Goal: Task Accomplishment & Management: Manage account settings

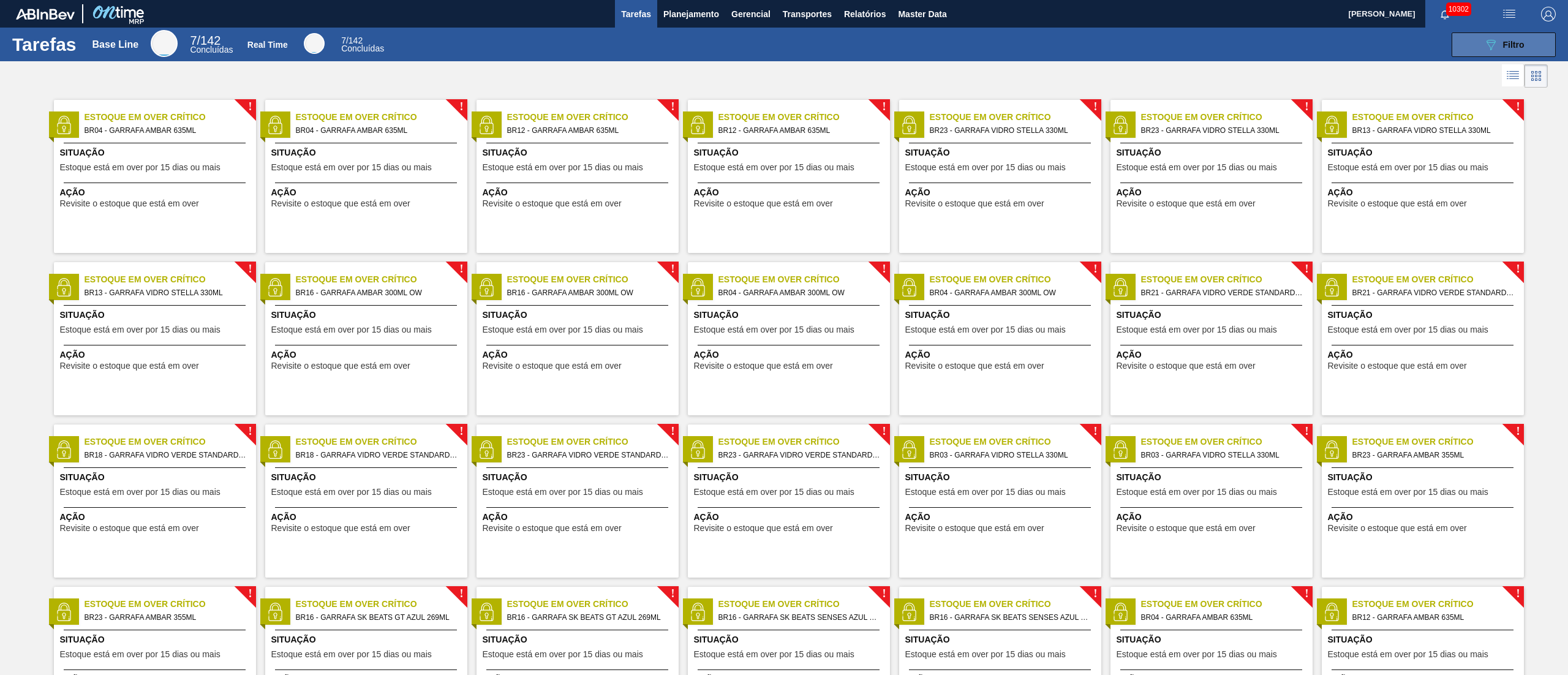
click at [1508, 40] on span "Filtro" at bounding box center [1514, 45] width 21 height 10
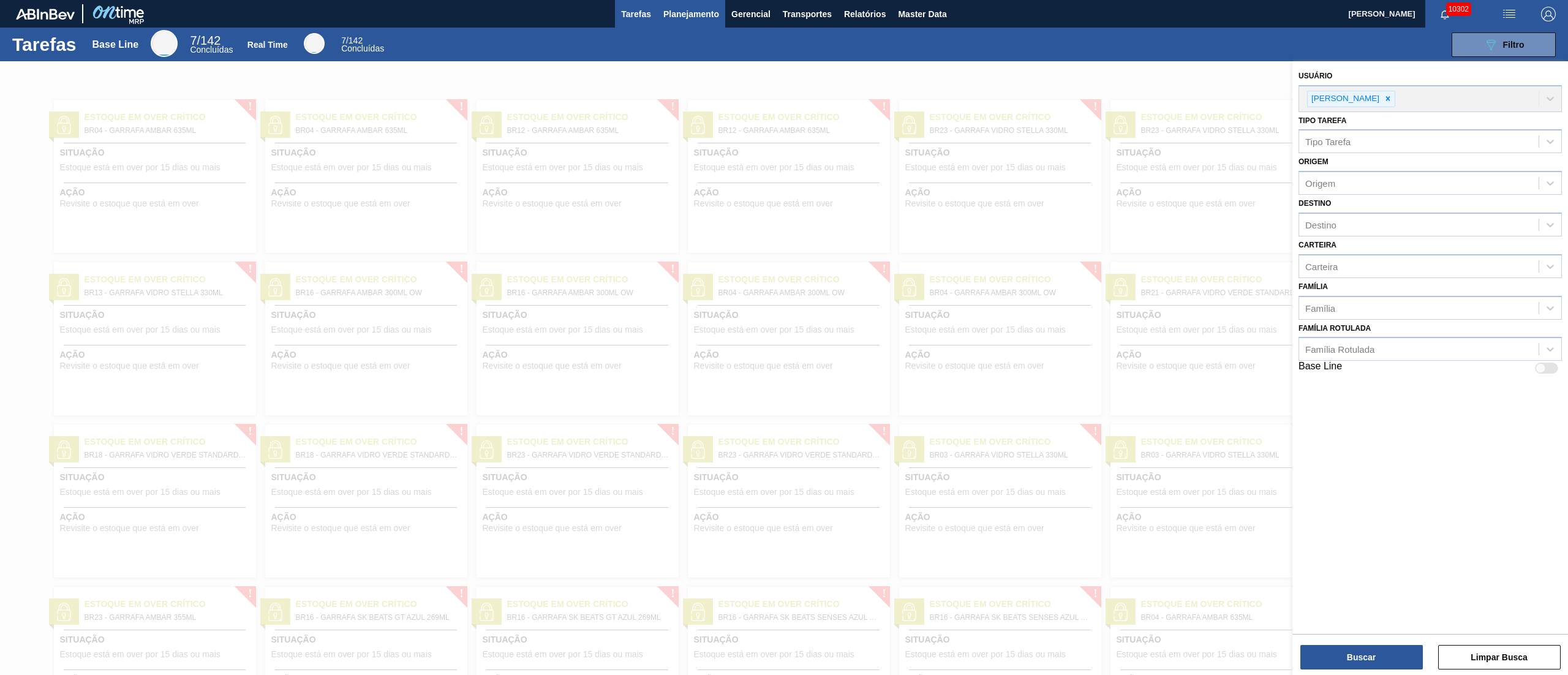
click at [682, 14] on span "Planejamento" at bounding box center [691, 14] width 56 height 14
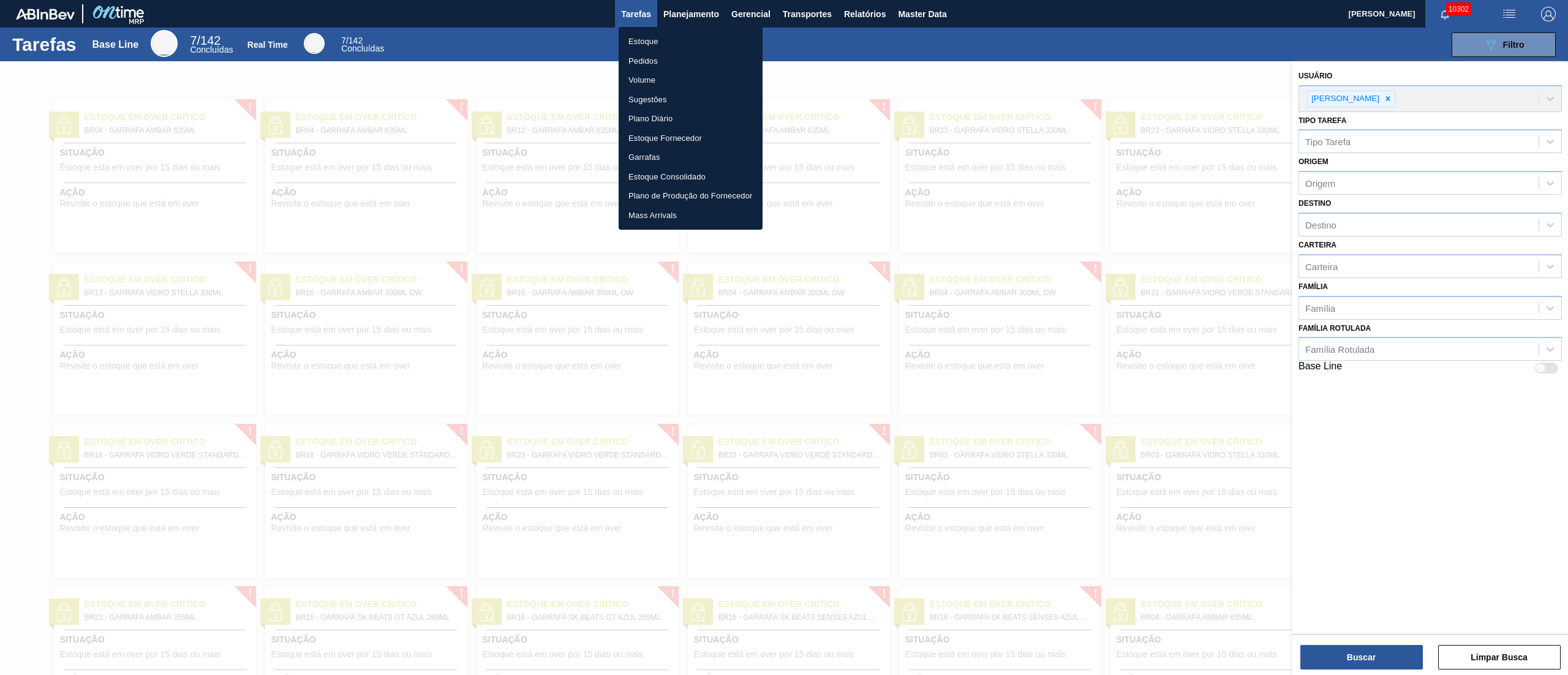
click at [637, 63] on li "Pedidos" at bounding box center [690, 61] width 144 height 19
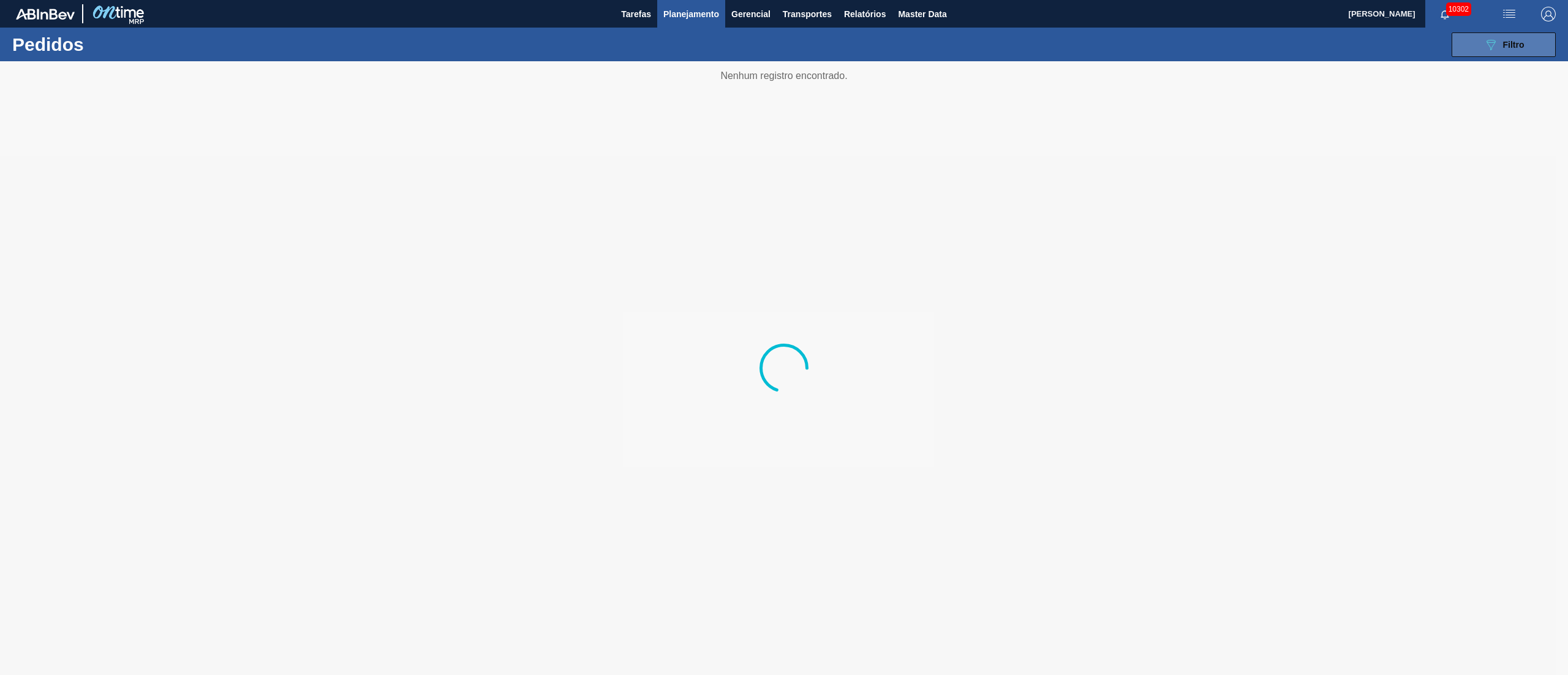
click at [1503, 42] on span "Filtro" at bounding box center [1514, 45] width 21 height 10
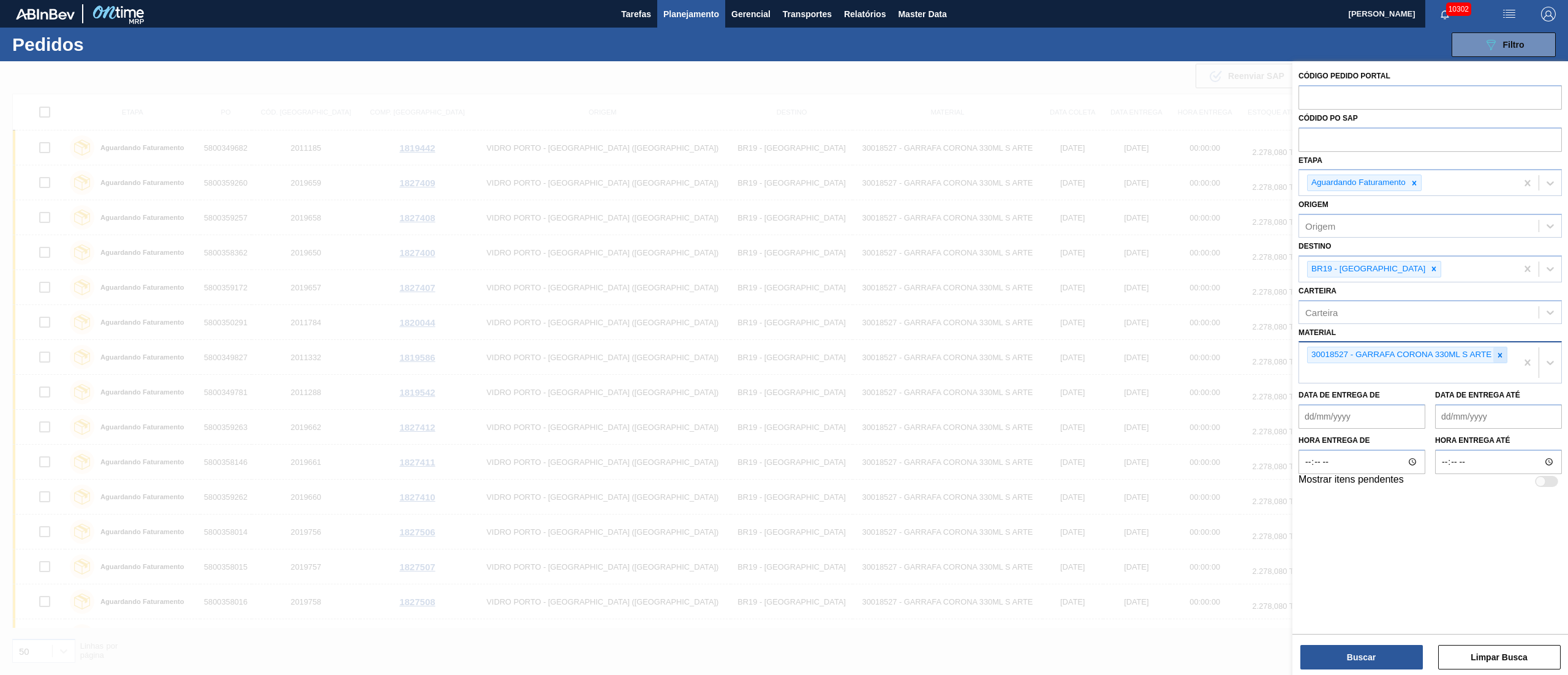
click at [1504, 355] on icon at bounding box center [1500, 356] width 9 height 9
type input "20002580"
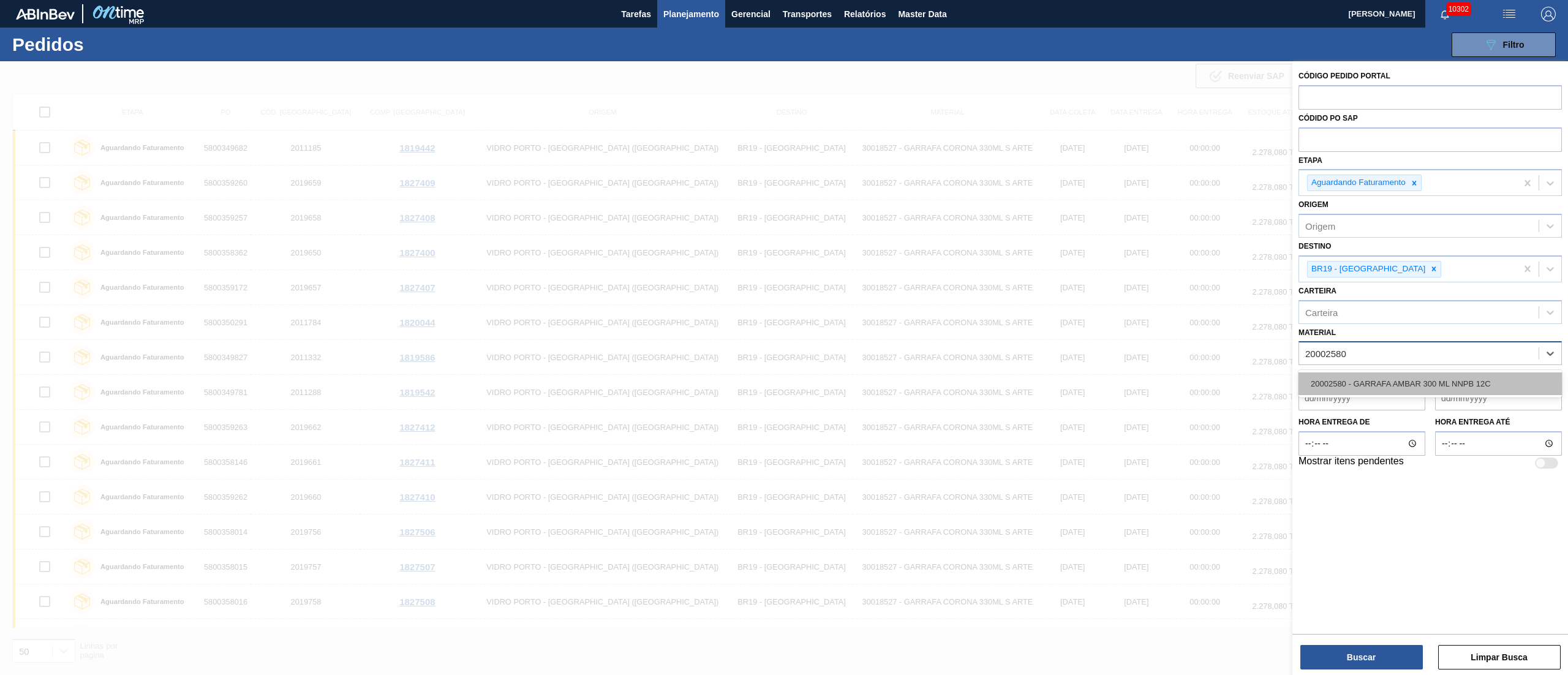
click at [1430, 377] on div "20002580 - GARRAFA AMBAR 300 ML NNPB 12C" at bounding box center [1430, 384] width 264 height 23
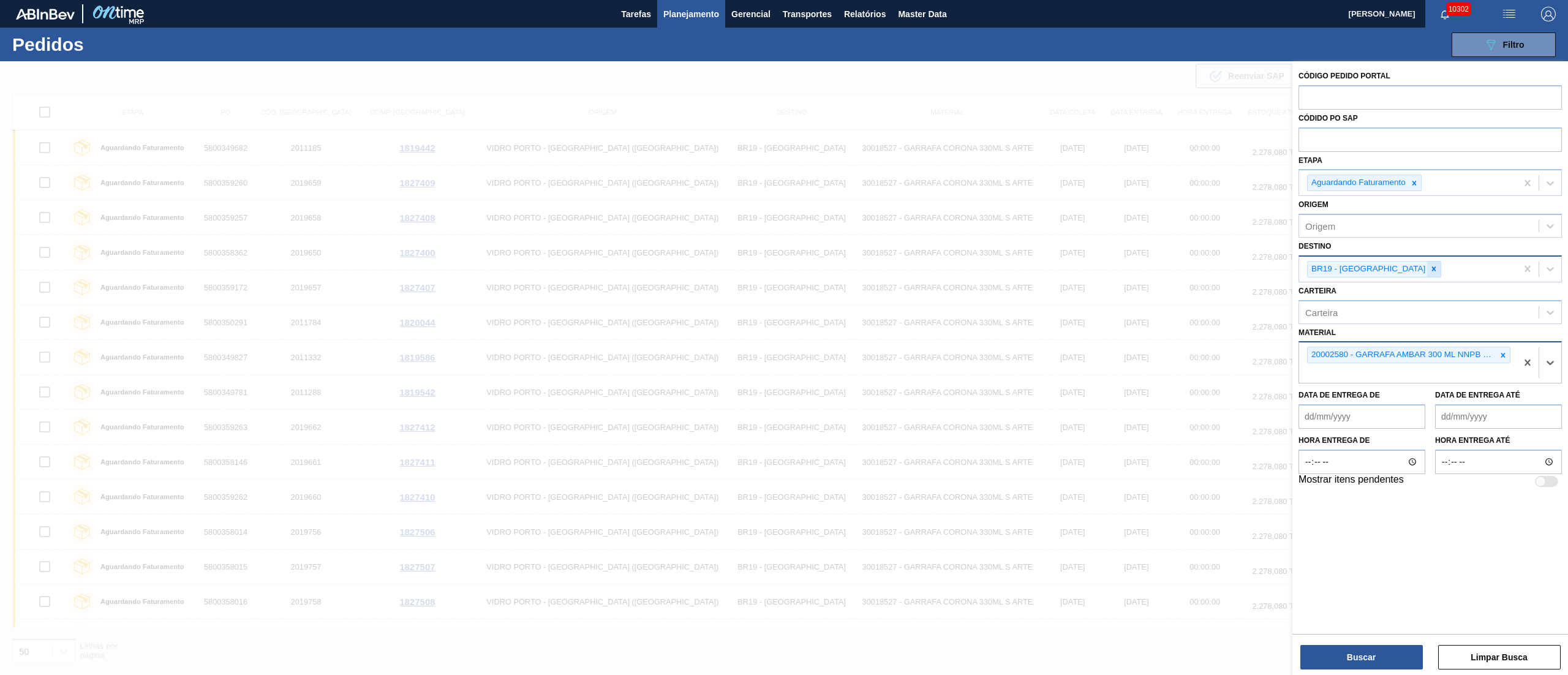
click at [1430, 269] on icon at bounding box center [1434, 269] width 9 height 9
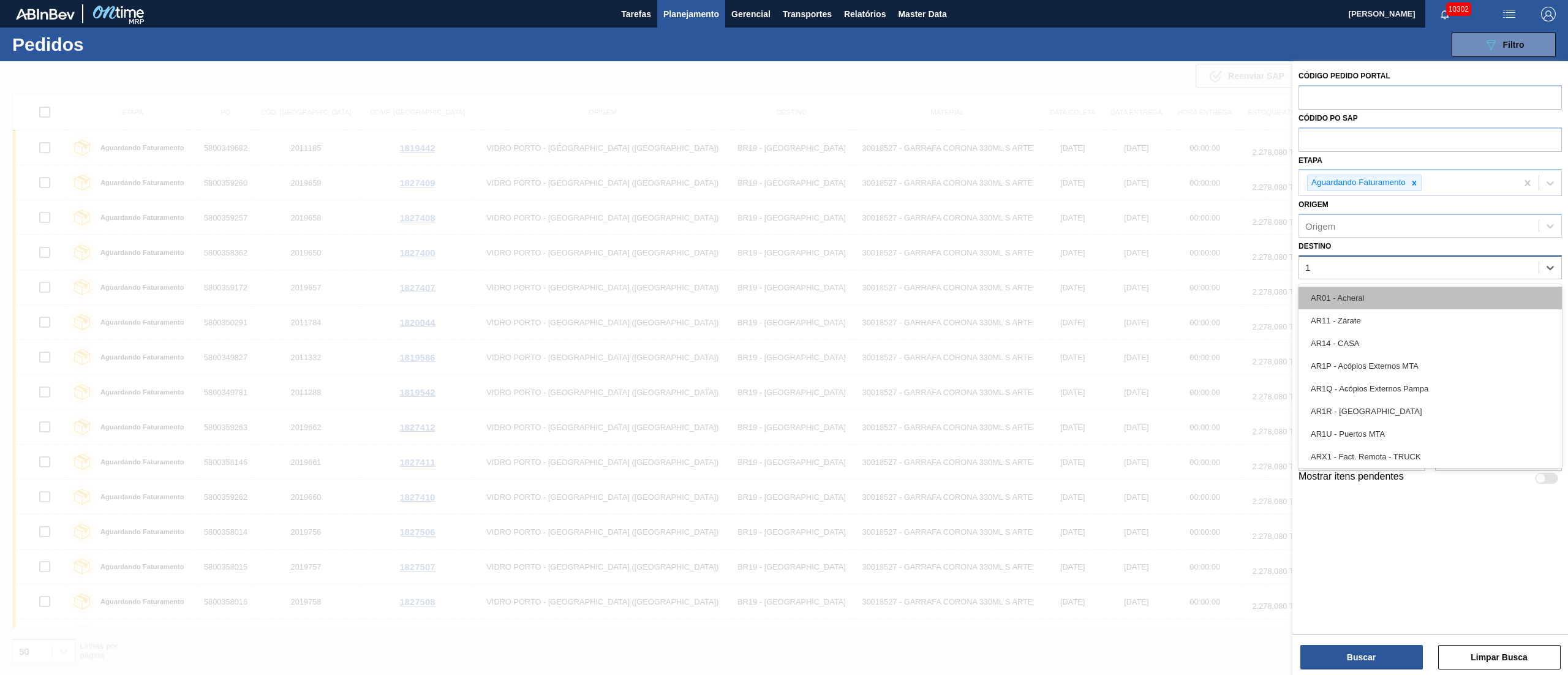
type input "16"
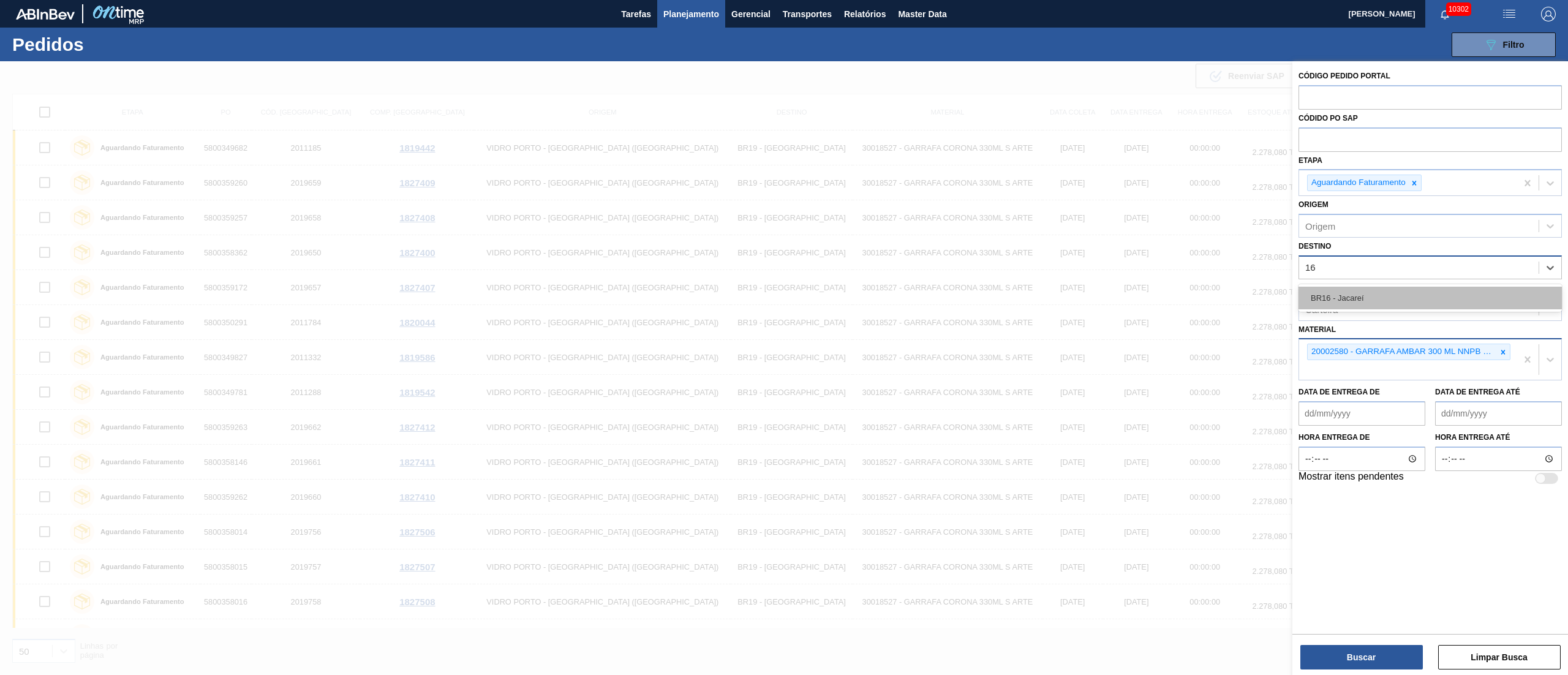
click at [1368, 296] on div "BR16 - Jacareí" at bounding box center [1430, 298] width 264 height 23
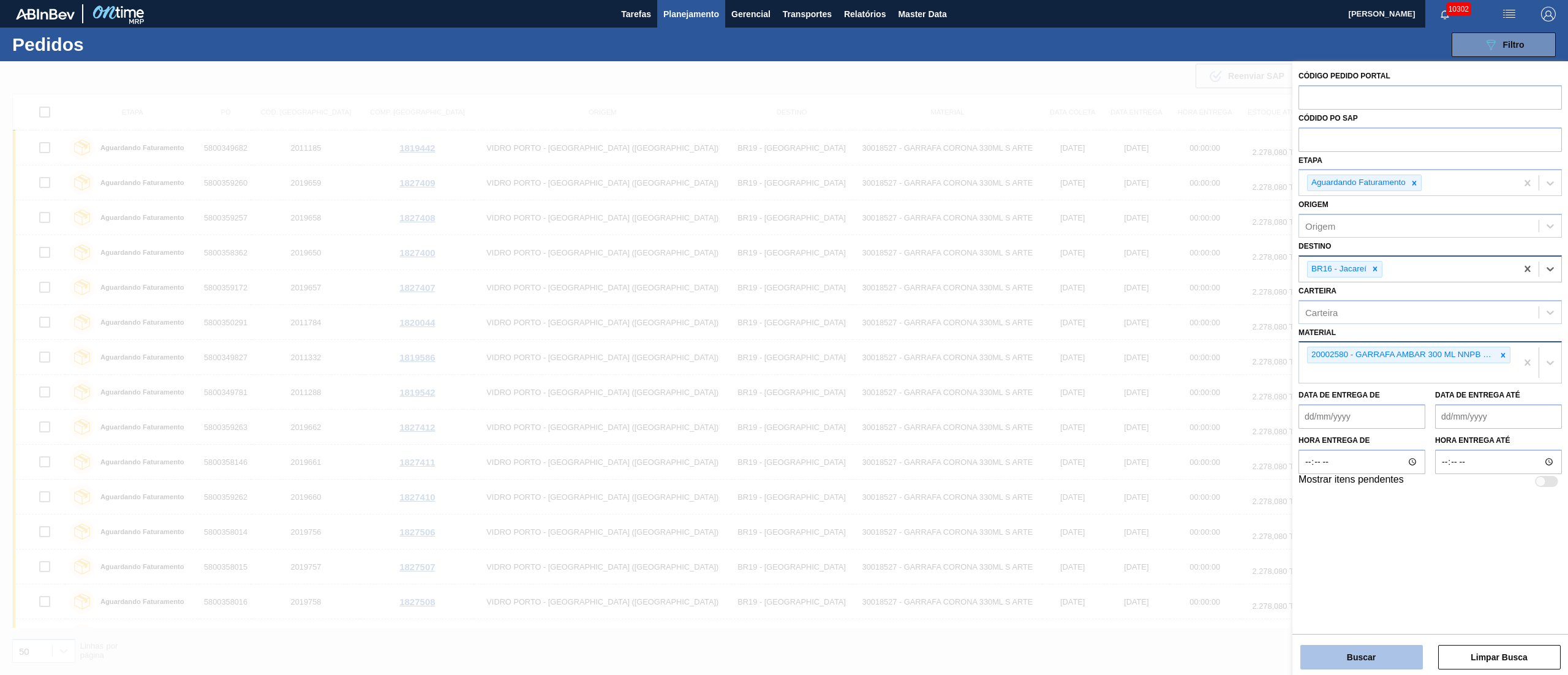
click at [1371, 651] on button "Buscar" at bounding box center [1361, 657] width 123 height 24
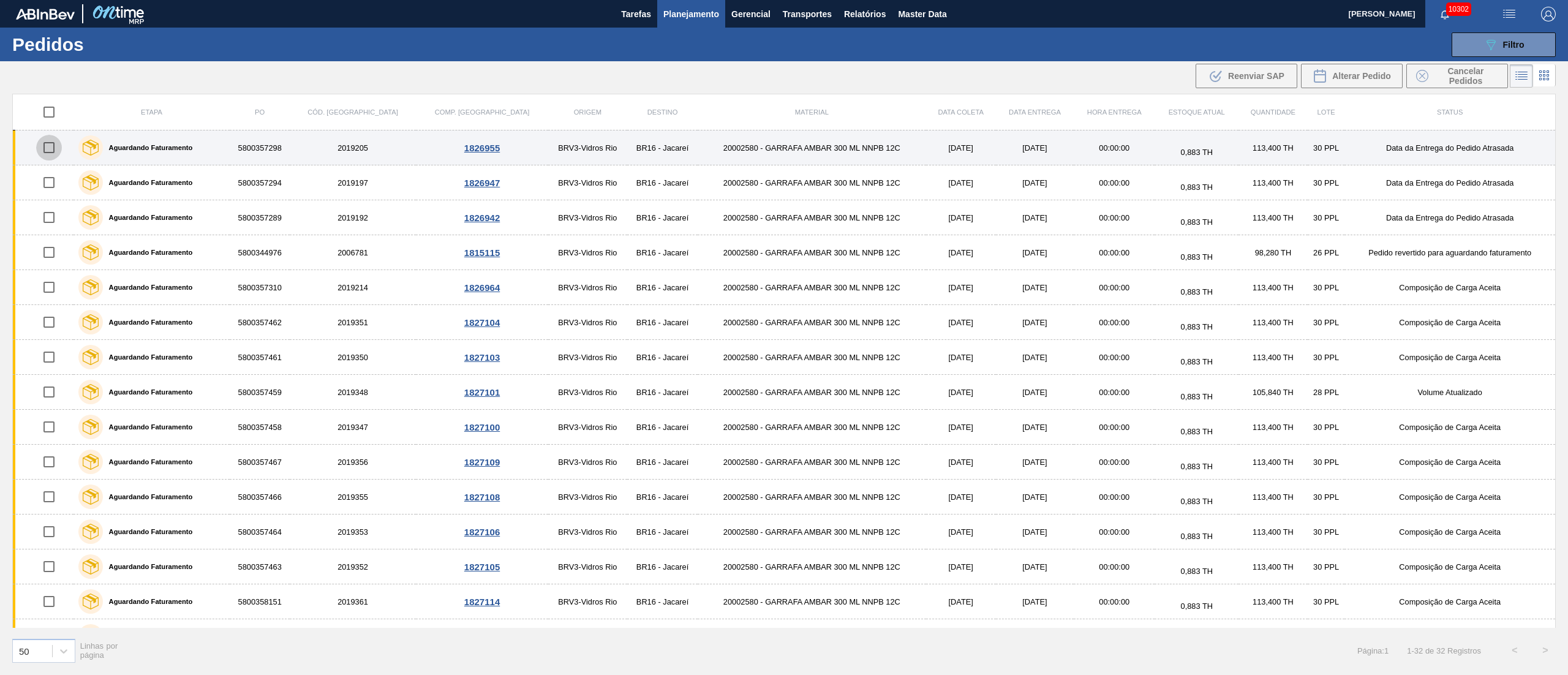
click at [48, 145] on input "checkbox" at bounding box center [49, 147] width 26 height 26
checkbox input "true"
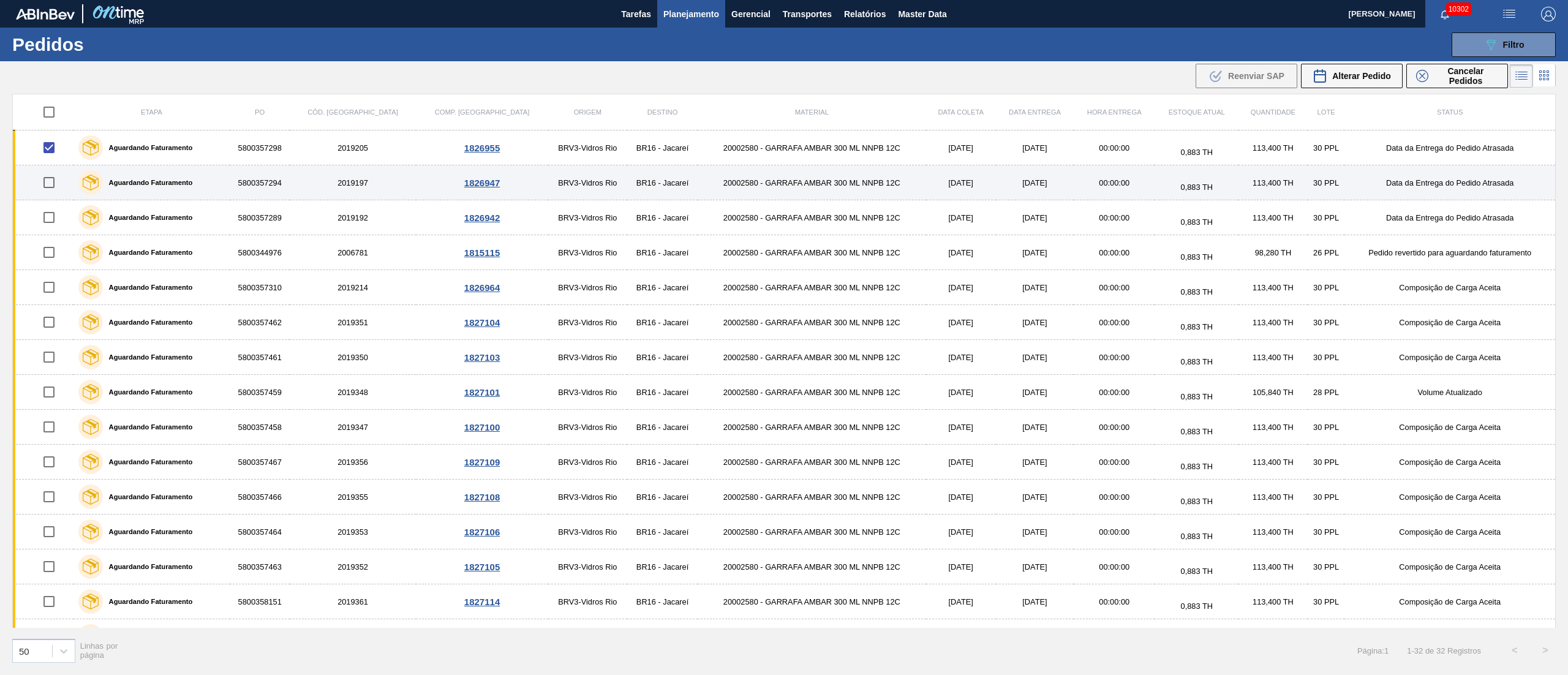
click at [53, 185] on input "checkbox" at bounding box center [49, 182] width 26 height 26
checkbox input "true"
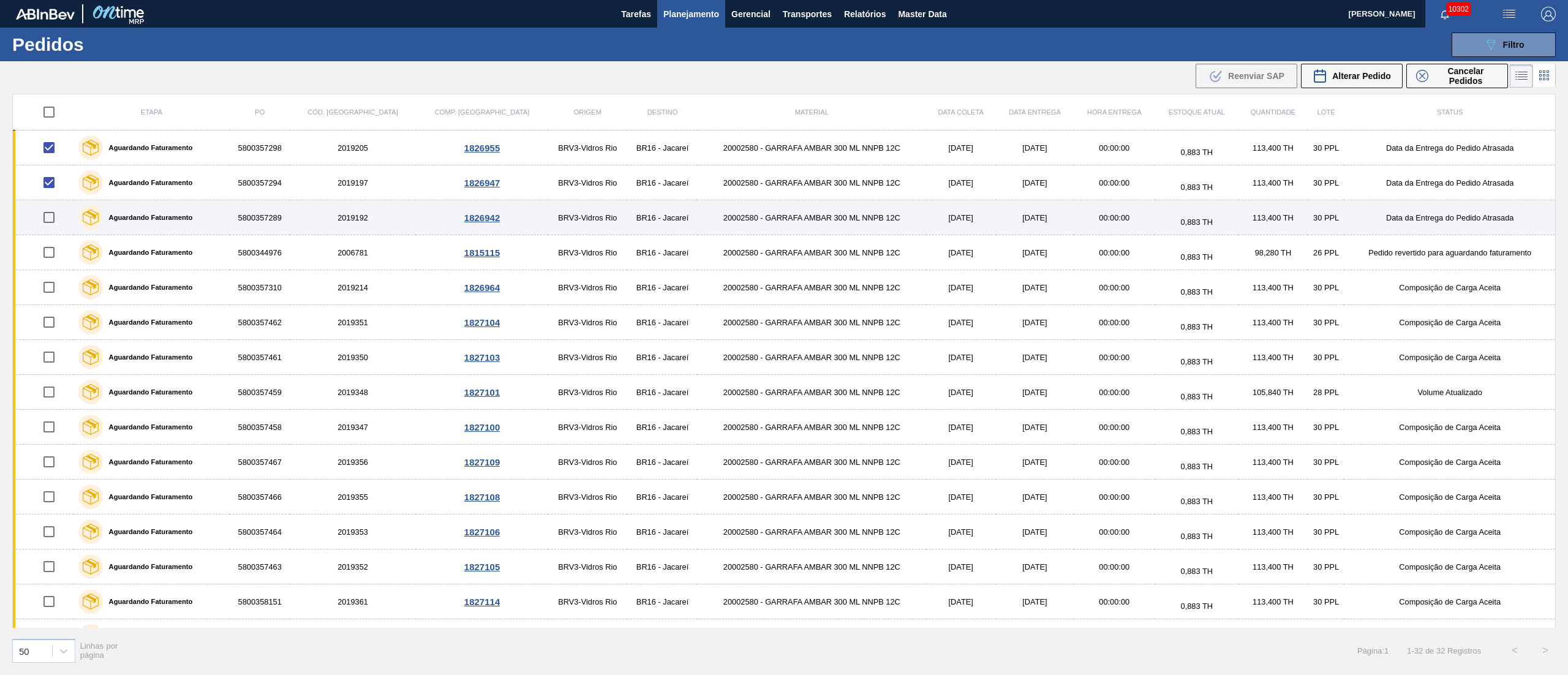
click at [49, 217] on input "checkbox" at bounding box center [49, 217] width 26 height 26
checkbox input "true"
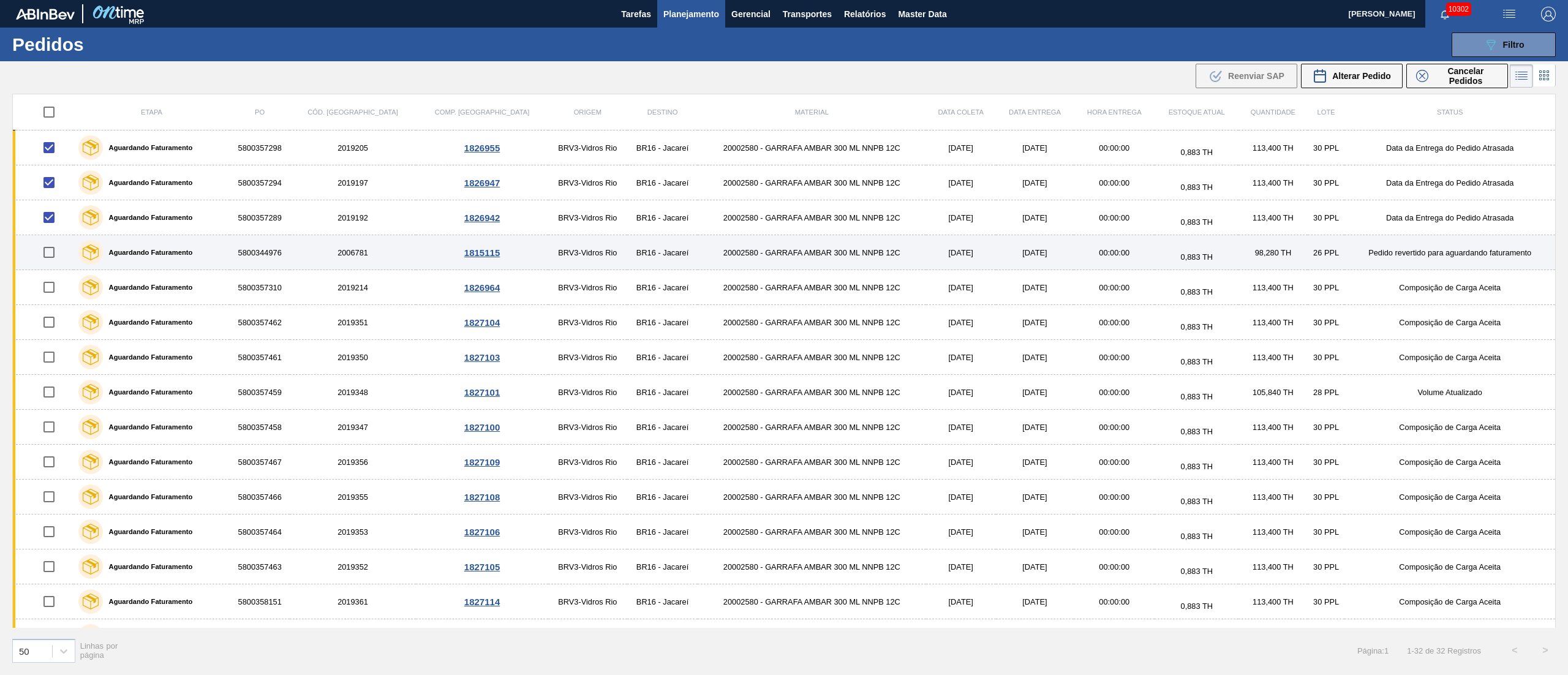
click at [54, 256] on input "checkbox" at bounding box center [49, 252] width 26 height 26
checkbox input "true"
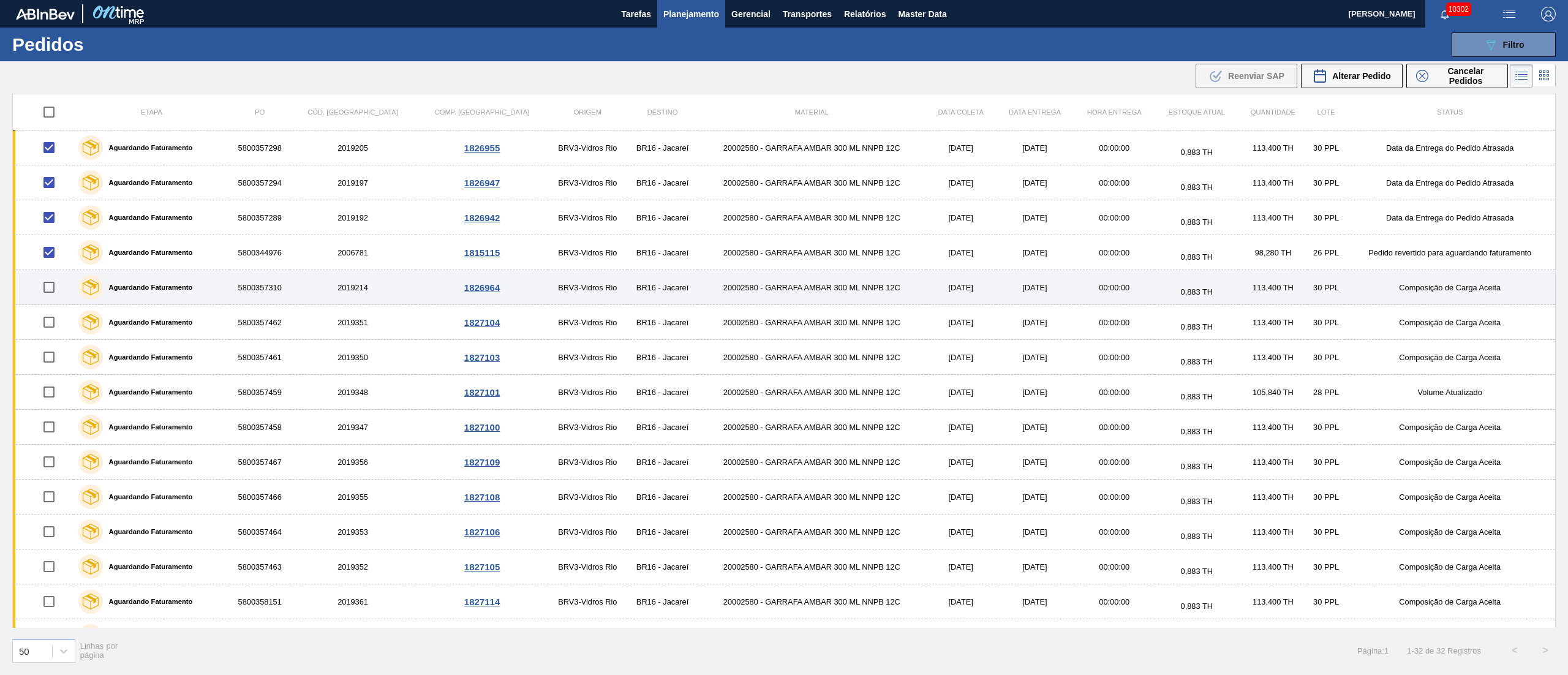
click at [49, 294] on input "checkbox" at bounding box center [49, 287] width 26 height 26
checkbox input "true"
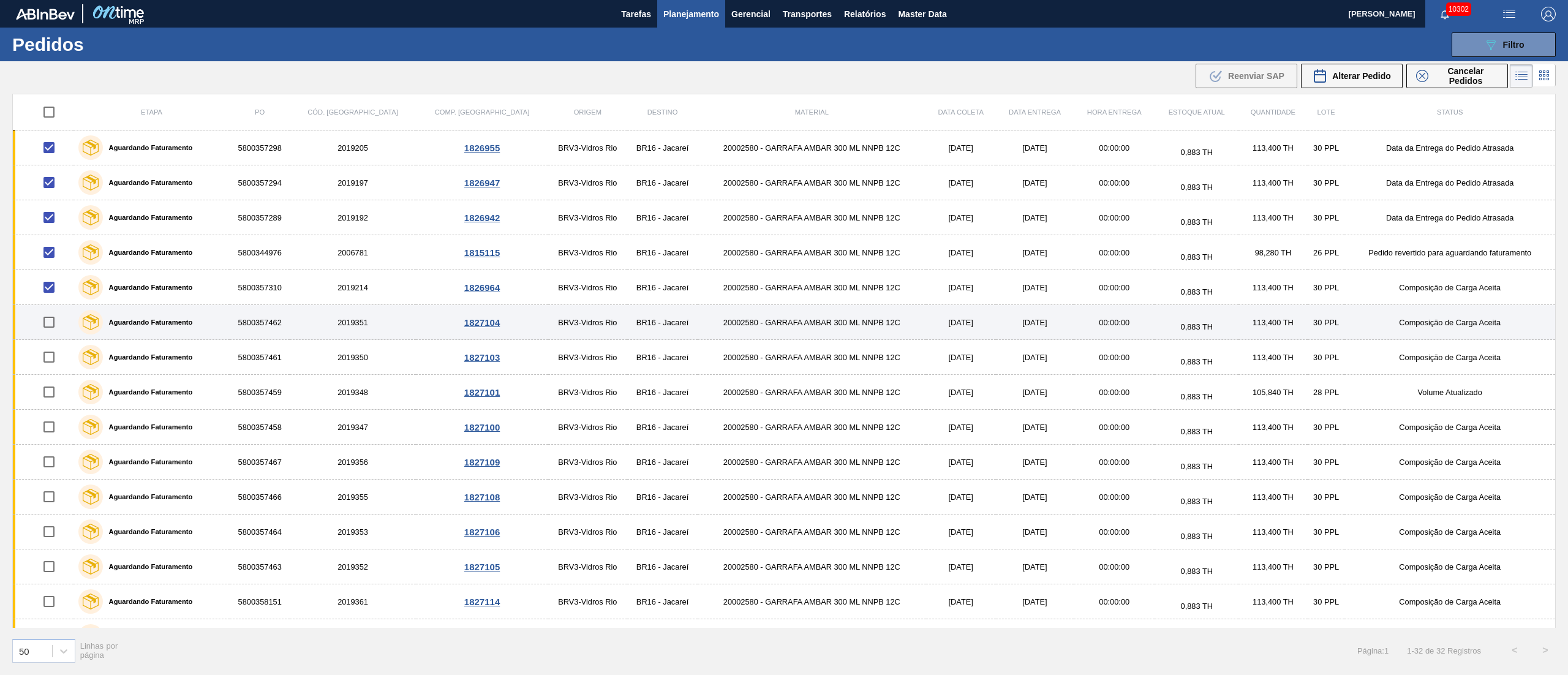
click at [58, 332] on input "checkbox" at bounding box center [49, 322] width 26 height 26
checkbox input "true"
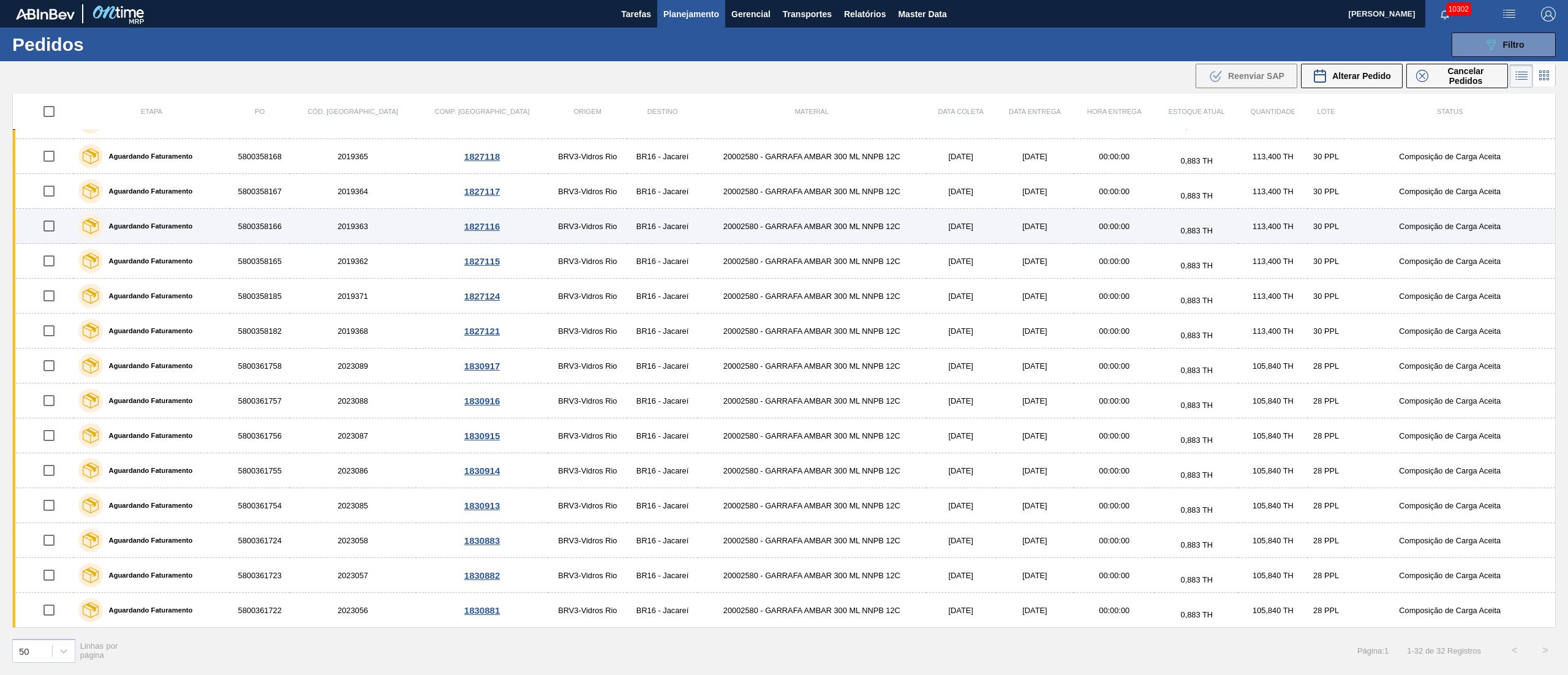
scroll to position [503, 0]
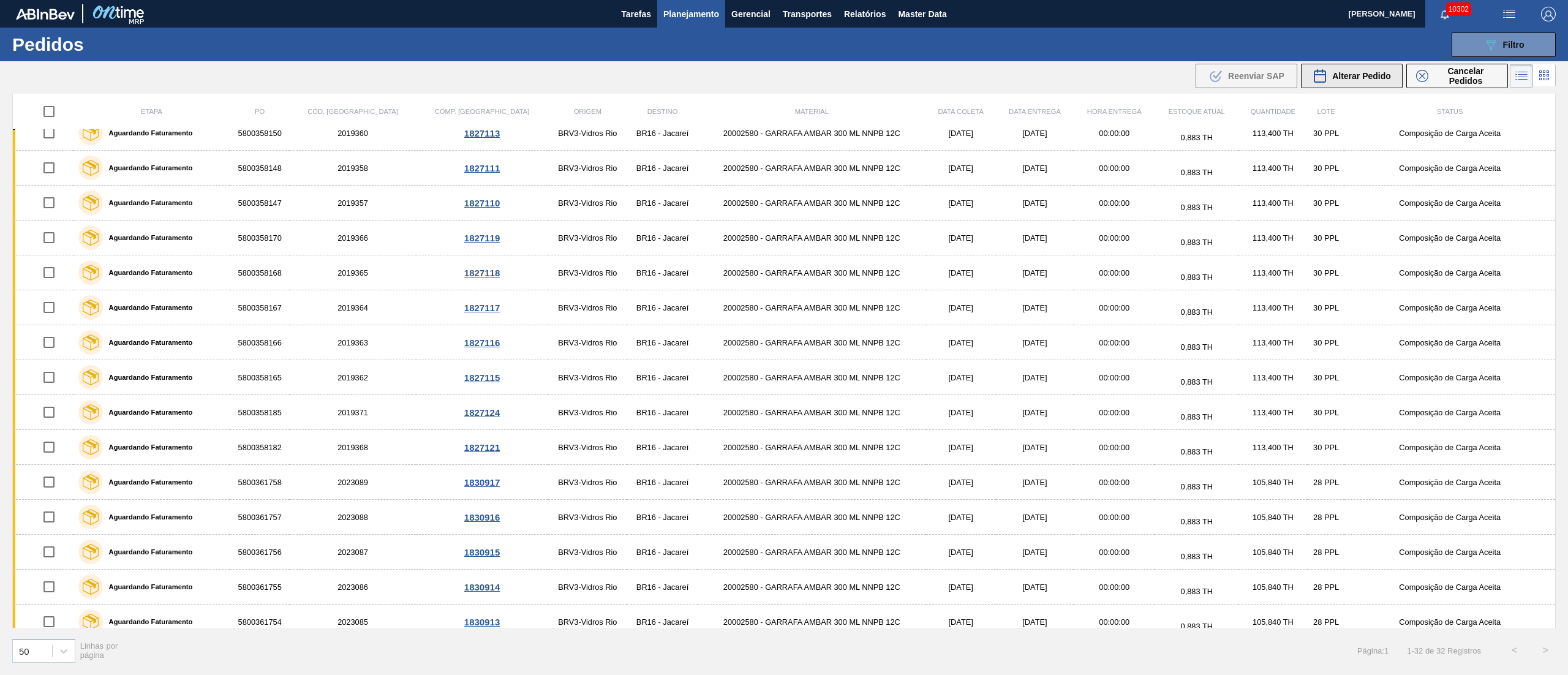
click at [1355, 83] on button "Alterar Pedido" at bounding box center [1351, 76] width 101 height 24
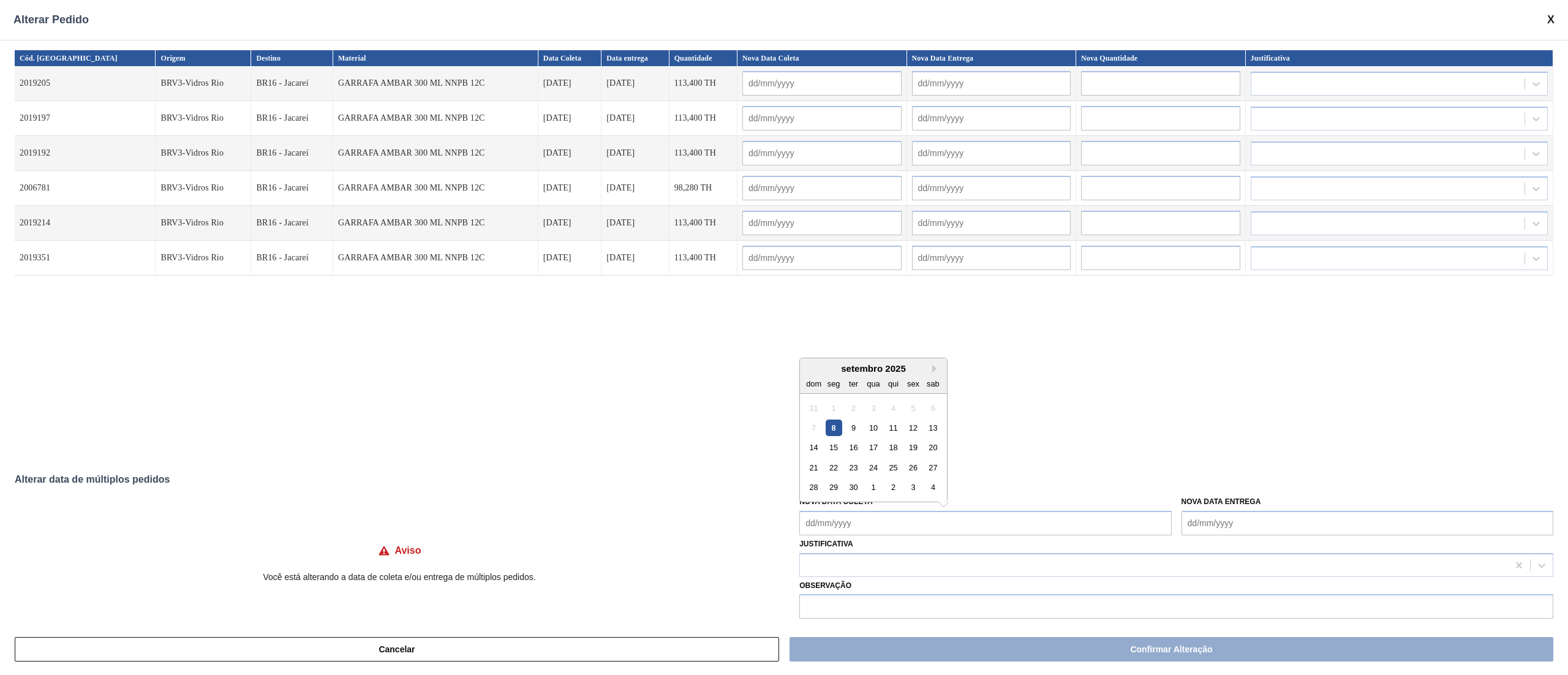
click at [831, 532] on Coleta "Nova Data Coleta" at bounding box center [985, 523] width 372 height 24
click at [877, 433] on div "10" at bounding box center [874, 428] width 16 height 16
type Coleta "[DATE]"
type input "[DATE]"
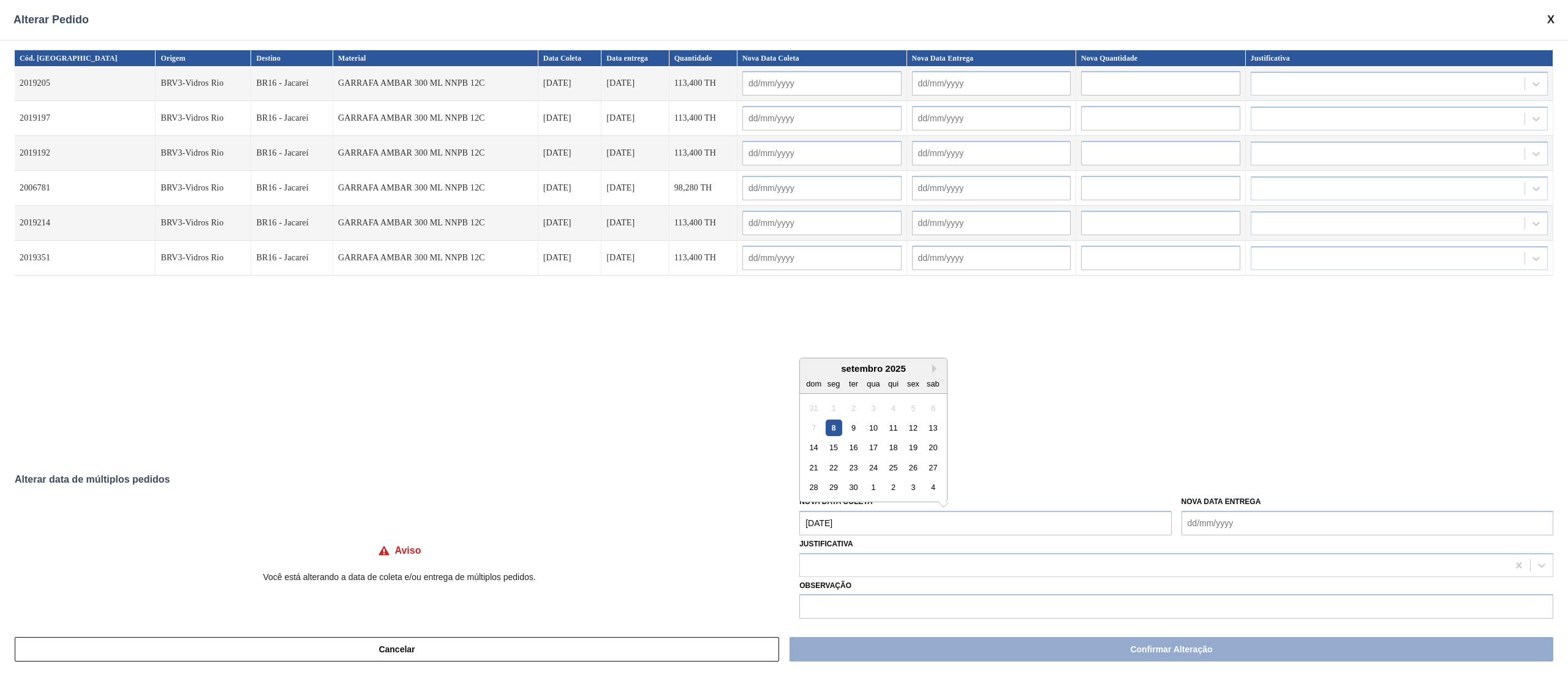
type input "[DATE]"
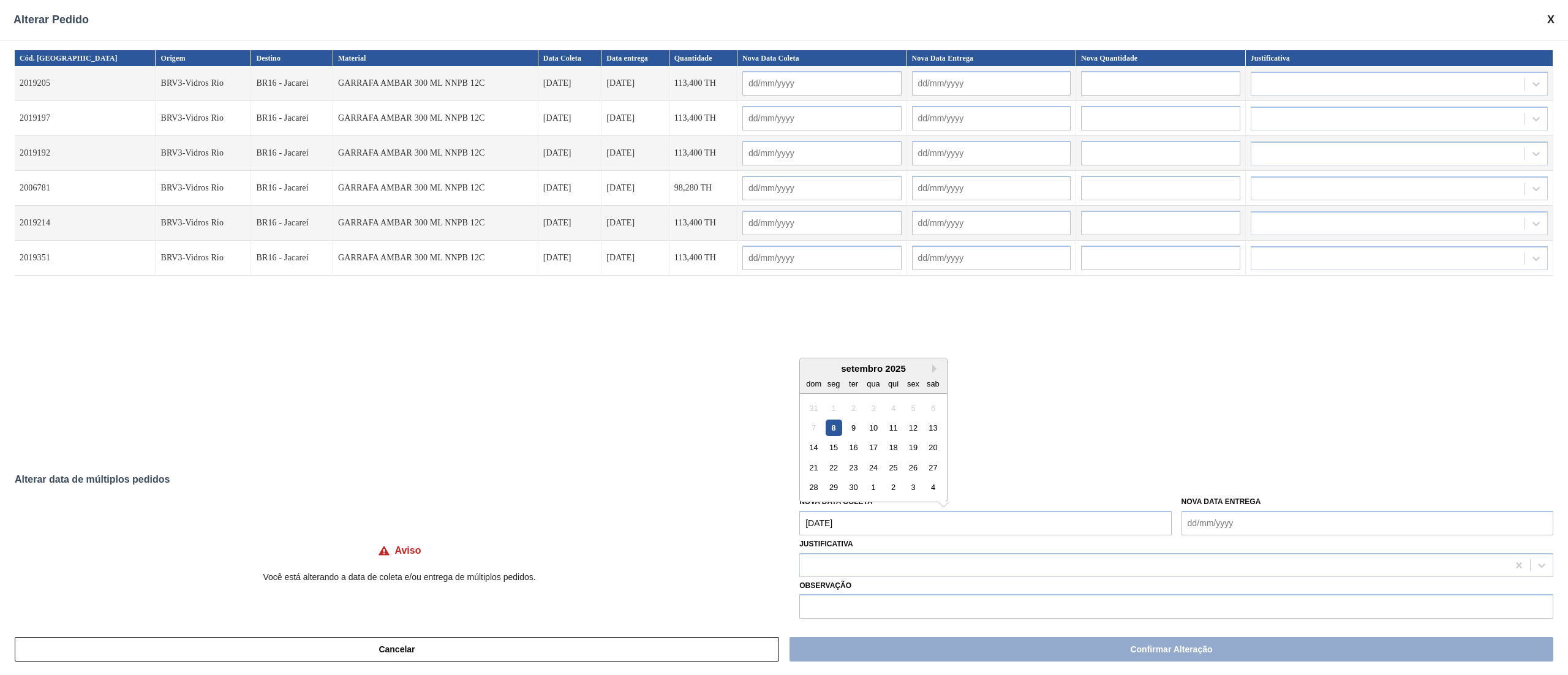
type input "[DATE]"
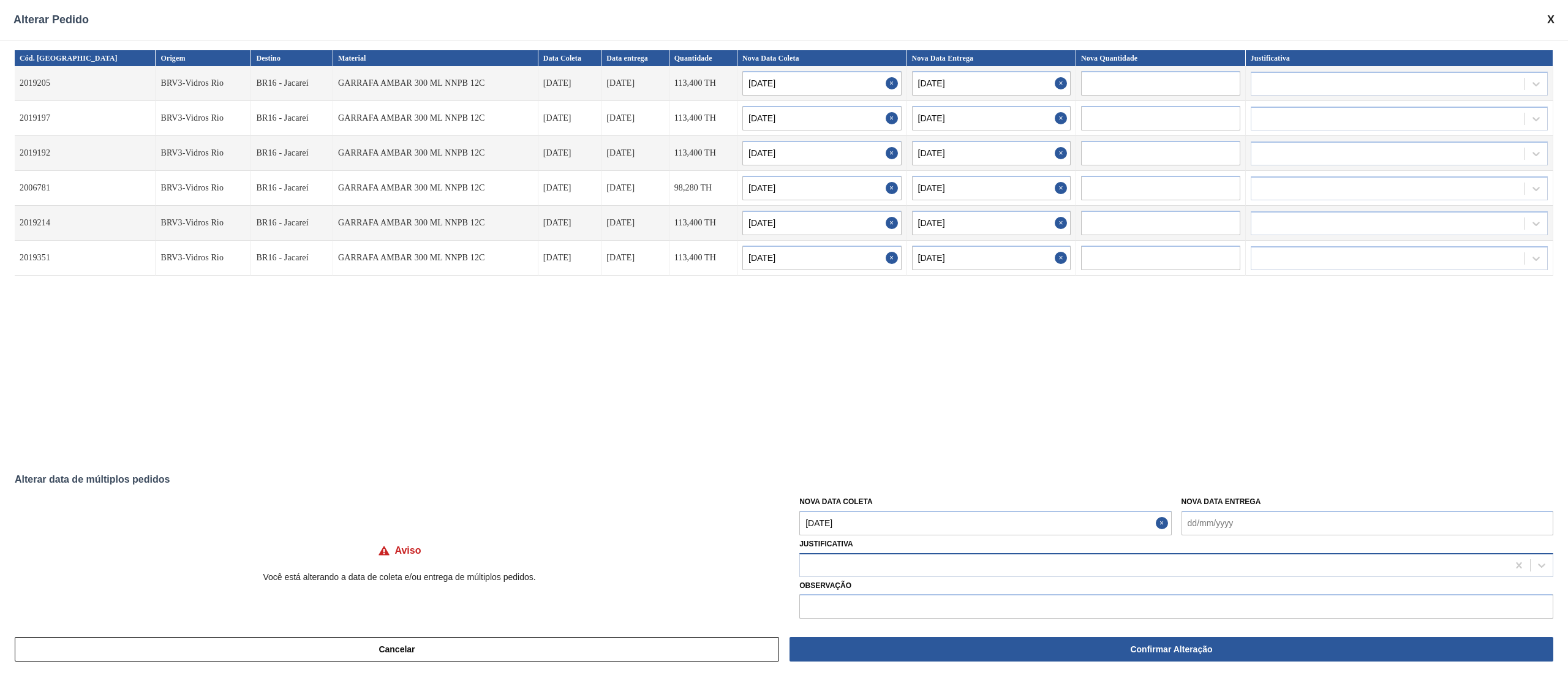
click at [826, 560] on div at bounding box center [1154, 565] width 708 height 18
type input "ou"
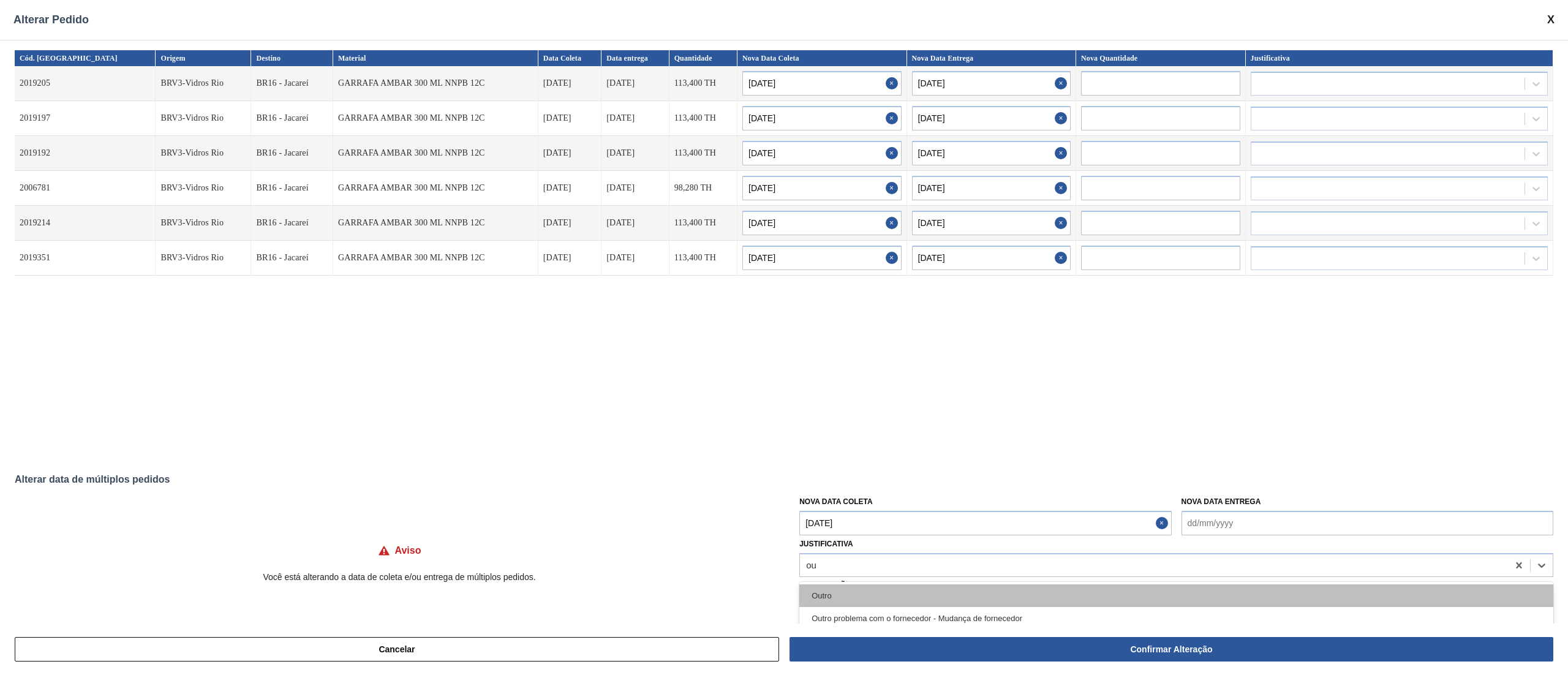
click at [819, 597] on div "Outro" at bounding box center [1176, 595] width 754 height 23
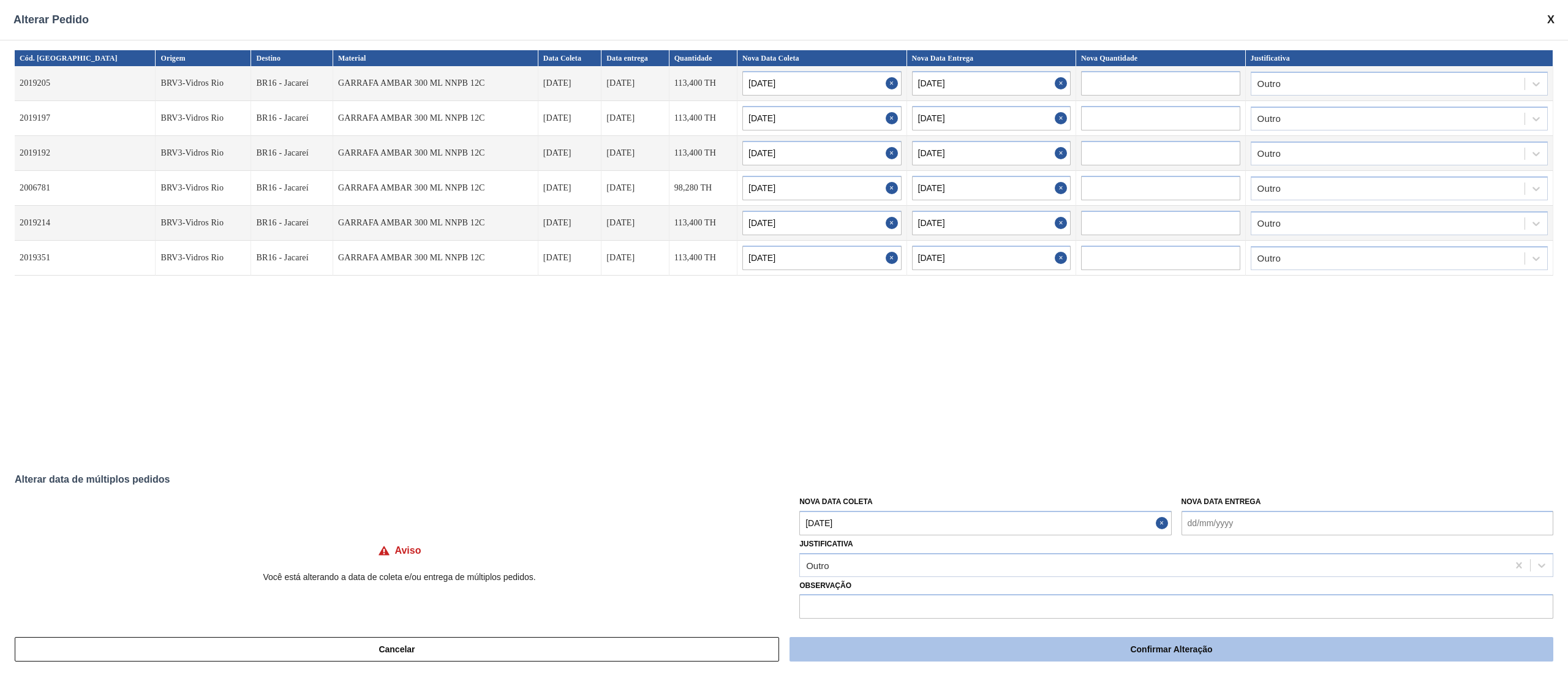
click at [1103, 649] on button "Confirmar Alteração" at bounding box center [1171, 649] width 764 height 24
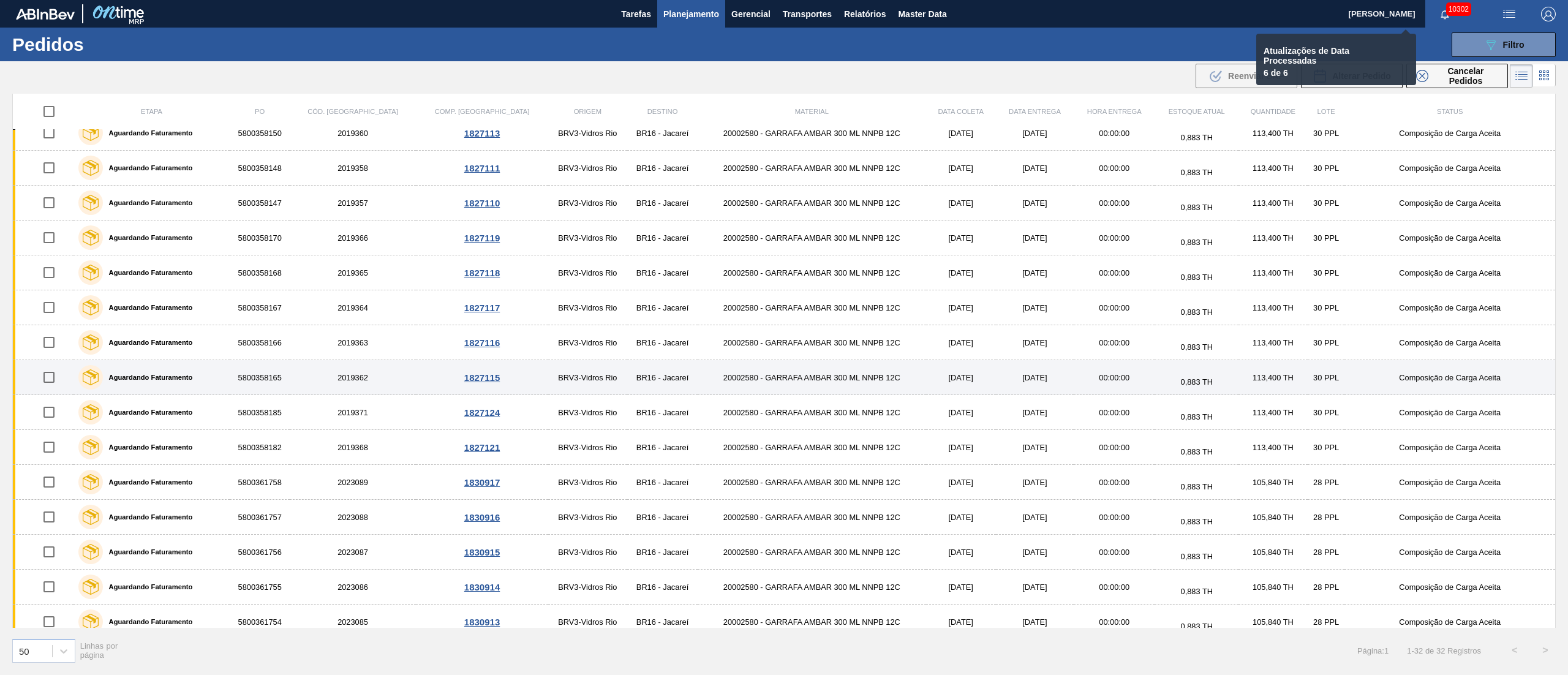
checkbox input "false"
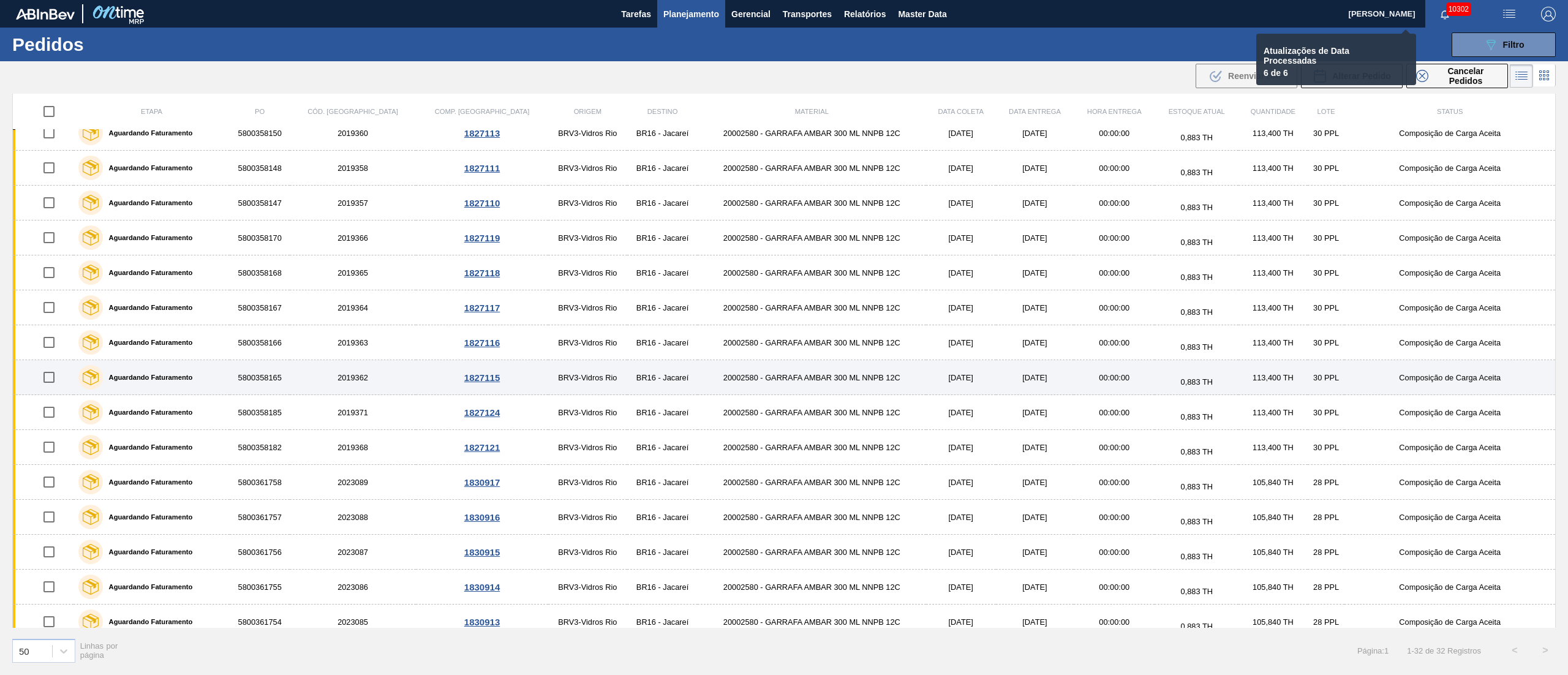
checkbox input "false"
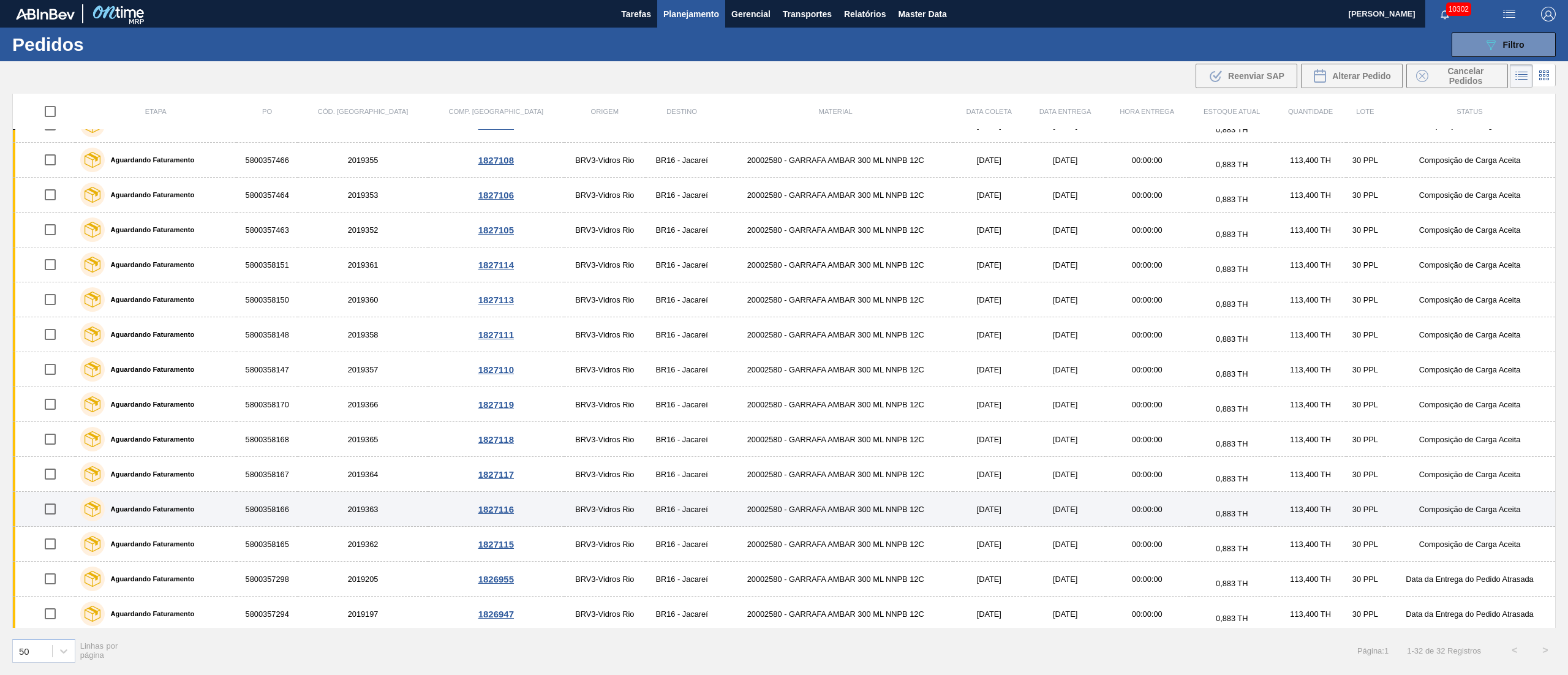
scroll to position [0, 0]
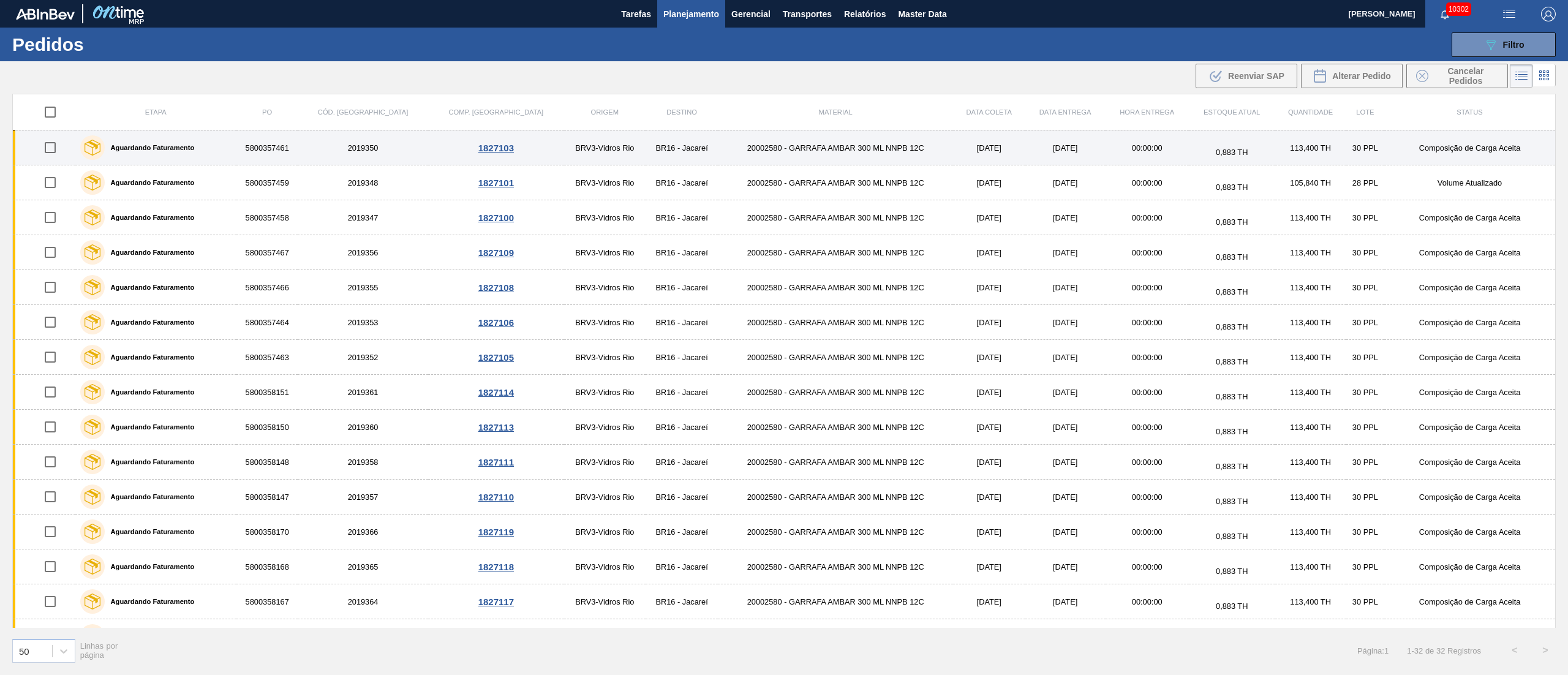
click at [51, 152] on input "checkbox" at bounding box center [50, 147] width 26 height 26
checkbox input "true"
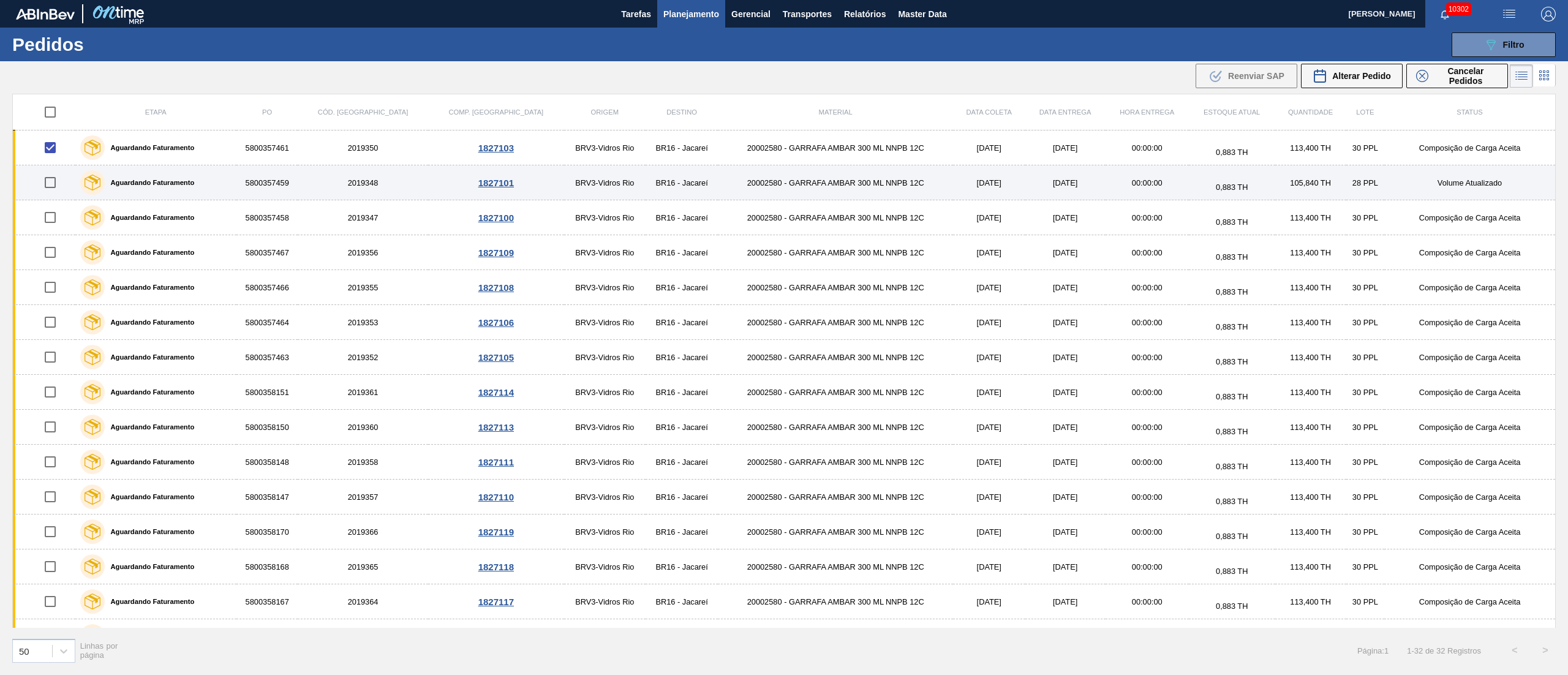
click at [58, 181] on input "checkbox" at bounding box center [50, 182] width 26 height 26
checkbox input "true"
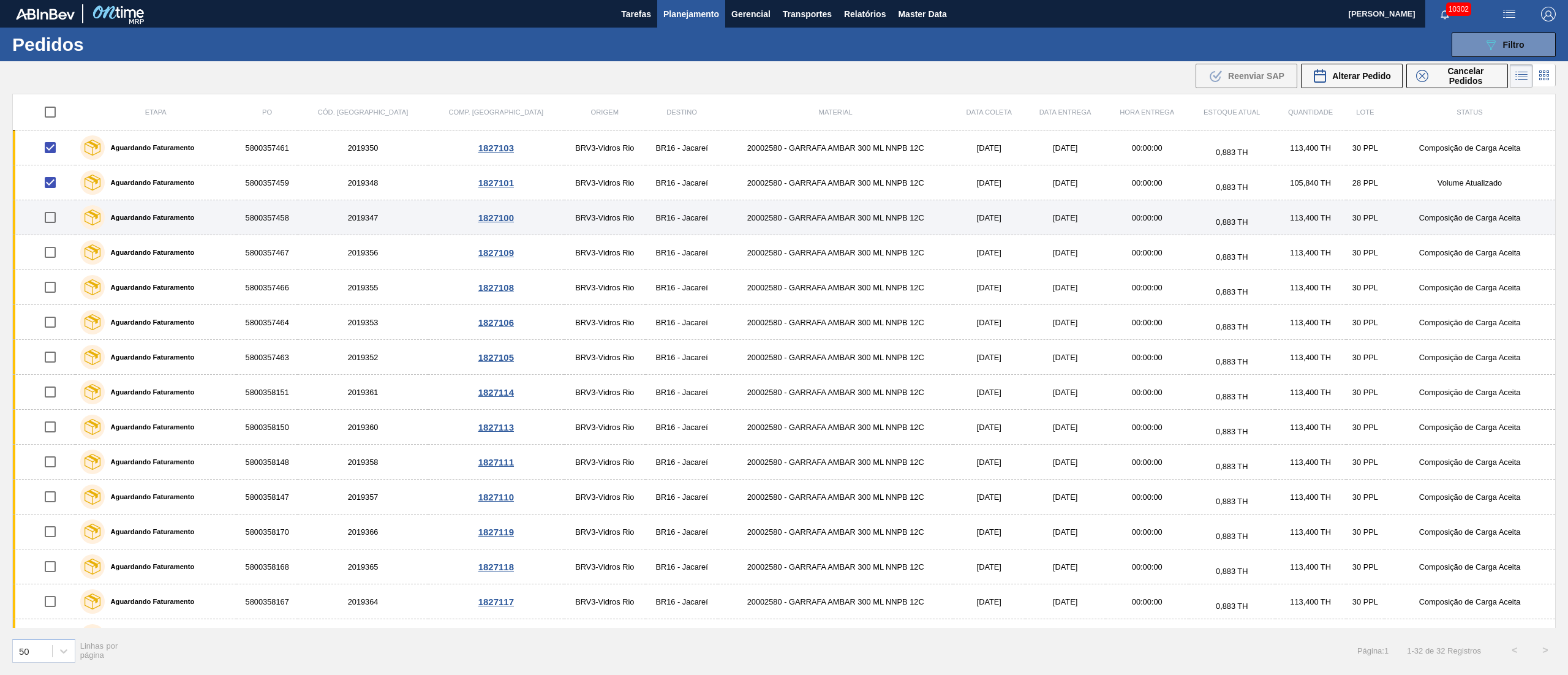
click at [56, 218] on input "checkbox" at bounding box center [50, 217] width 26 height 26
checkbox input "true"
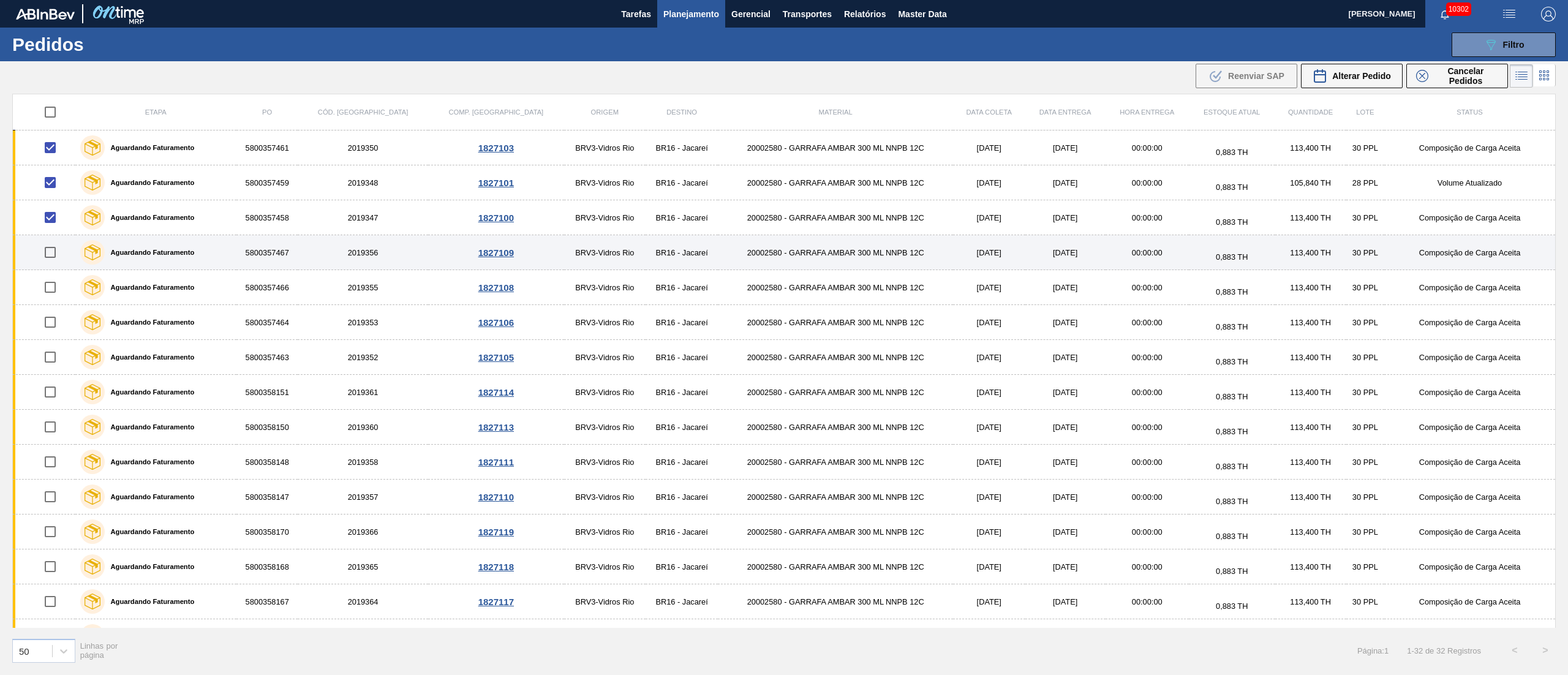
click at [55, 252] on input "checkbox" at bounding box center [50, 252] width 26 height 26
checkbox input "true"
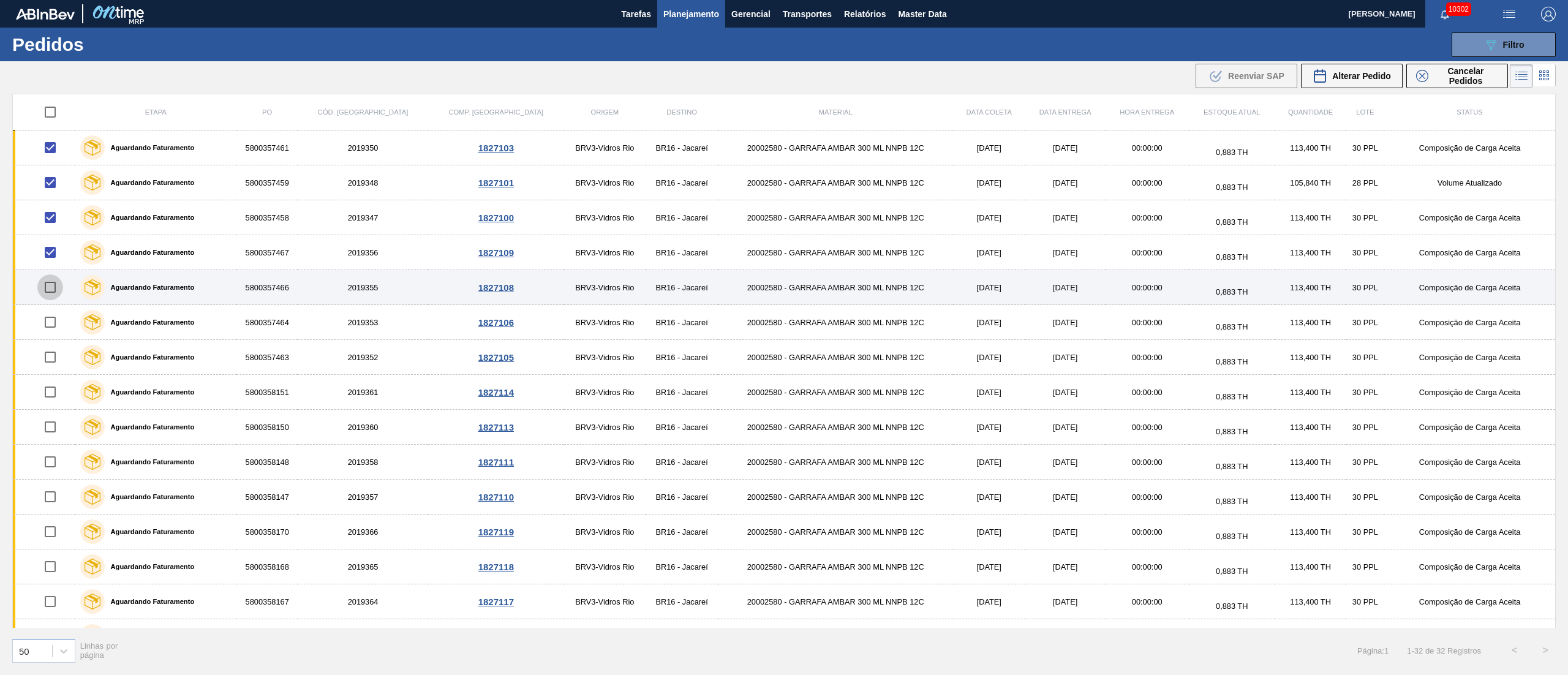
click at [49, 284] on input "checkbox" at bounding box center [50, 287] width 26 height 26
checkbox input "true"
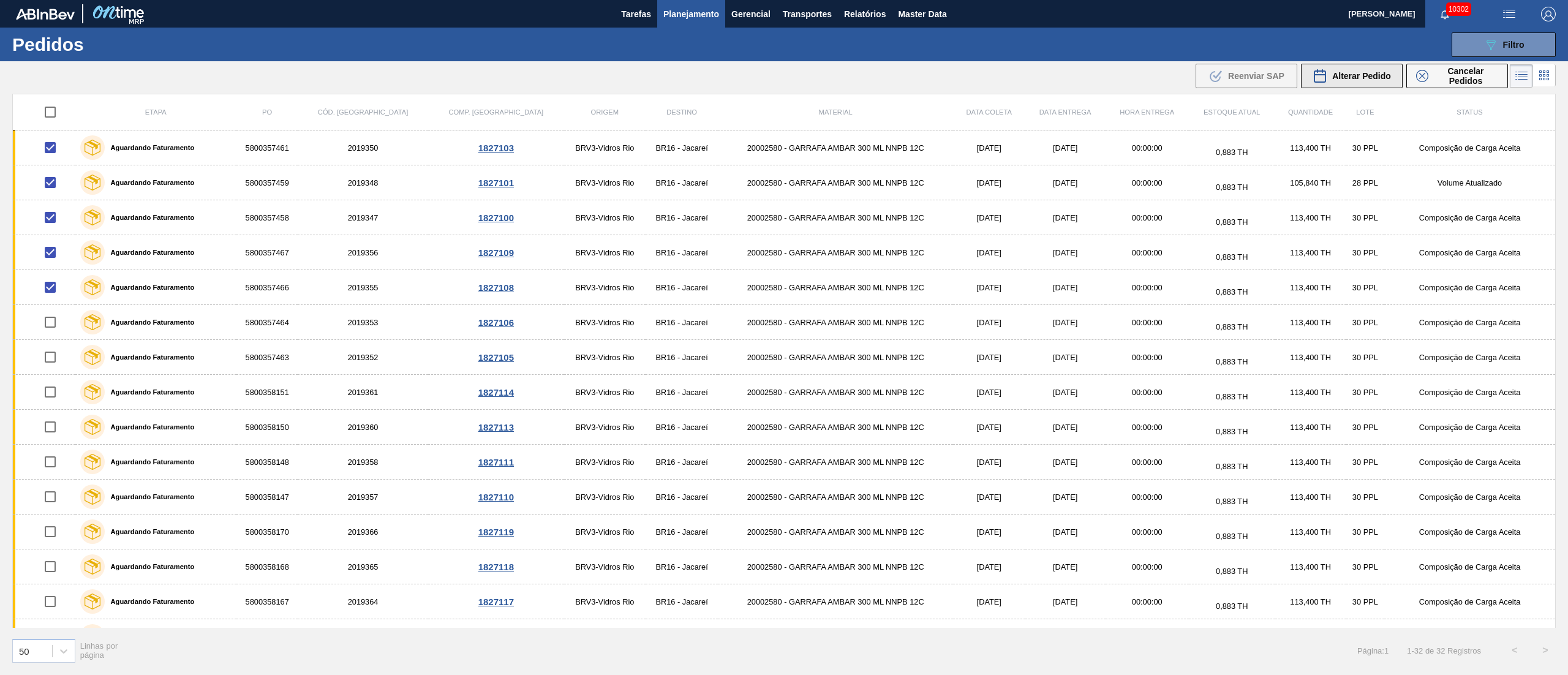
click at [1370, 78] on span "Alterar Pedido" at bounding box center [1361, 76] width 59 height 10
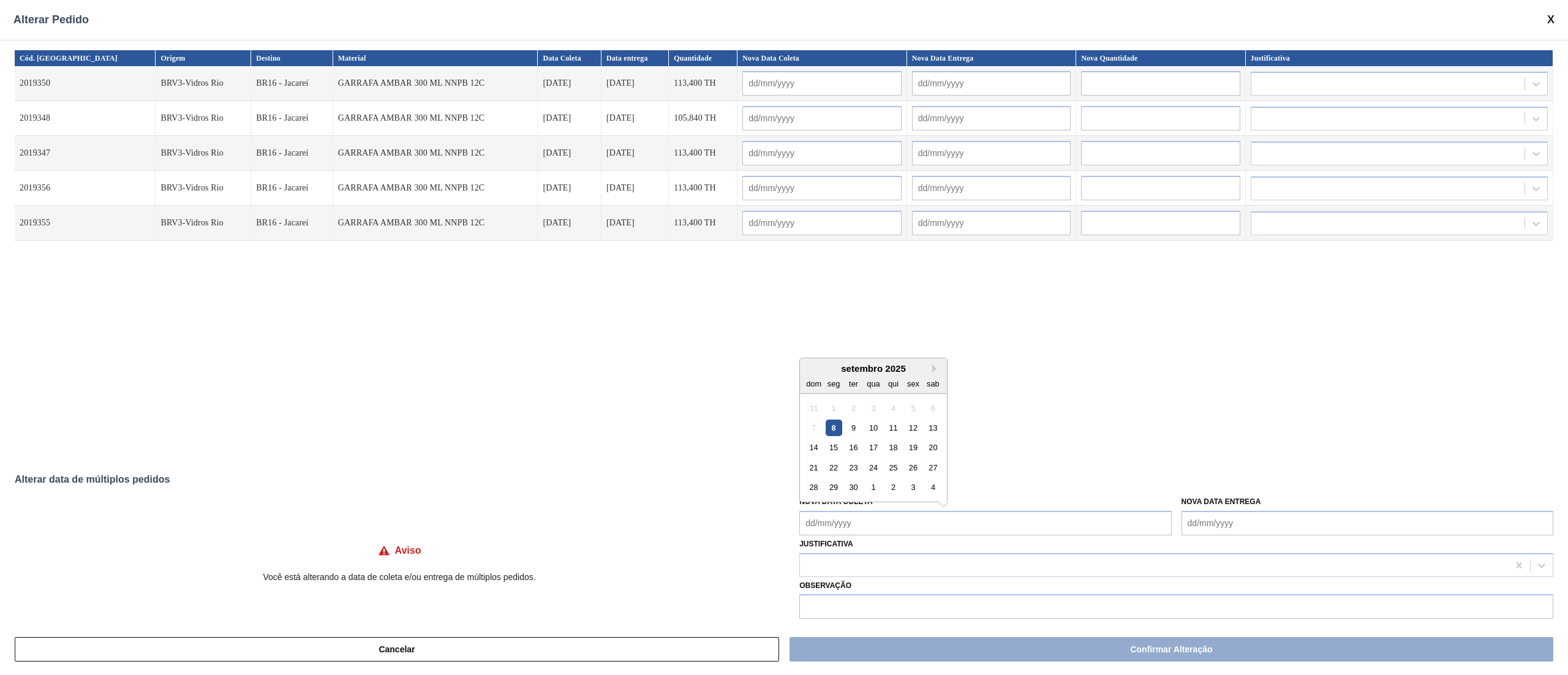
click at [883, 526] on Coleta "Nova Data Coleta" at bounding box center [985, 523] width 372 height 24
drag, startPoint x: 851, startPoint y: 429, endPoint x: 855, endPoint y: 501, distance: 72.1
click at [851, 429] on div "9" at bounding box center [853, 428] width 16 height 16
type Coleta "[DATE]"
type input "[DATE]"
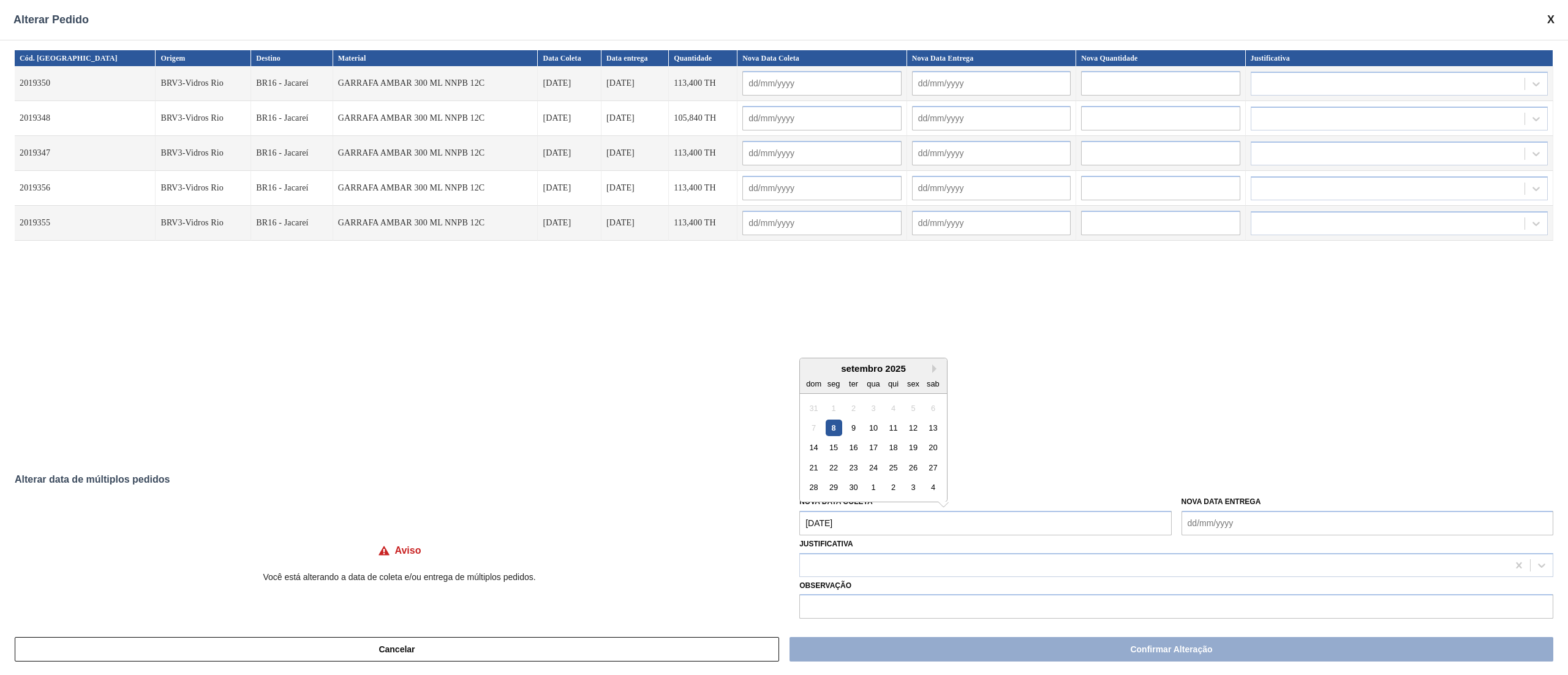
type input "[DATE]"
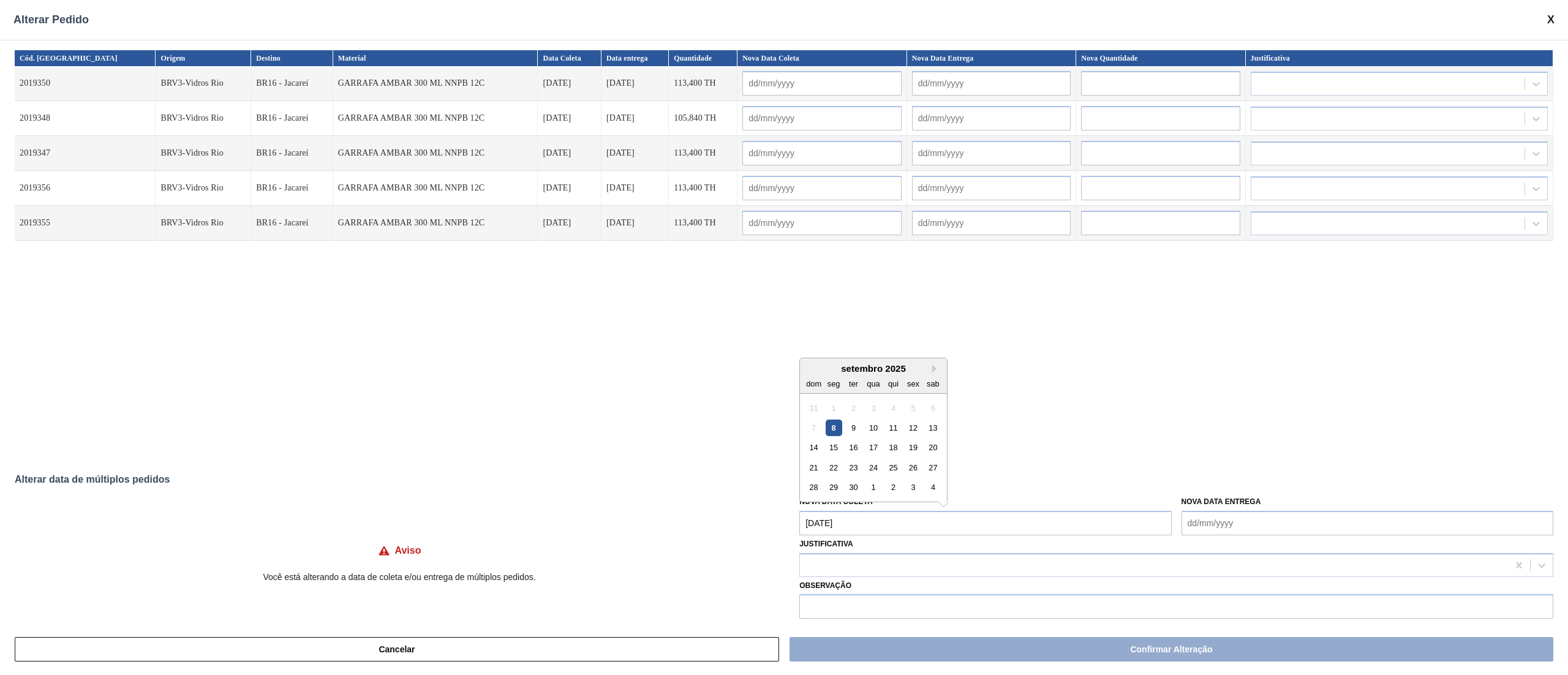
type input "[DATE]"
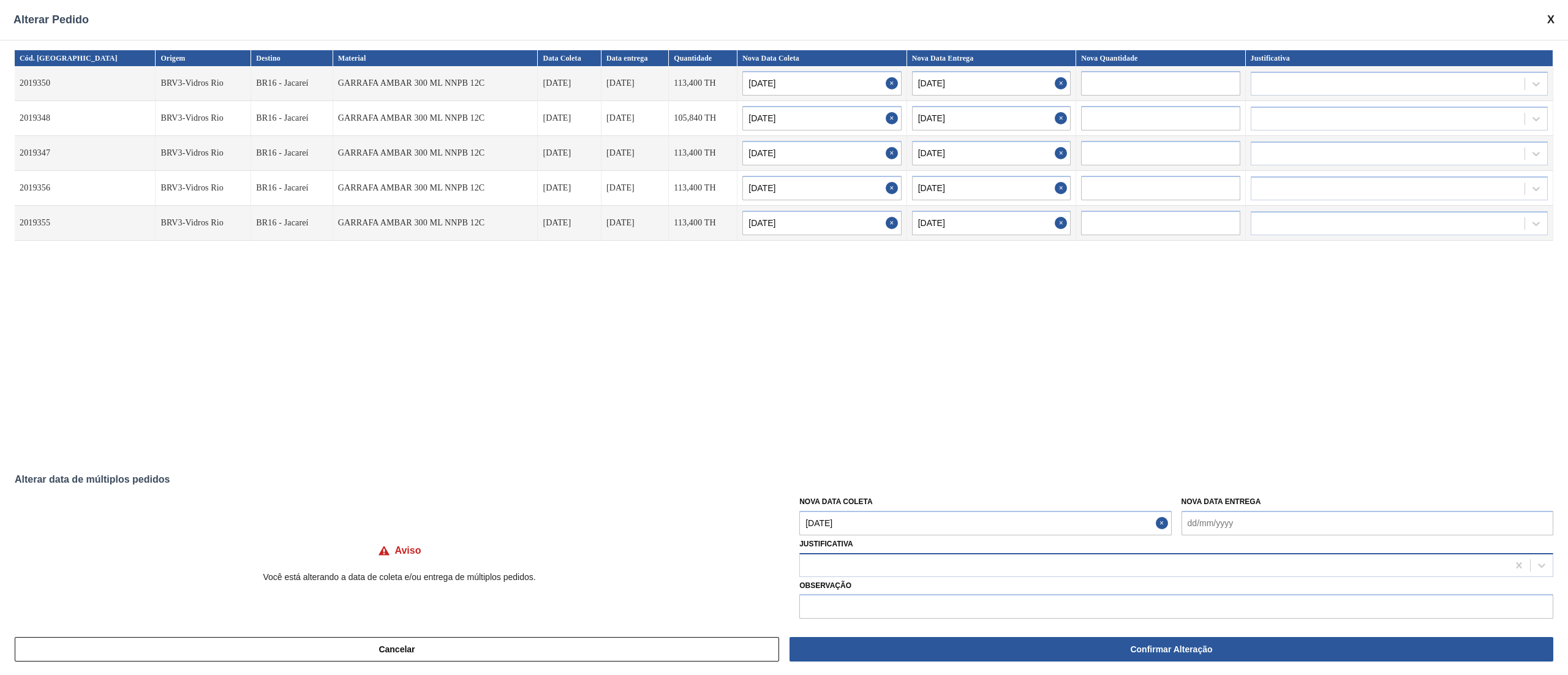
click at [839, 561] on div at bounding box center [1154, 565] width 708 height 18
type input "ou"
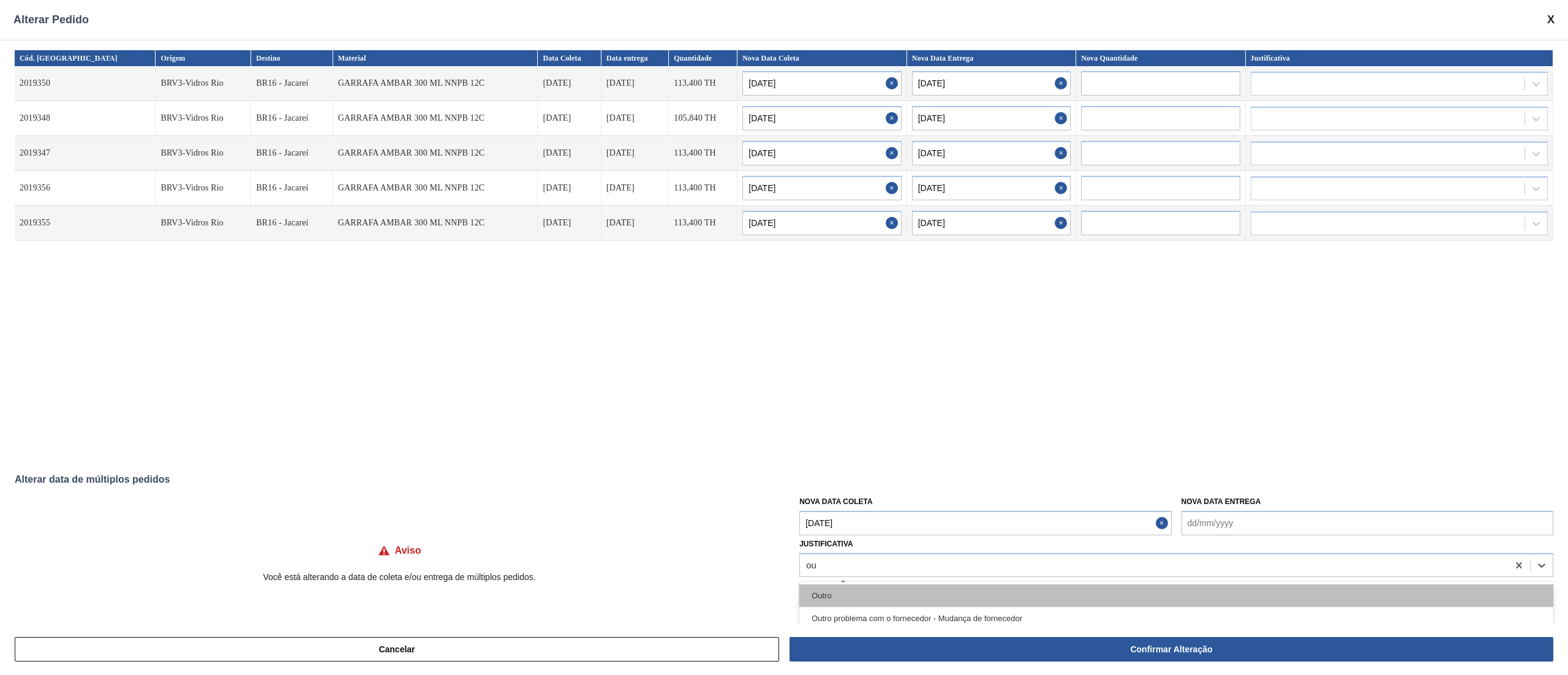
click at [824, 602] on div "Outro" at bounding box center [1176, 595] width 754 height 23
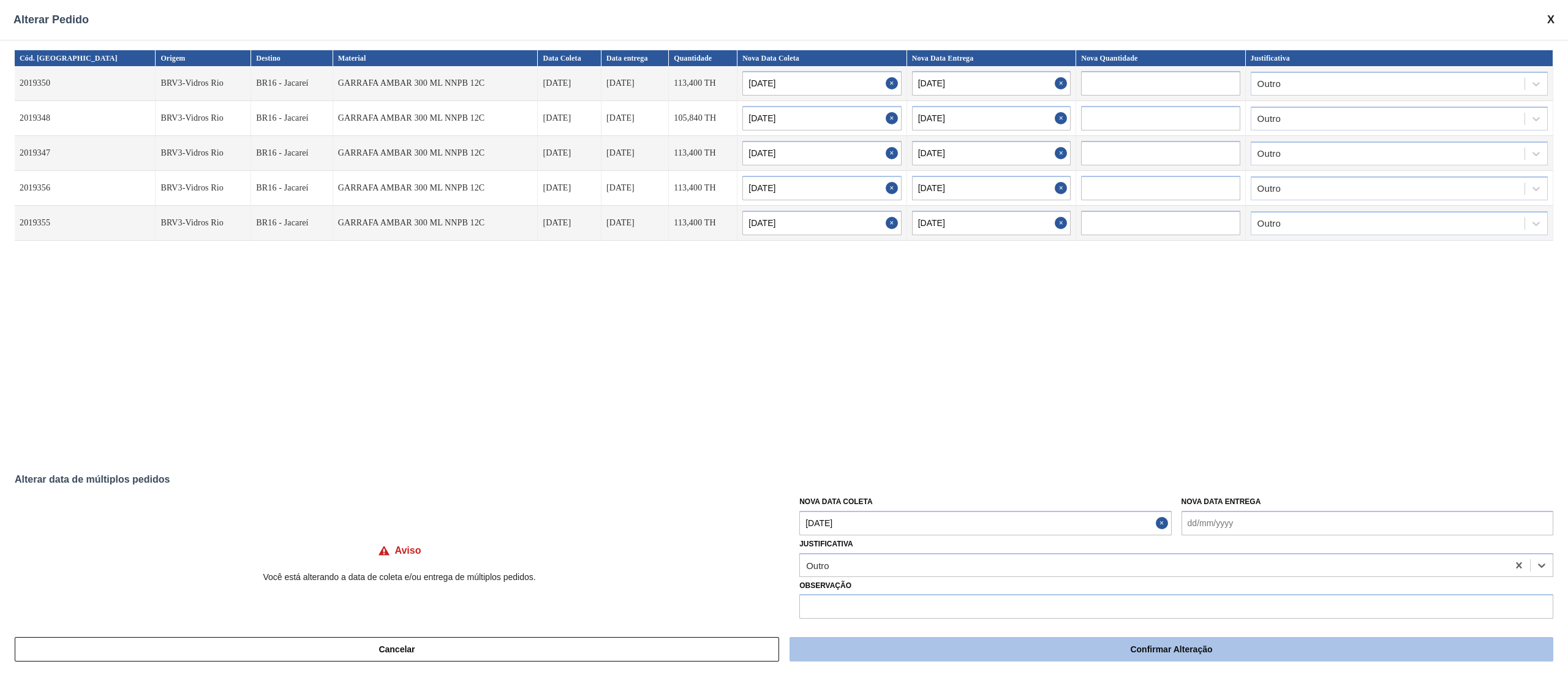
click at [919, 651] on button "Confirmar Alteração" at bounding box center [1171, 649] width 764 height 24
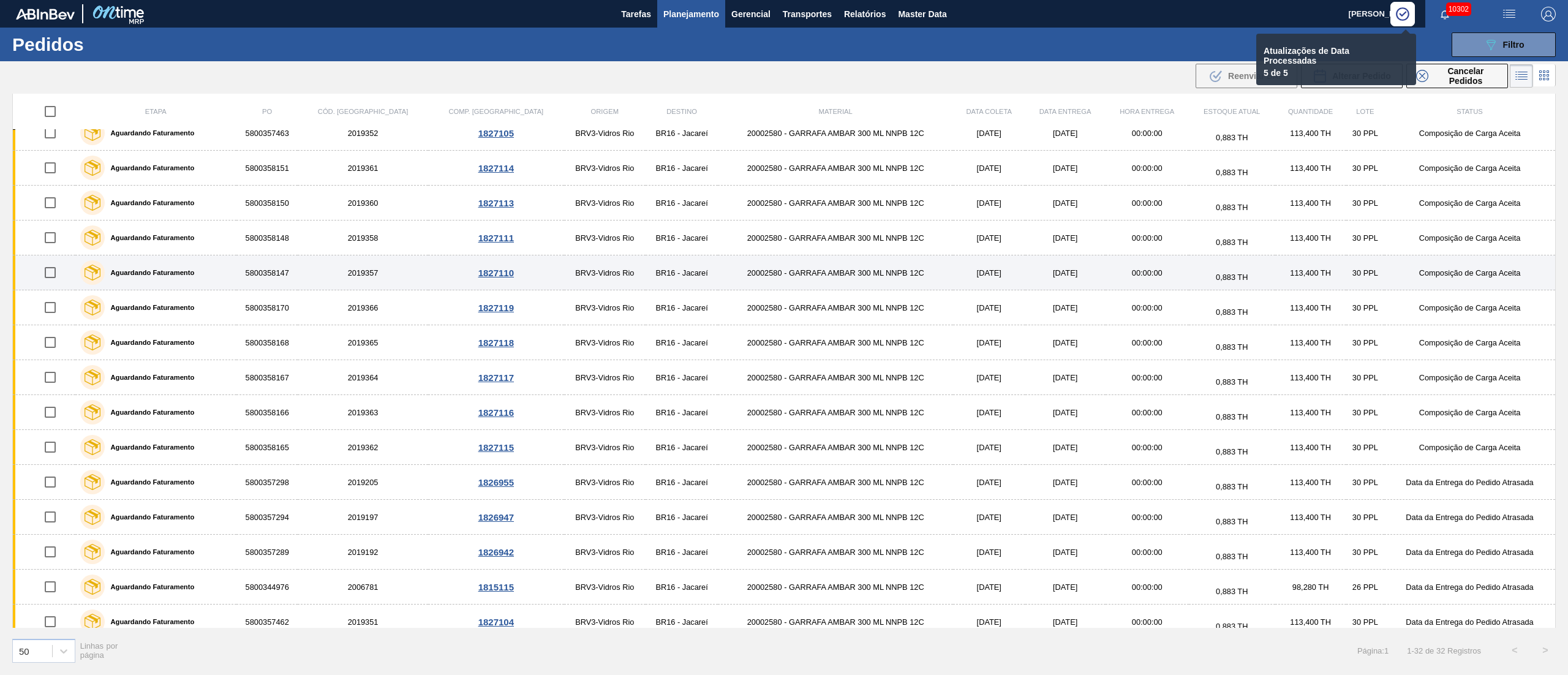
scroll to position [245, 0]
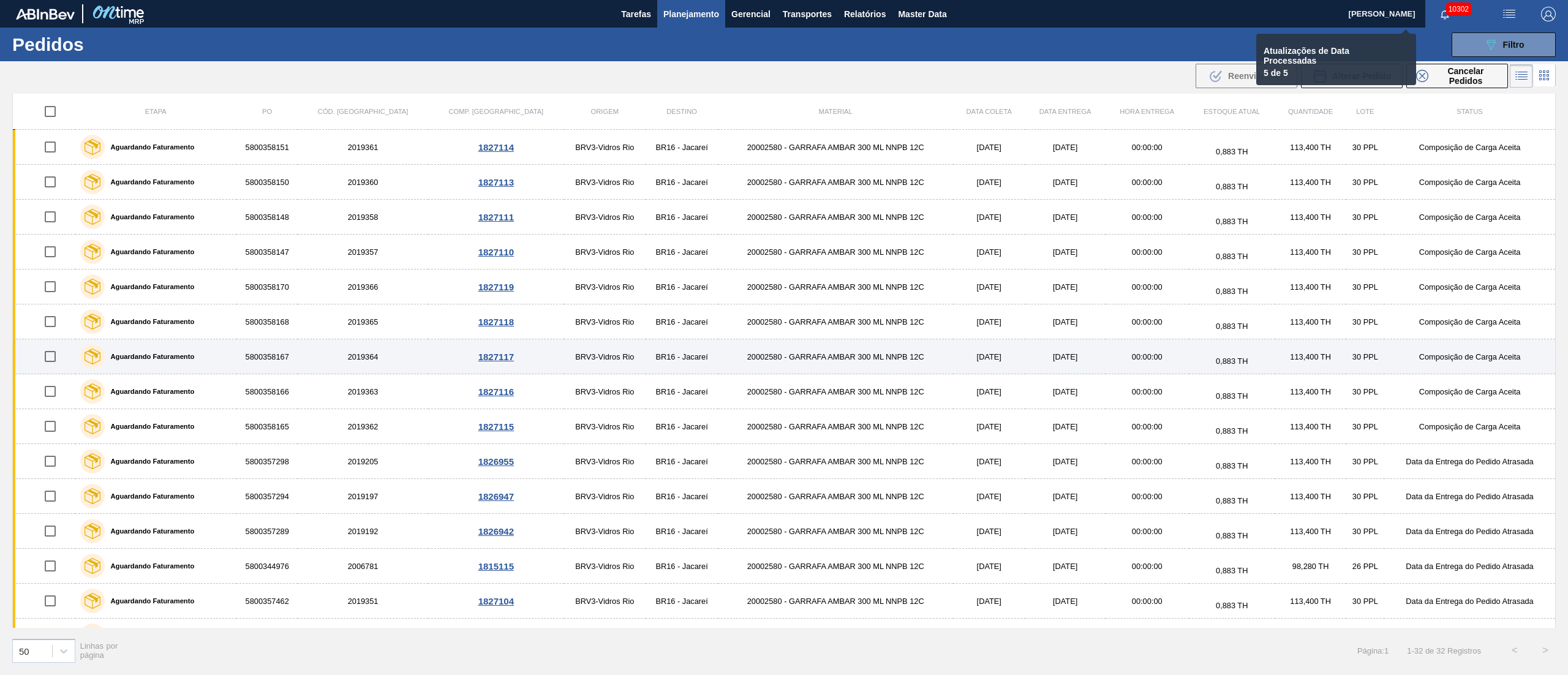
checkbox input "false"
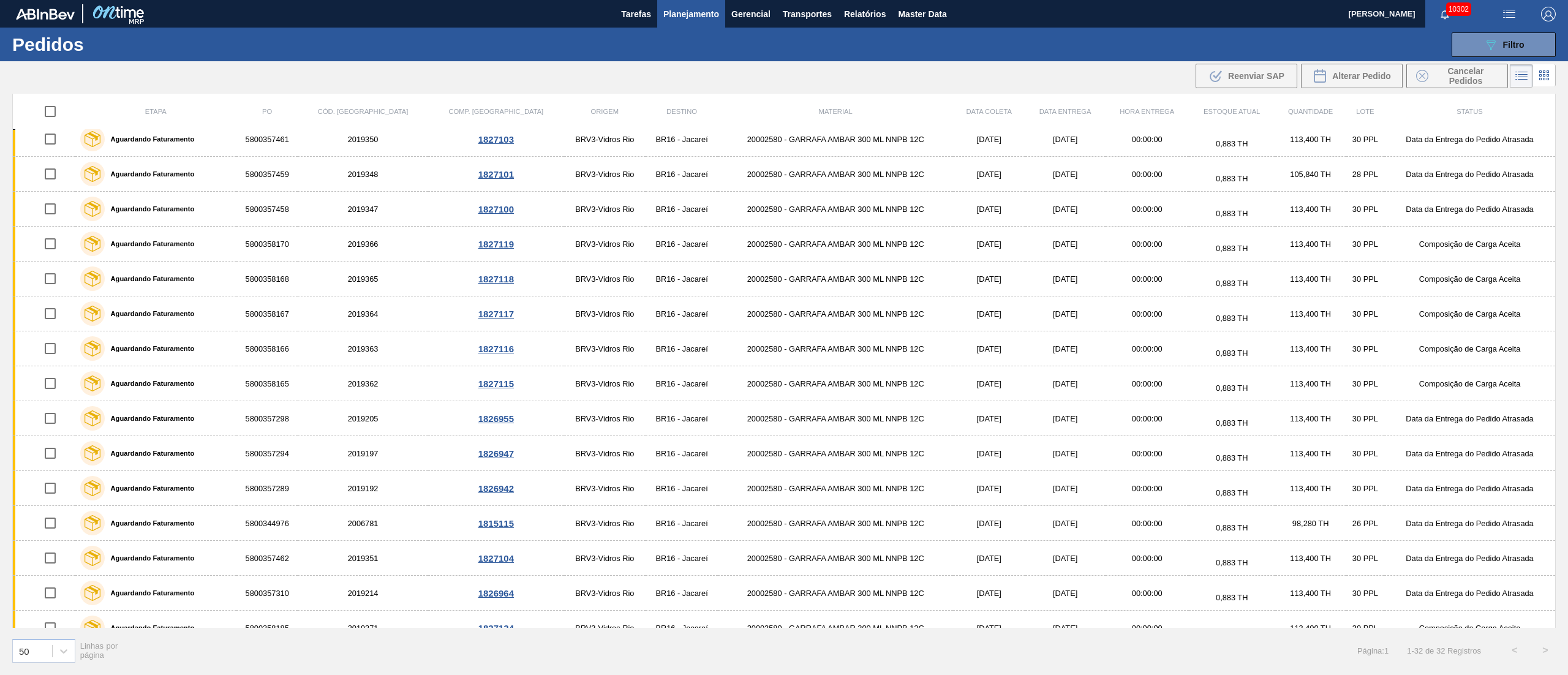
scroll to position [0, 0]
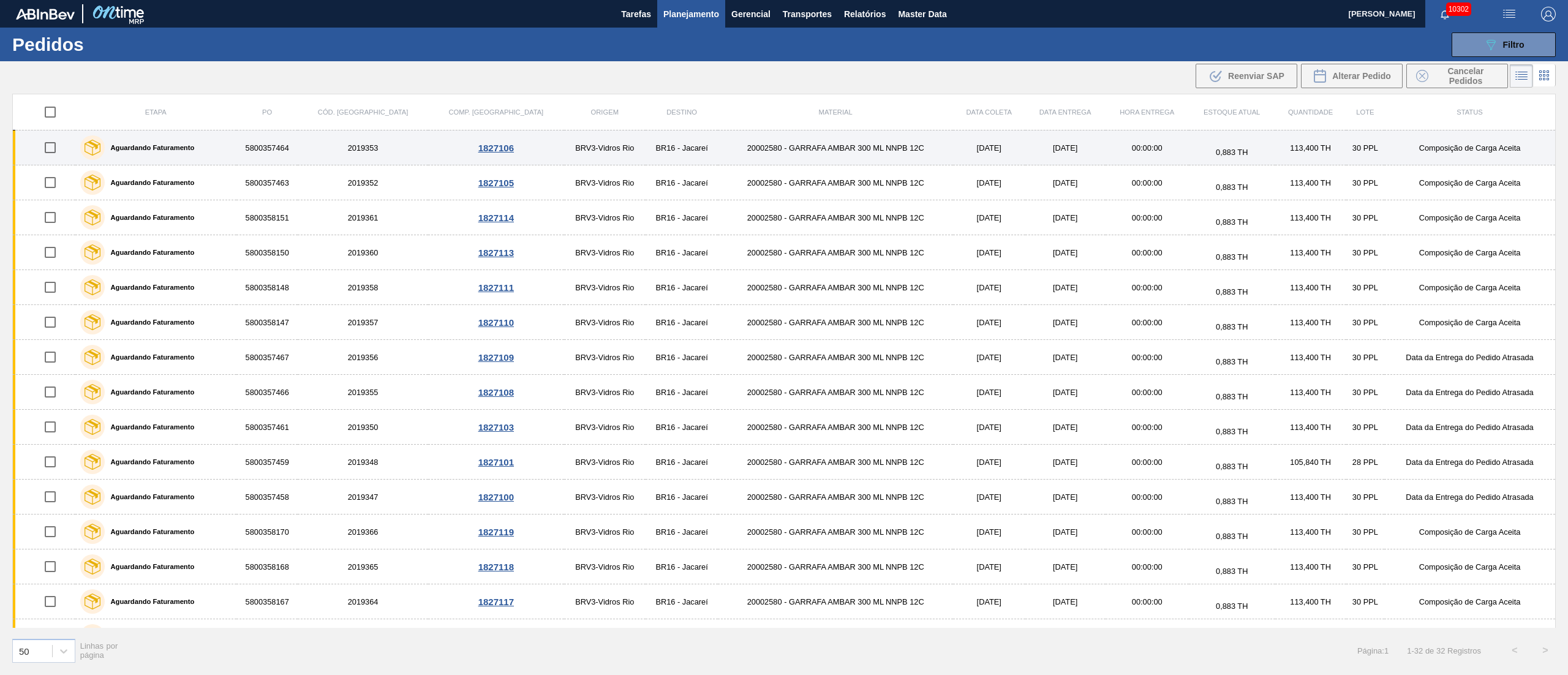
click at [49, 153] on input "checkbox" at bounding box center [50, 147] width 26 height 26
checkbox input "true"
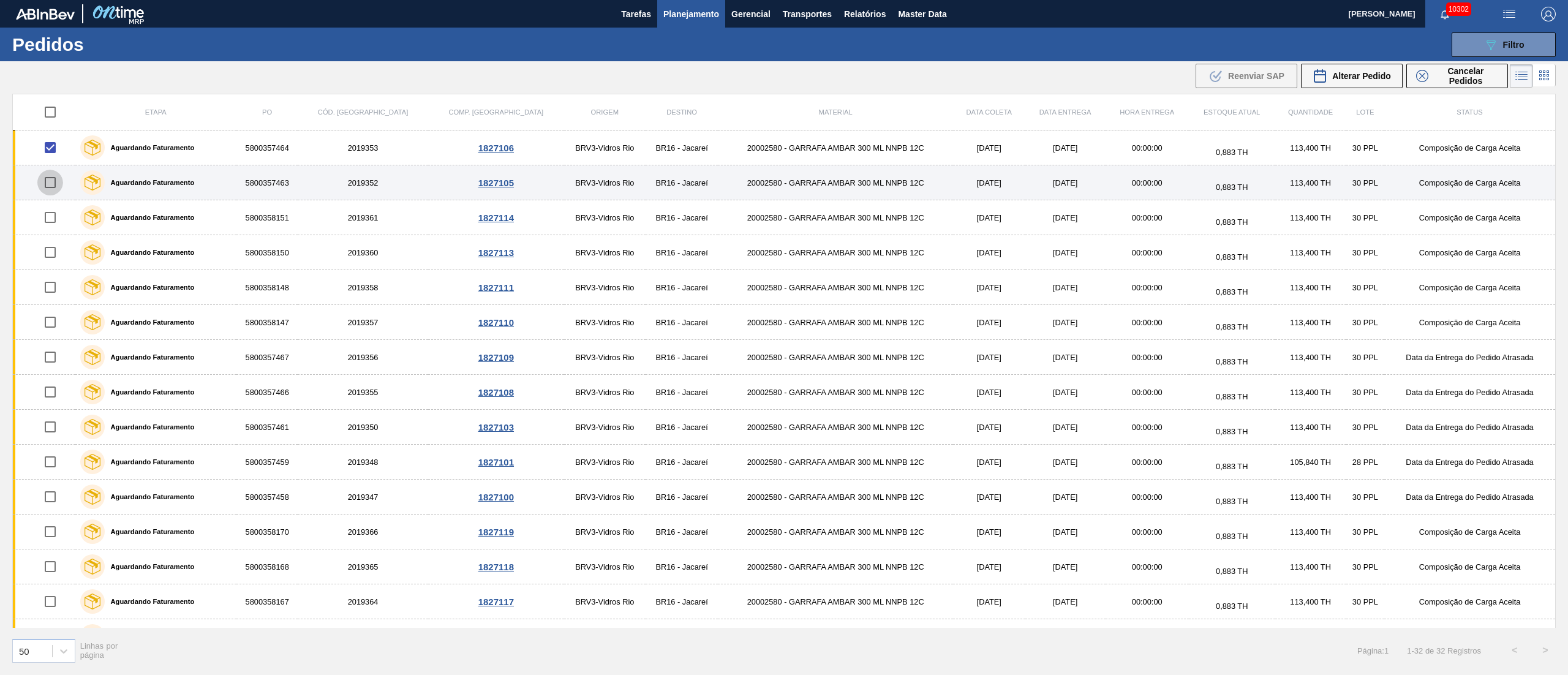
click at [46, 180] on input "checkbox" at bounding box center [50, 182] width 26 height 26
checkbox input "true"
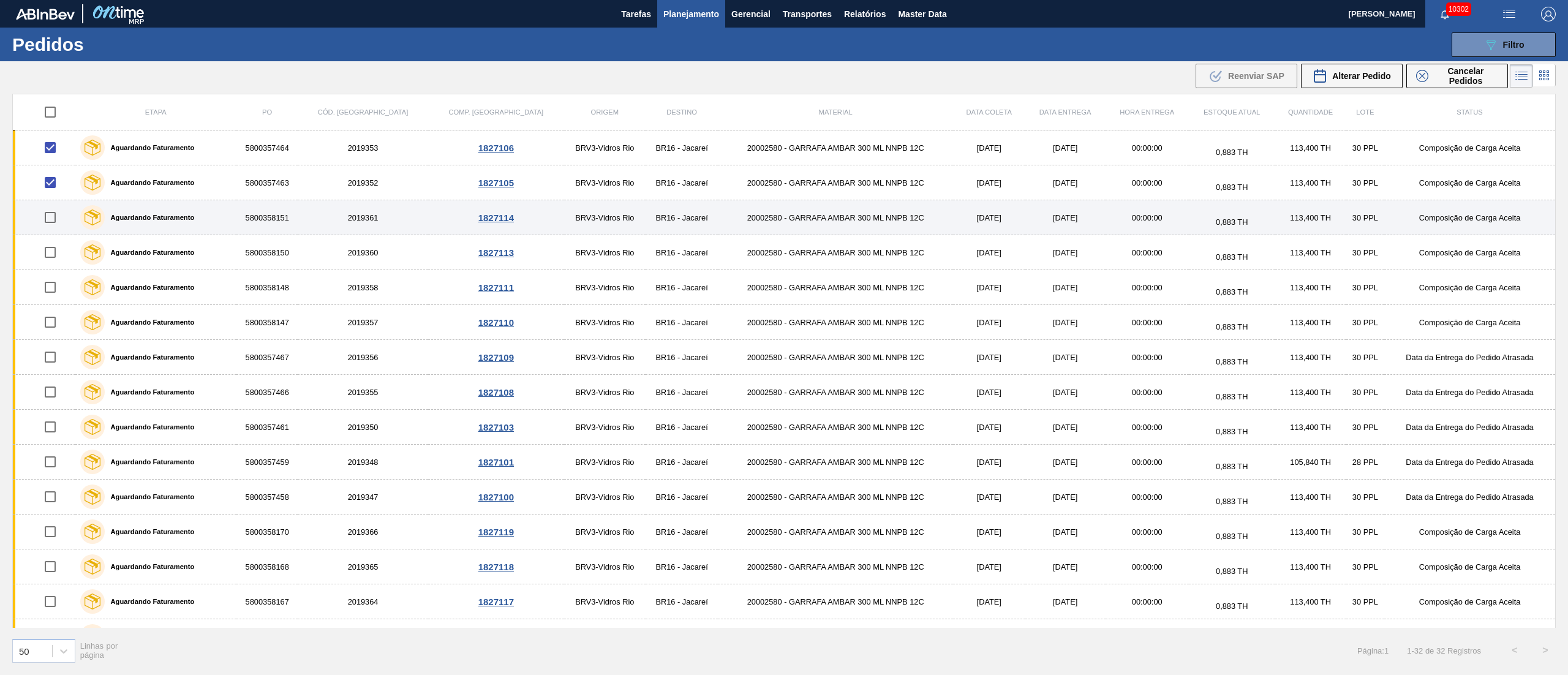
click at [53, 227] on input "checkbox" at bounding box center [50, 217] width 26 height 26
click at [53, 222] on input "checkbox" at bounding box center [50, 217] width 26 height 26
checkbox input "false"
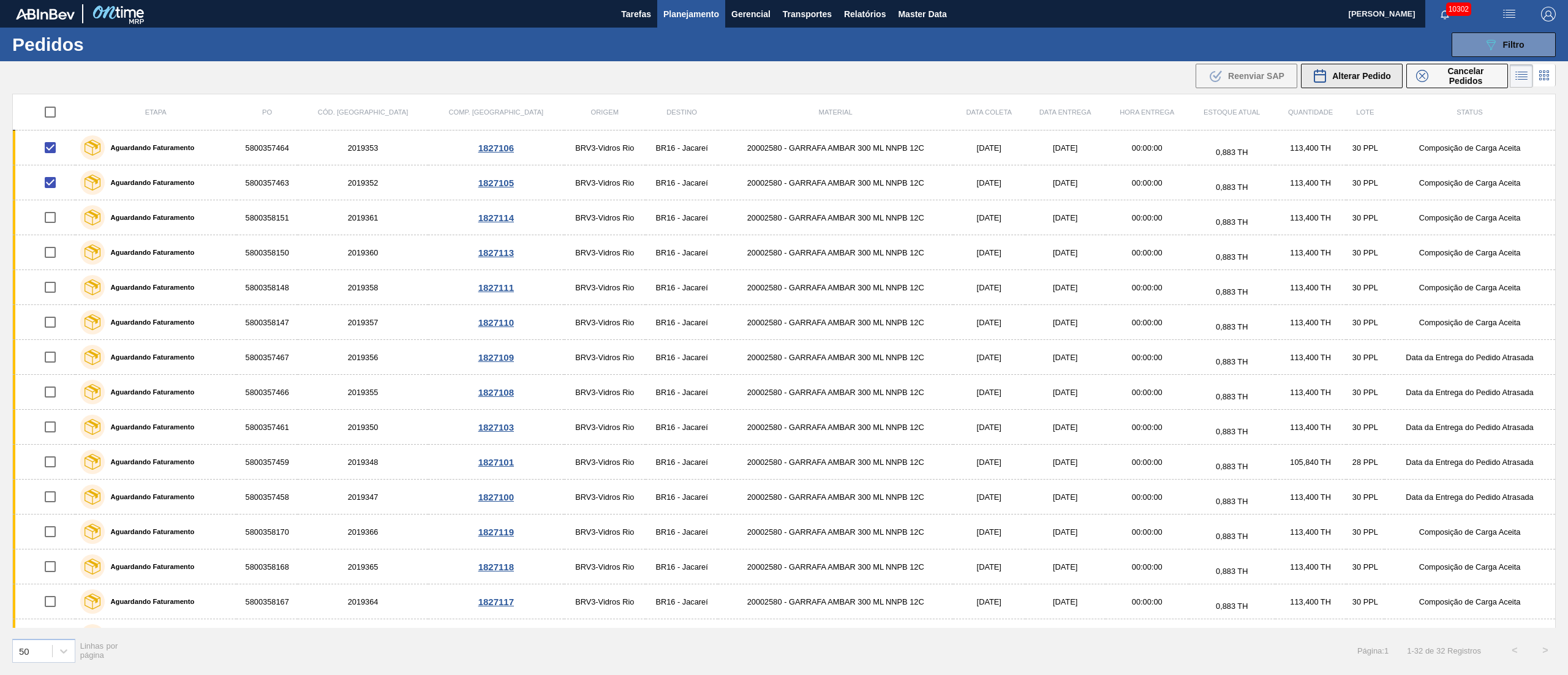
click at [1373, 76] on span "Alterar Pedido" at bounding box center [1361, 76] width 59 height 10
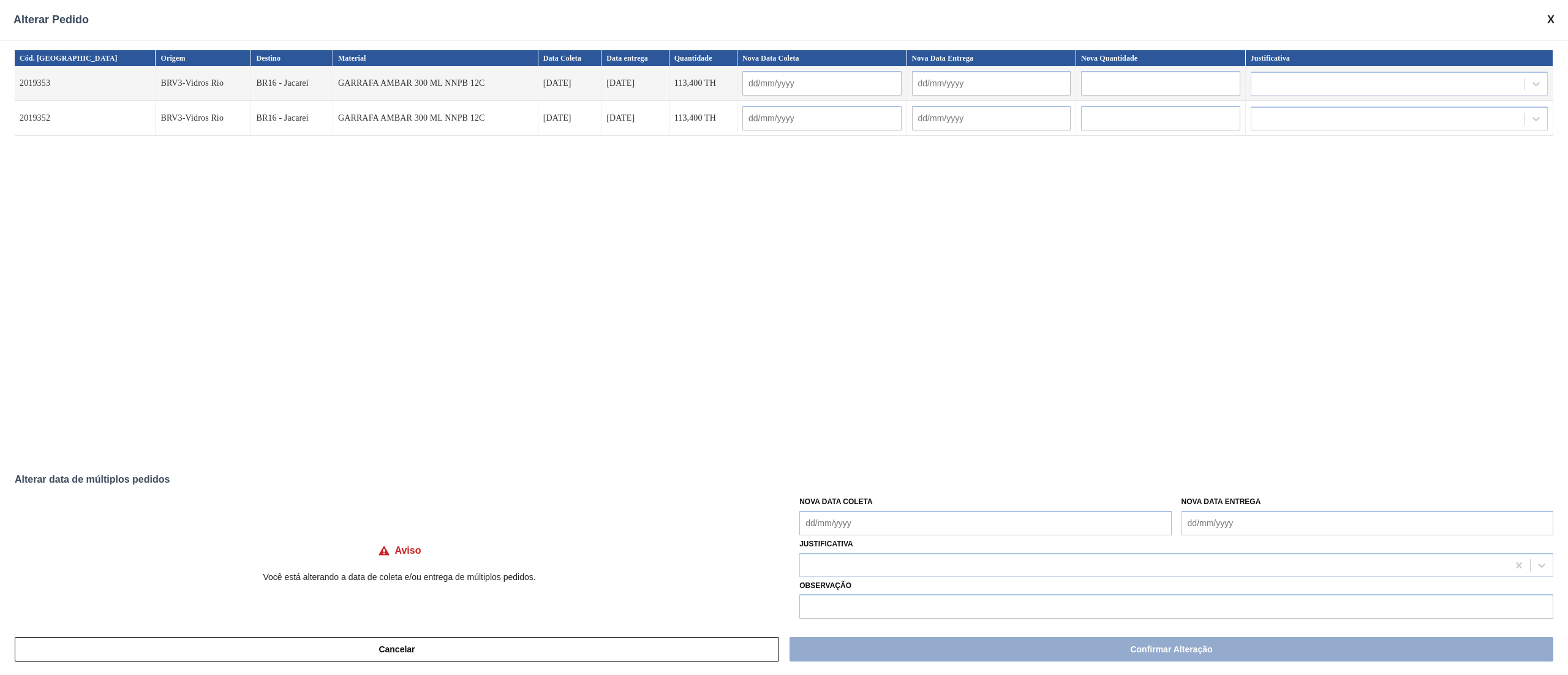
click at [848, 516] on Coleta "Nova Data Coleta" at bounding box center [985, 523] width 372 height 24
click at [913, 426] on div "12" at bounding box center [913, 428] width 16 height 16
type Coleta "[DATE]"
type input "[DATE]"
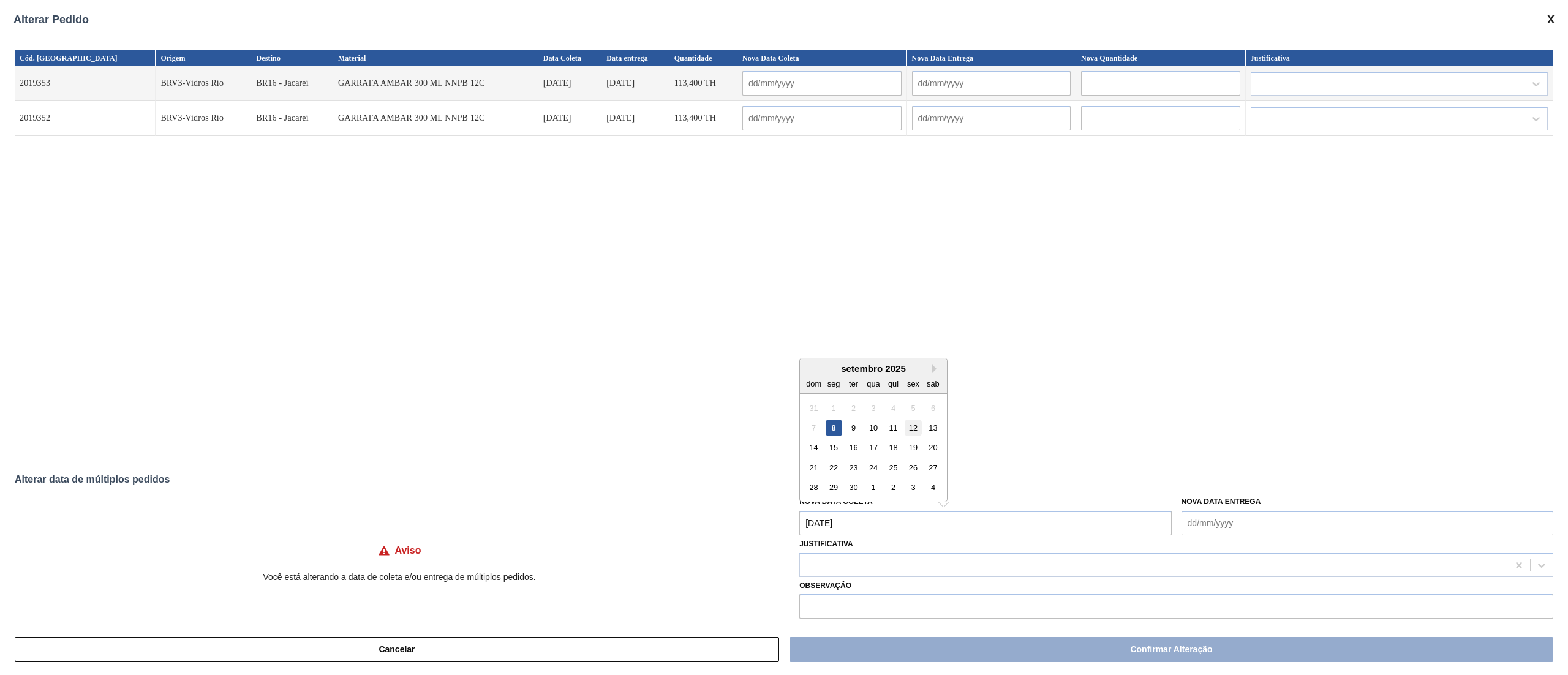
type input "[DATE]"
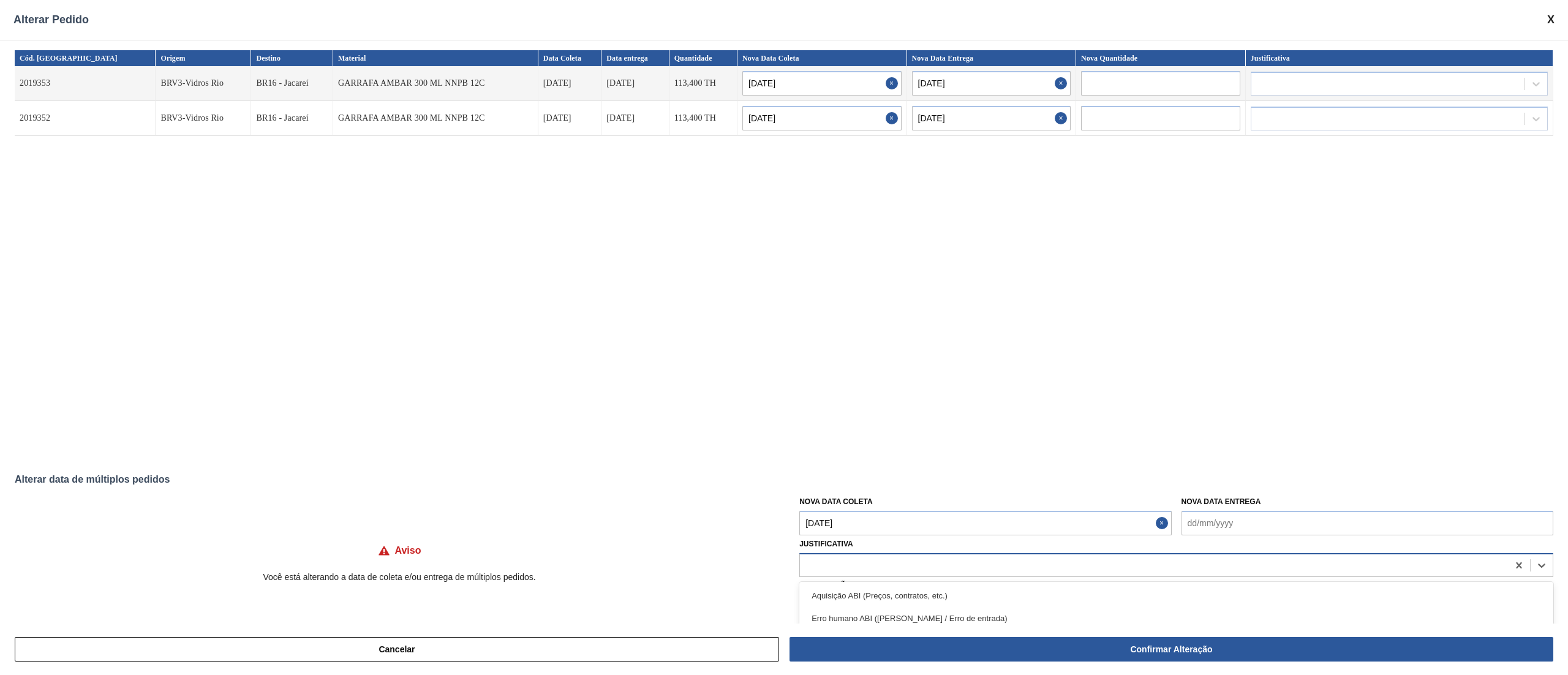
click at [868, 561] on div at bounding box center [1154, 565] width 708 height 18
type input "ou"
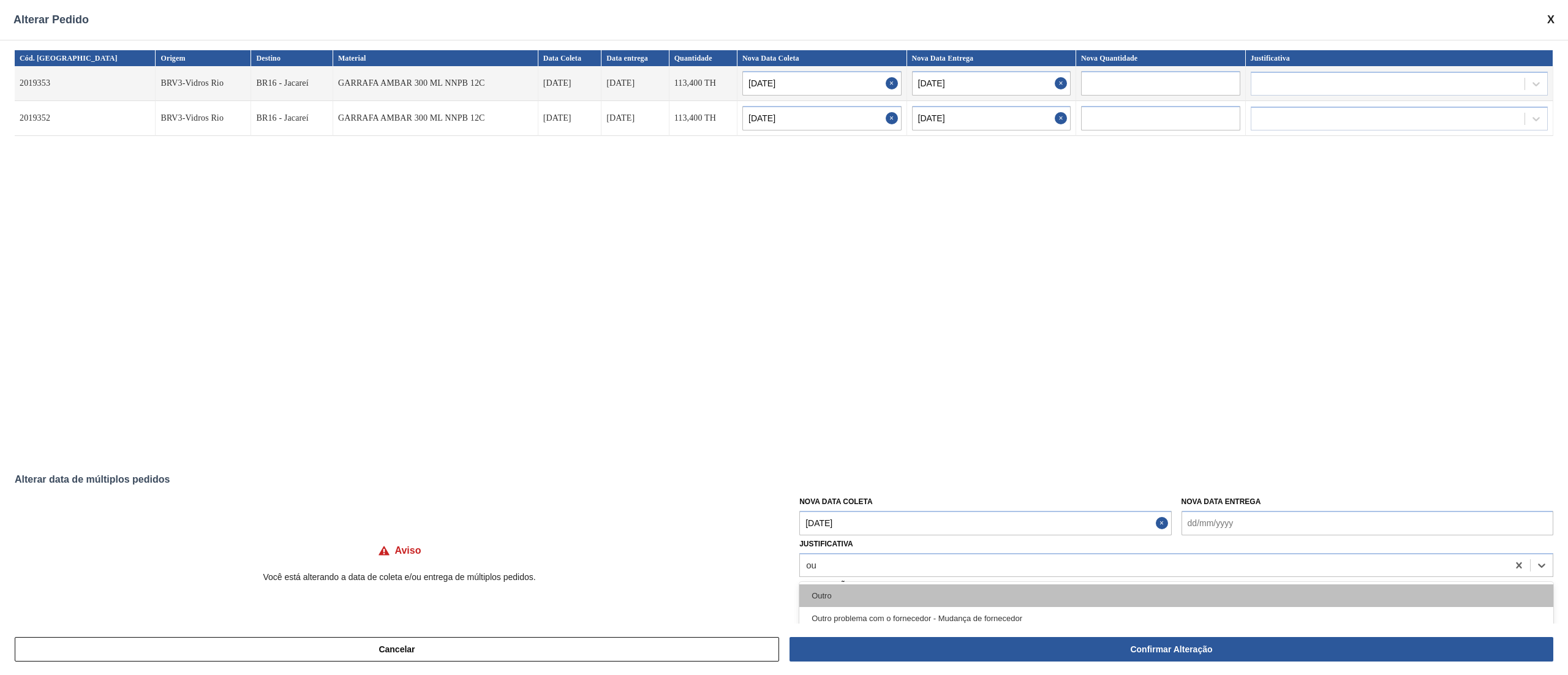
click at [846, 594] on div "Outro" at bounding box center [1176, 595] width 754 height 23
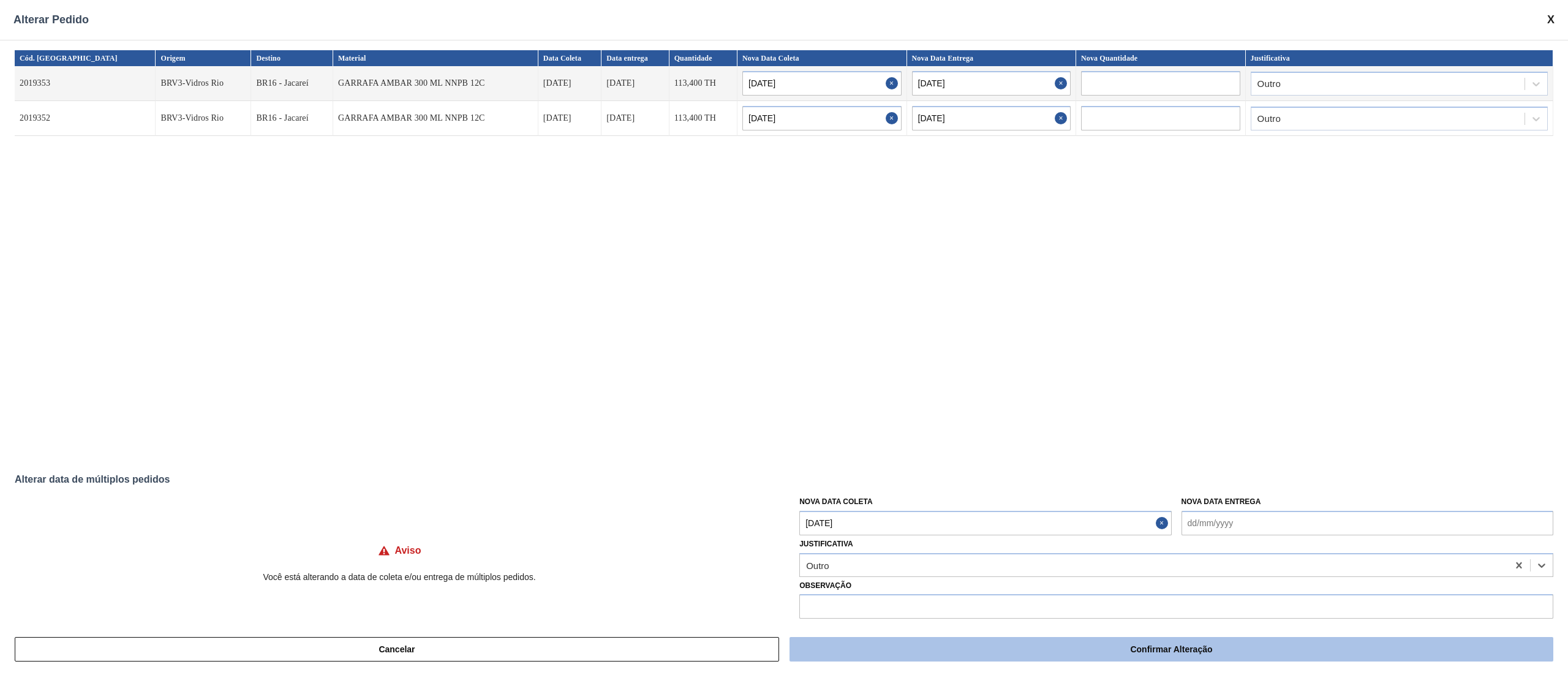
click at [969, 653] on button "Confirmar Alteração" at bounding box center [1171, 649] width 764 height 24
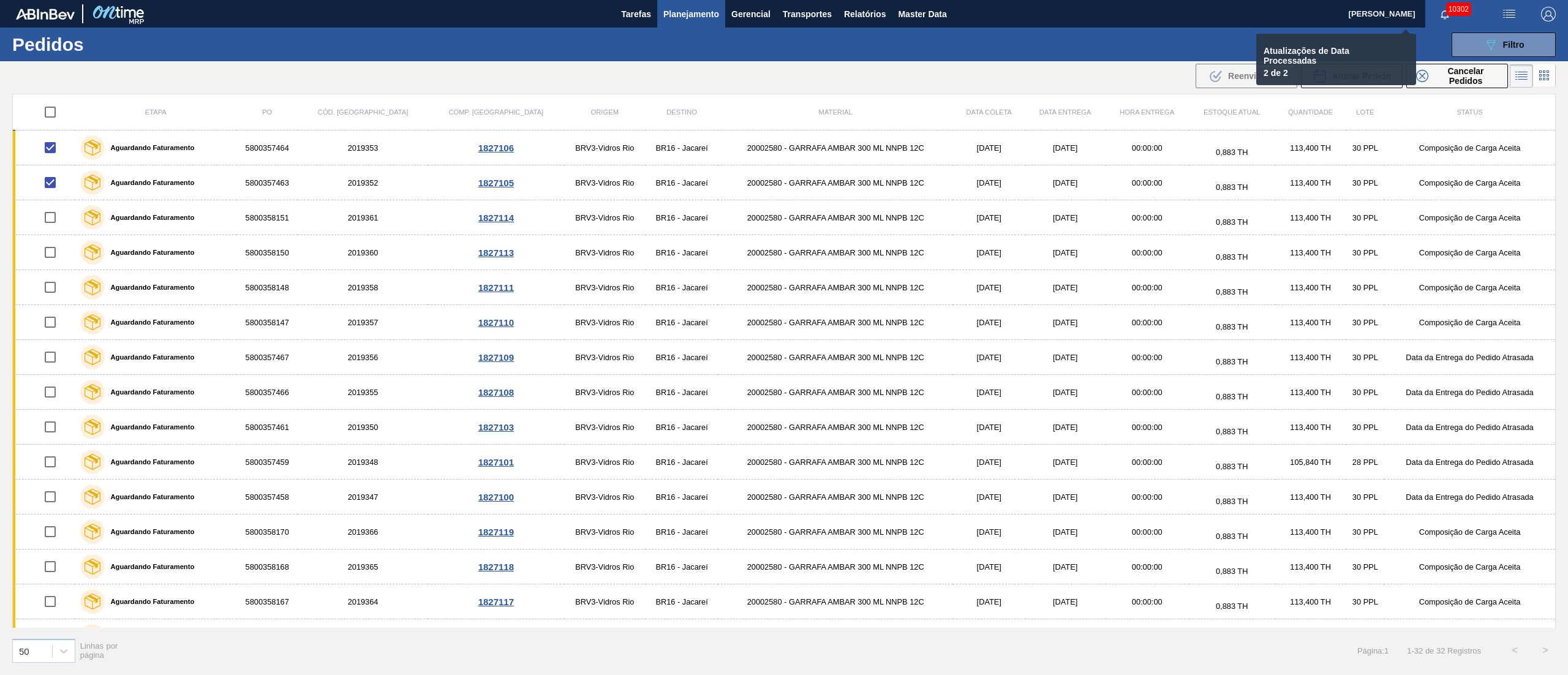
checkbox input "false"
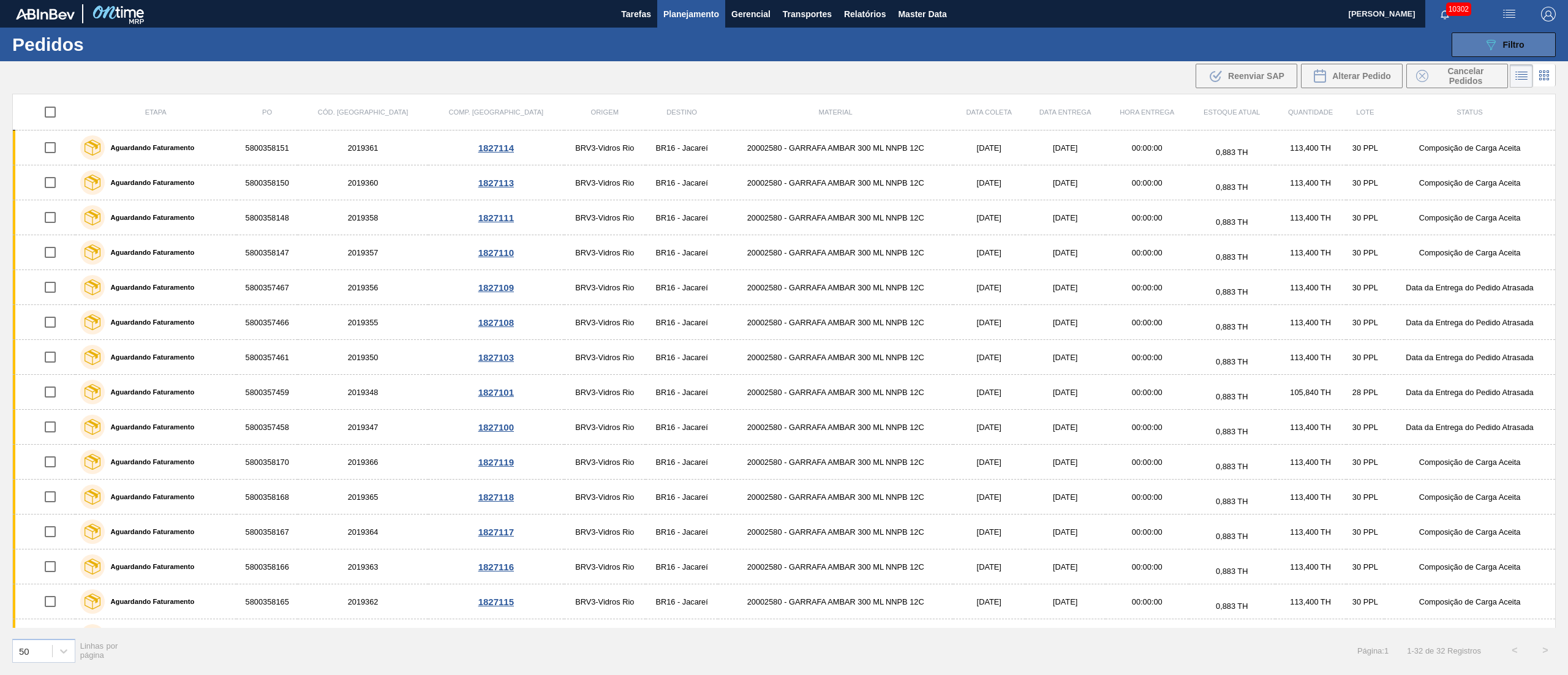
click at [1517, 44] on span "Filtro" at bounding box center [1514, 45] width 21 height 10
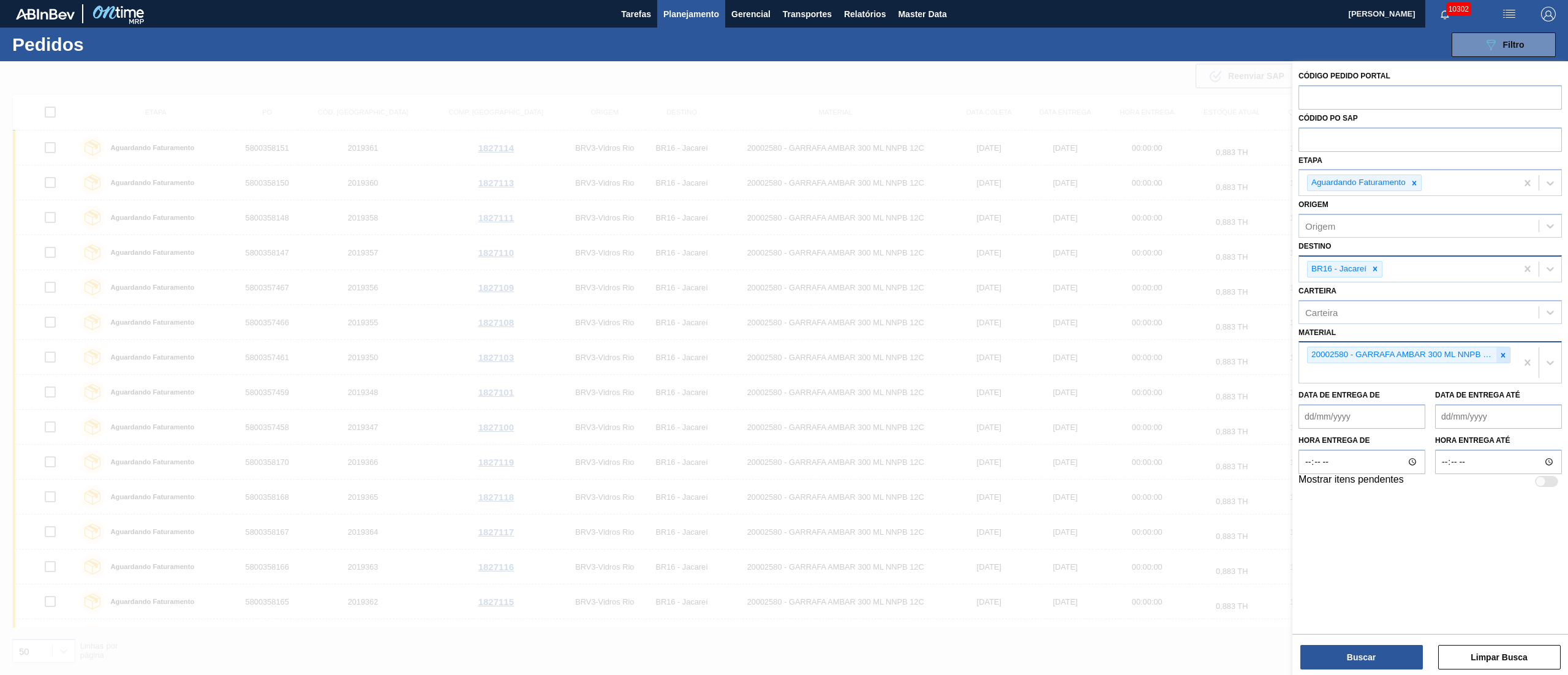
click at [1499, 353] on icon at bounding box center [1503, 356] width 9 height 9
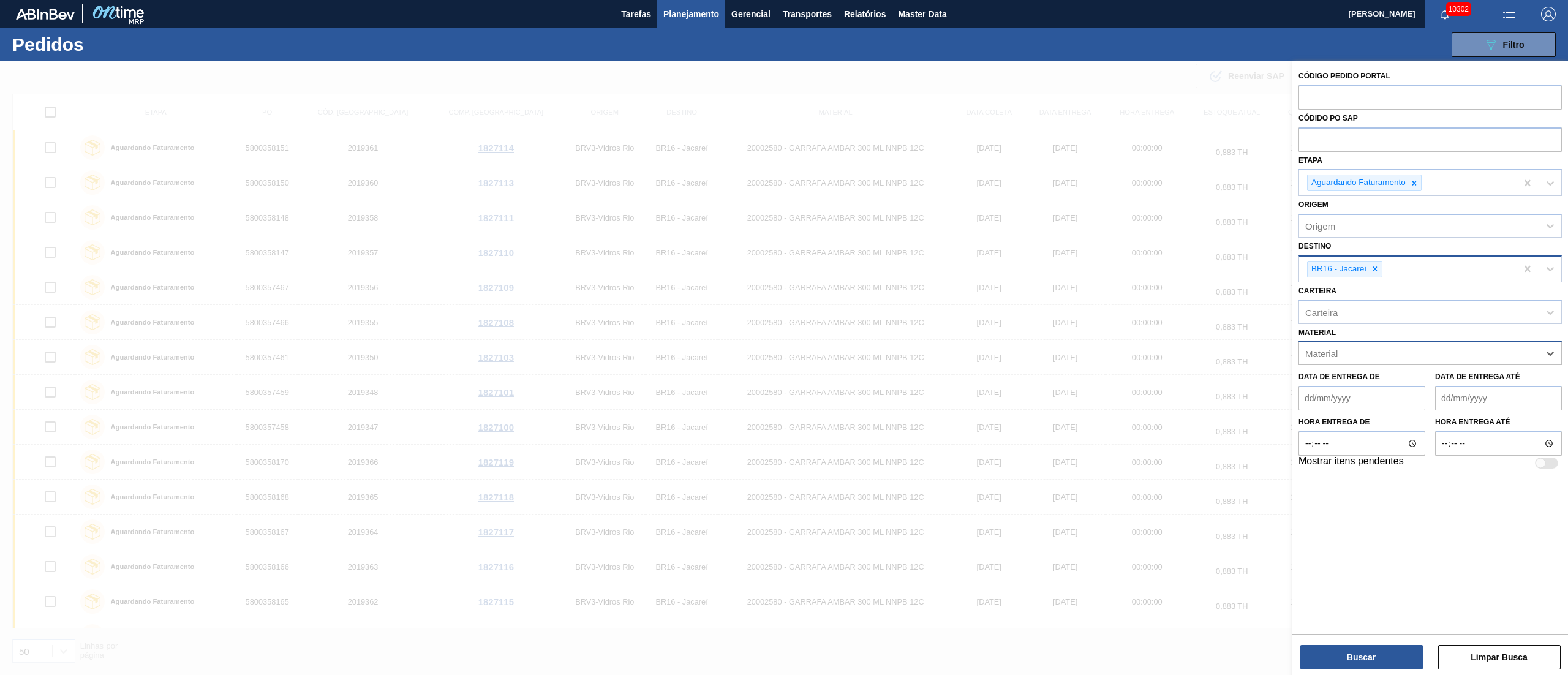
paste input "30008247"
type input "30008247"
click at [1386, 389] on div "30008247 - GARRAFA BUD OW 330ML" at bounding box center [1430, 384] width 264 height 23
click at [1376, 271] on icon at bounding box center [1375, 269] width 9 height 9
type input "3"
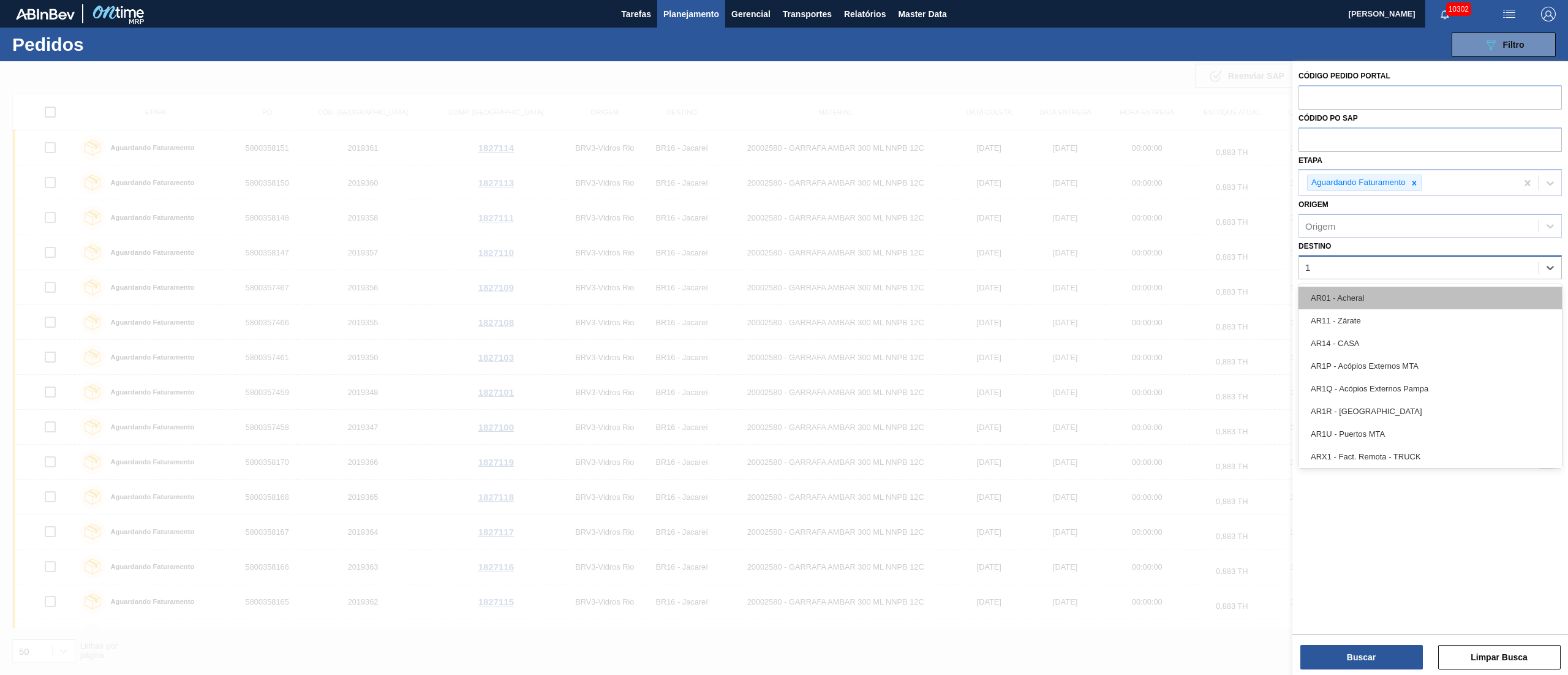
type input "18"
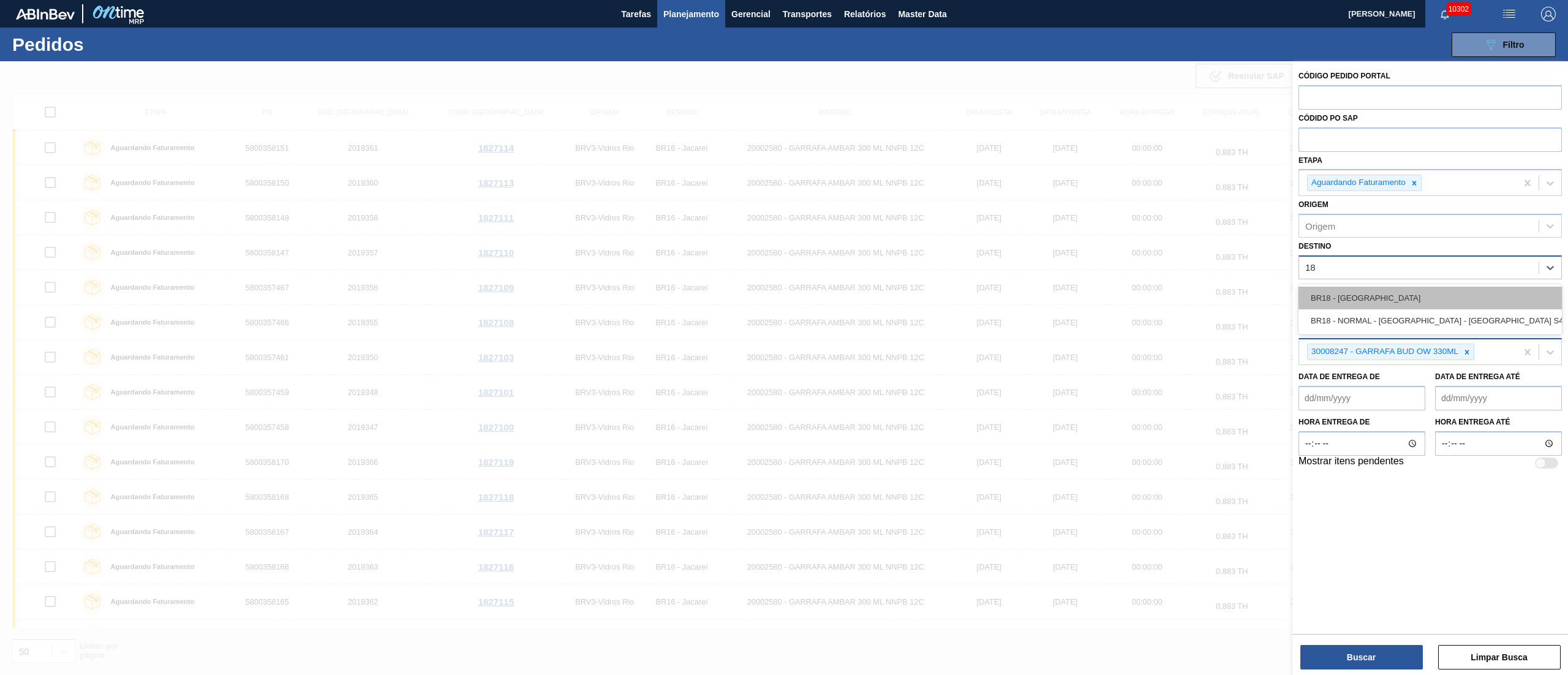
click at [1356, 293] on div "BR18 - [GEOGRAPHIC_DATA]" at bounding box center [1430, 298] width 264 height 23
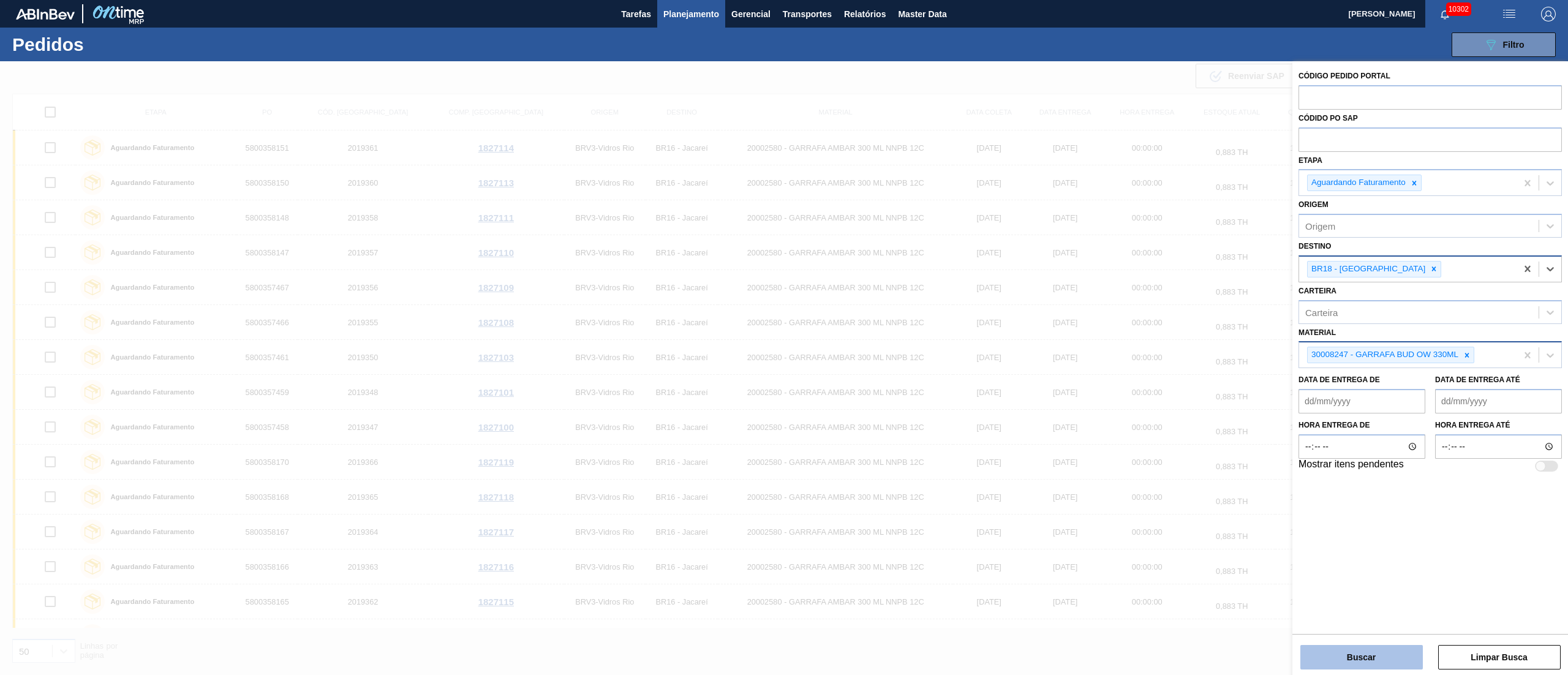
click at [1341, 659] on button "Buscar" at bounding box center [1361, 657] width 123 height 24
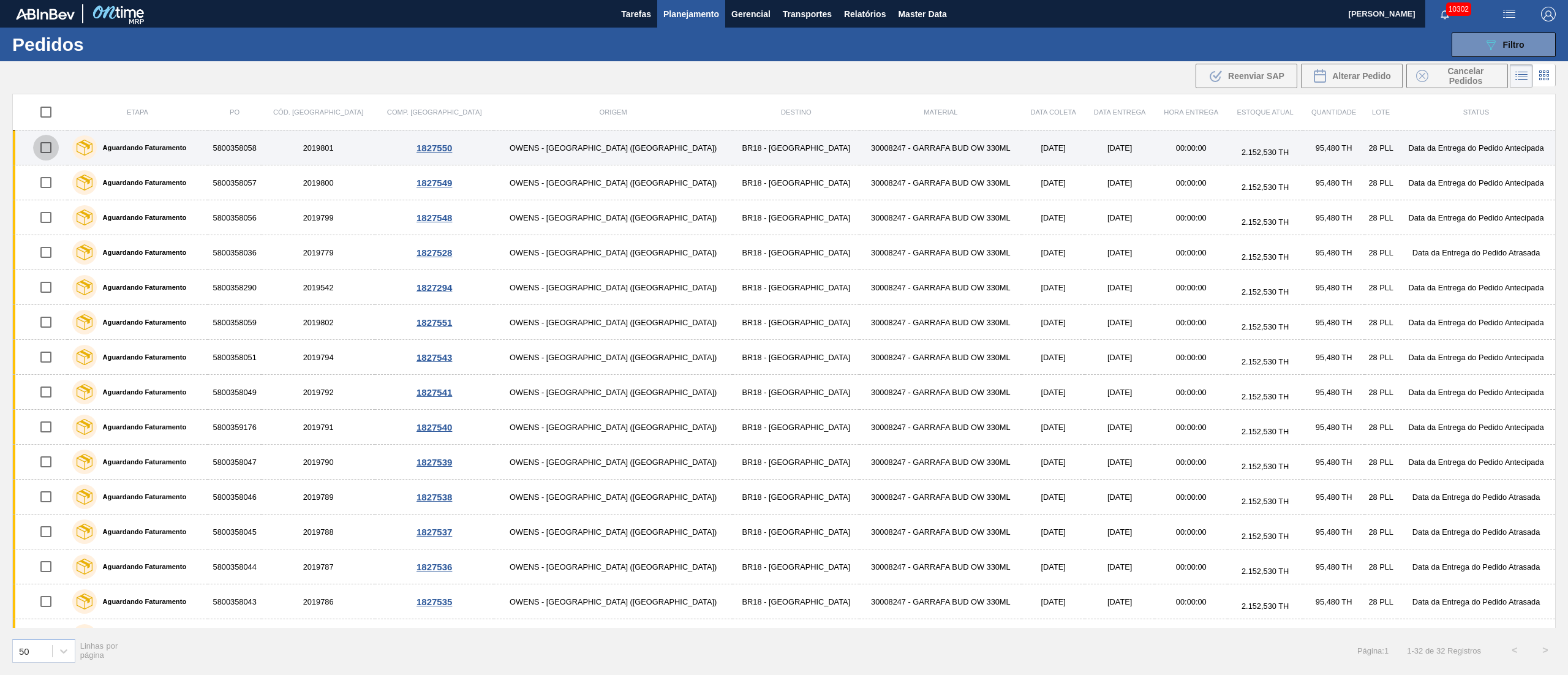
click at [59, 147] on input "checkbox" at bounding box center [46, 147] width 26 height 26
checkbox input "true"
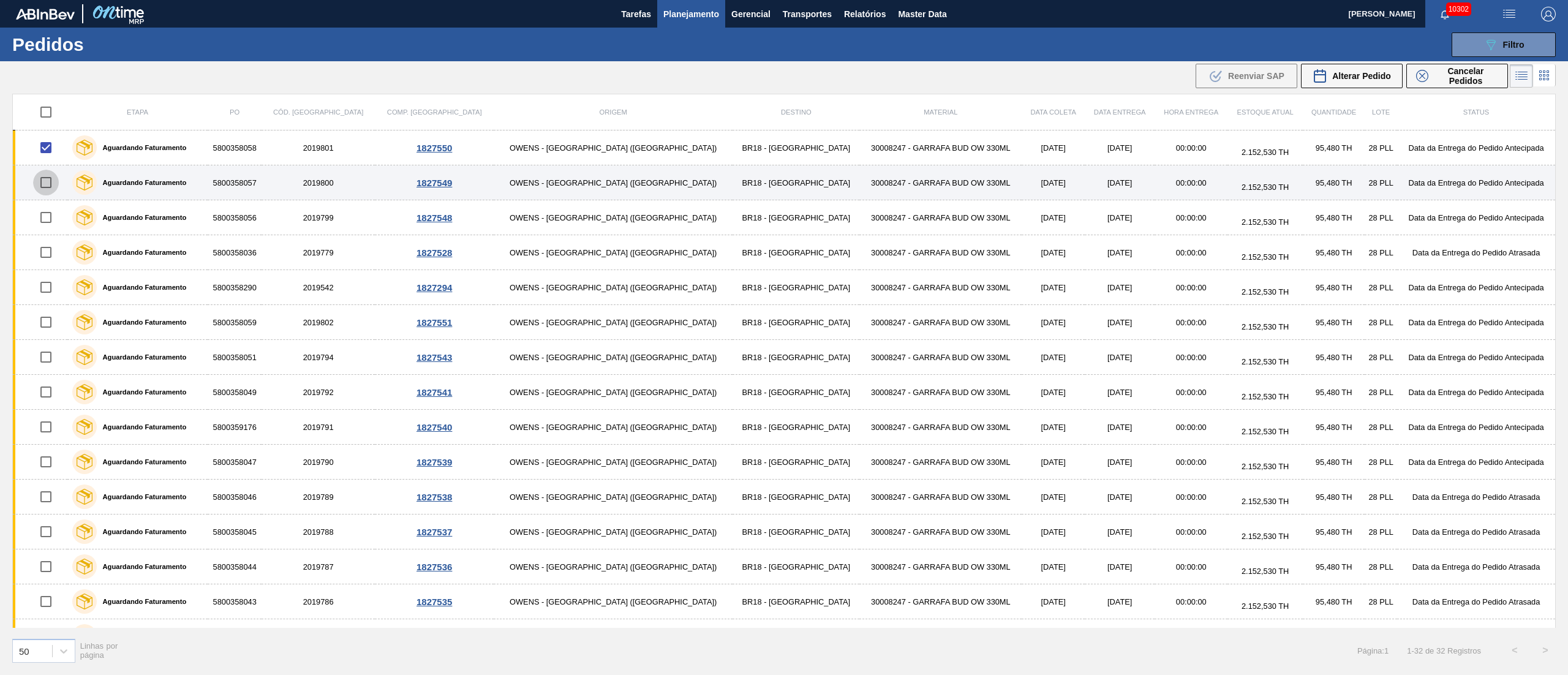
click at [54, 187] on input "checkbox" at bounding box center [46, 182] width 26 height 26
checkbox input "true"
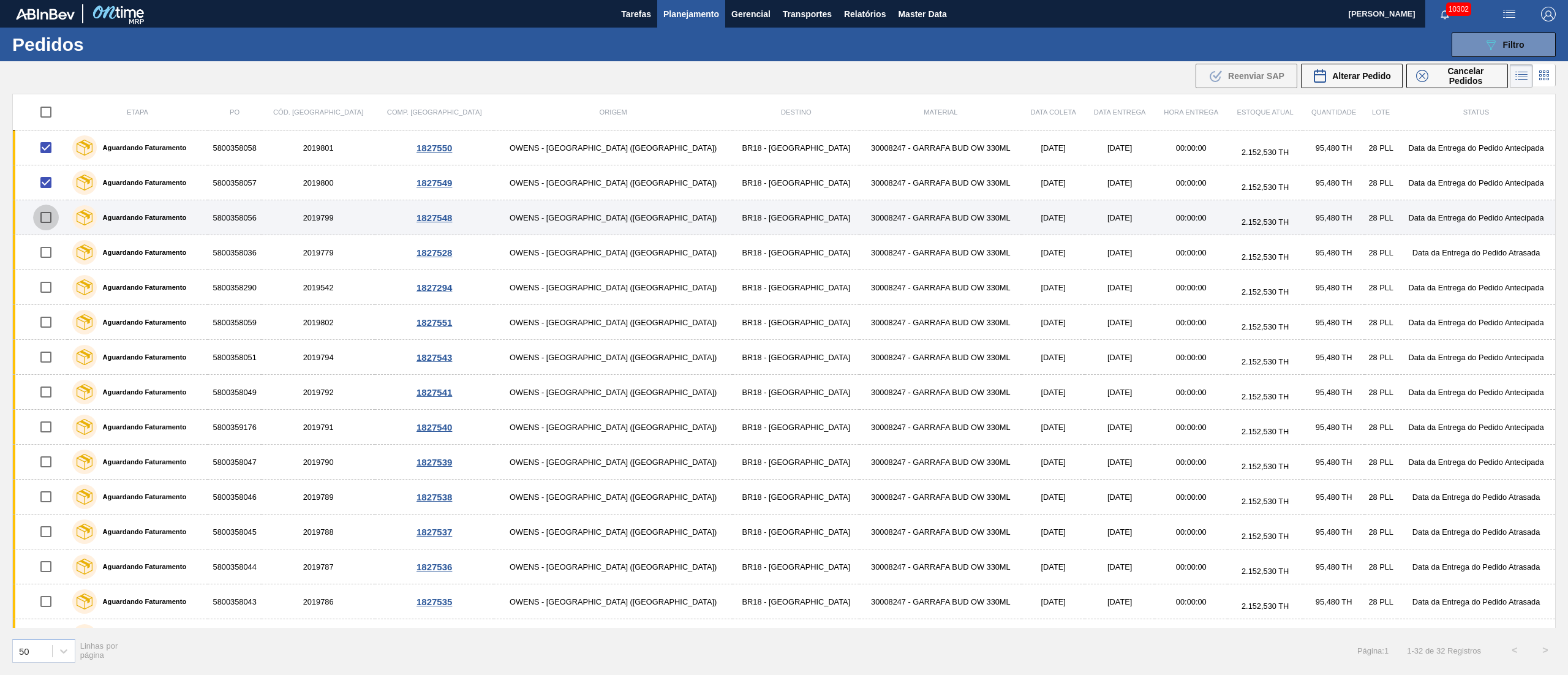
click at [47, 222] on input "checkbox" at bounding box center [46, 217] width 26 height 26
checkbox input "true"
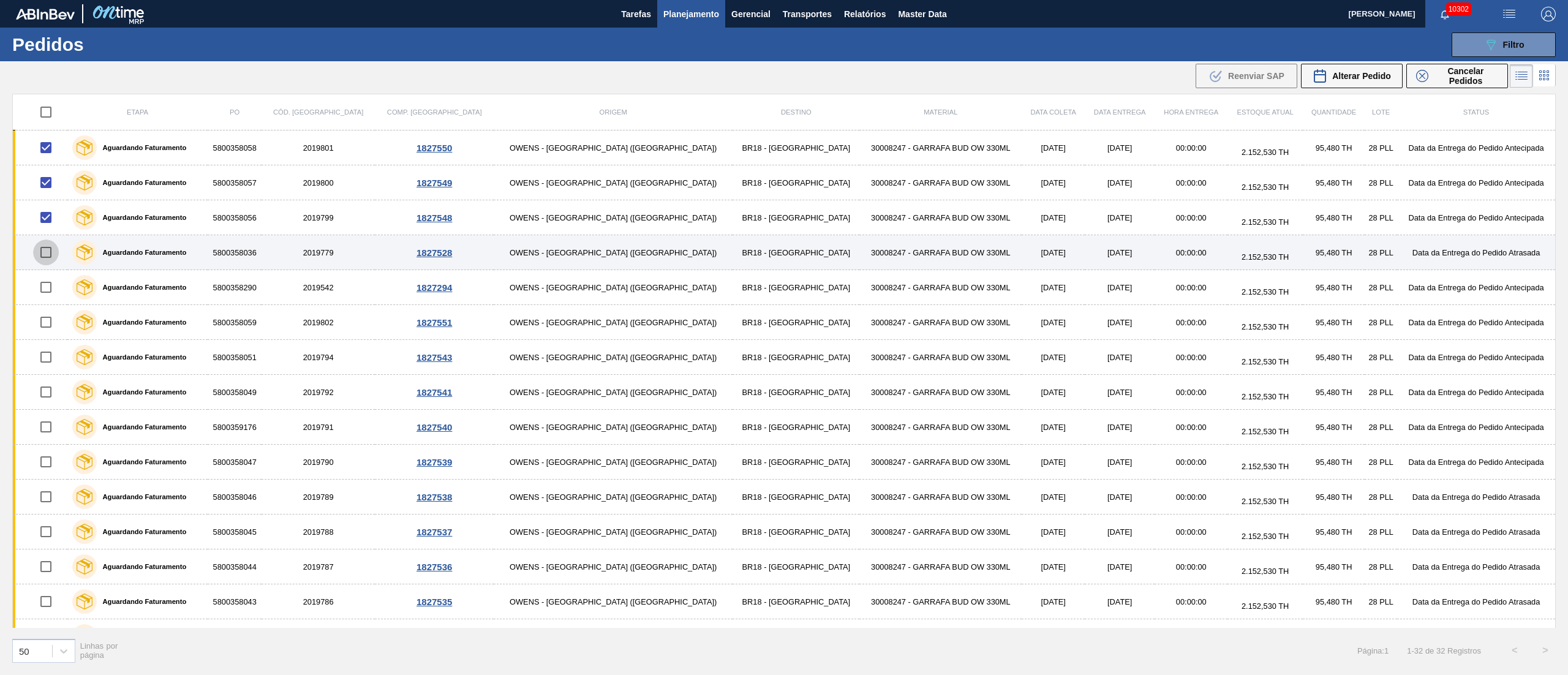
click at [53, 254] on input "checkbox" at bounding box center [46, 252] width 26 height 26
checkbox input "true"
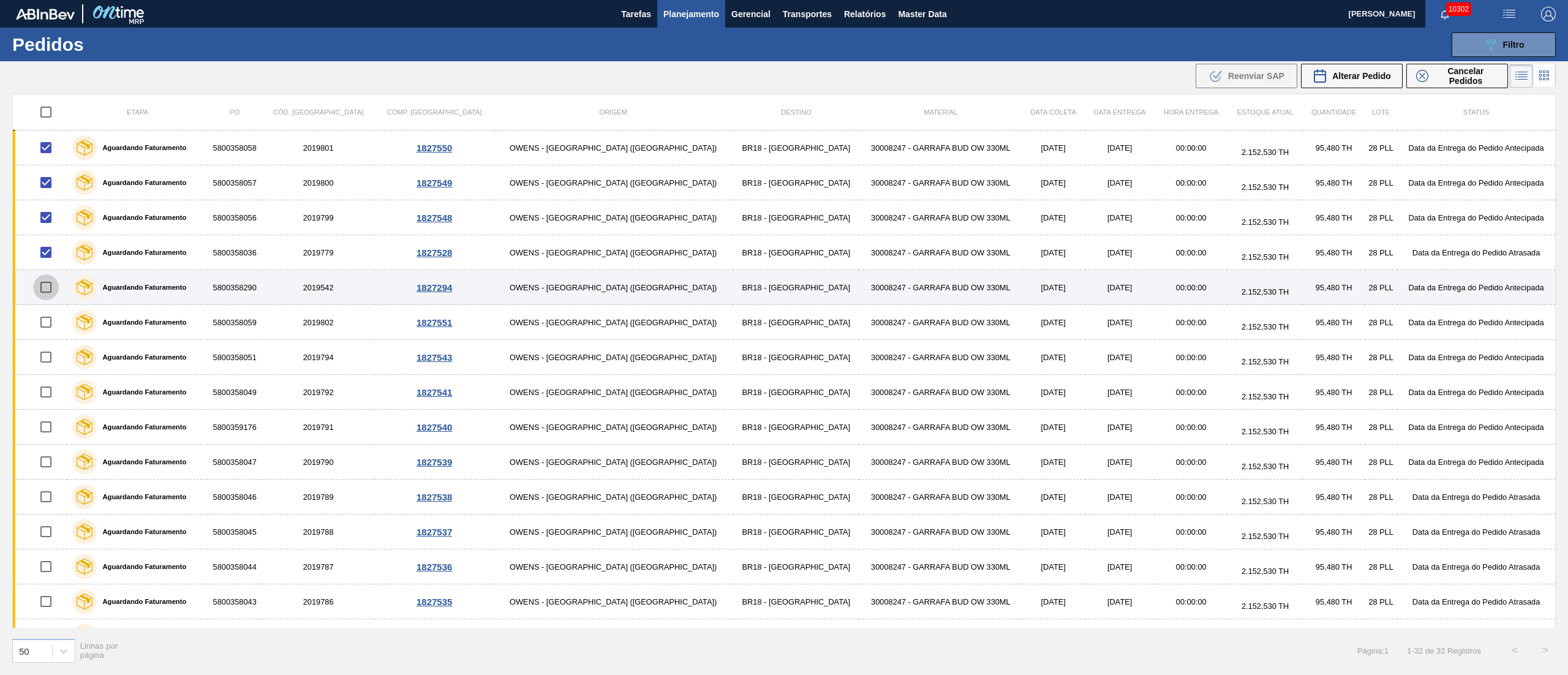
click at [49, 288] on input "checkbox" at bounding box center [46, 287] width 26 height 26
click at [48, 289] on input "checkbox" at bounding box center [46, 287] width 26 height 26
checkbox input "false"
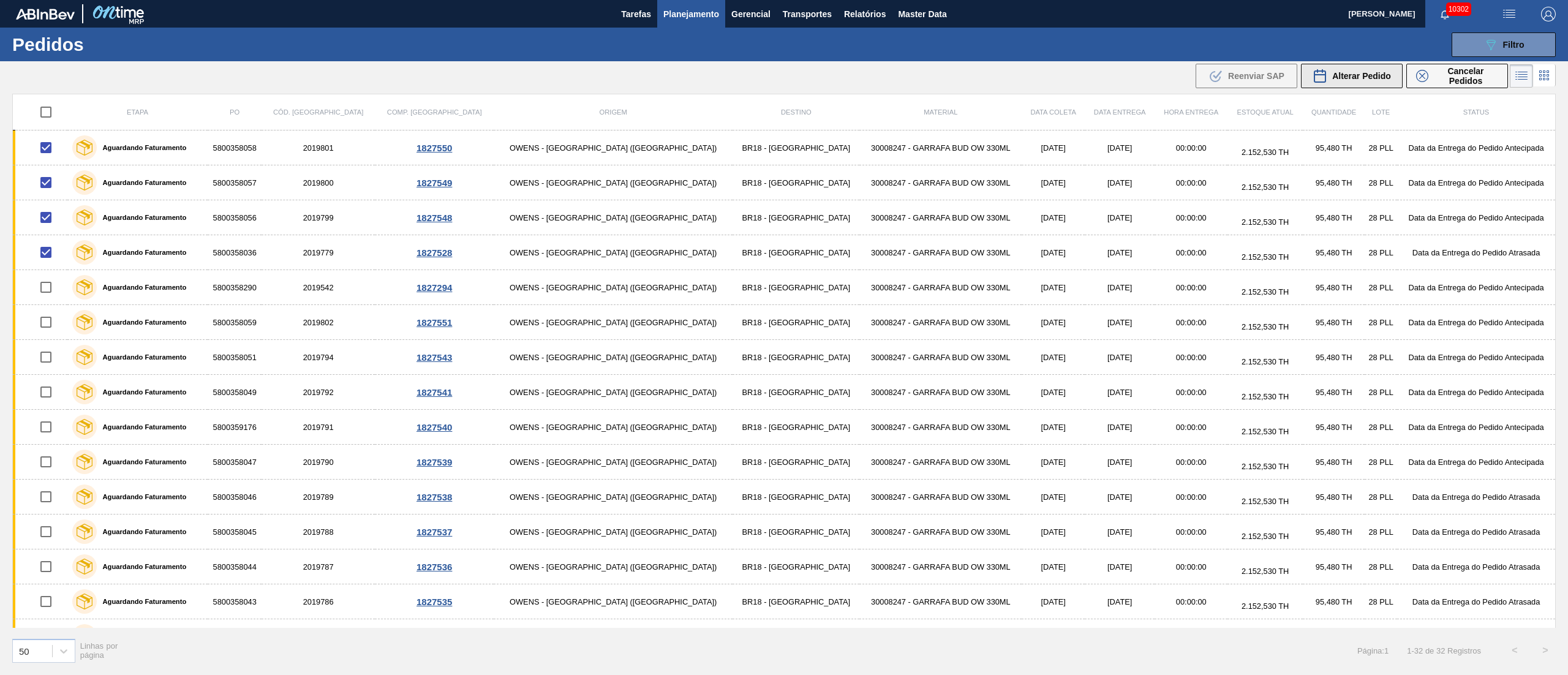
click at [1383, 69] on div "Alterar Pedido" at bounding box center [1351, 76] width 78 height 14
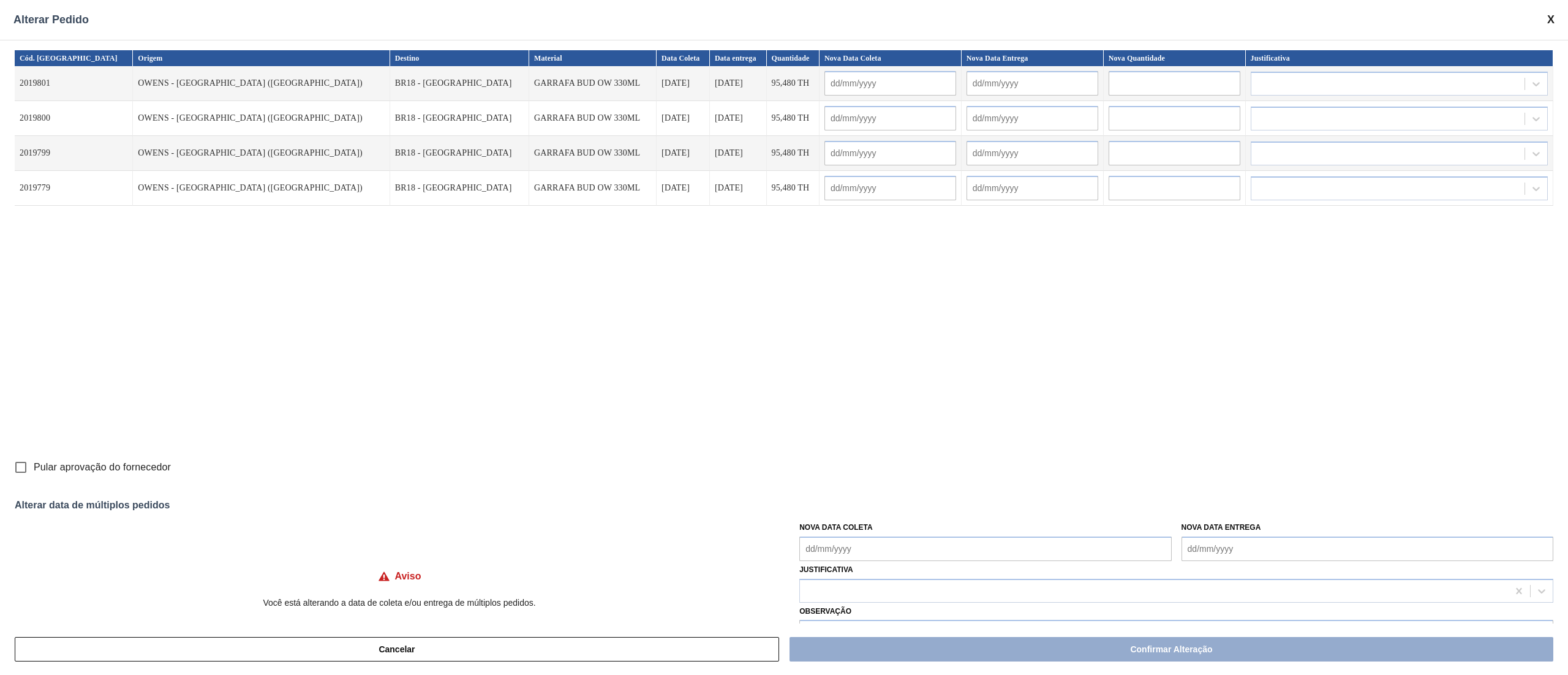
click at [845, 550] on Coleta "Nova Data Coleta" at bounding box center [985, 549] width 372 height 24
click at [909, 455] on div "12" at bounding box center [913, 453] width 16 height 16
type Coleta "[DATE]"
type input "[DATE]"
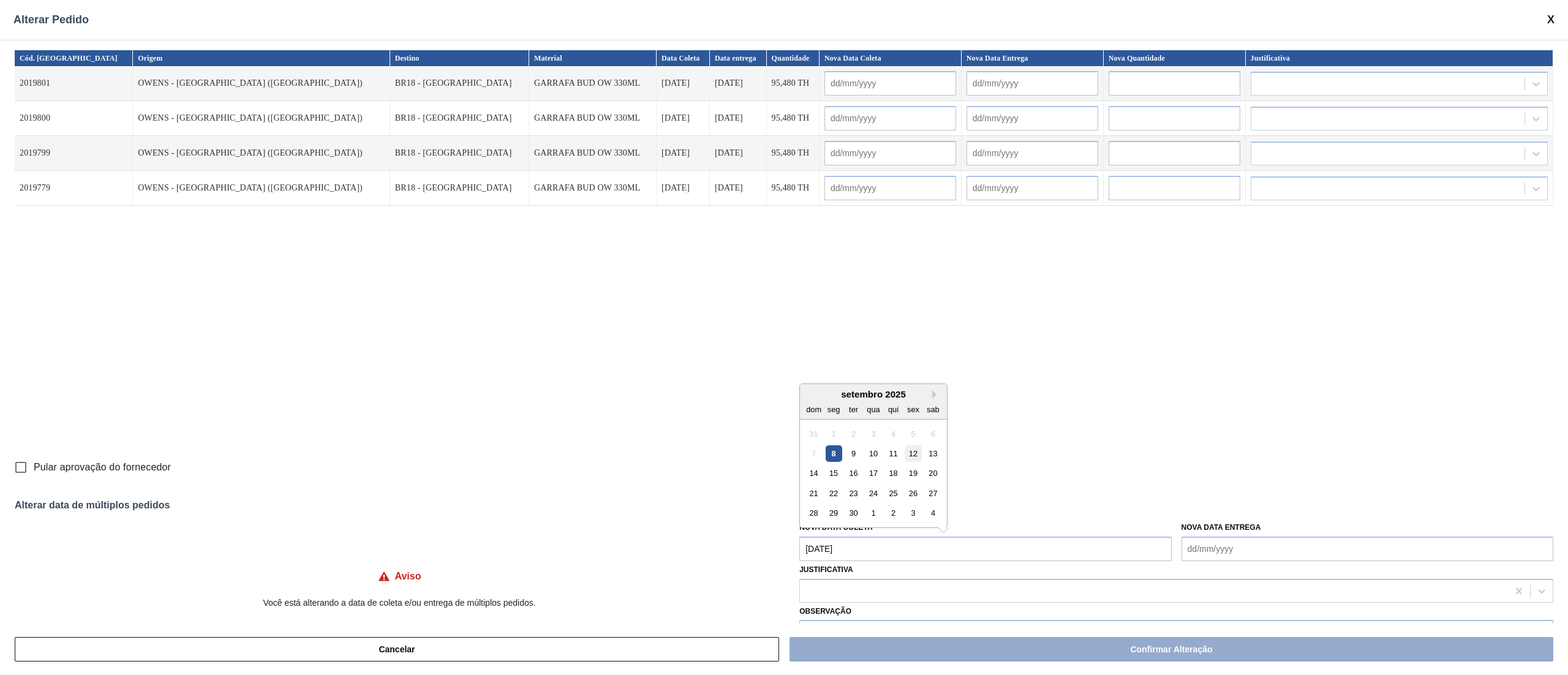
type input "[DATE]"
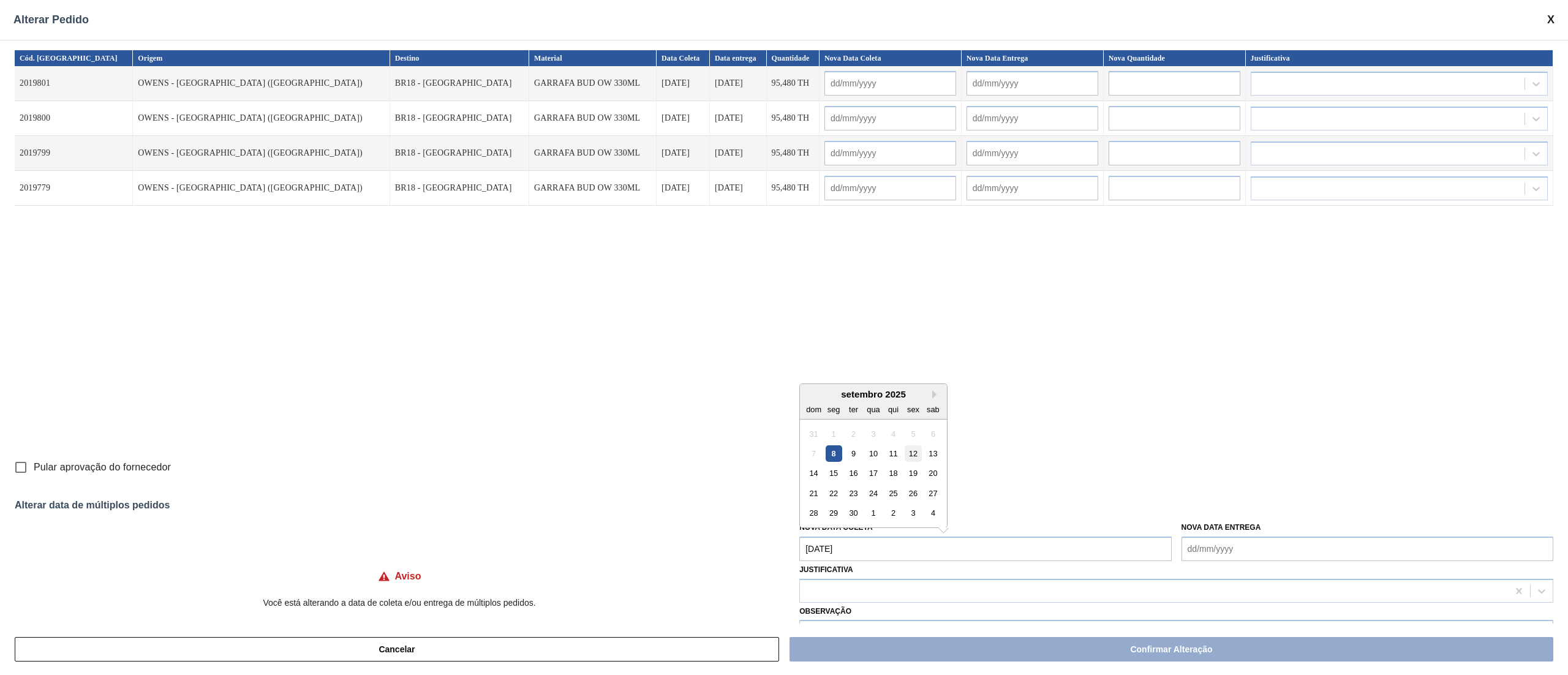
type input "[DATE]"
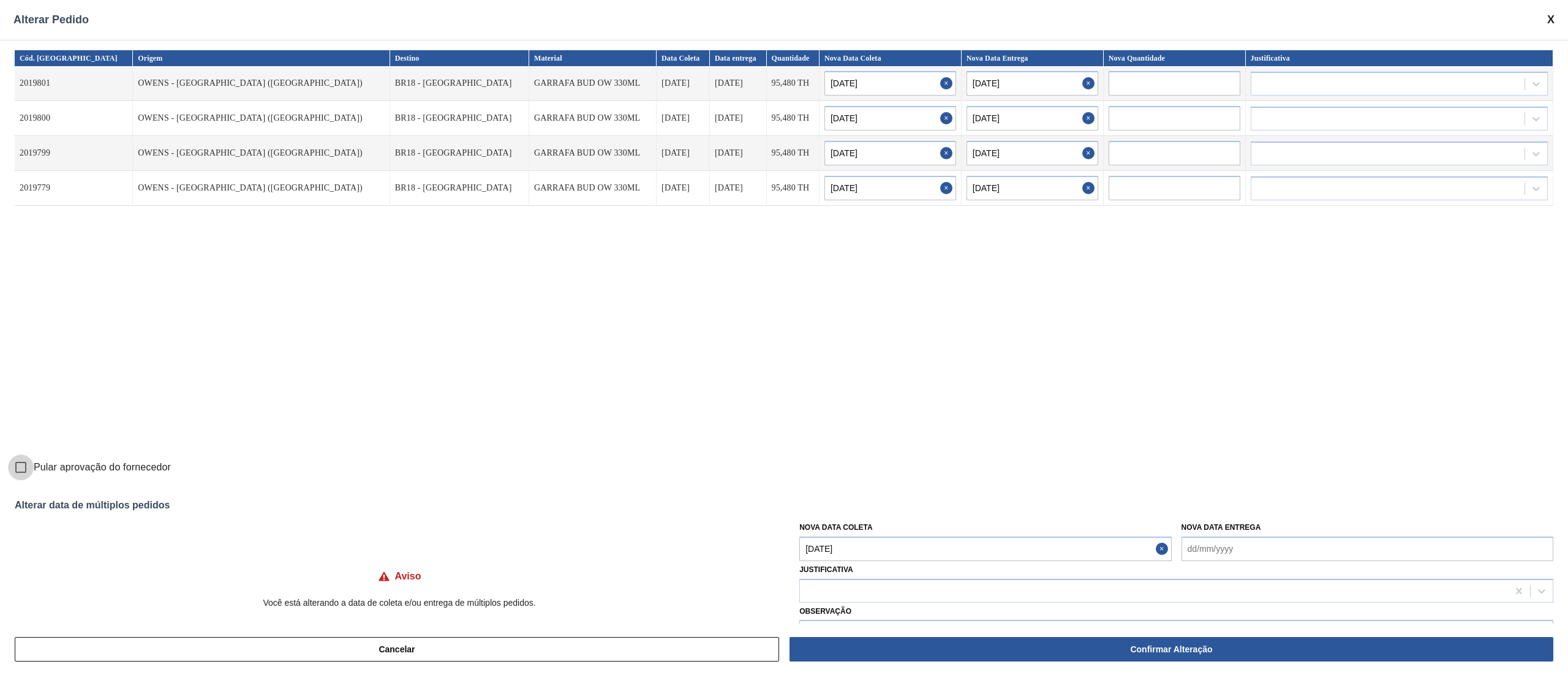
click at [25, 463] on input "Pular aprovação do fornecedor" at bounding box center [21, 467] width 26 height 26
checkbox input "true"
click at [978, 592] on div at bounding box center [1154, 591] width 708 height 18
type input "ou"
click at [914, 612] on div "Outro" at bounding box center [1176, 622] width 754 height 23
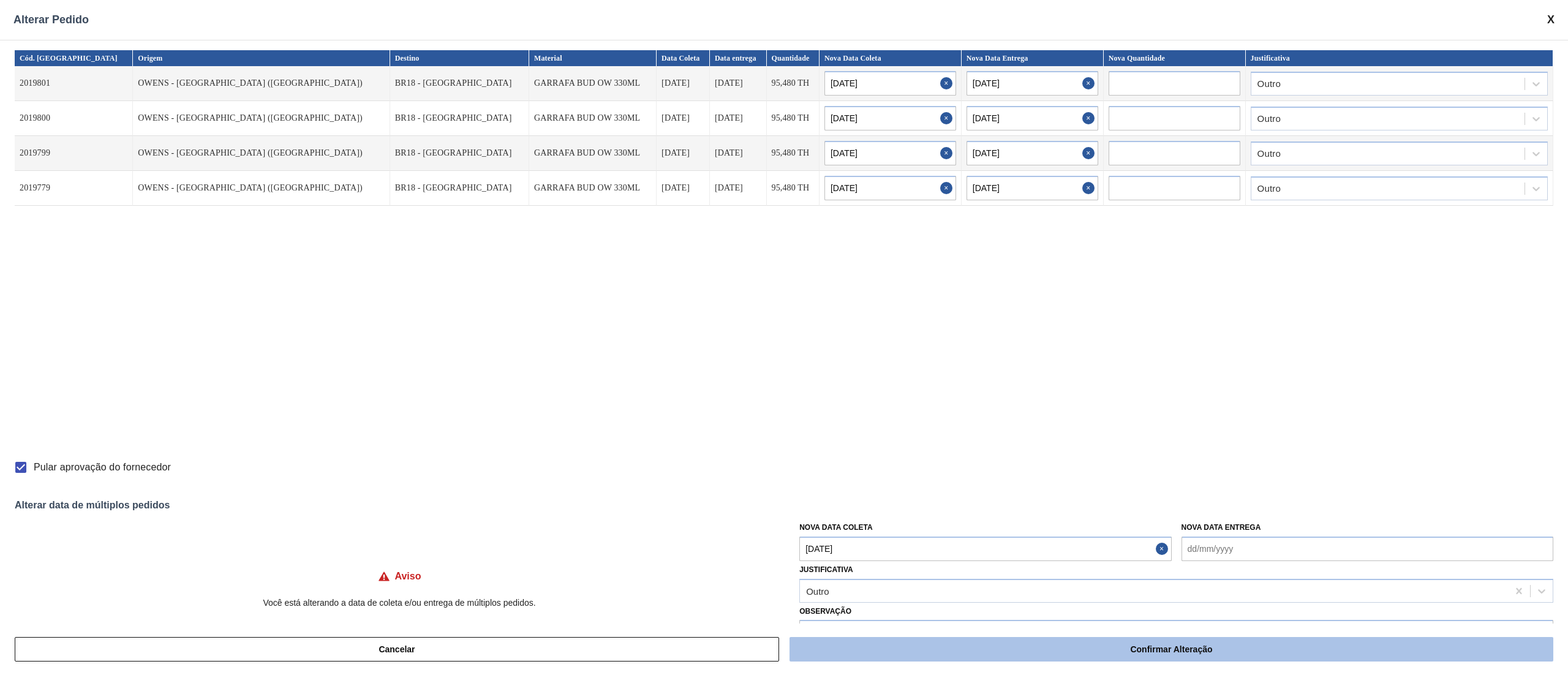
click at [1116, 649] on button "Confirmar Alteração" at bounding box center [1171, 649] width 764 height 24
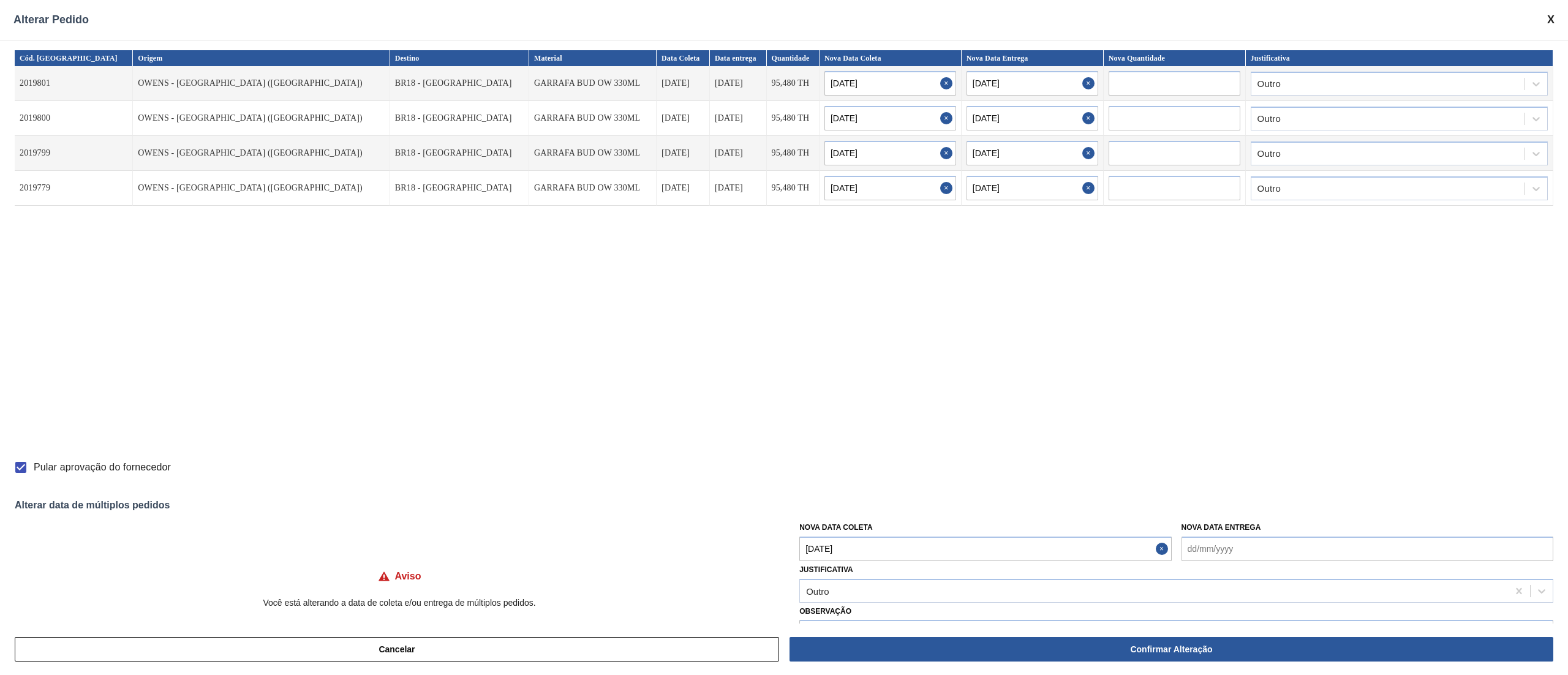
checkbox input "false"
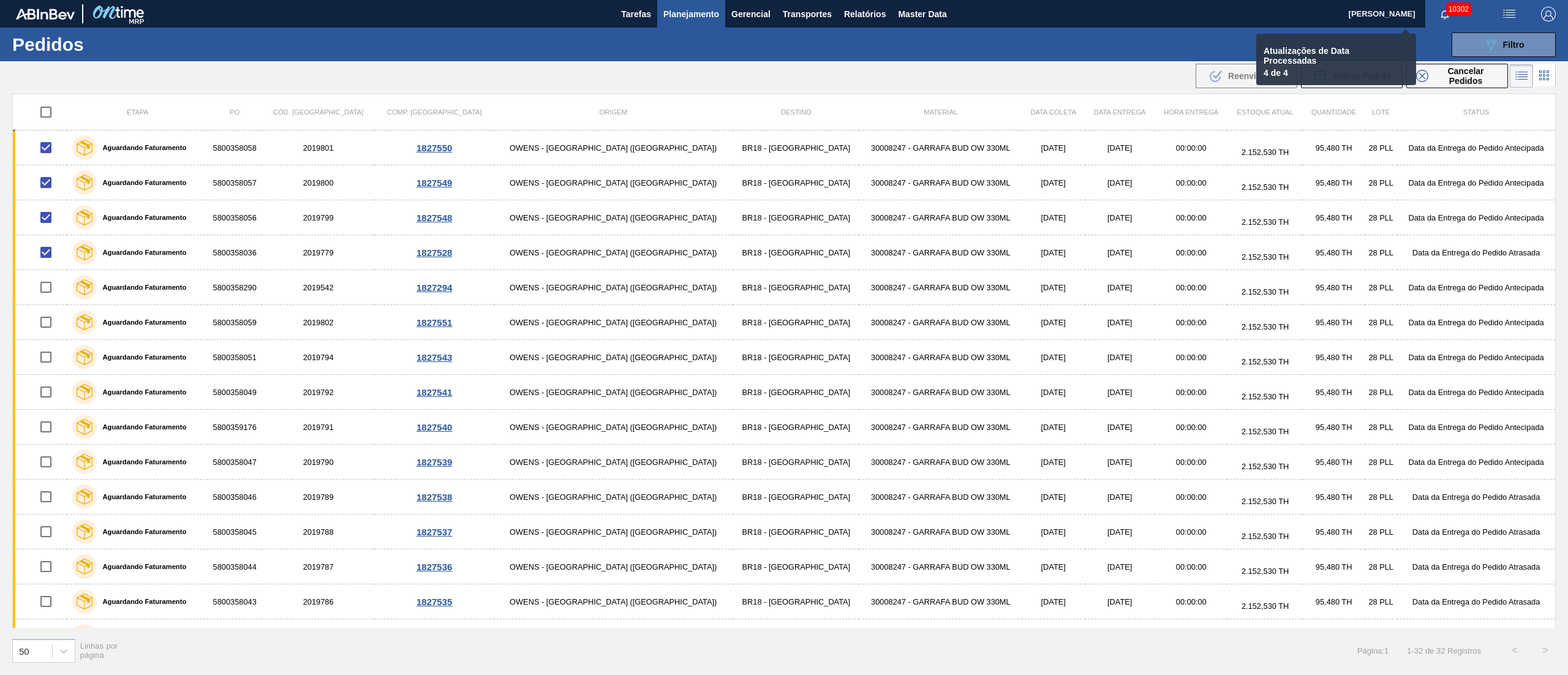
checkbox input "false"
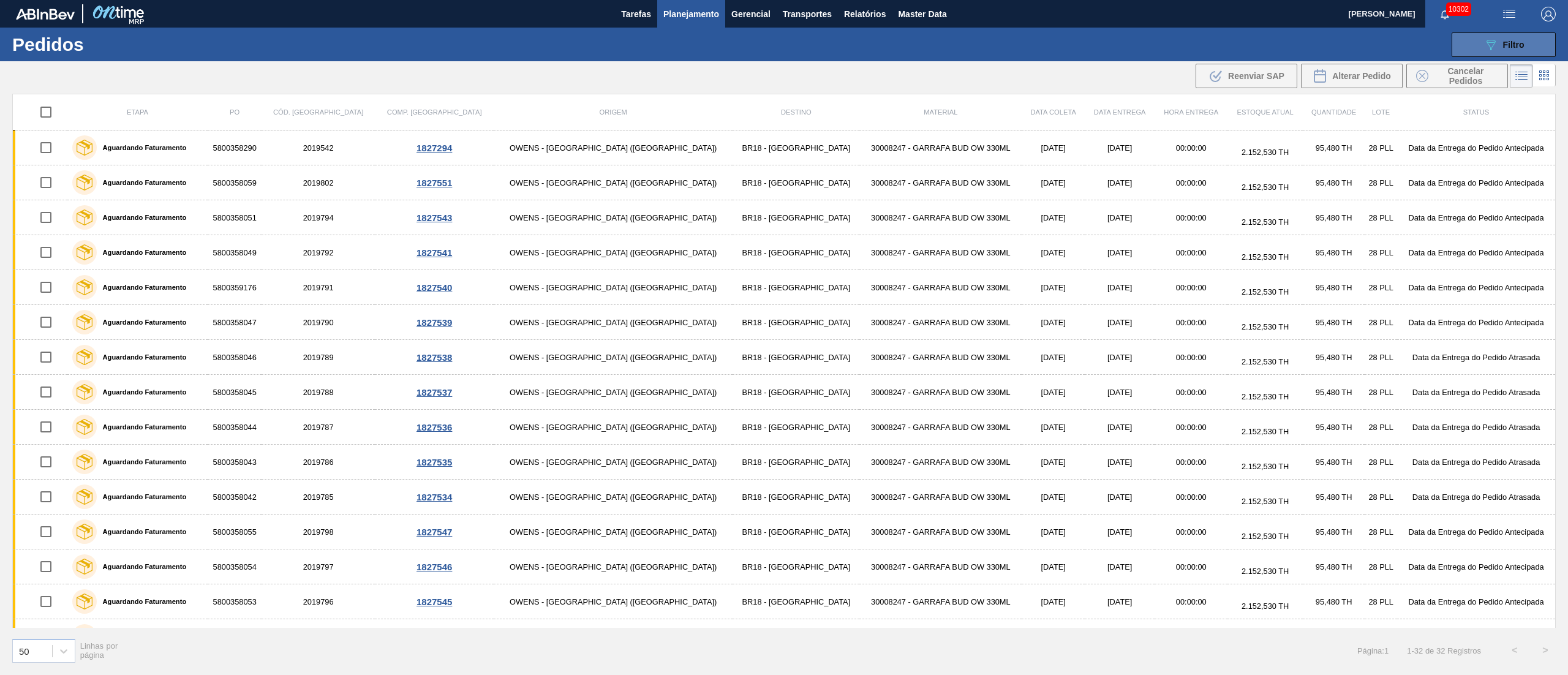
click at [1503, 51] on button "089F7B8B-B2A5-4AFE-B5C0-19BA573D28AC Filtro" at bounding box center [1504, 44] width 104 height 24
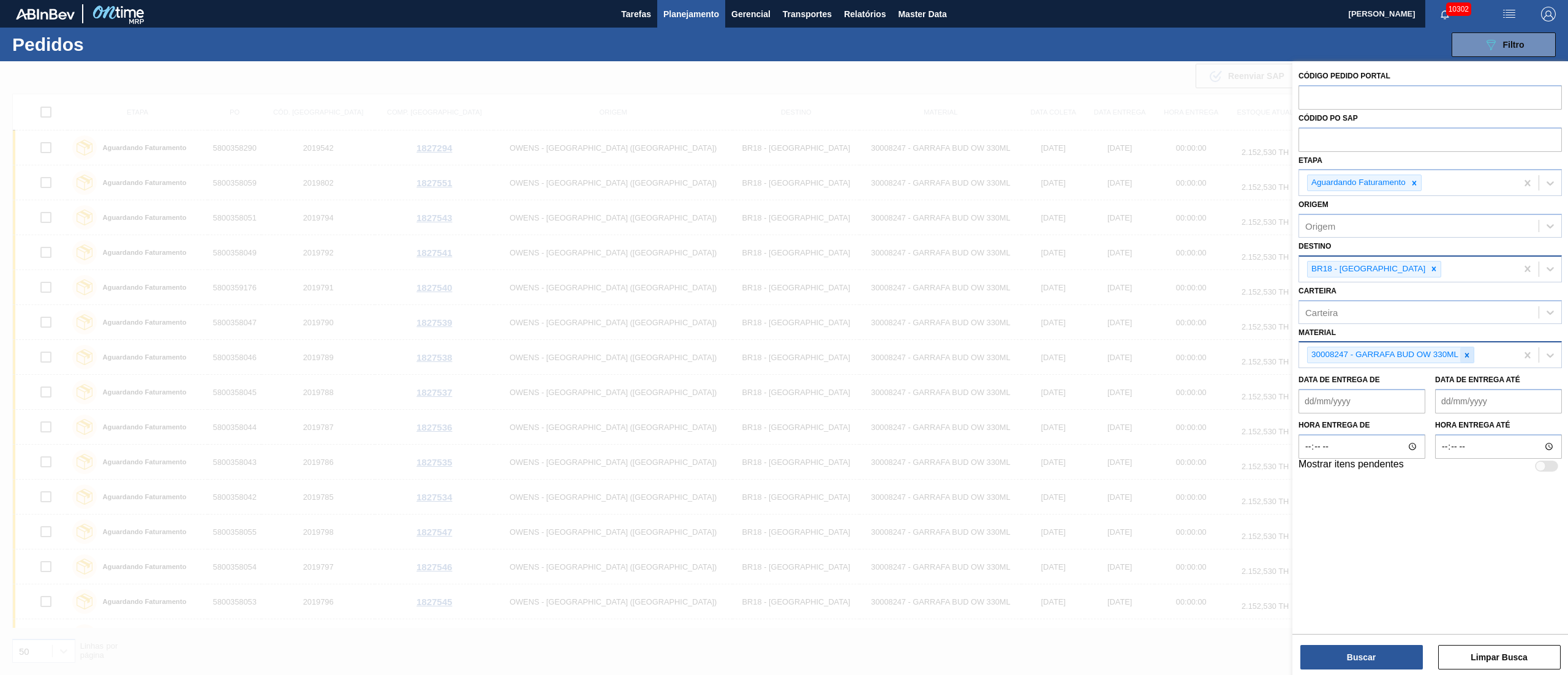
click at [1471, 352] on div at bounding box center [1467, 355] width 14 height 15
paste input "30029424"
type input "30029424"
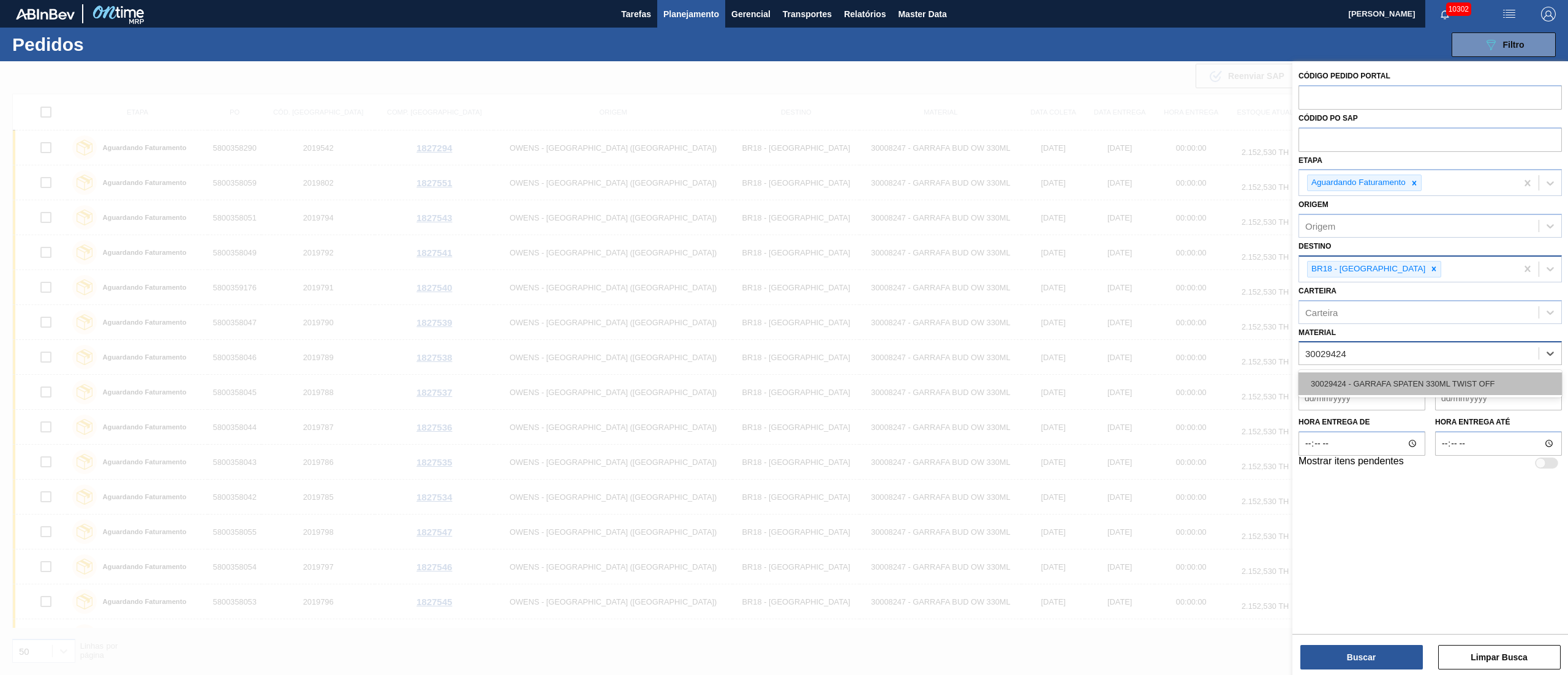
click at [1341, 383] on div "30029424 - GARRAFA SPATEN 330ML TWIST OFF" at bounding box center [1430, 384] width 264 height 23
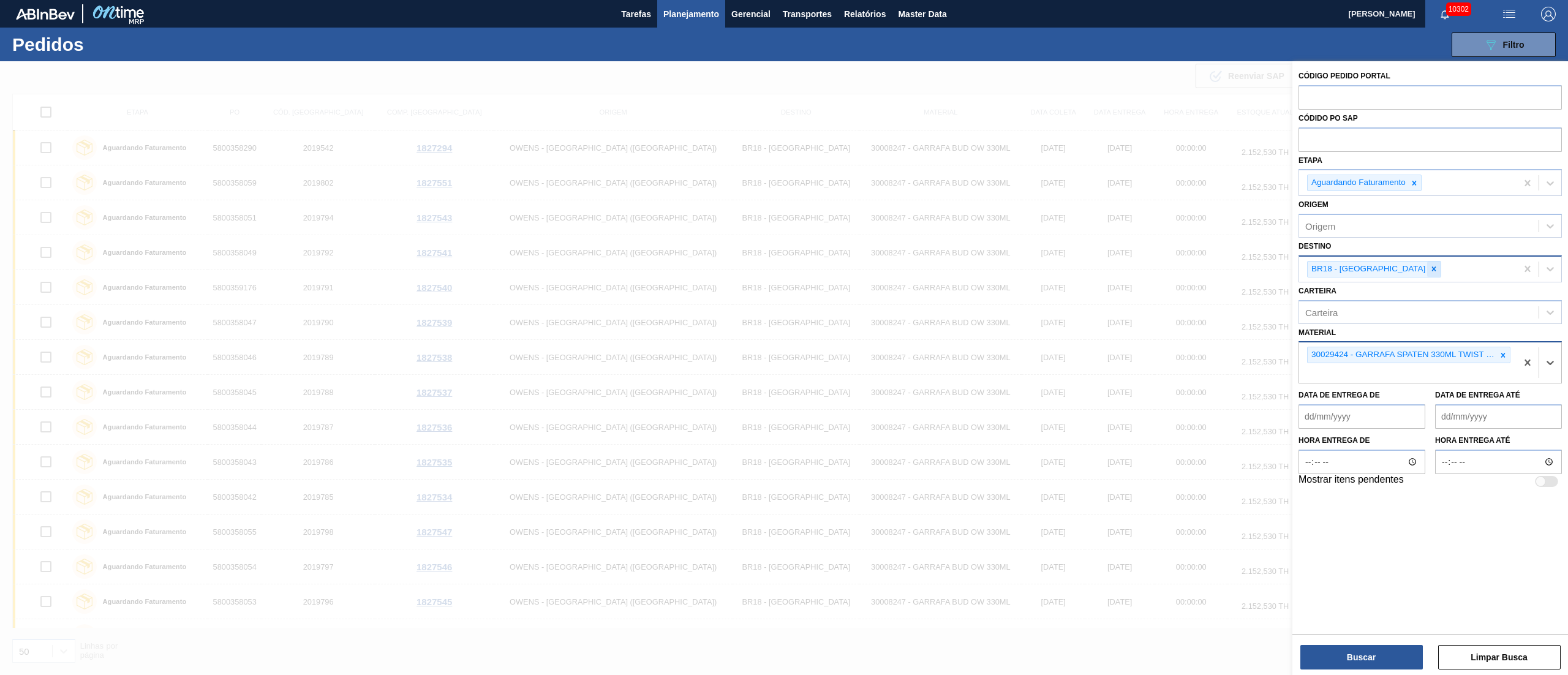
click at [1427, 274] on div at bounding box center [1434, 269] width 14 height 15
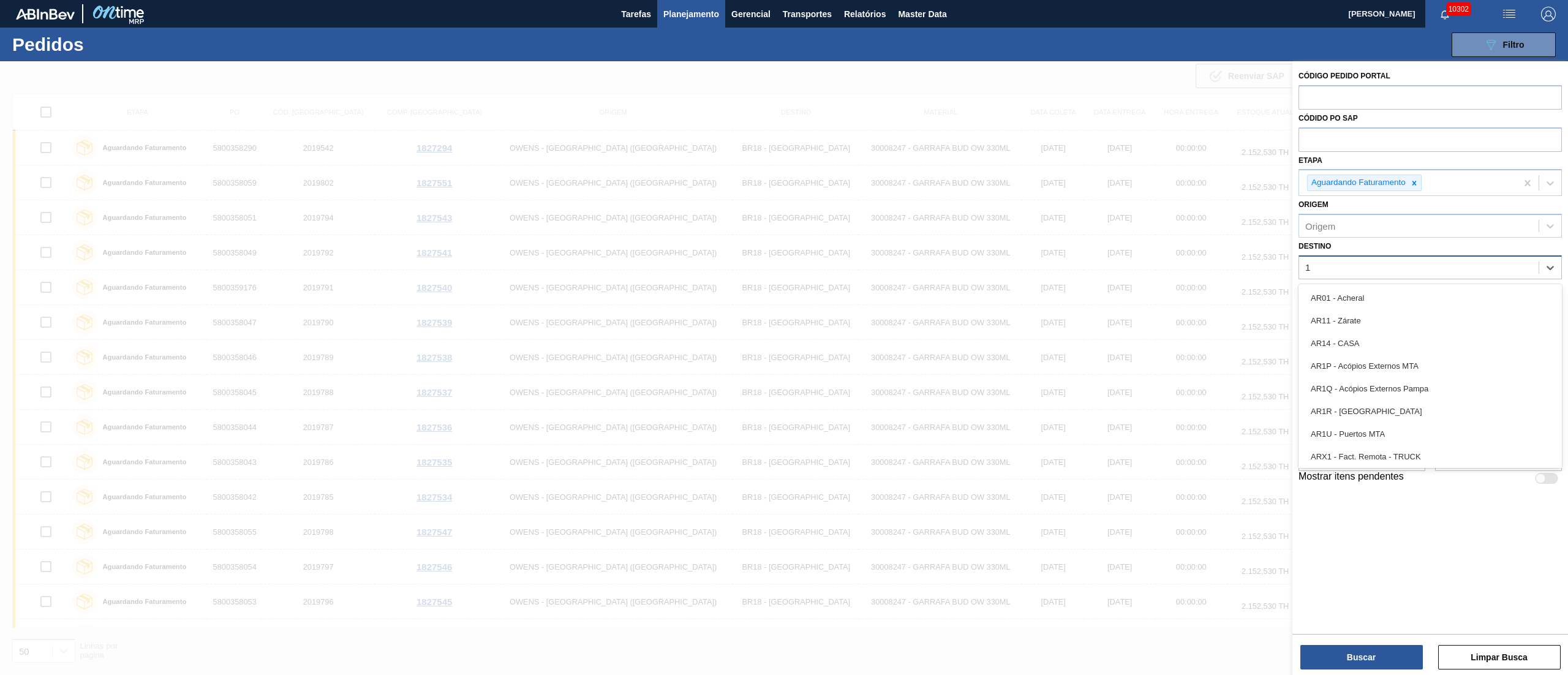
type input "13"
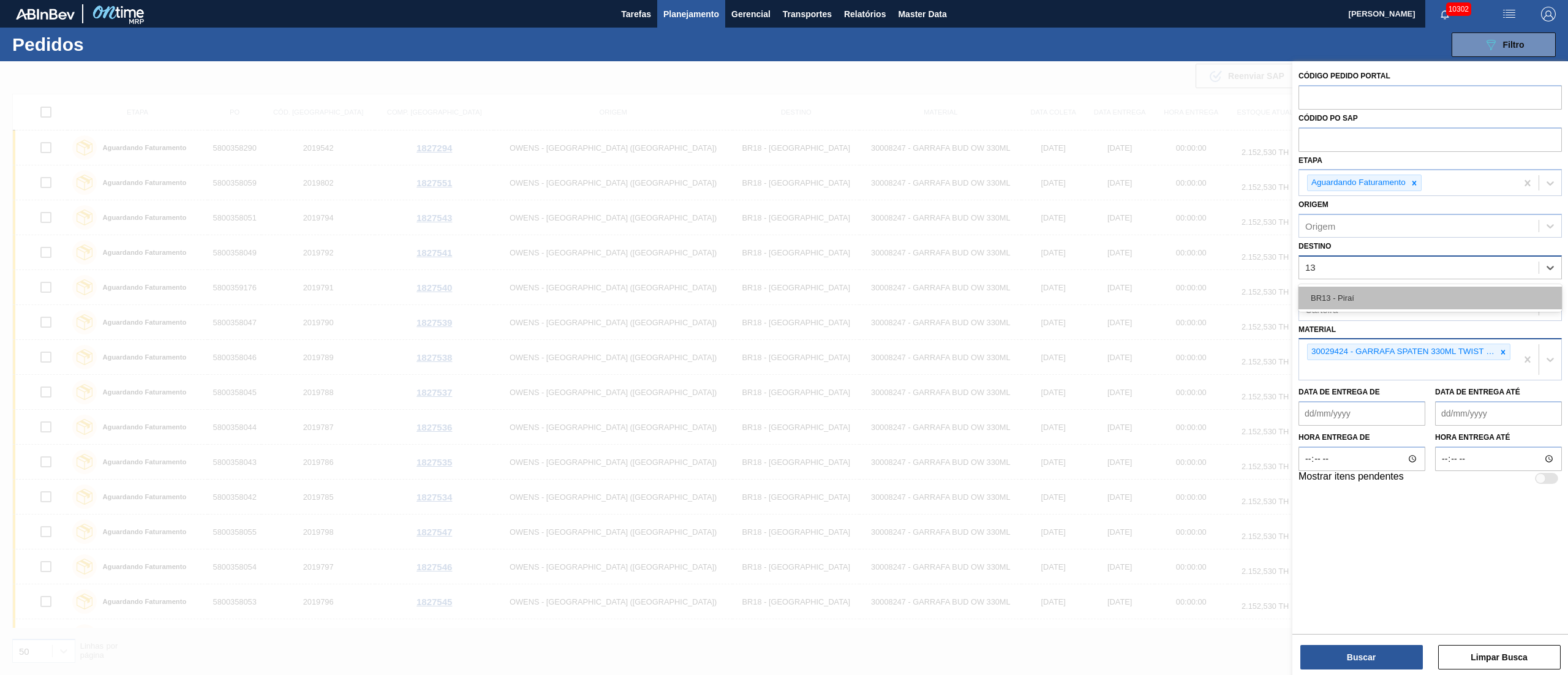
click at [1355, 289] on div "BR13 - Piraí" at bounding box center [1430, 298] width 264 height 23
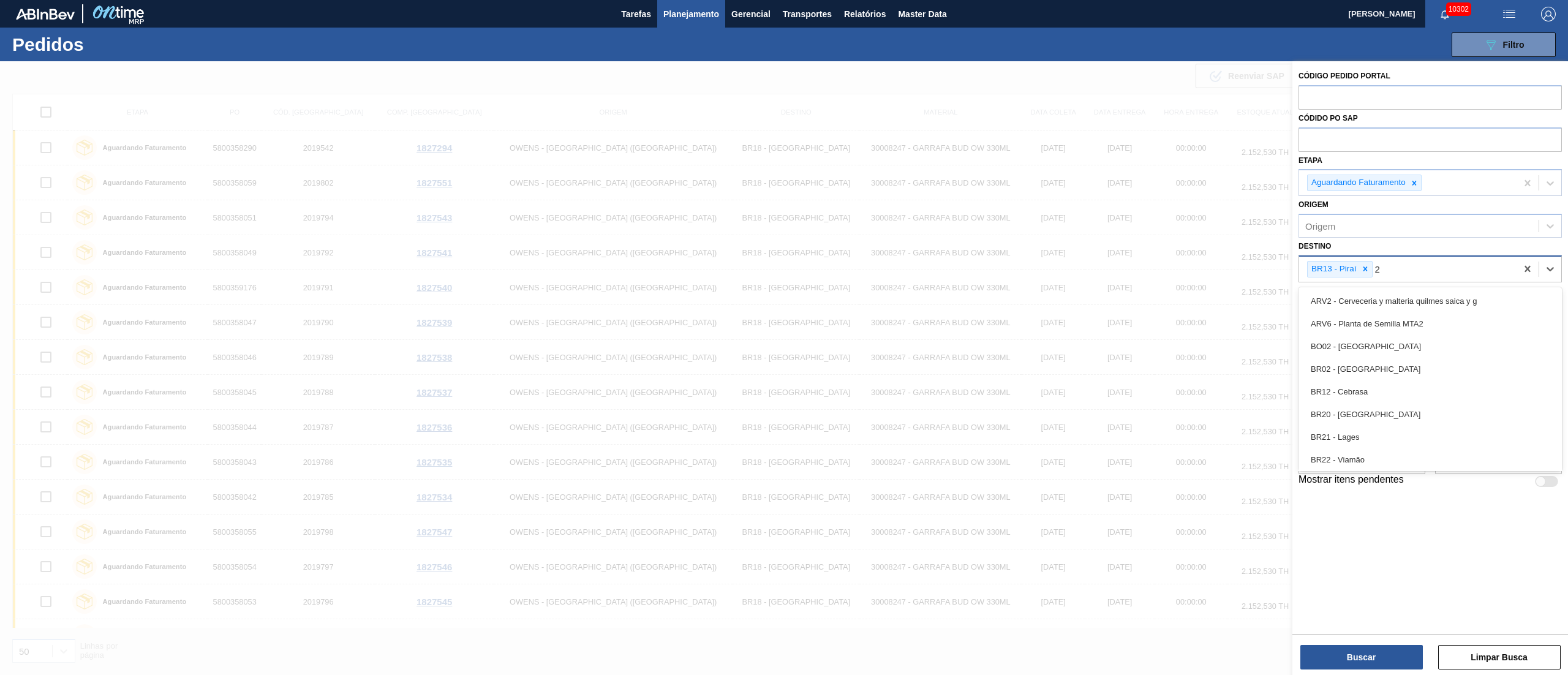
type input "21"
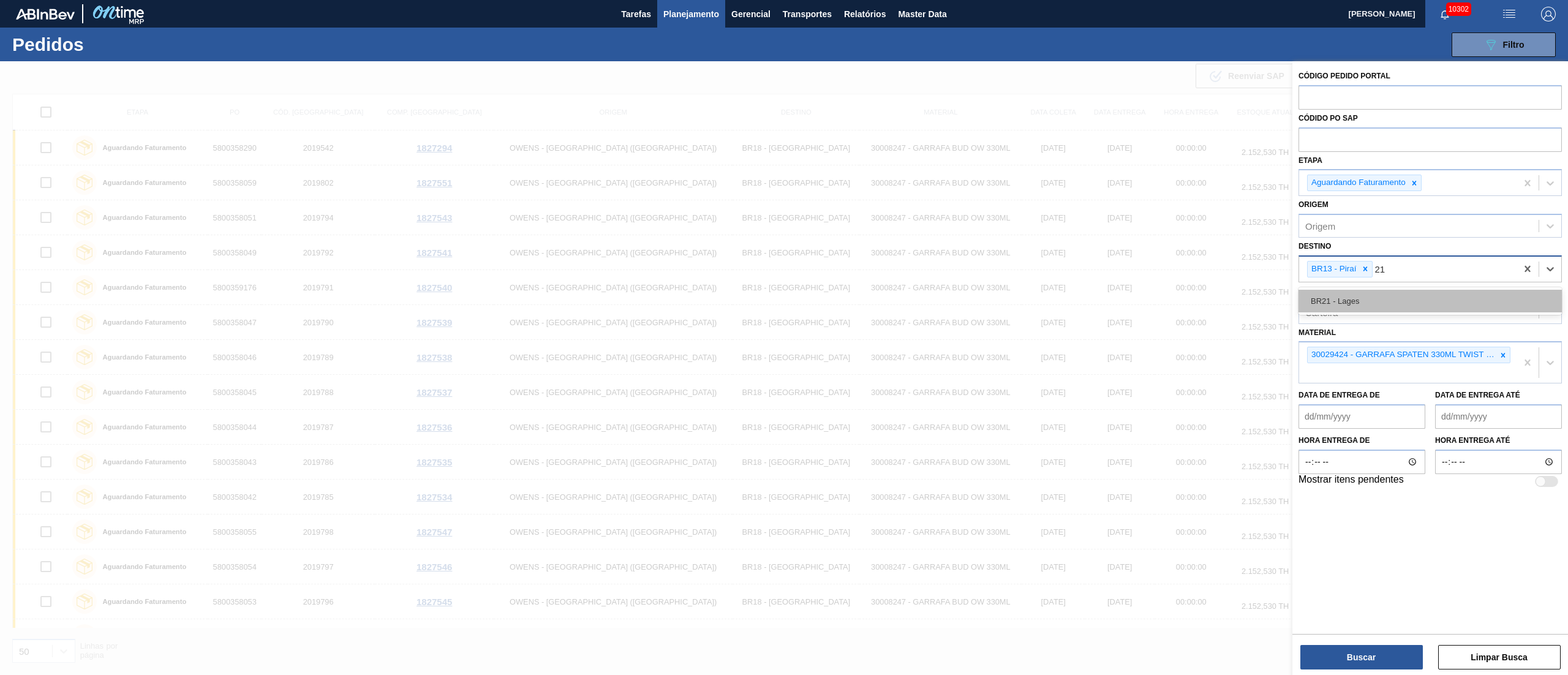
click at [1349, 296] on div "BR21 - Lages" at bounding box center [1430, 301] width 264 height 23
click at [1441, 265] on icon at bounding box center [1440, 269] width 9 height 9
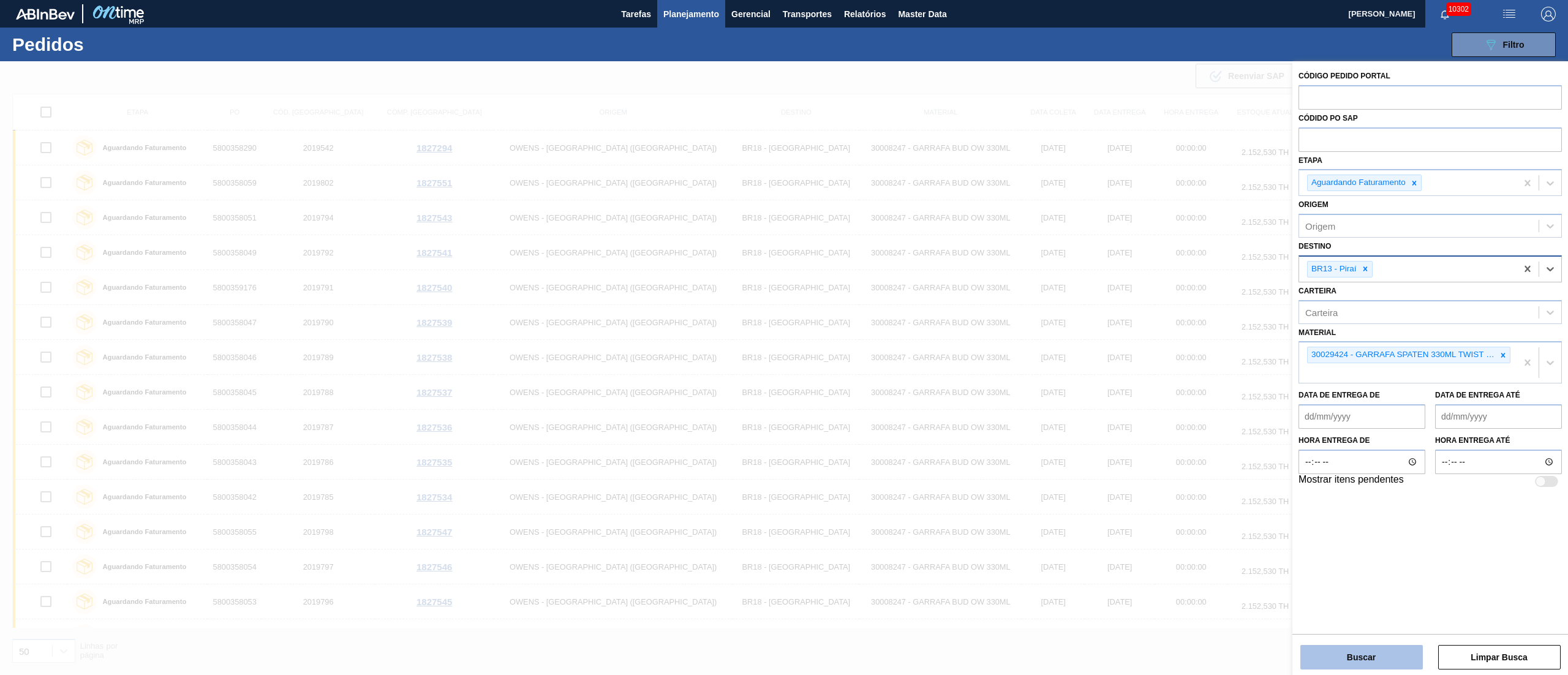
click at [1346, 648] on button "Buscar" at bounding box center [1361, 657] width 123 height 24
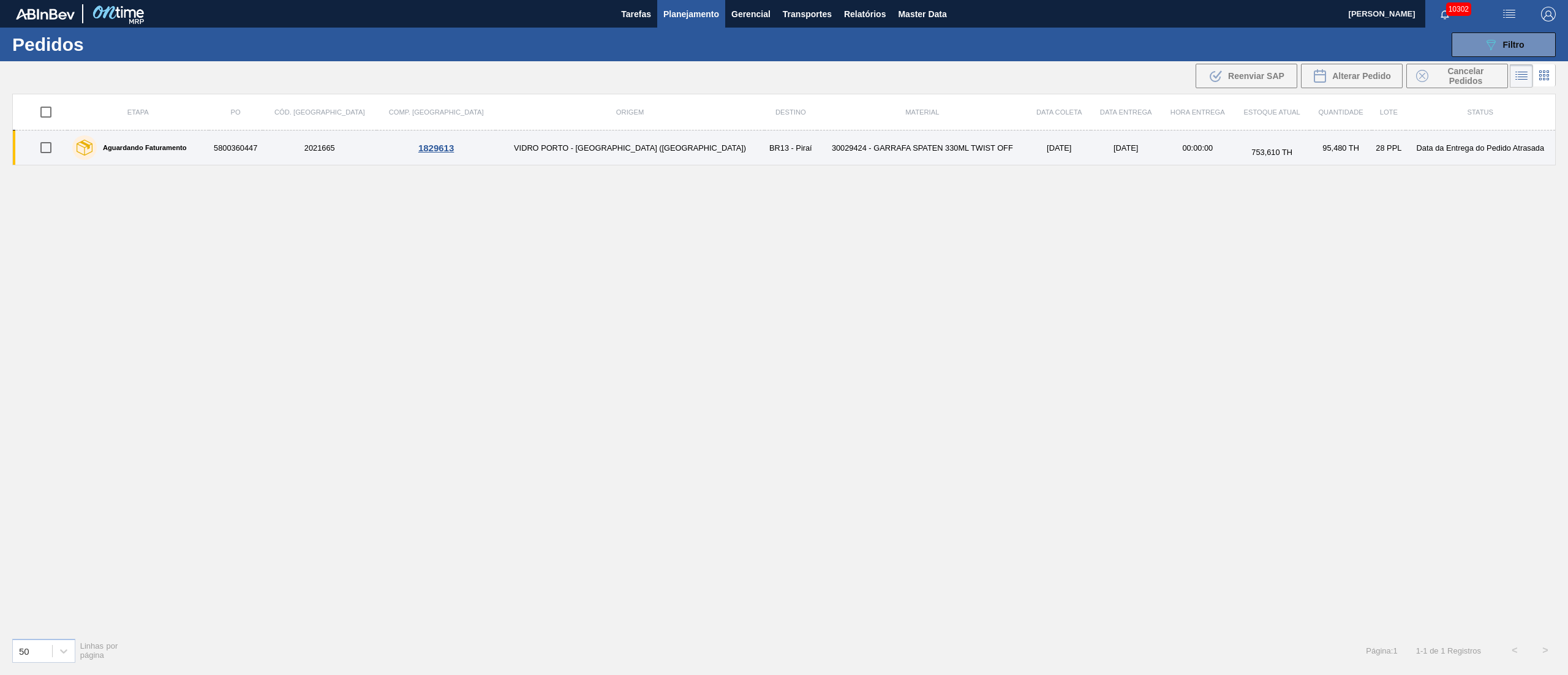
click at [43, 152] on input "checkbox" at bounding box center [46, 147] width 26 height 26
checkbox input "true"
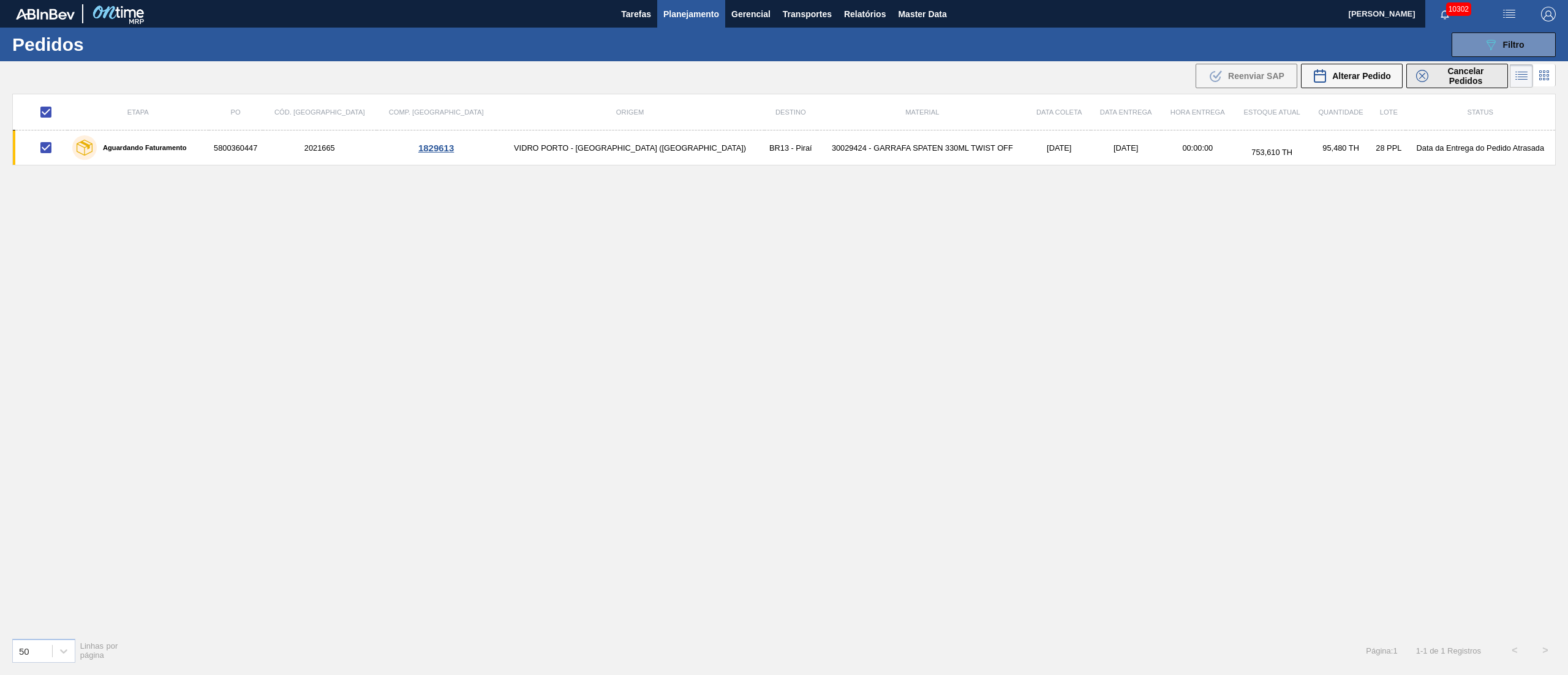
click at [1458, 80] on span "Cancelar Pedidos" at bounding box center [1466, 76] width 65 height 19
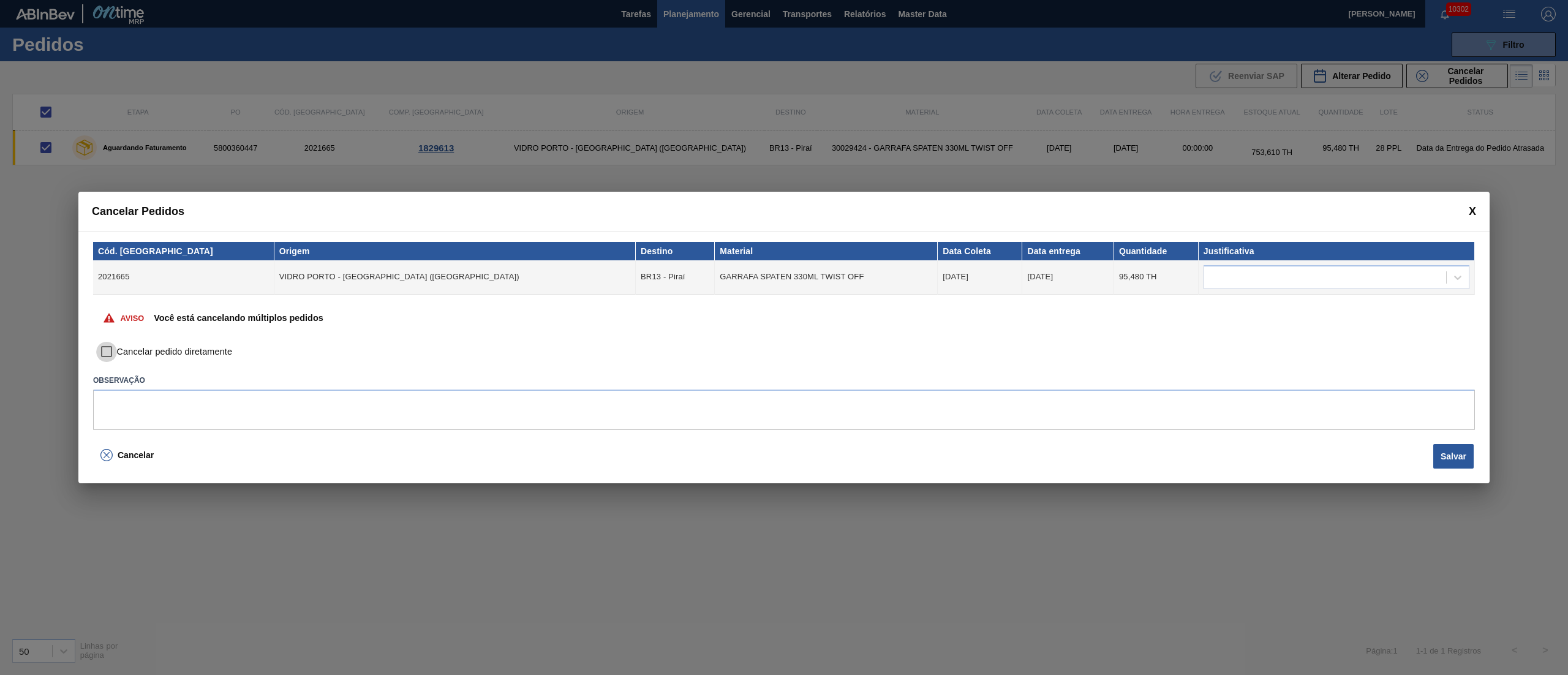
drag, startPoint x: 108, startPoint y: 350, endPoint x: 182, endPoint y: 360, distance: 74.7
click at [108, 349] on input "Cancelar pedido diretamente" at bounding box center [106, 352] width 21 height 21
checkbox input "true"
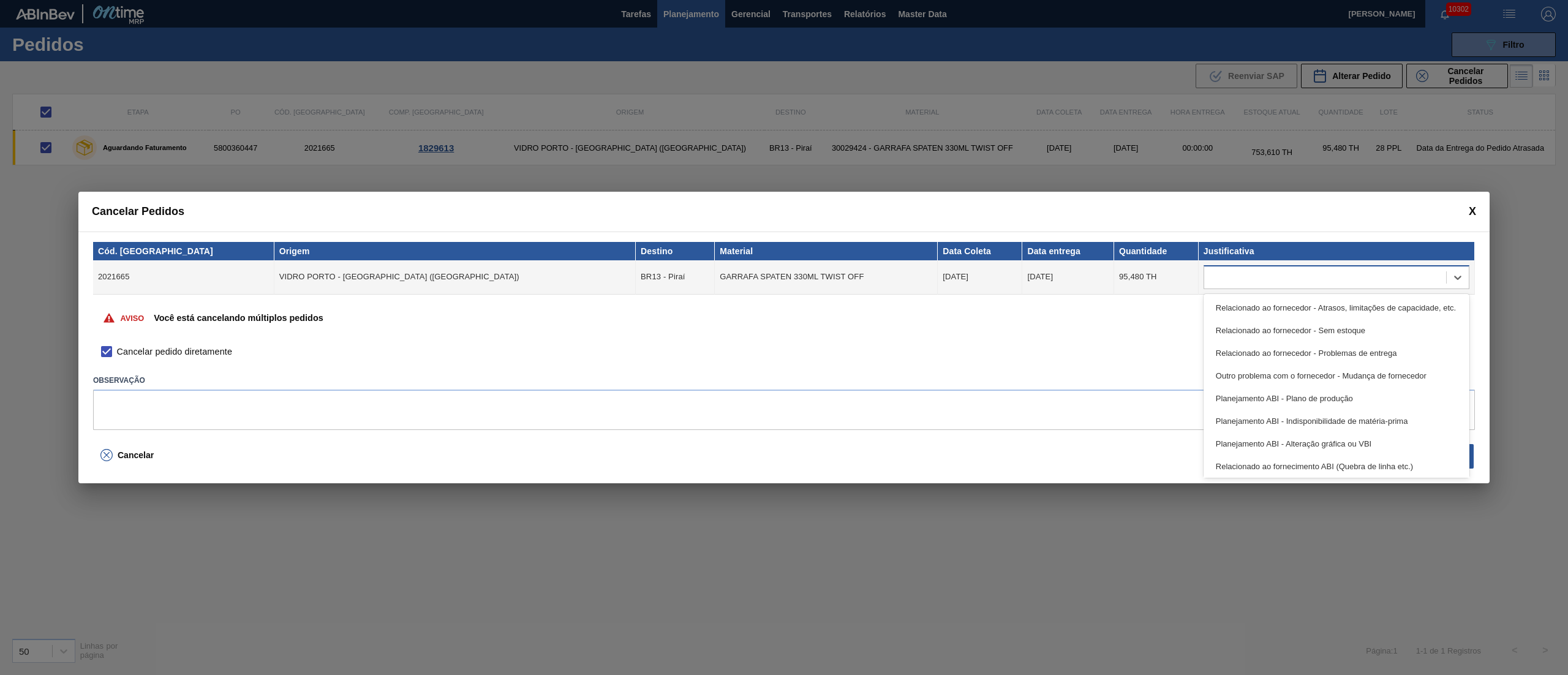
click at [1258, 282] on div at bounding box center [1325, 277] width 242 height 18
click at [1231, 308] on div "Relacionado ao fornecedor - Atrasos, limitações de capacidade, etc." at bounding box center [1336, 308] width 266 height 23
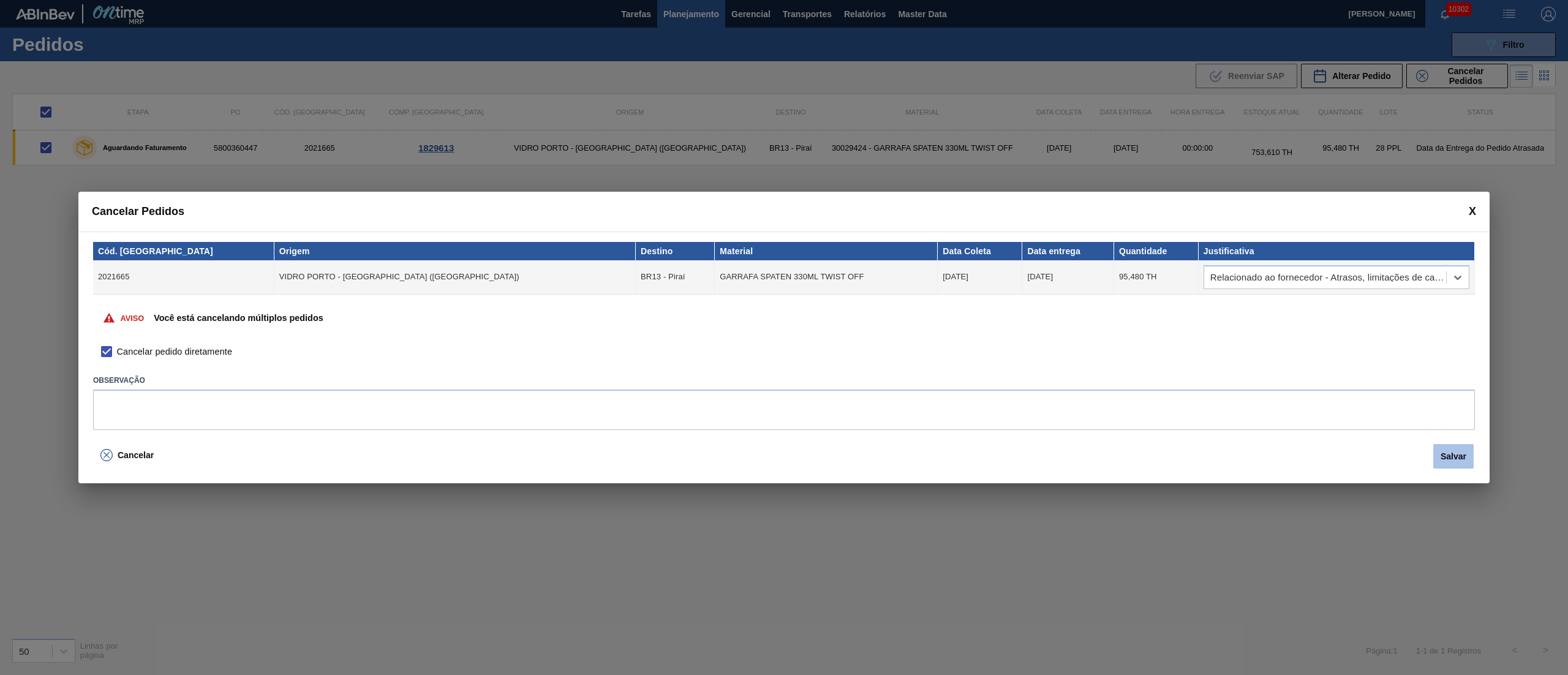
click at [1449, 461] on button "Salvar" at bounding box center [1453, 456] width 41 height 24
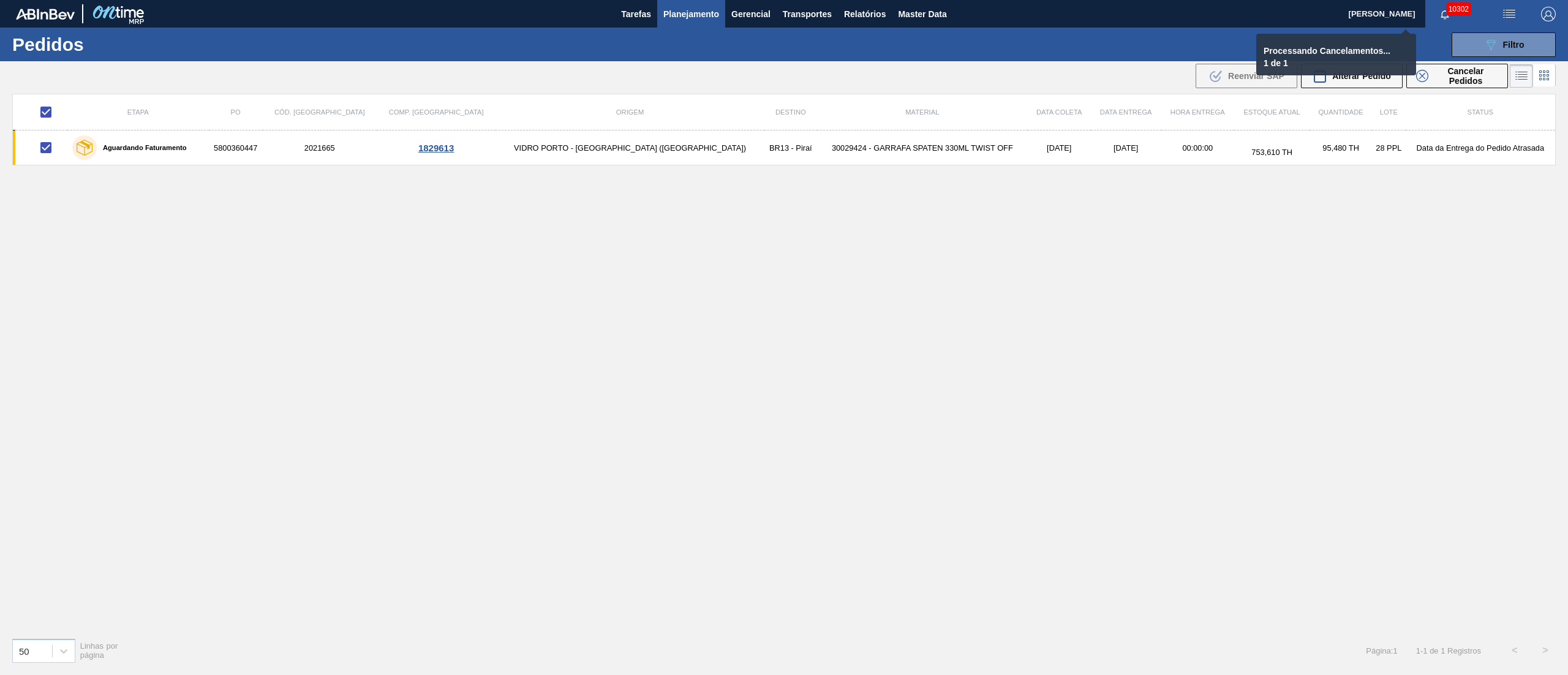
checkbox input "false"
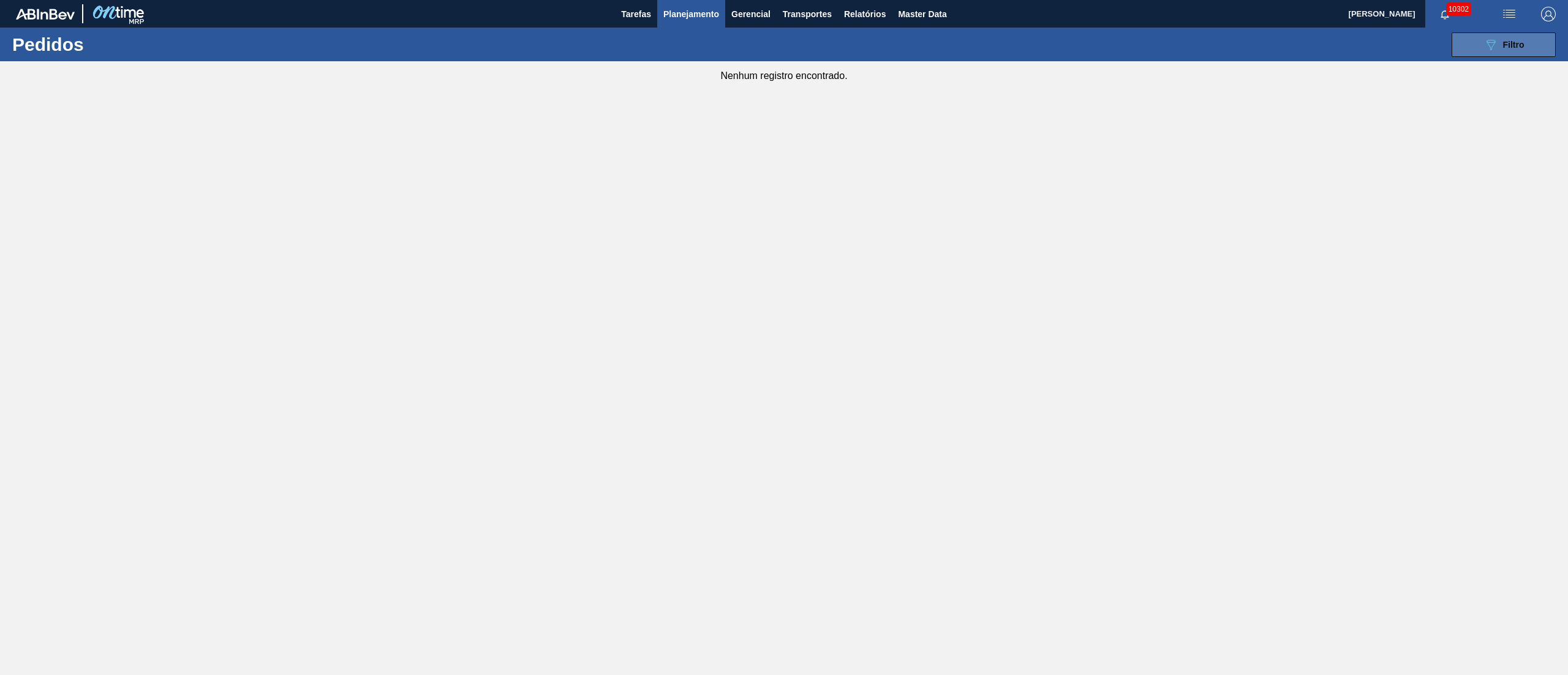
click at [1480, 34] on button "089F7B8B-B2A5-4AFE-B5C0-19BA573D28AC Filtro" at bounding box center [1504, 44] width 104 height 24
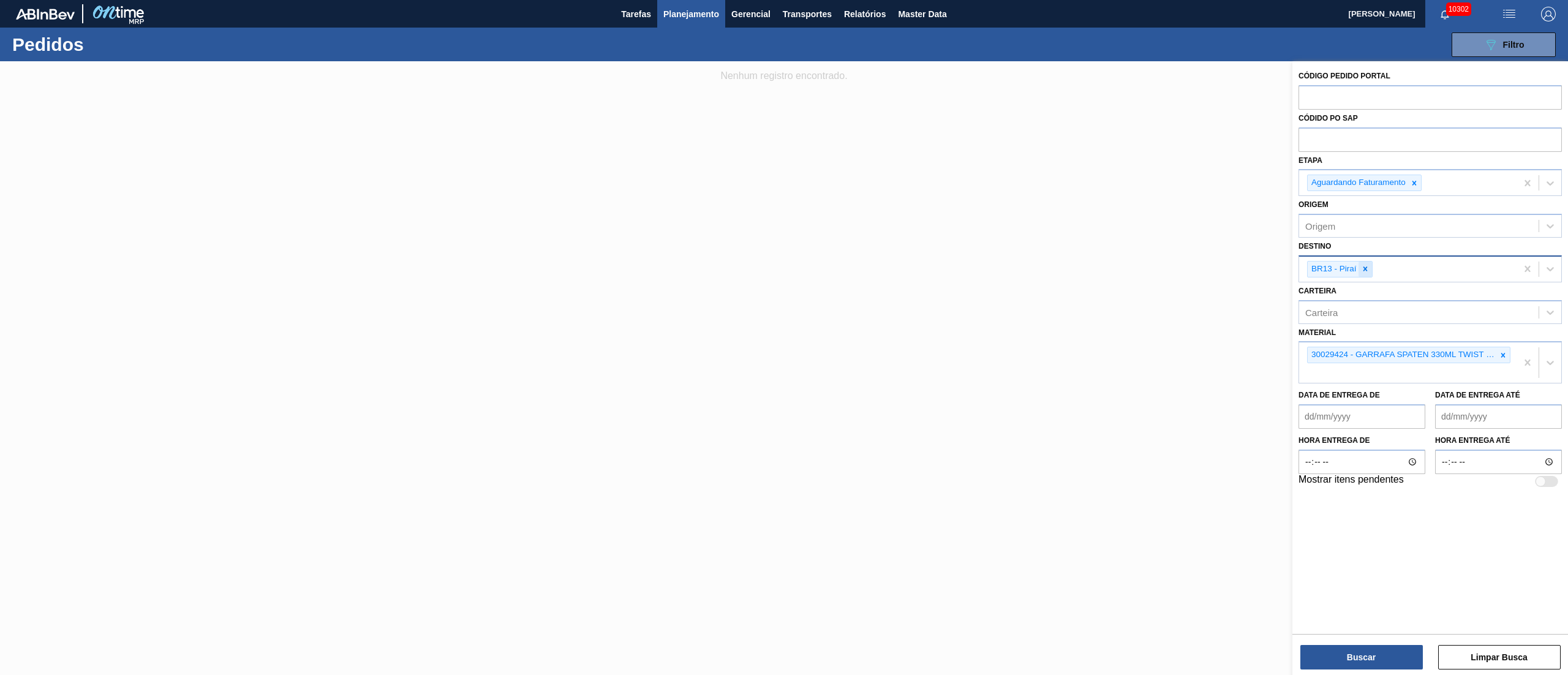
click at [1366, 267] on icon at bounding box center [1365, 269] width 4 height 4
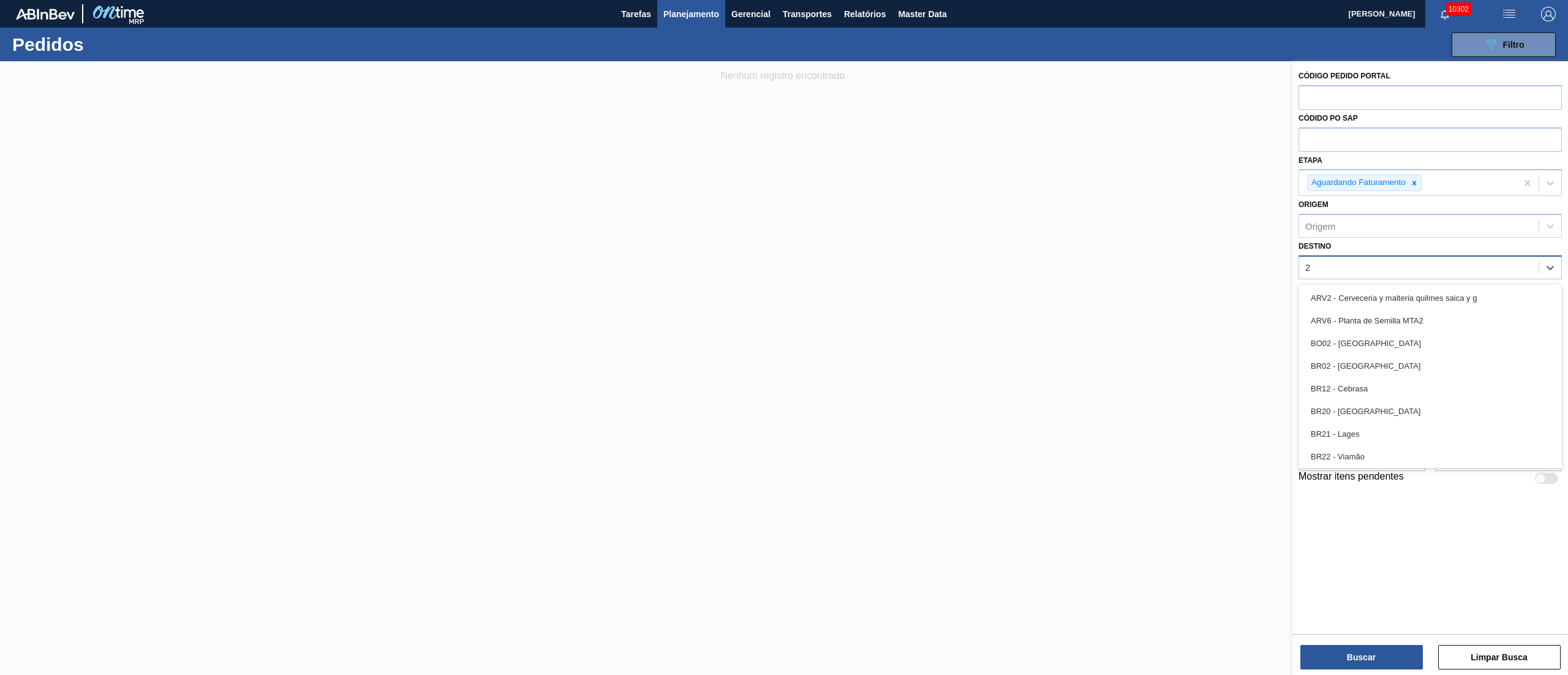
type input "21"
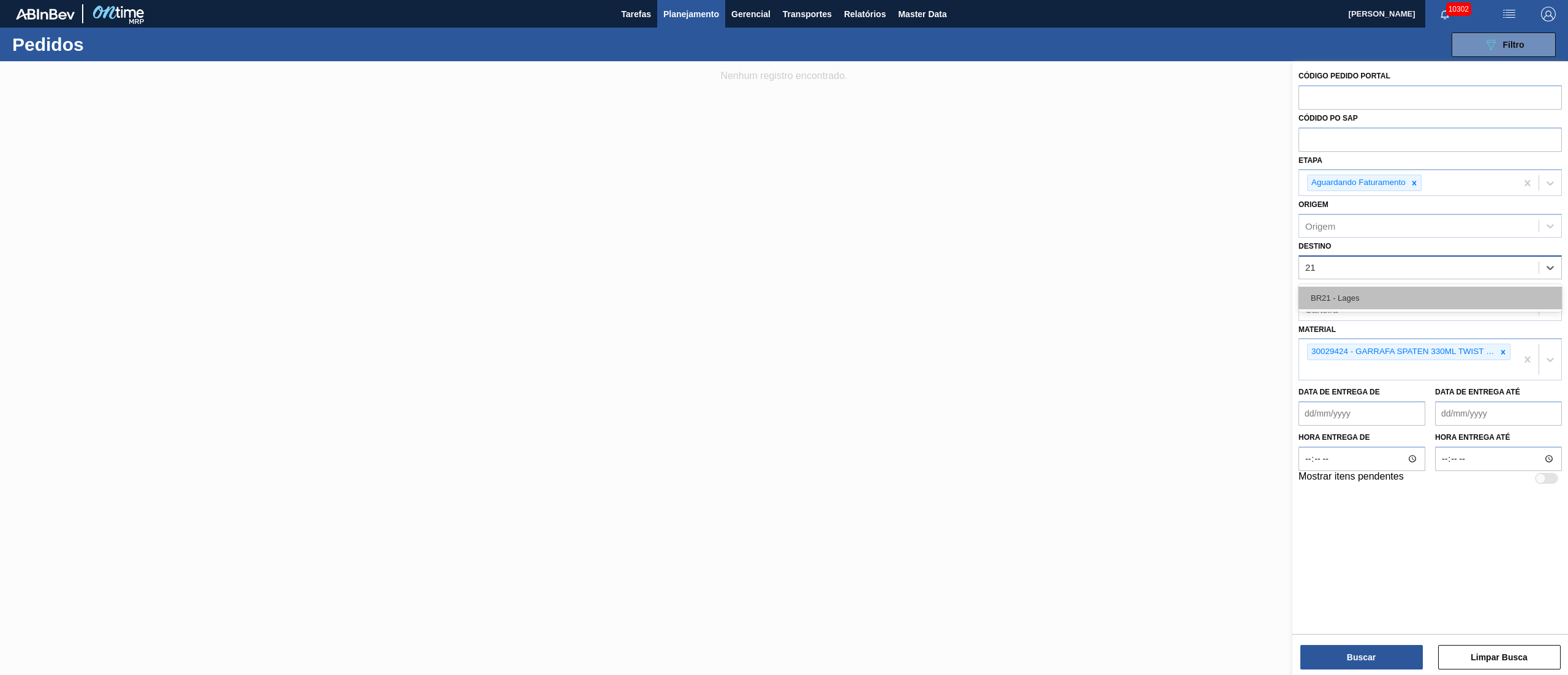
click at [1345, 296] on div "BR21 - Lages" at bounding box center [1430, 298] width 264 height 23
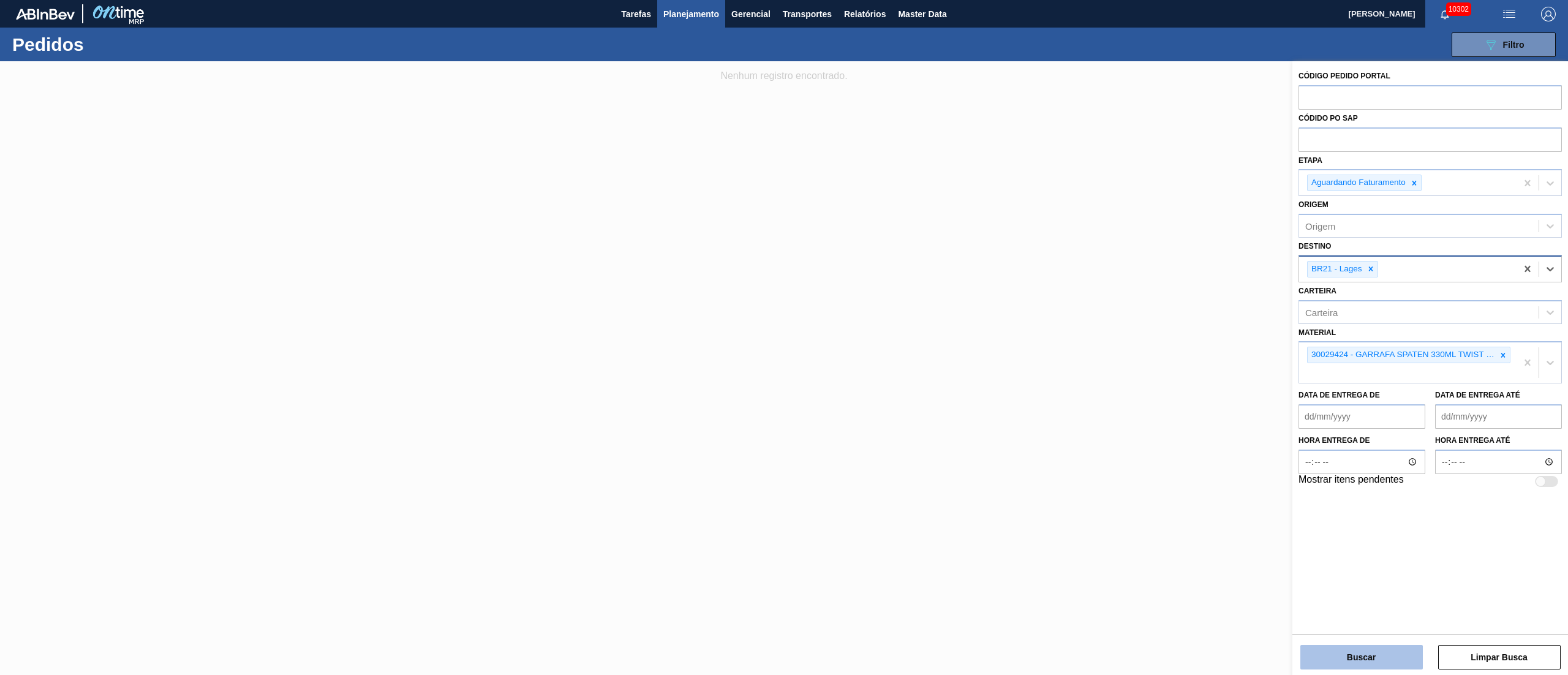
click at [1348, 658] on button "Buscar" at bounding box center [1361, 657] width 123 height 24
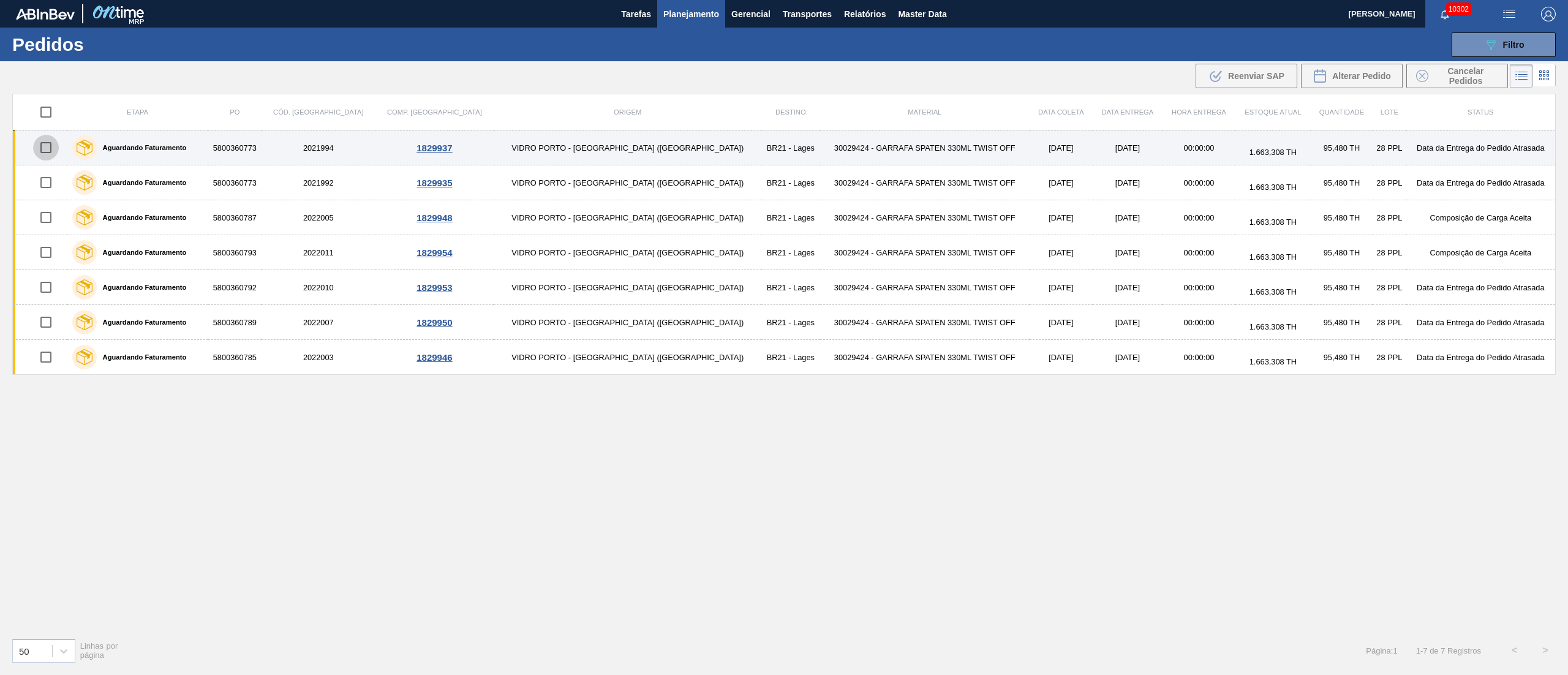
click at [44, 146] on input "checkbox" at bounding box center [46, 147] width 26 height 26
checkbox input "true"
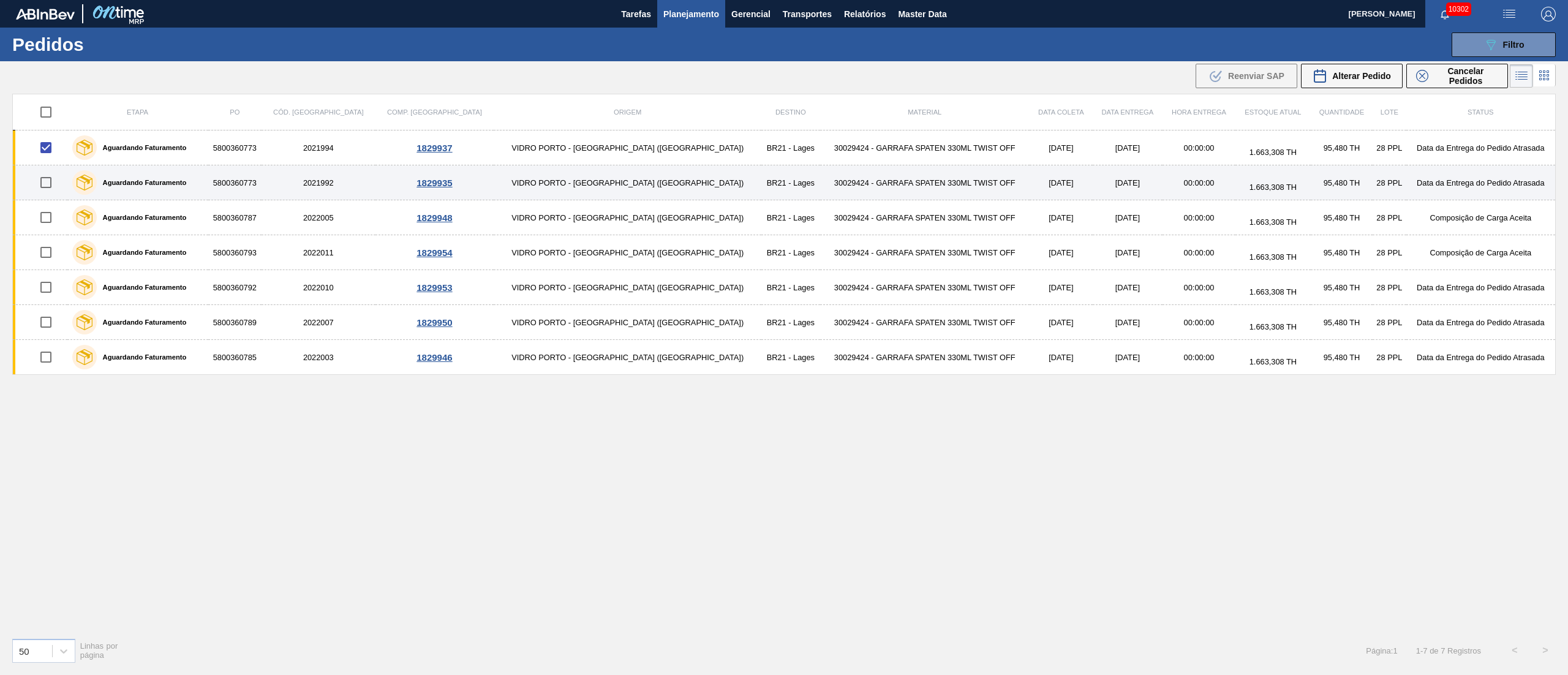
click at [54, 183] on input "checkbox" at bounding box center [46, 182] width 26 height 26
checkbox input "true"
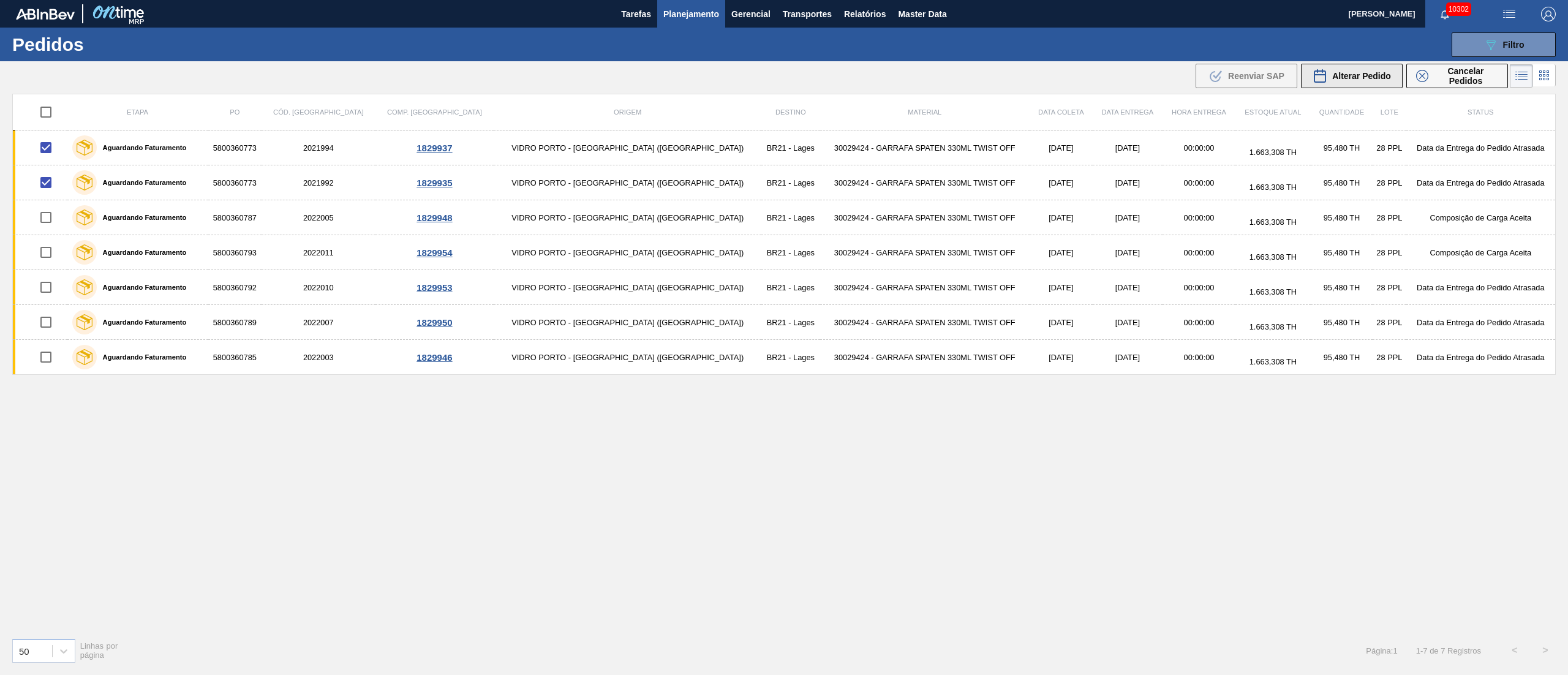
click at [1365, 81] on div "Alterar Pedido" at bounding box center [1351, 76] width 78 height 14
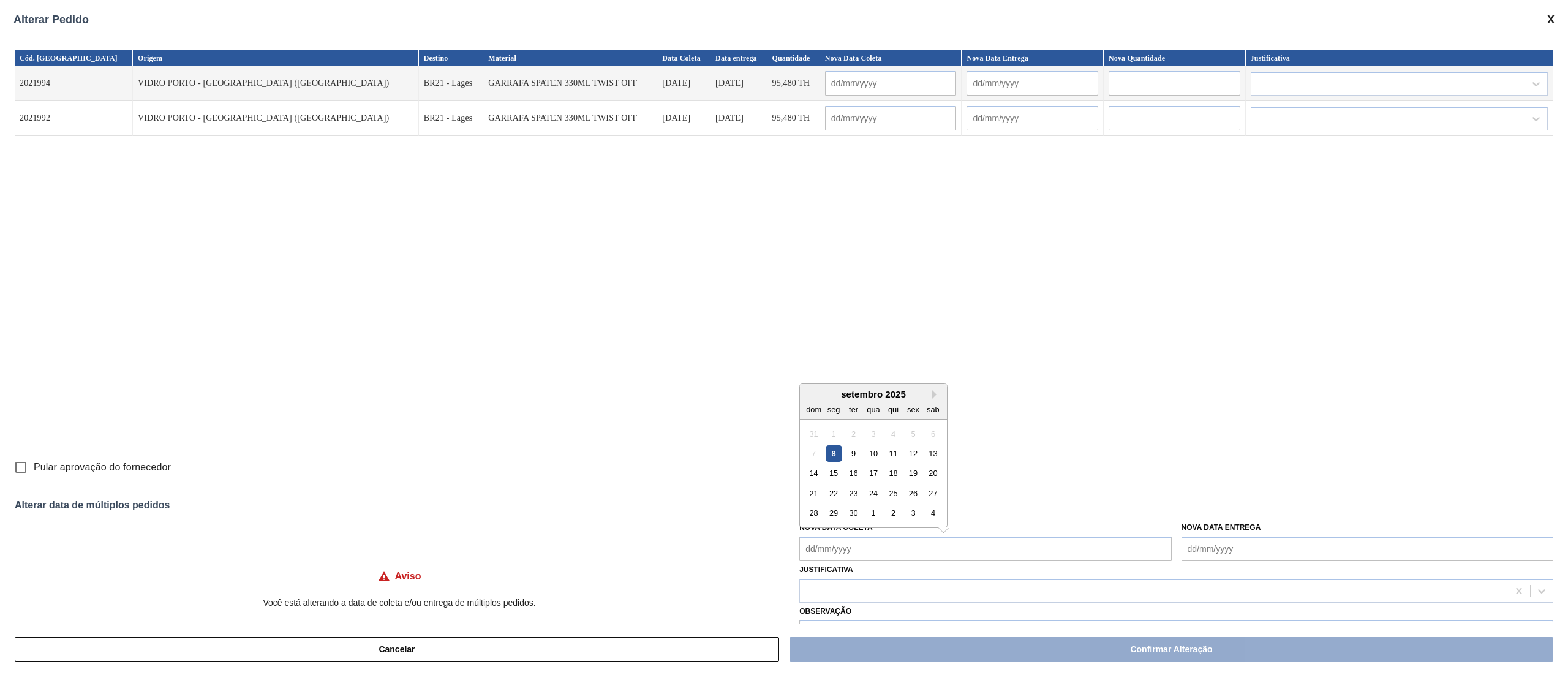
drag, startPoint x: 911, startPoint y: 550, endPoint x: 884, endPoint y: 528, distance: 34.8
click at [910, 550] on Coleta "Nova Data Coleta" at bounding box center [985, 549] width 372 height 24
drag, startPoint x: 873, startPoint y: 452, endPoint x: 866, endPoint y: 452, distance: 7.0
click at [873, 452] on div "10" at bounding box center [874, 453] width 16 height 16
type input "[DATE]"
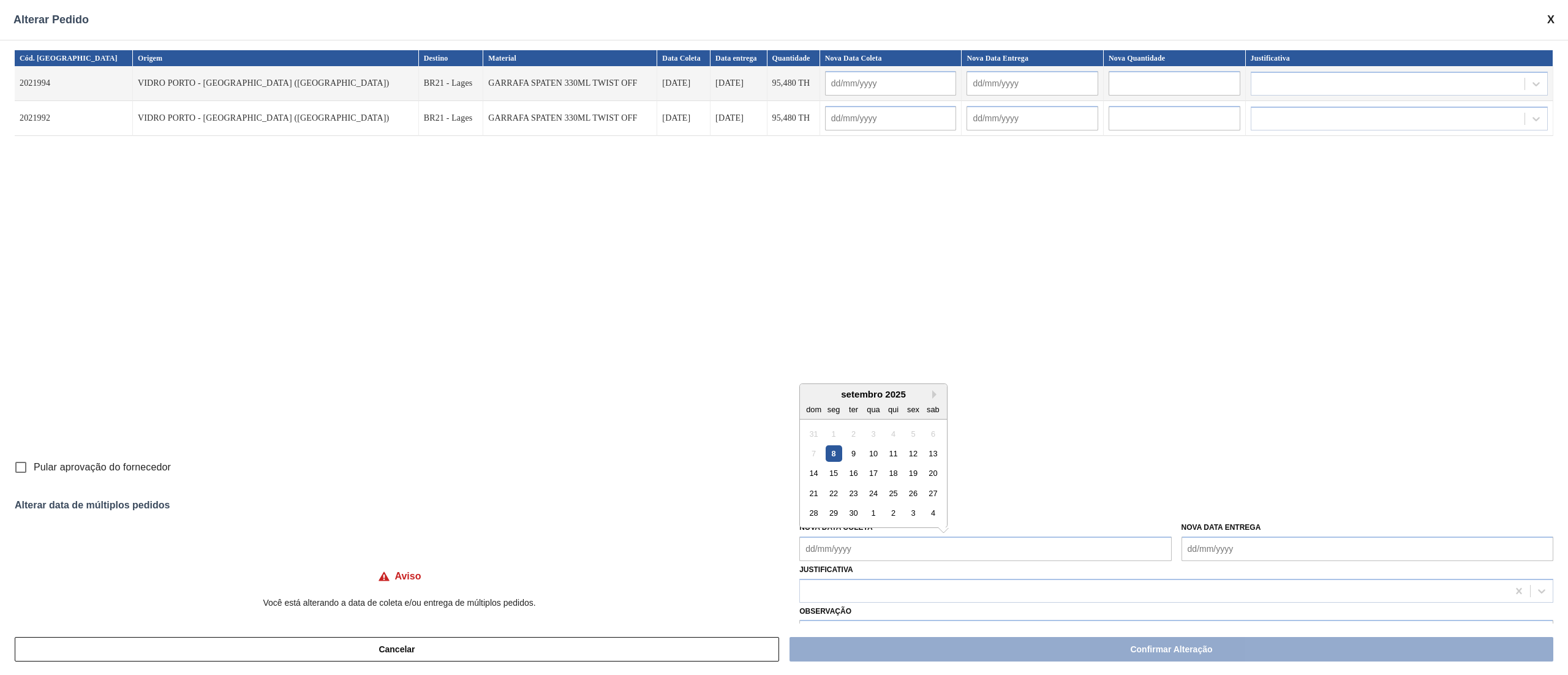
type input "[DATE]"
type Coleta "[DATE]"
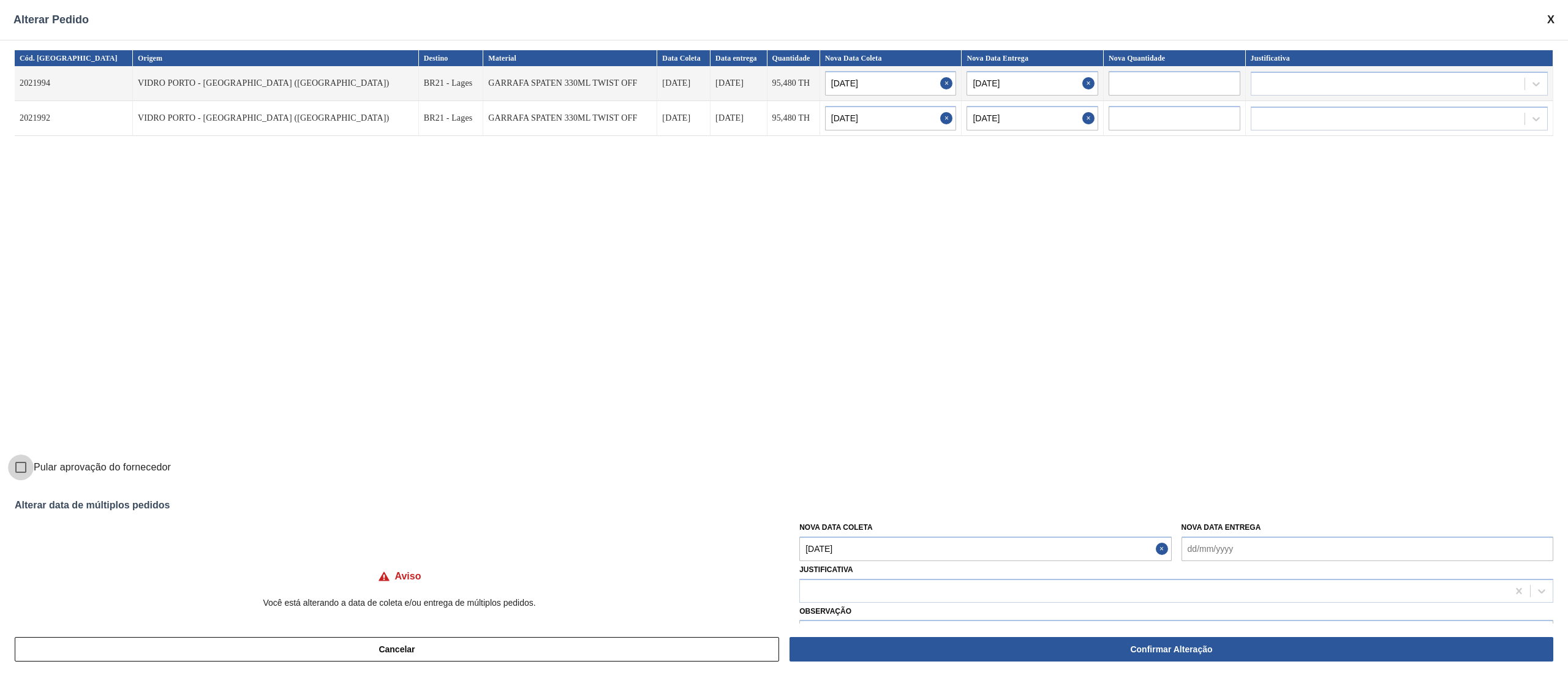
click at [21, 470] on input "Pular aprovação do fornecedor" at bounding box center [21, 467] width 26 height 26
checkbox input "true"
click at [913, 594] on div at bounding box center [1154, 591] width 708 height 18
type input "ou"
click at [886, 616] on div "Outro" at bounding box center [1176, 622] width 754 height 23
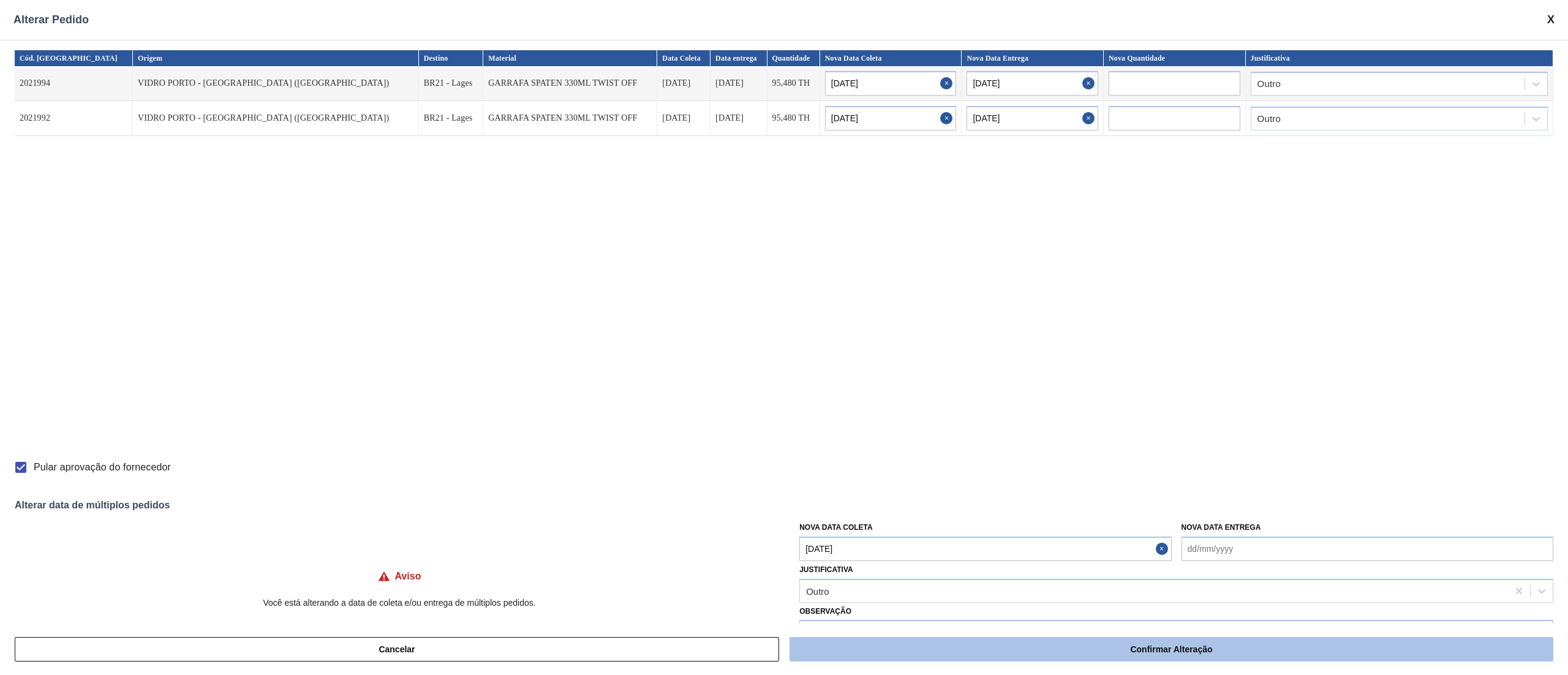
click at [1030, 654] on button "Confirmar Alteração" at bounding box center [1171, 649] width 764 height 24
checkbox input "false"
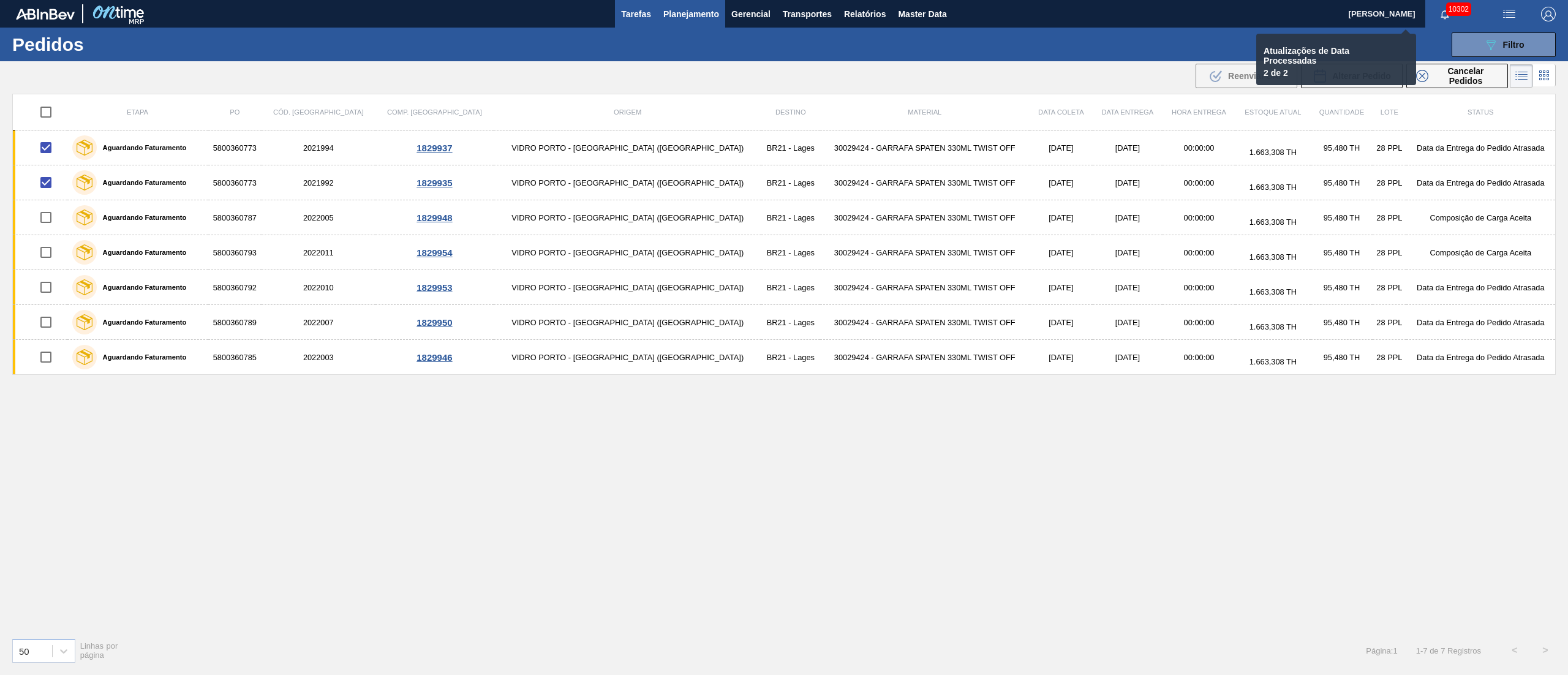
checkbox input "false"
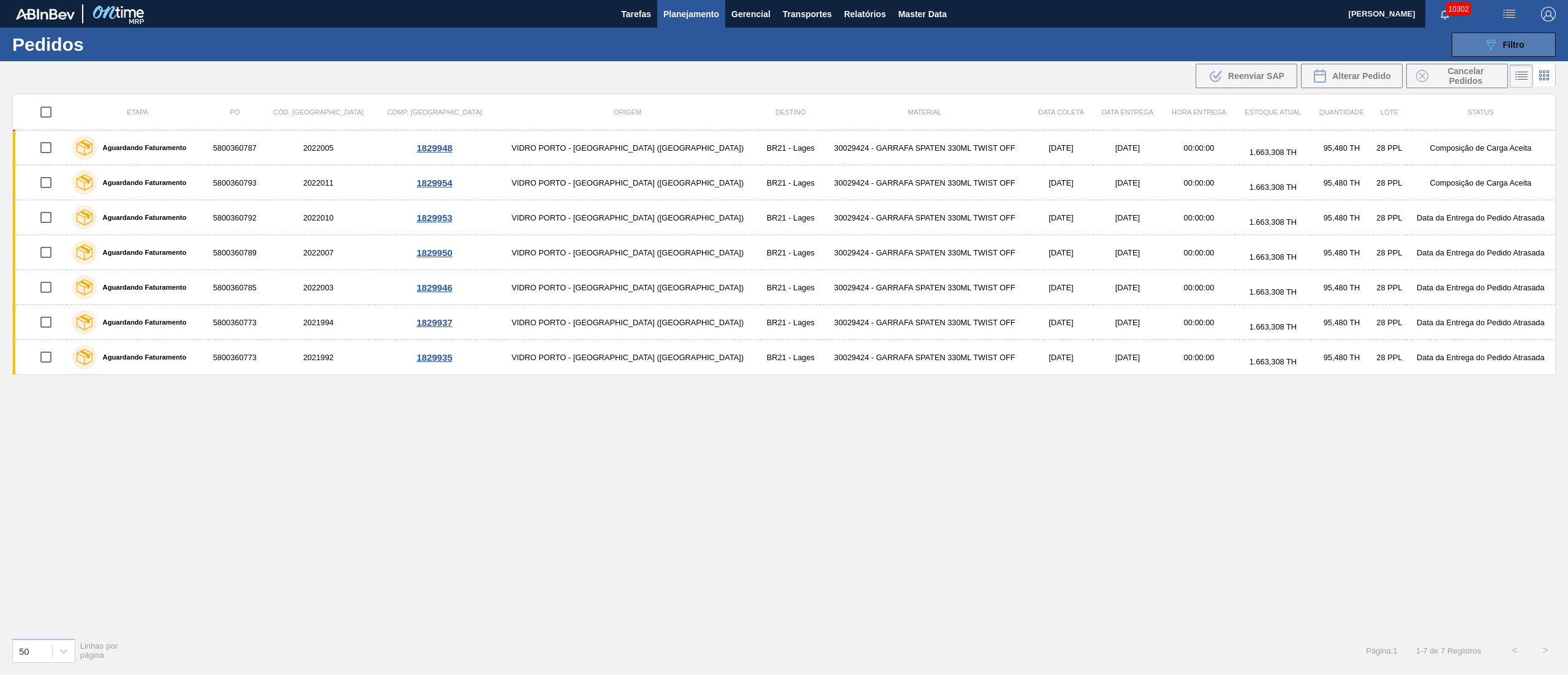
click at [1504, 54] on button "089F7B8B-B2A5-4AFE-B5C0-19BA573D28AC Filtro" at bounding box center [1504, 44] width 104 height 24
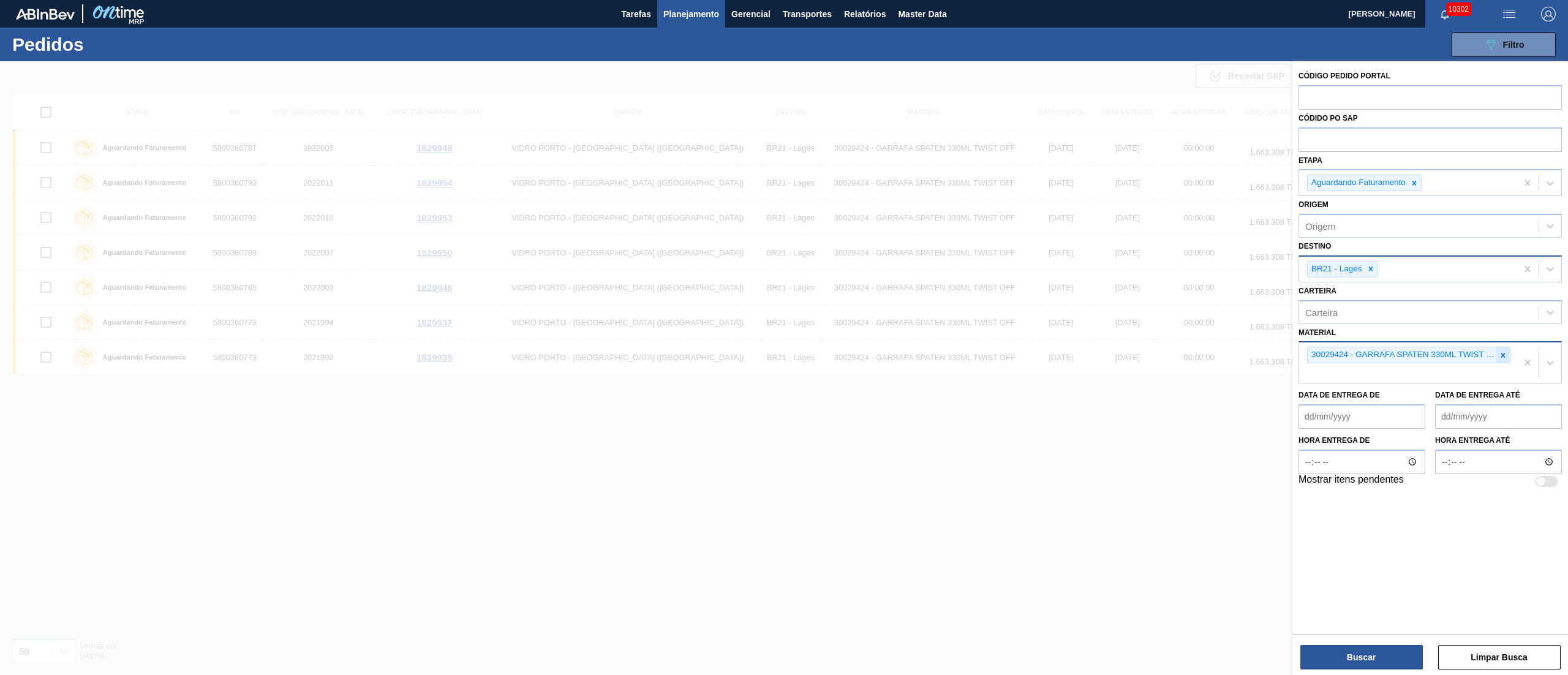
click at [1502, 355] on icon at bounding box center [1503, 355] width 4 height 4
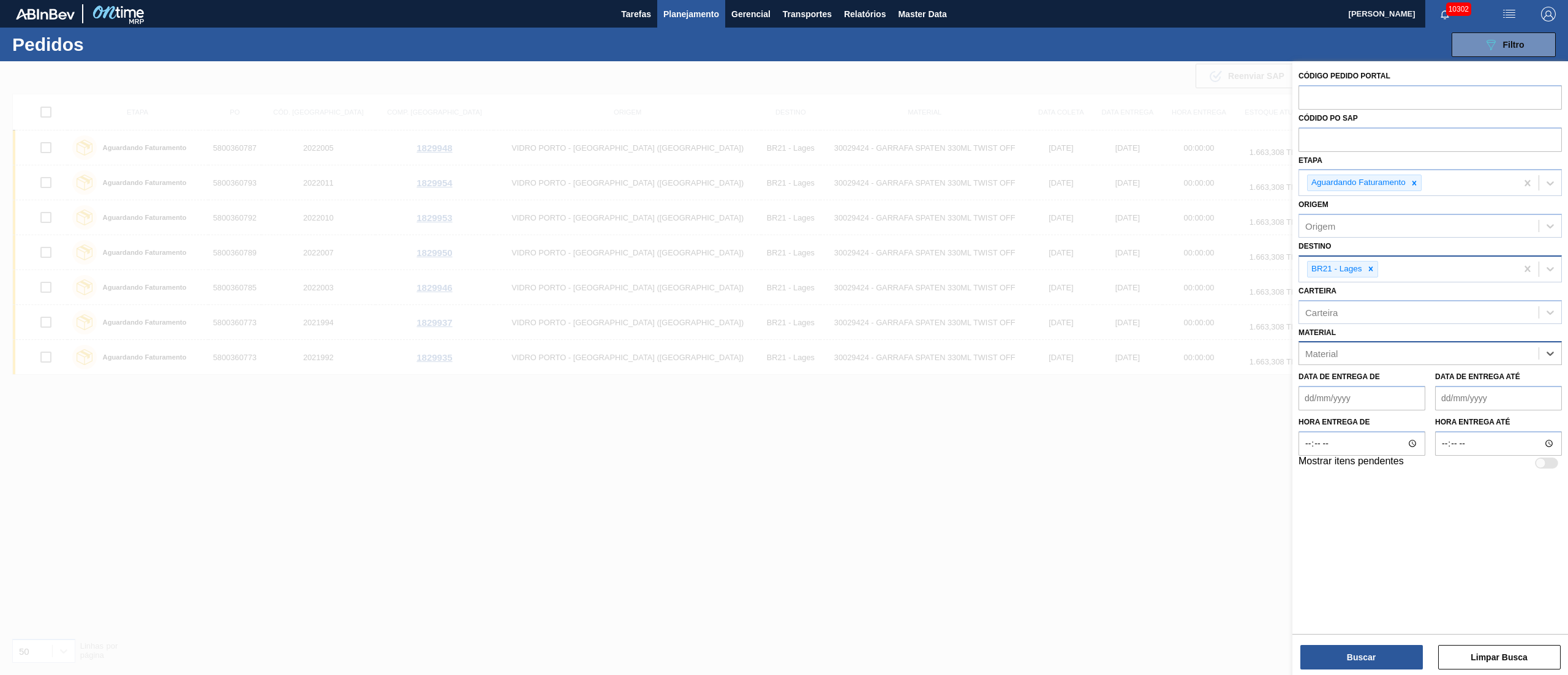
paste input "30007587"
type input "30007587"
click at [1372, 375] on div "30007587 - GARRAFA STELLA 330ML" at bounding box center [1430, 384] width 264 height 23
click at [1377, 269] on div at bounding box center [1371, 269] width 14 height 15
type input "18"
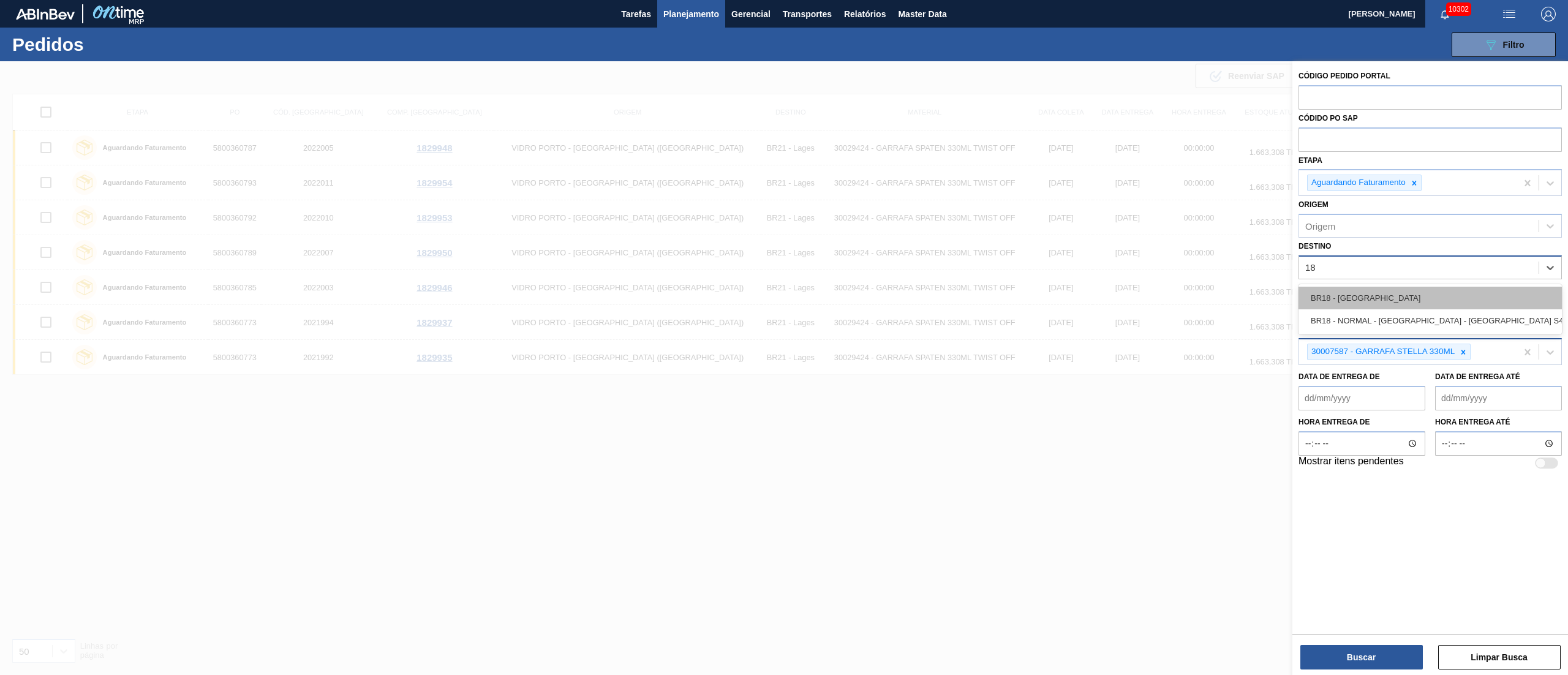
click at [1360, 289] on div "BR18 - [GEOGRAPHIC_DATA]" at bounding box center [1430, 298] width 264 height 23
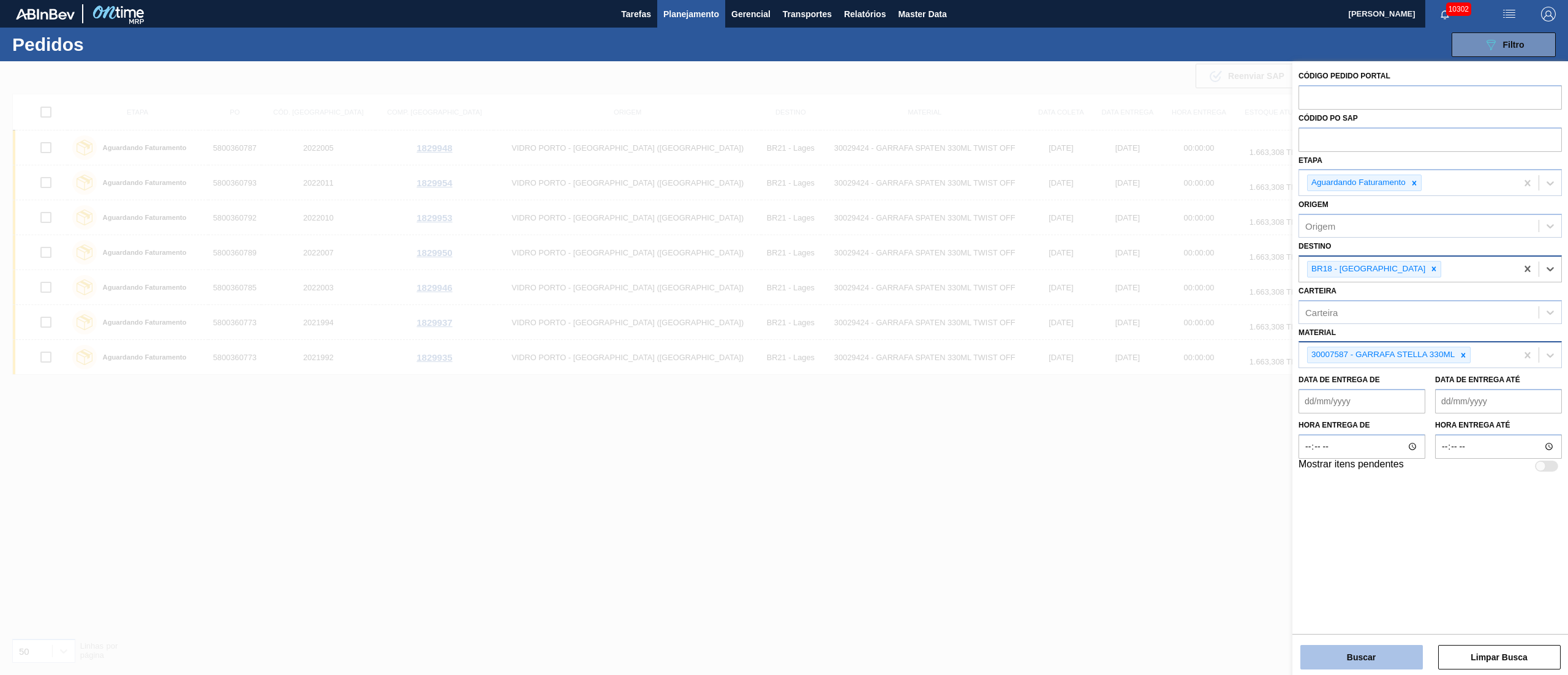
click at [1350, 656] on button "Buscar" at bounding box center [1361, 657] width 123 height 24
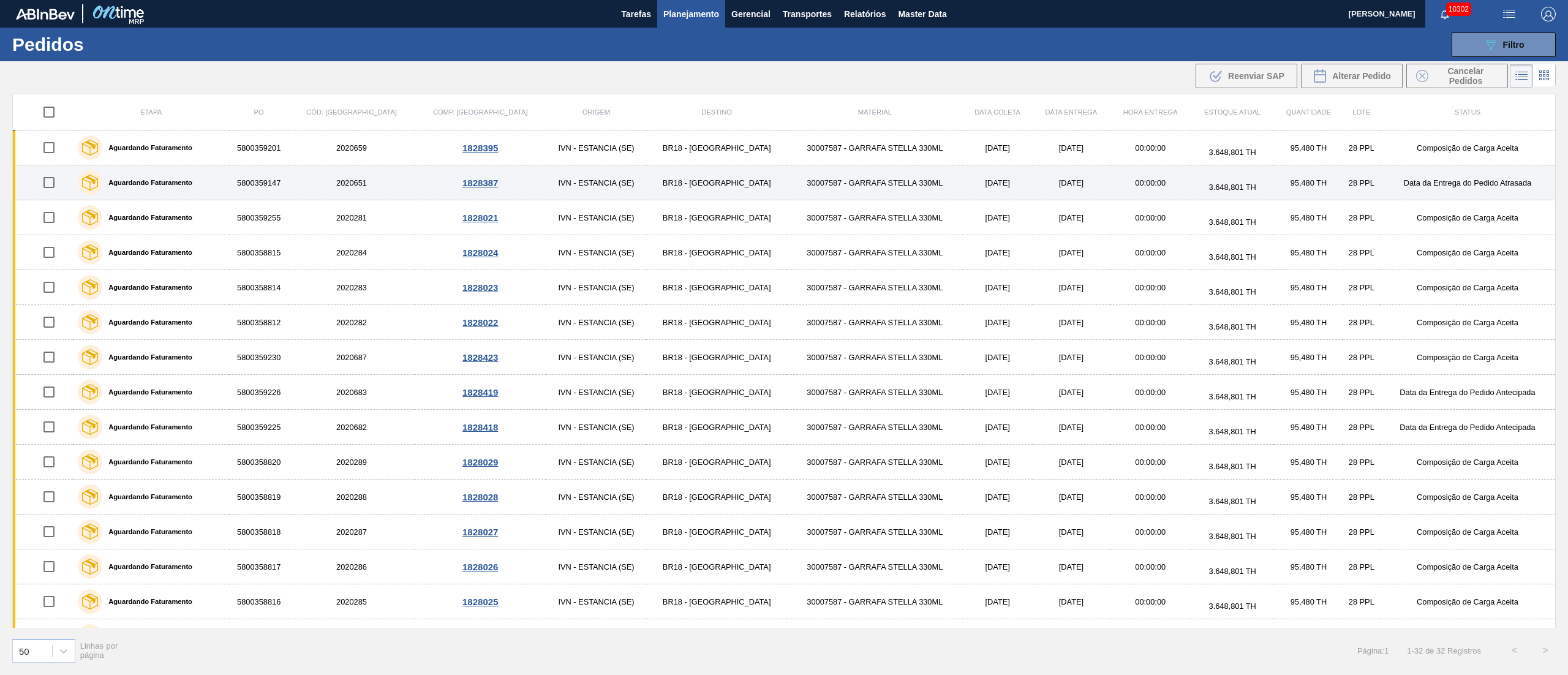
click at [54, 148] on input "checkbox" at bounding box center [49, 147] width 26 height 26
checkbox input "true"
click at [47, 187] on input "checkbox" at bounding box center [49, 182] width 26 height 26
checkbox input "true"
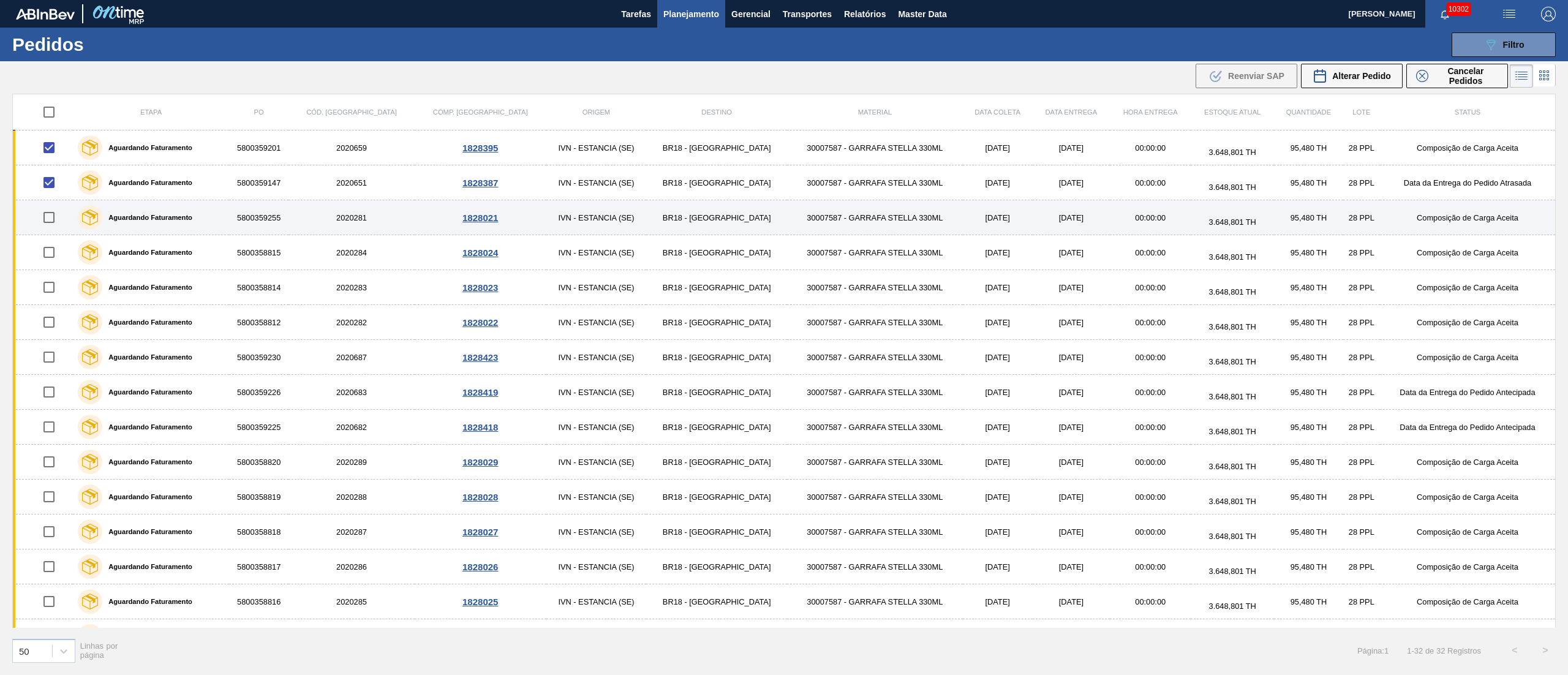
click at [50, 215] on input "checkbox" at bounding box center [49, 217] width 26 height 26
checkbox input "true"
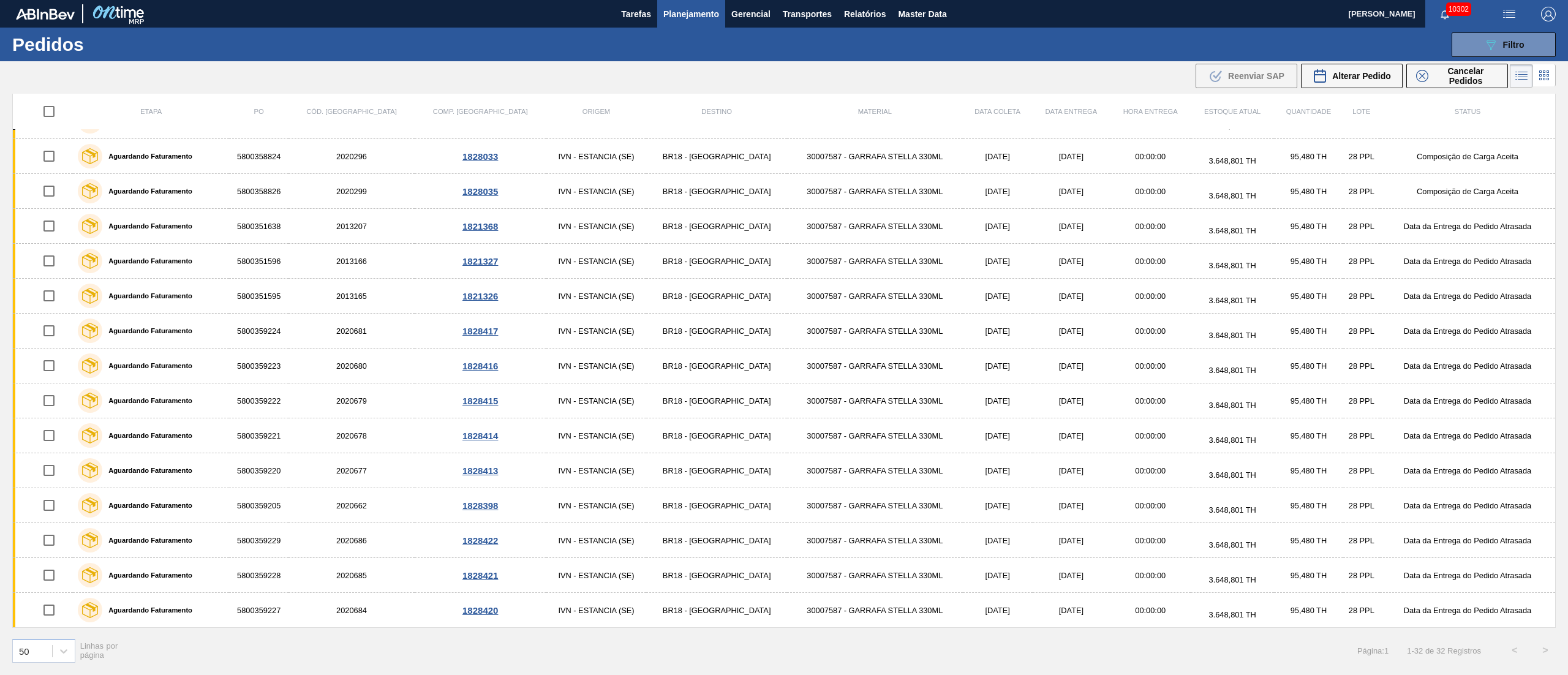
scroll to position [626, 0]
click at [1370, 77] on span "Alterar Pedido" at bounding box center [1361, 76] width 59 height 10
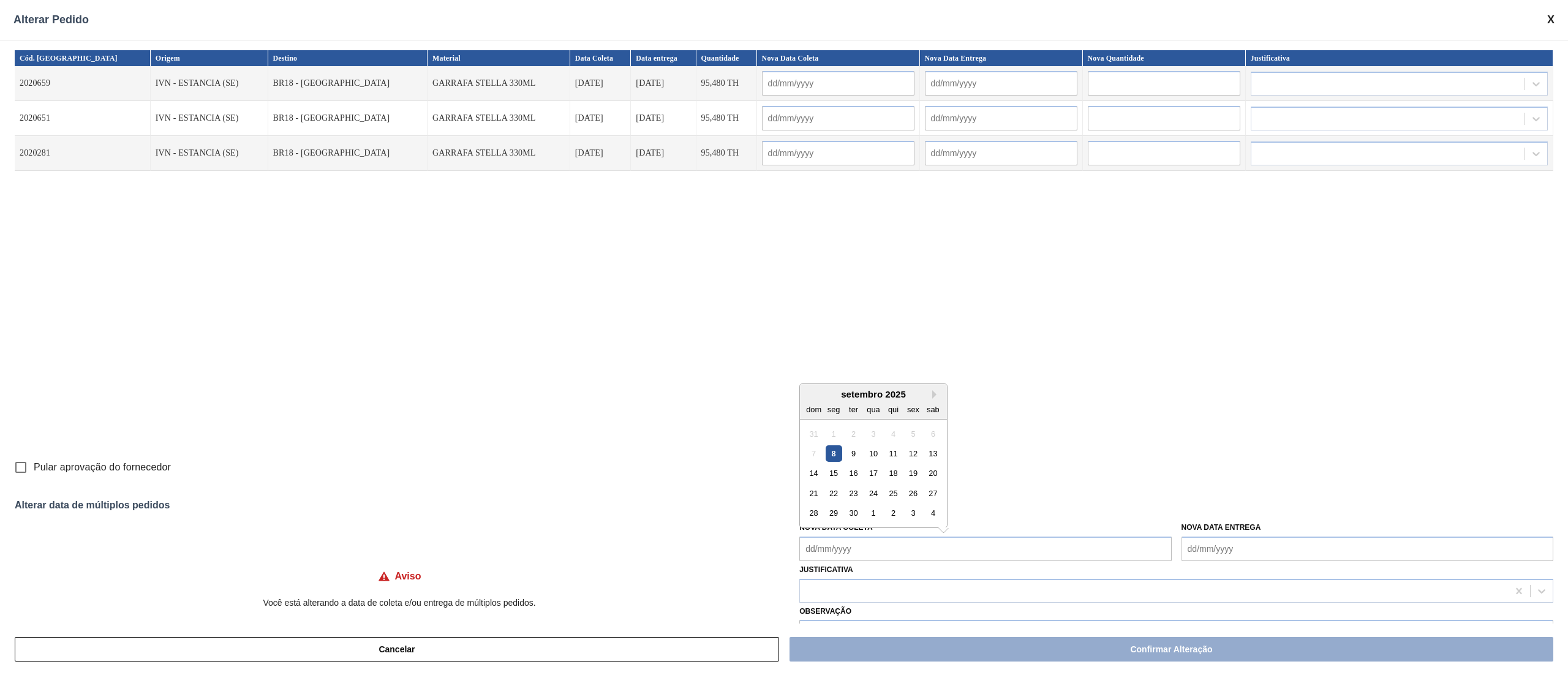
click at [816, 552] on Coleta "Nova Data Coleta" at bounding box center [985, 549] width 372 height 24
drag, startPoint x: 896, startPoint y: 477, endPoint x: 785, endPoint y: 497, distance: 112.8
click at [896, 477] on div "18" at bounding box center [893, 473] width 16 height 16
type Coleta "[DATE]"
type input "[DATE]"
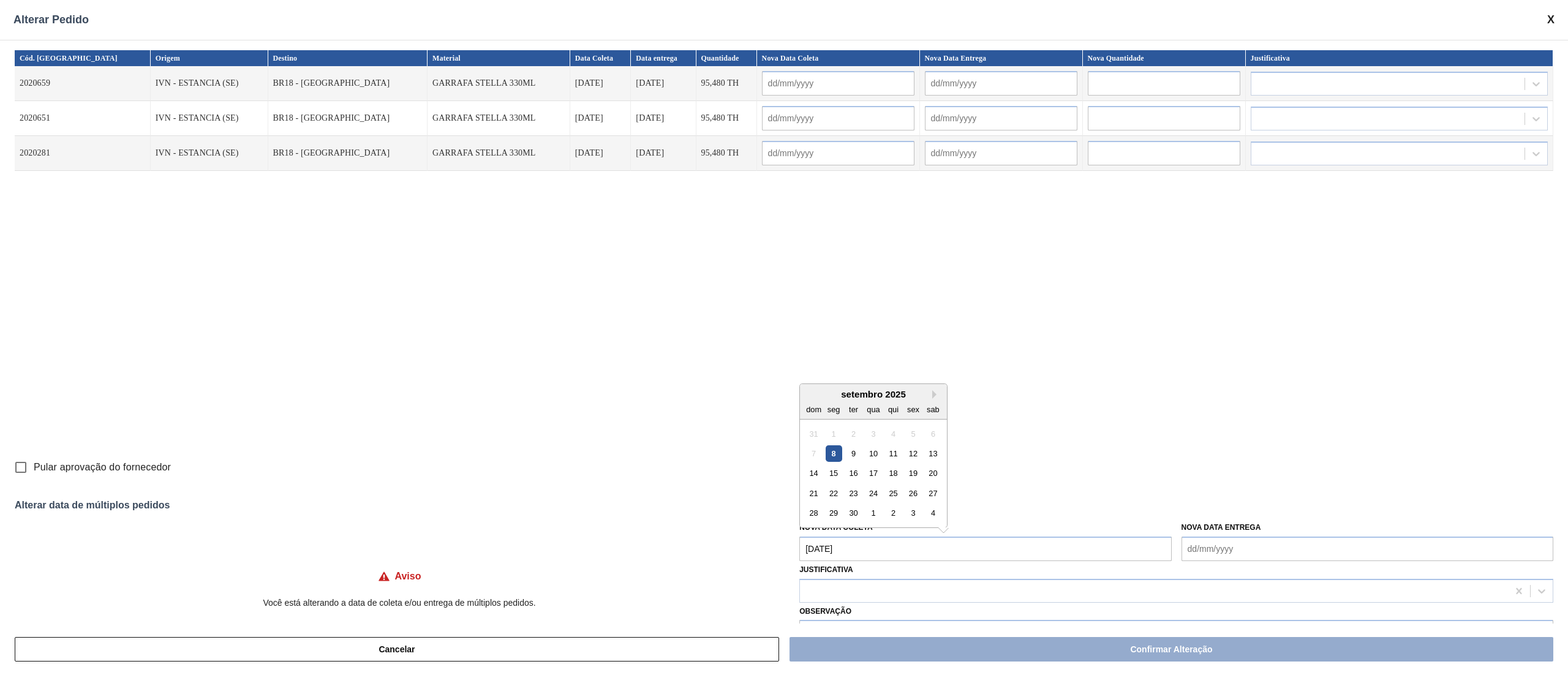
type input "[DATE]"
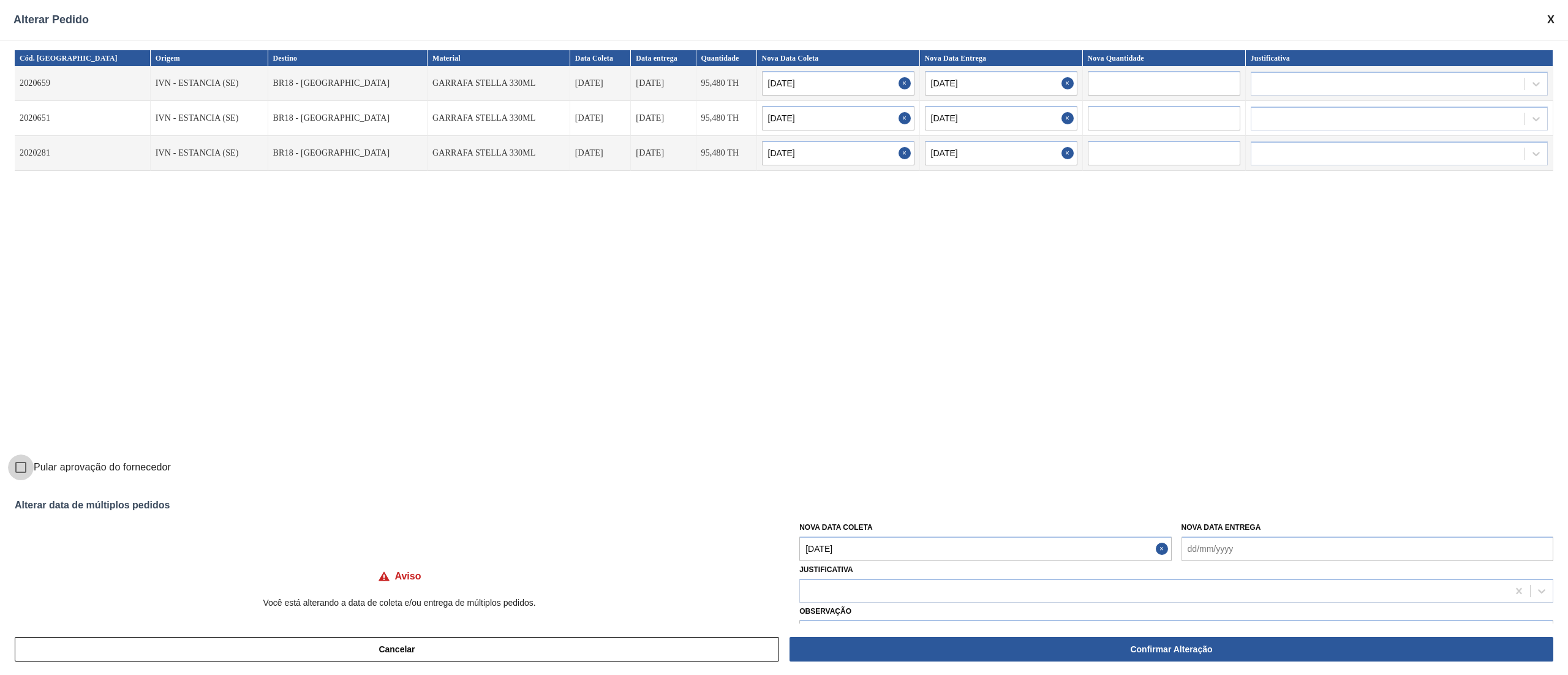
click at [25, 468] on input "Pular aprovação do fornecedor" at bounding box center [21, 467] width 26 height 26
checkbox input "true"
click at [841, 590] on div at bounding box center [1154, 591] width 708 height 18
type input "ou"
click at [838, 611] on div "Outro" at bounding box center [1176, 622] width 754 height 23
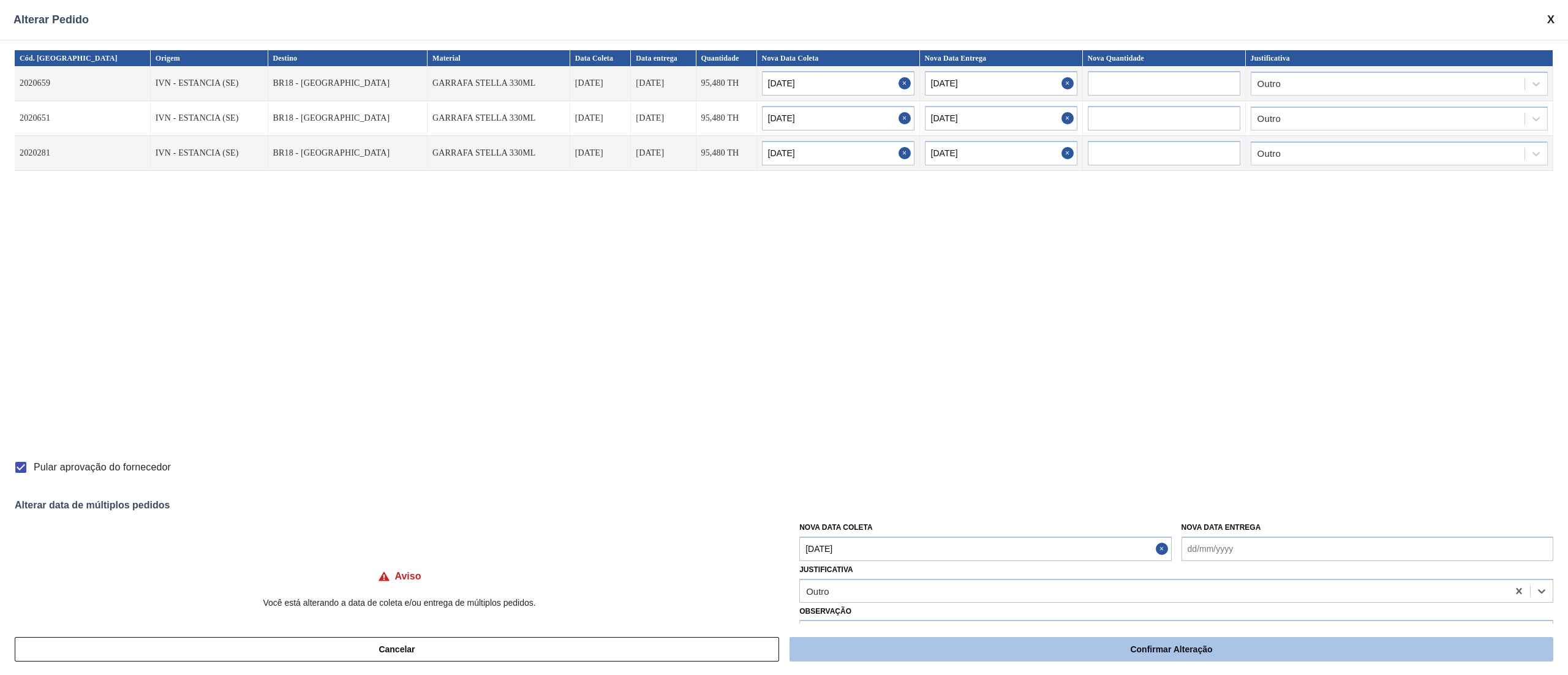
click at [1003, 651] on button "Confirmar Alteração" at bounding box center [1171, 649] width 764 height 24
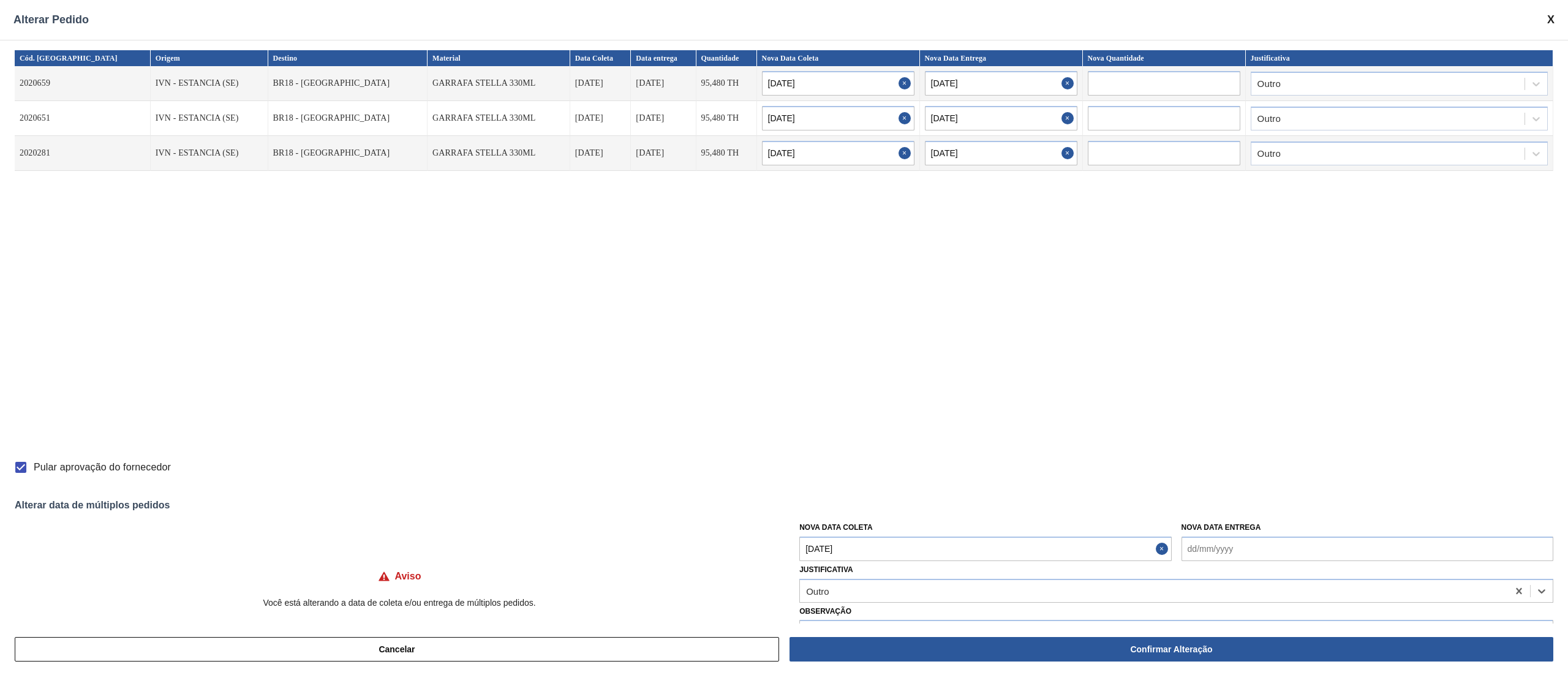
checkbox input "false"
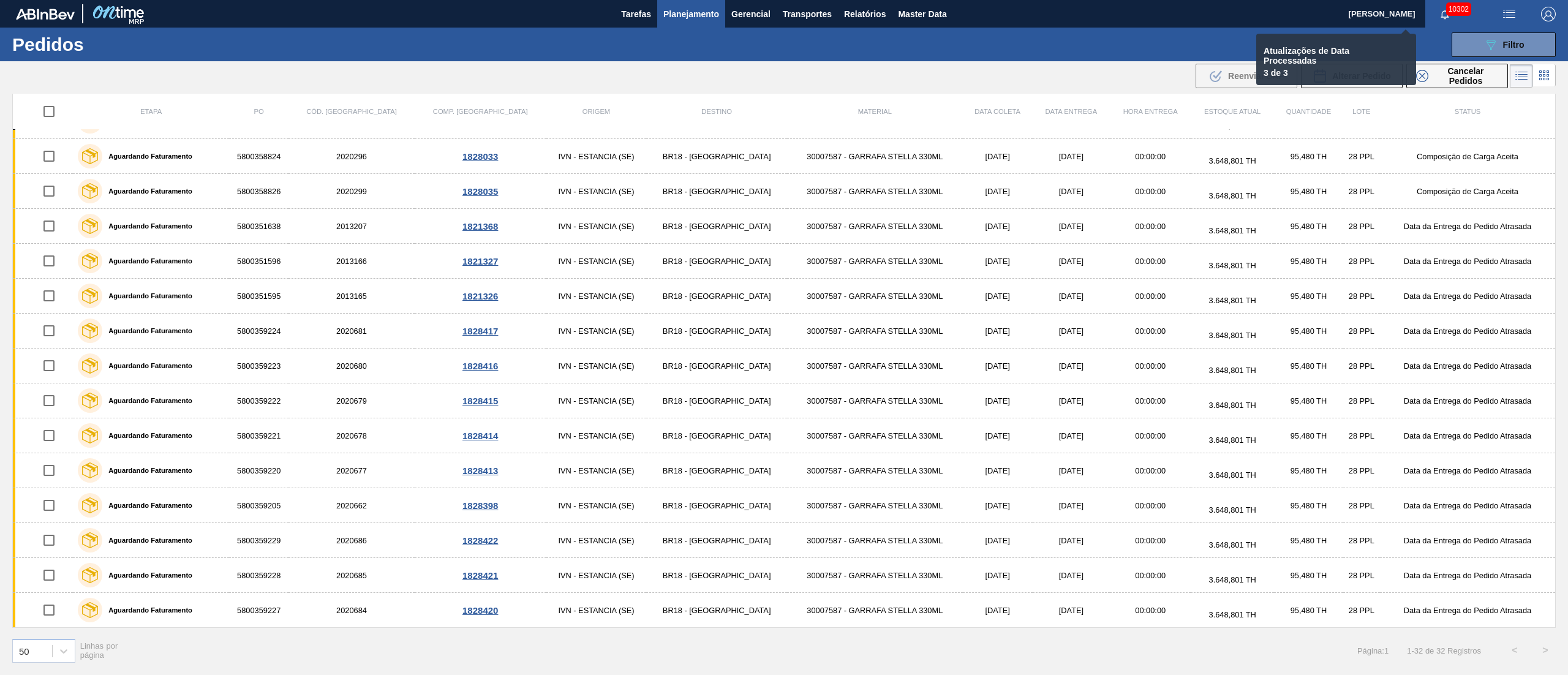
checkbox input "false"
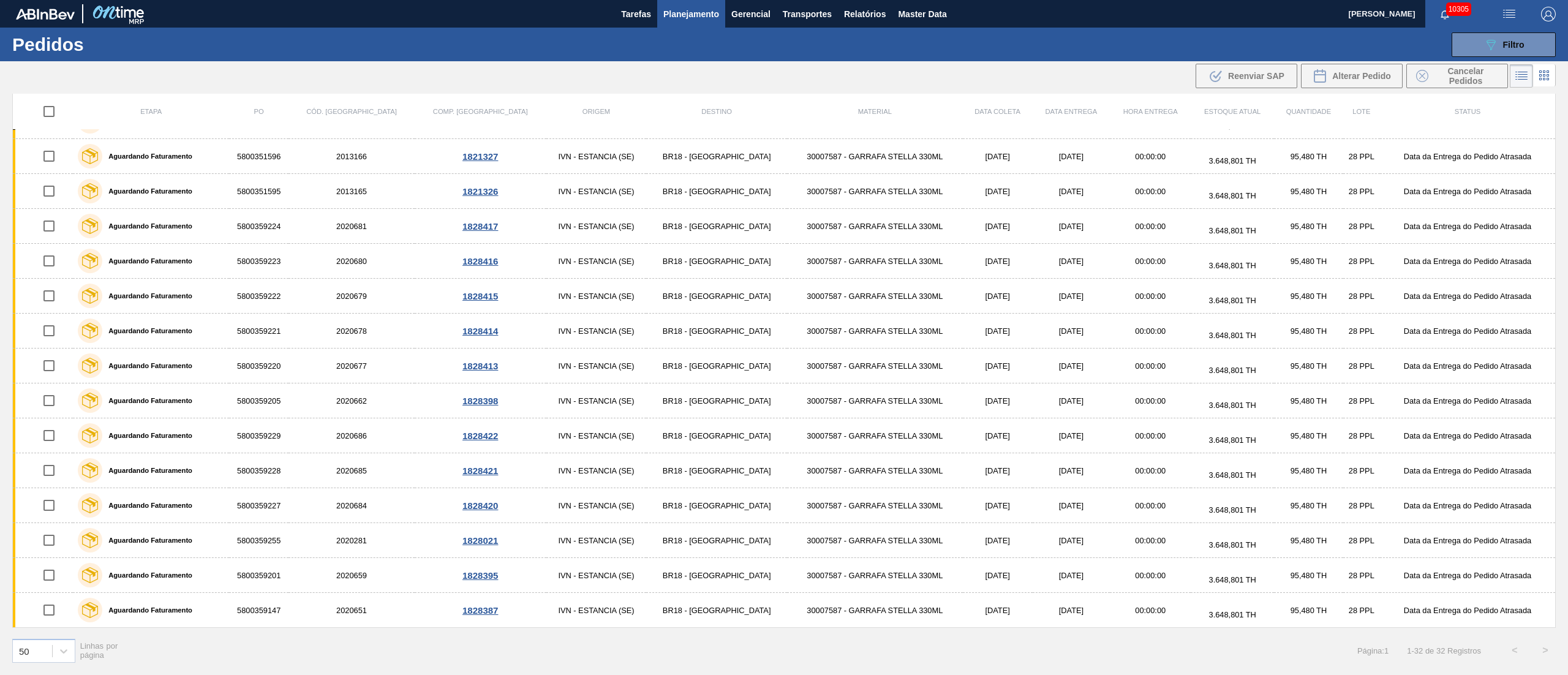
scroll to position [521, 0]
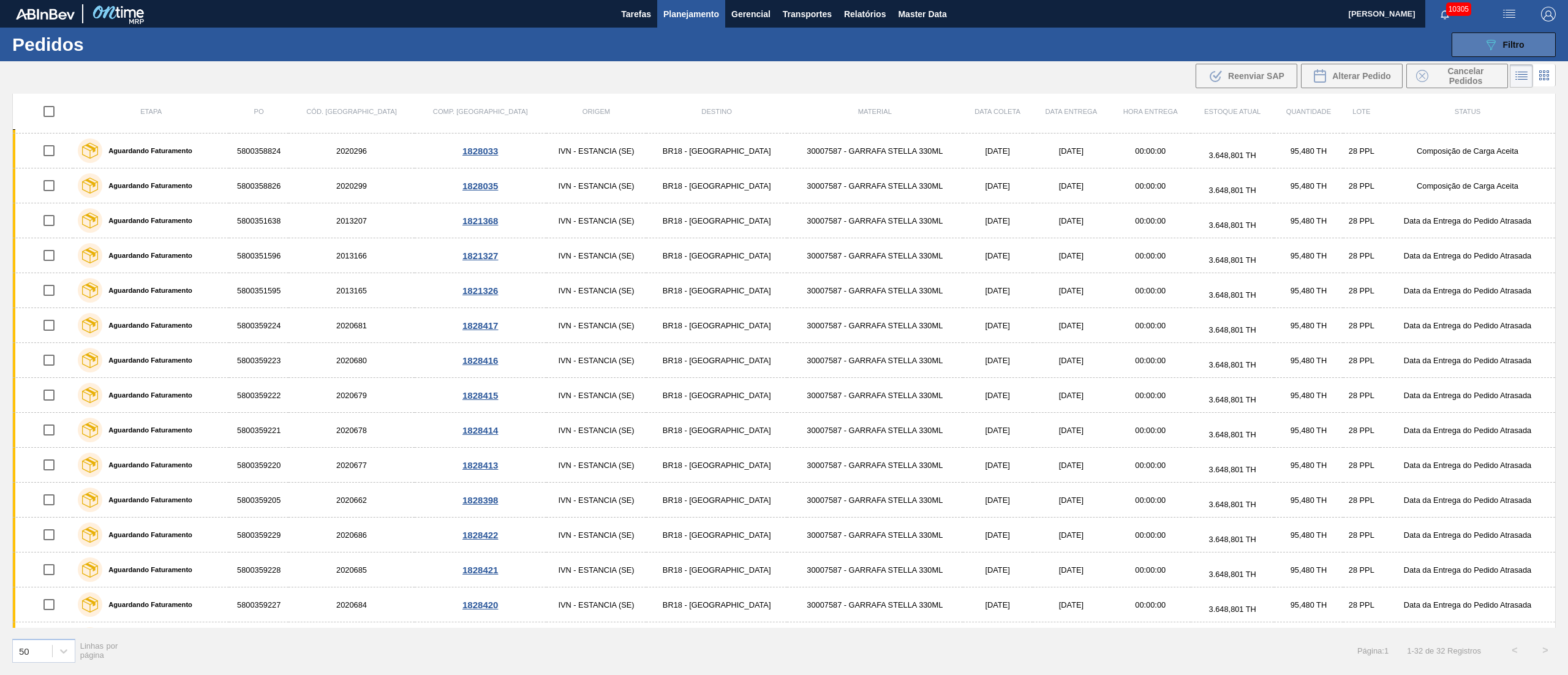
click at [1488, 39] on icon "089F7B8B-B2A5-4AFE-B5C0-19BA573D28AC" at bounding box center [1490, 44] width 14 height 14
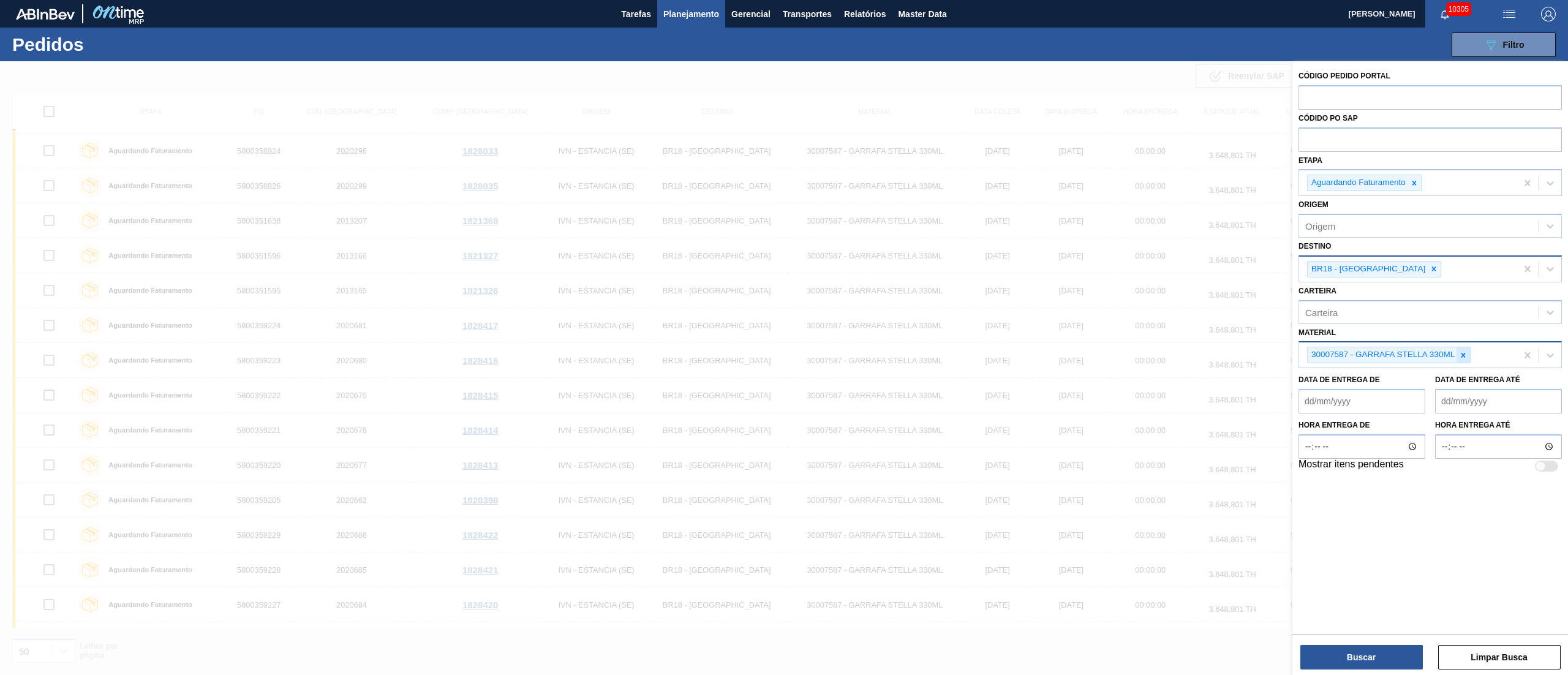
click at [1464, 359] on div at bounding box center [1463, 355] width 14 height 15
paste input "30010239"
type input "30010239"
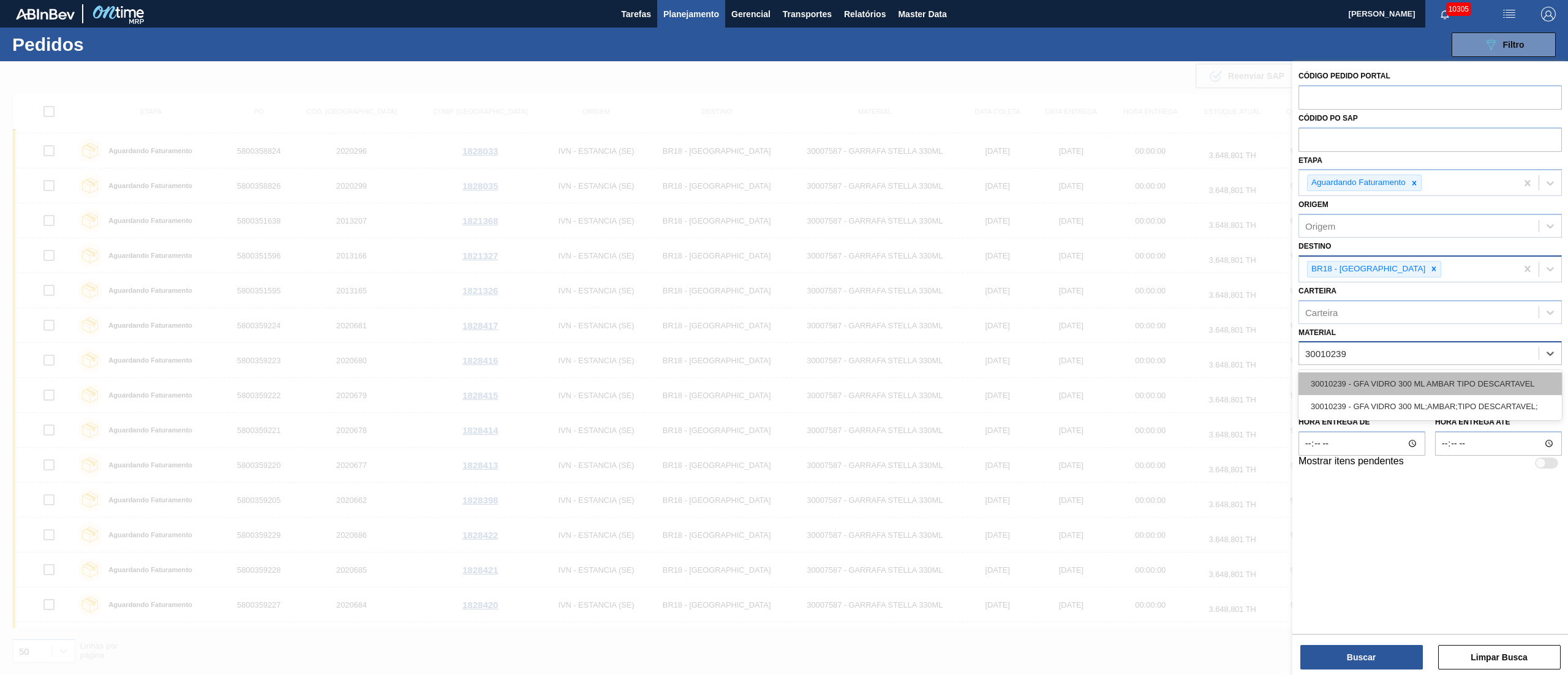
click at [1352, 384] on div "30010239 - GFA VIDRO 300 ML AMBAR TIPO DESCARTAVEL" at bounding box center [1430, 384] width 264 height 23
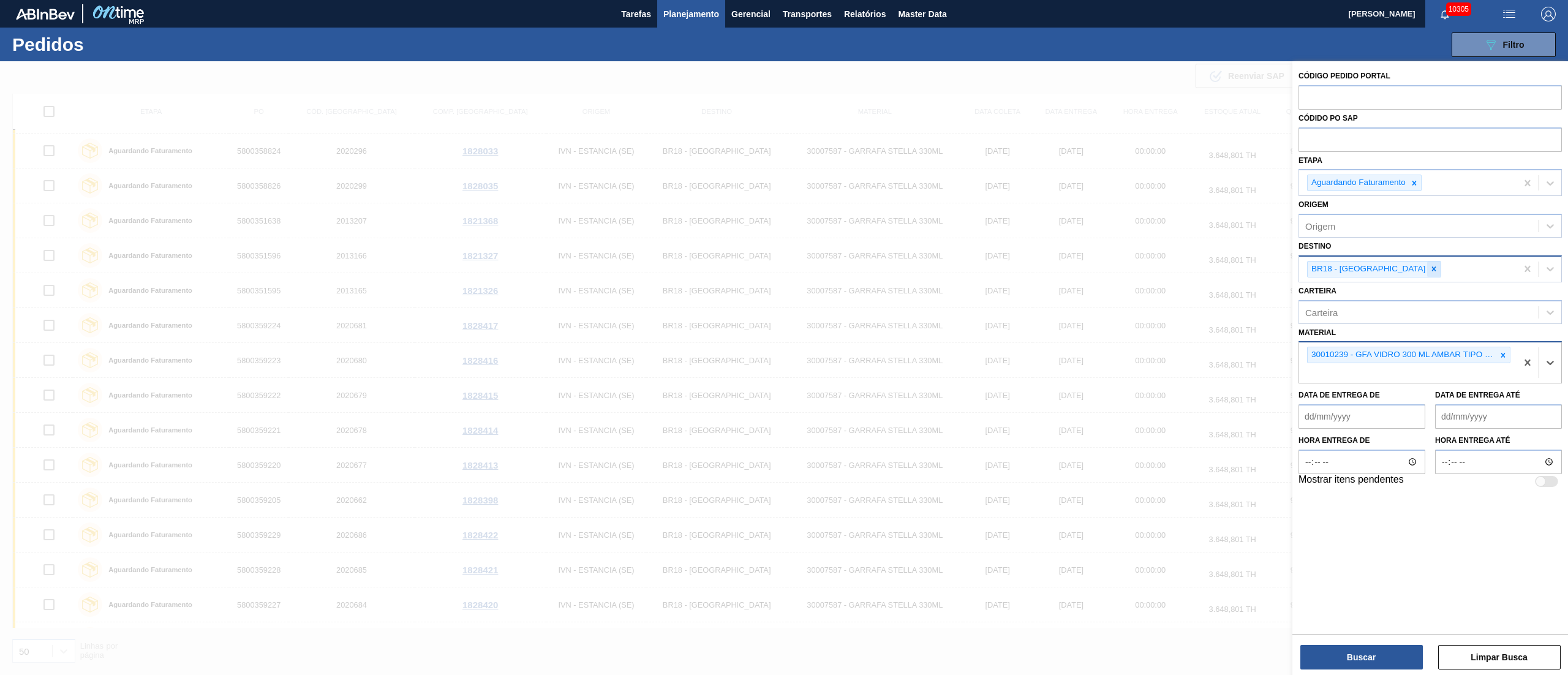
click at [1427, 269] on div at bounding box center [1434, 269] width 14 height 15
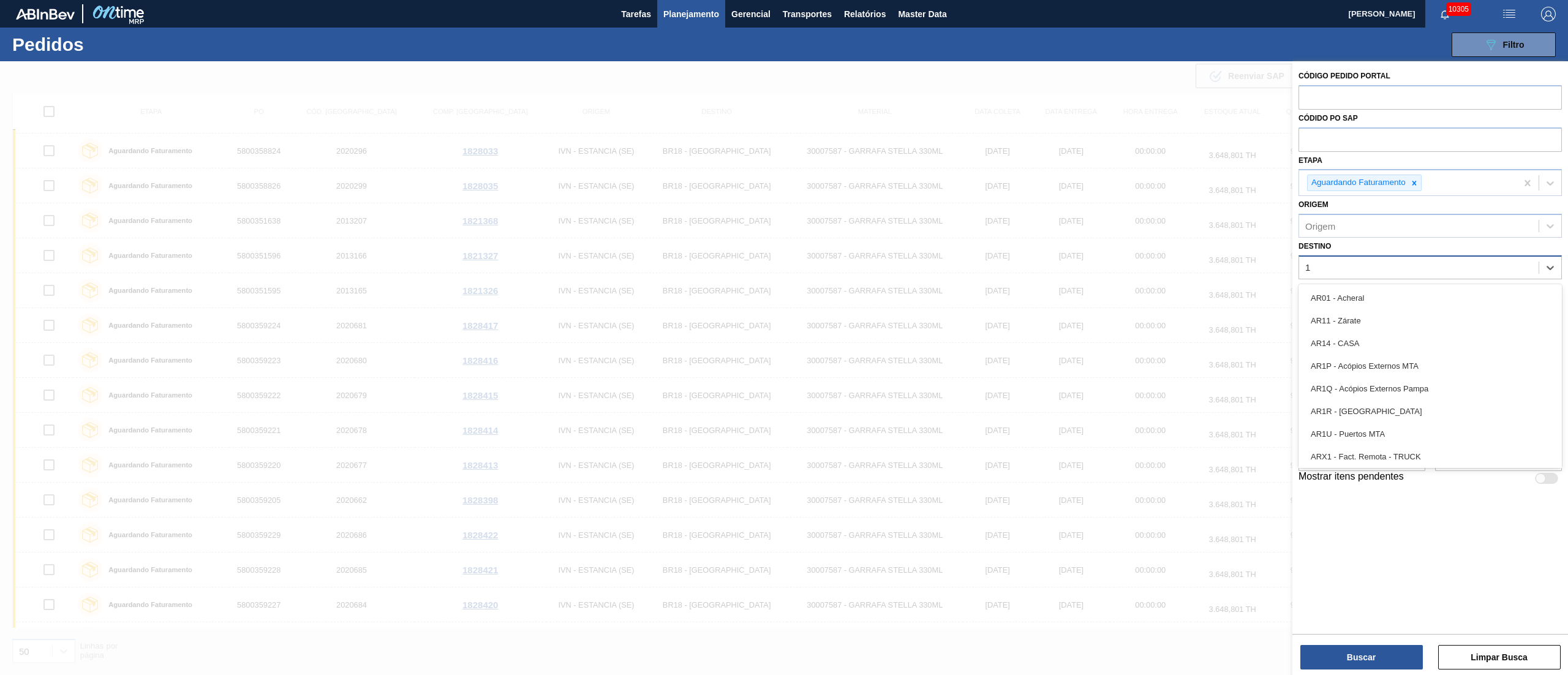
type input "16"
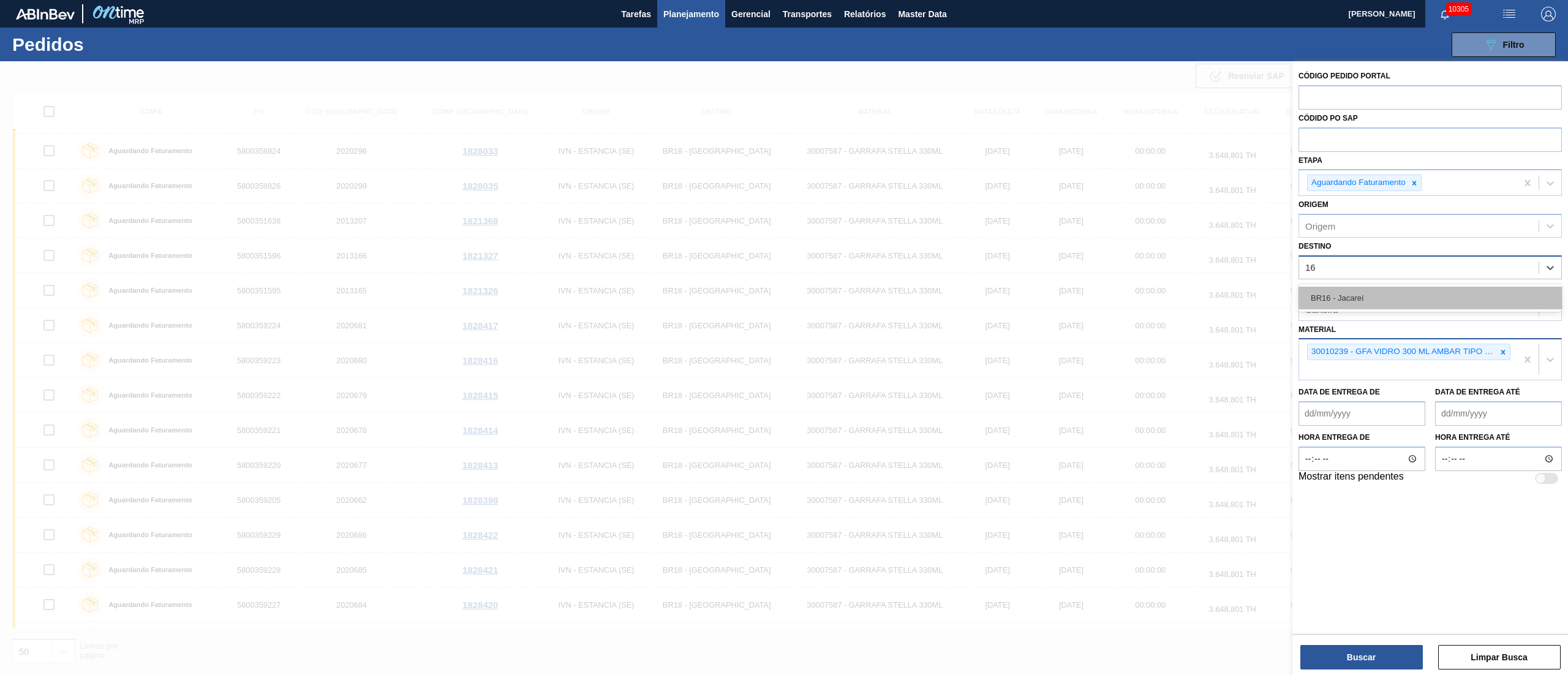
click at [1368, 301] on div "BR16 - Jacareí" at bounding box center [1430, 298] width 264 height 23
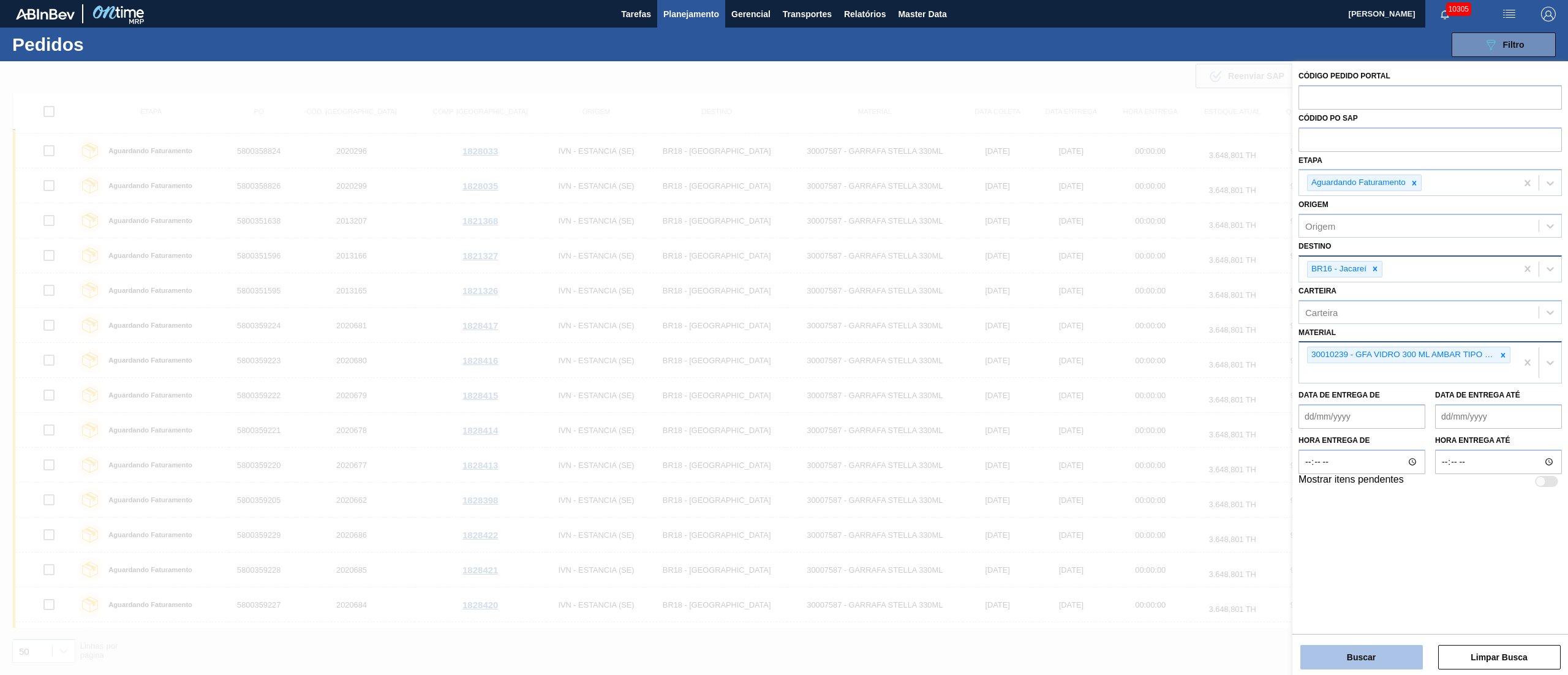
click at [1405, 647] on button "Buscar" at bounding box center [1361, 657] width 123 height 24
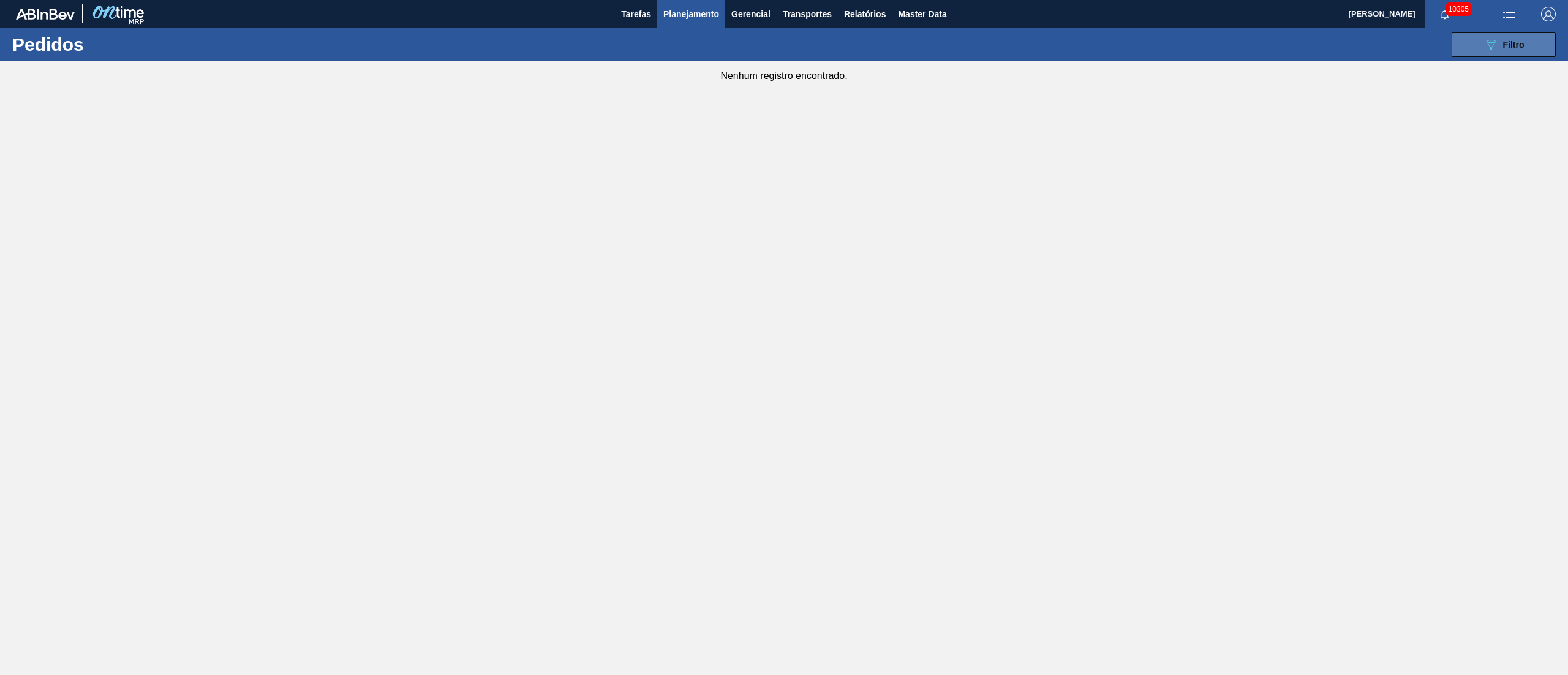
click at [1493, 45] on icon "089F7B8B-B2A5-4AFE-B5C0-19BA573D28AC" at bounding box center [1490, 44] width 14 height 14
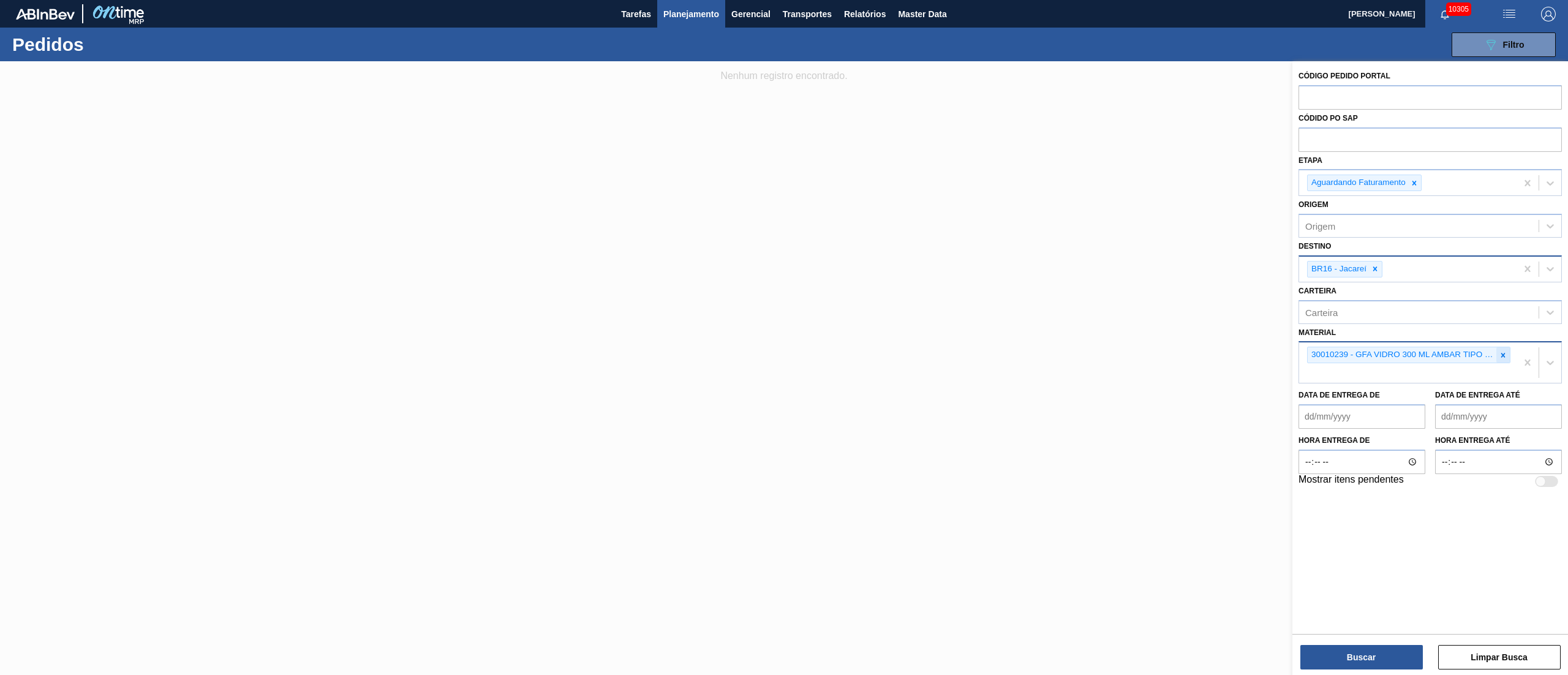
click at [1502, 356] on icon at bounding box center [1503, 355] width 4 height 4
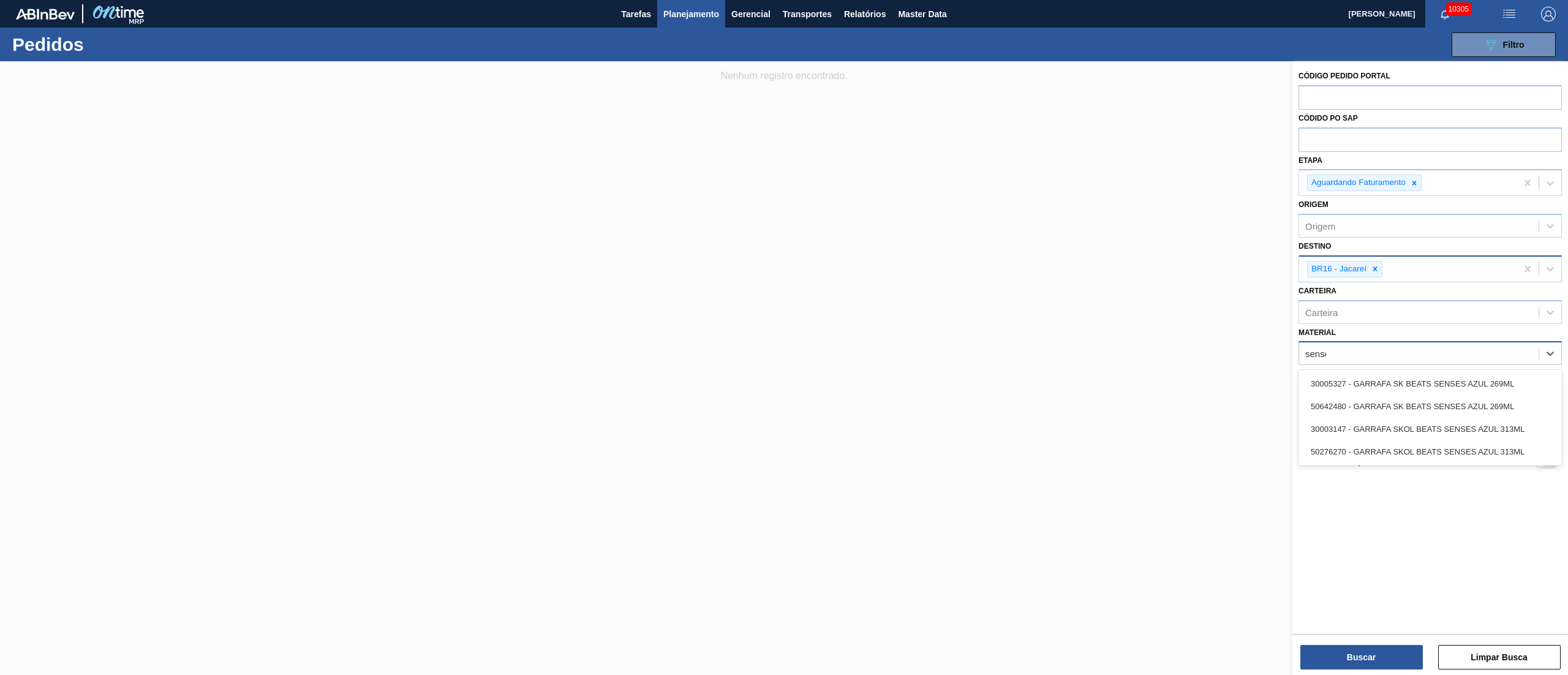
type input "senses"
click at [1470, 380] on div "30005327 - GARRAFA SK BEATS SENSES AZUL 269ML" at bounding box center [1430, 384] width 264 height 23
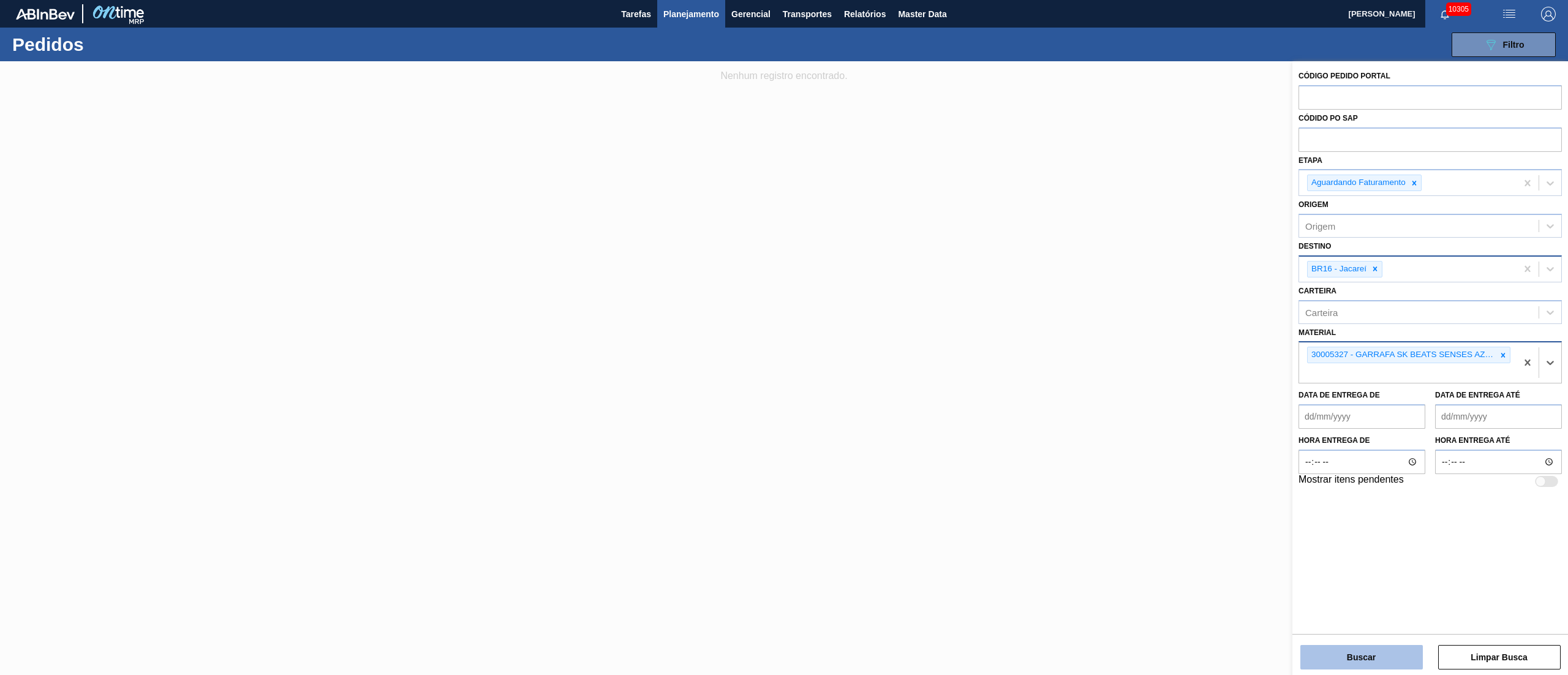
click at [1352, 654] on button "Buscar" at bounding box center [1361, 657] width 123 height 24
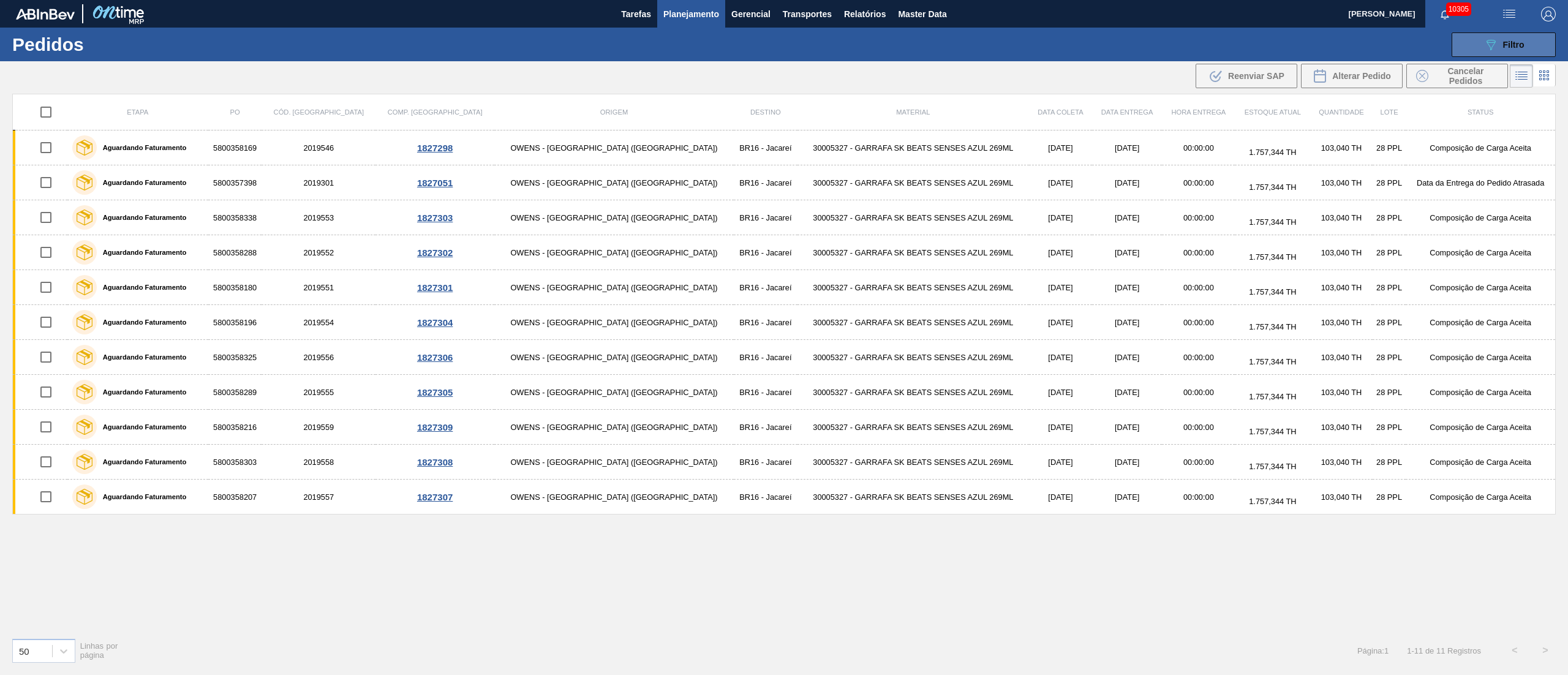
click at [1512, 50] on div "089F7B8B-B2A5-4AFE-B5C0-19BA573D28AC Filtro" at bounding box center [1504, 44] width 41 height 14
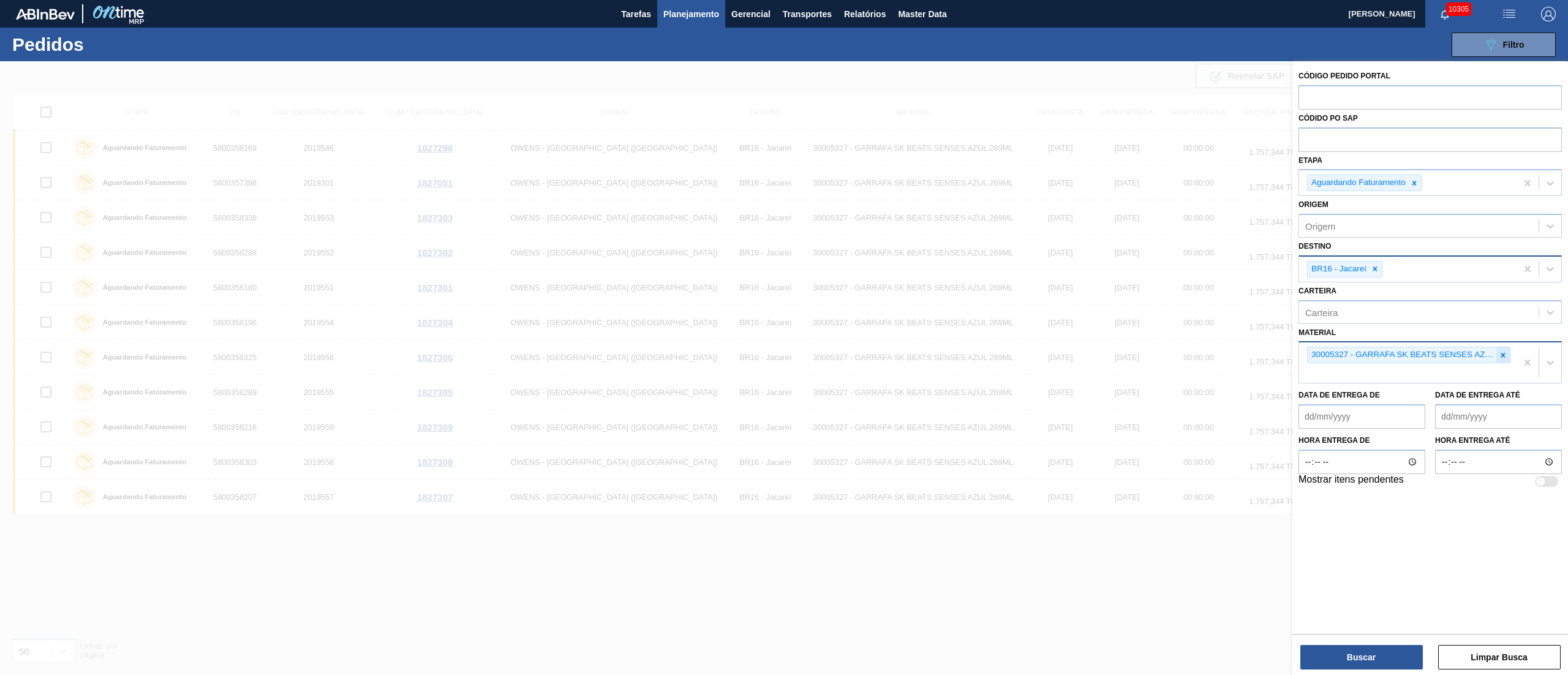
click at [1497, 358] on div at bounding box center [1503, 355] width 14 height 15
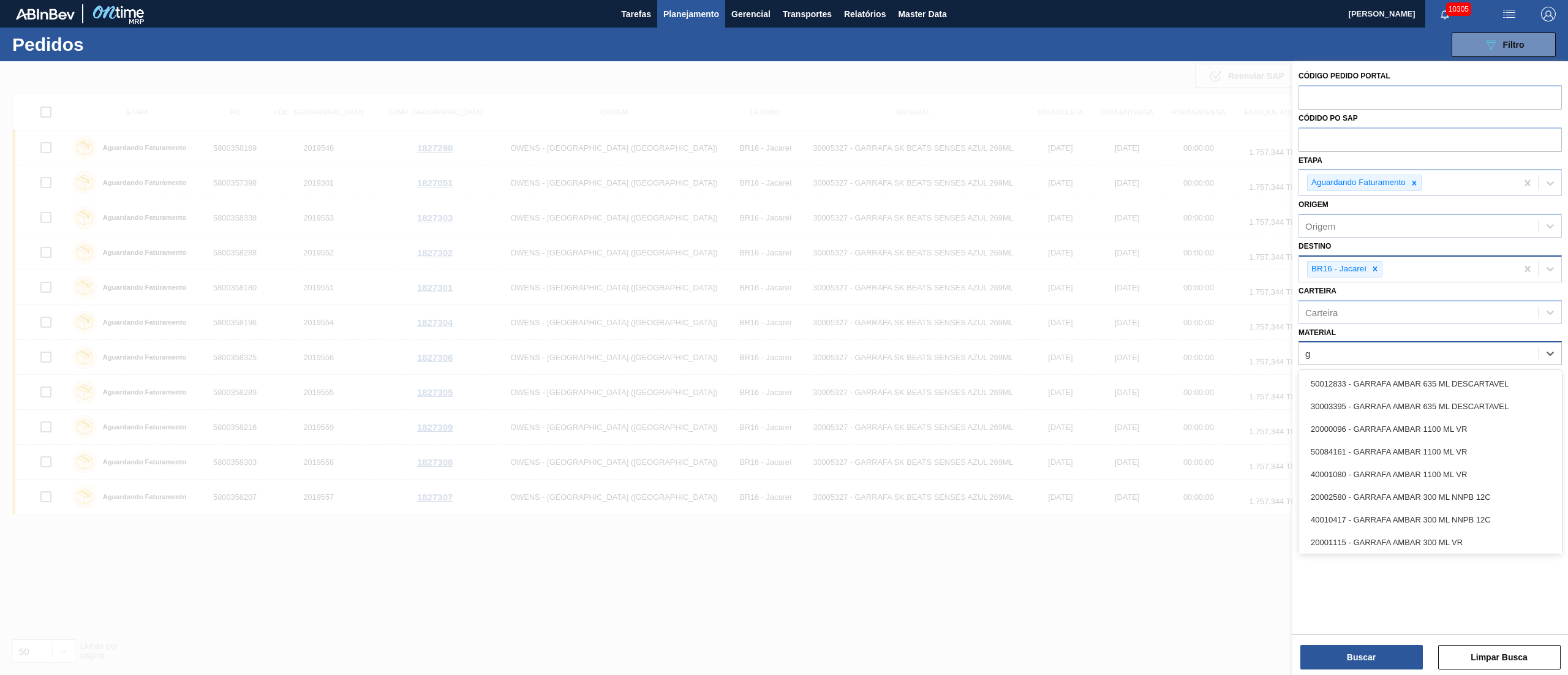
type input "gt"
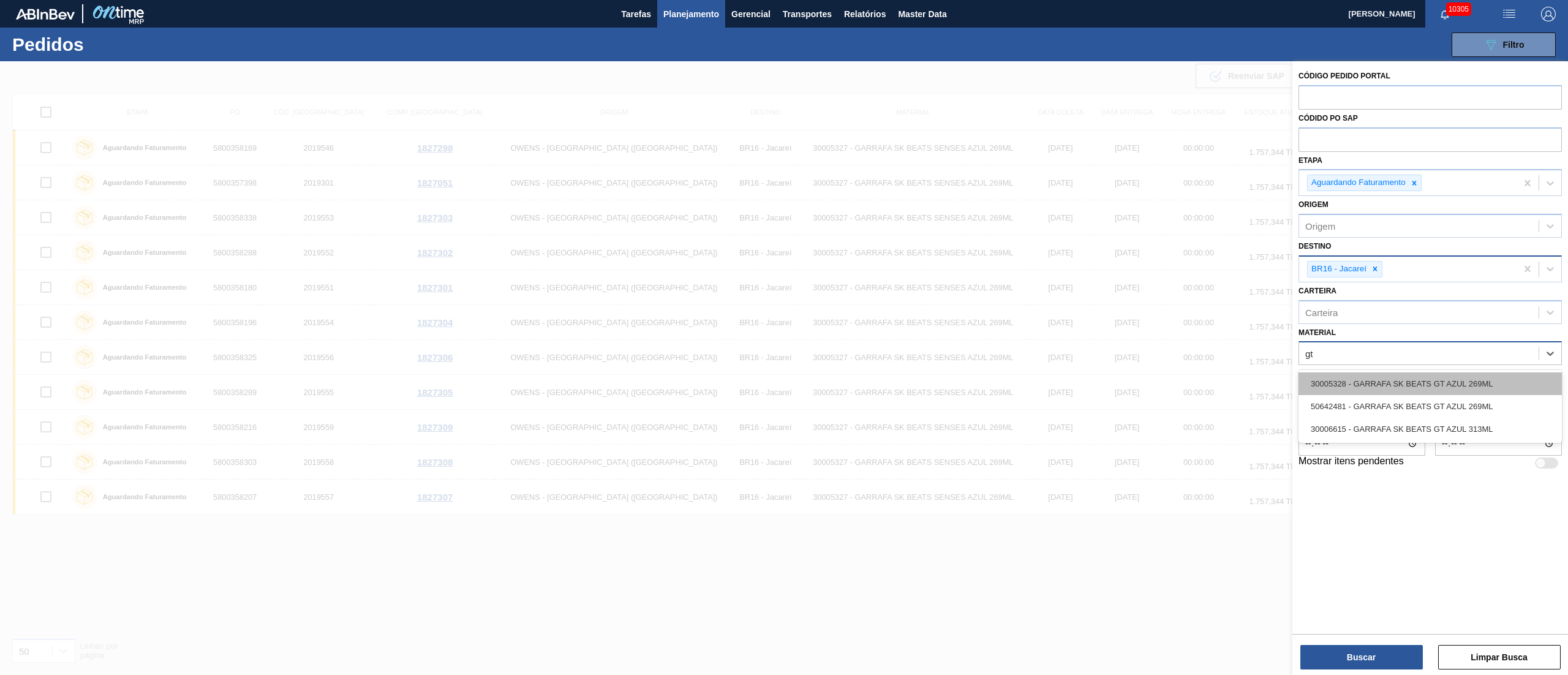
click at [1462, 389] on div "30005328 - GARRAFA SK BEATS GT AZUL 269ML" at bounding box center [1430, 384] width 264 height 23
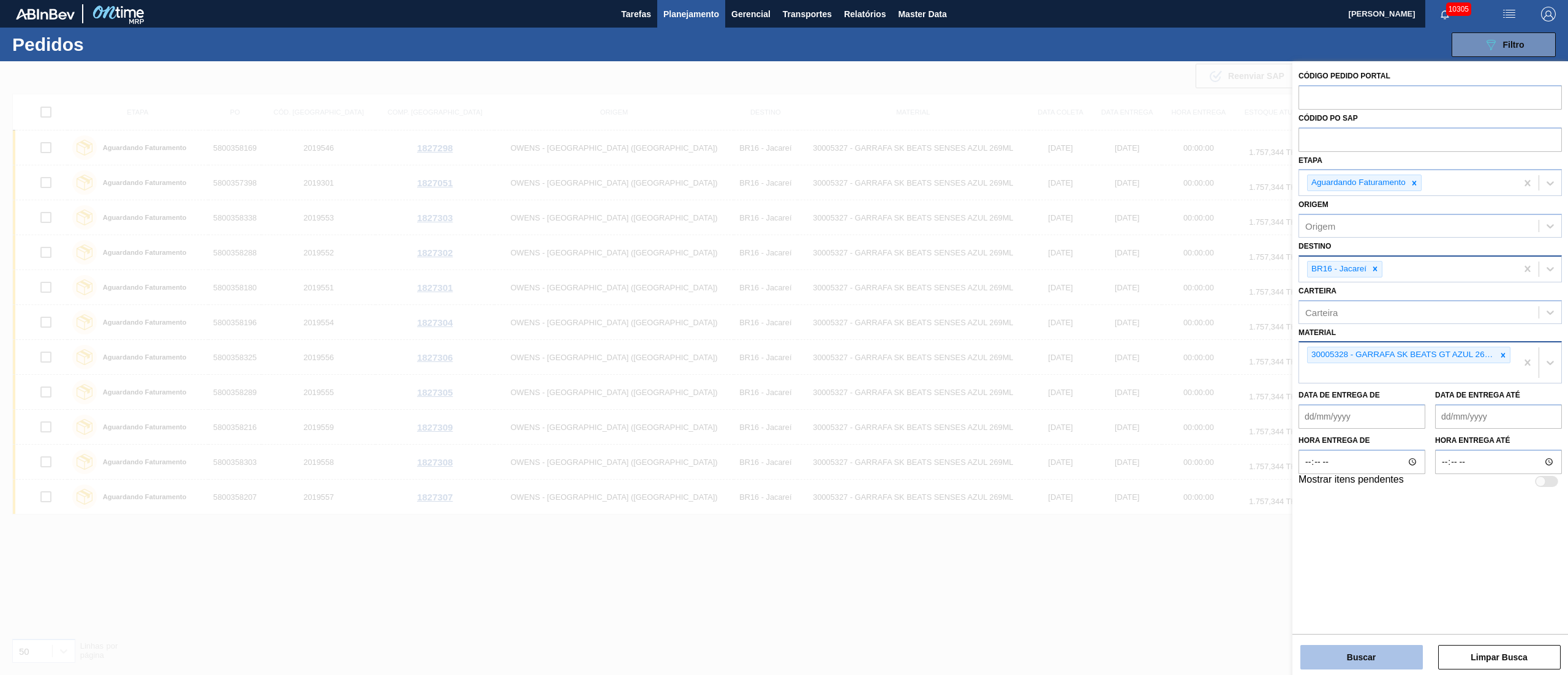
click at [1382, 664] on button "Buscar" at bounding box center [1361, 657] width 123 height 24
